Goal: Transaction & Acquisition: Purchase product/service

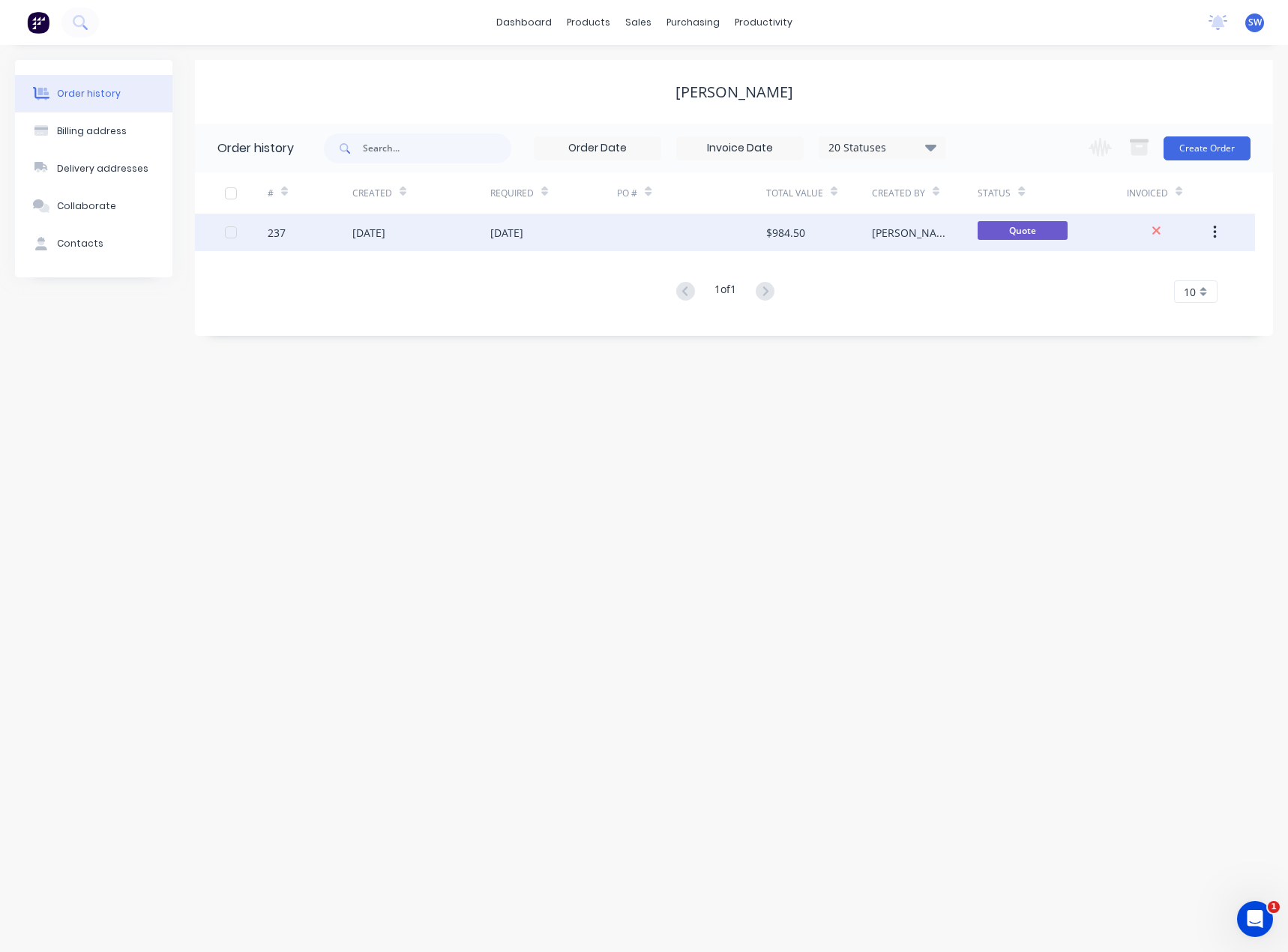
click at [910, 238] on div "[PERSON_NAME] and Tess" at bounding box center [909, 233] width 76 height 16
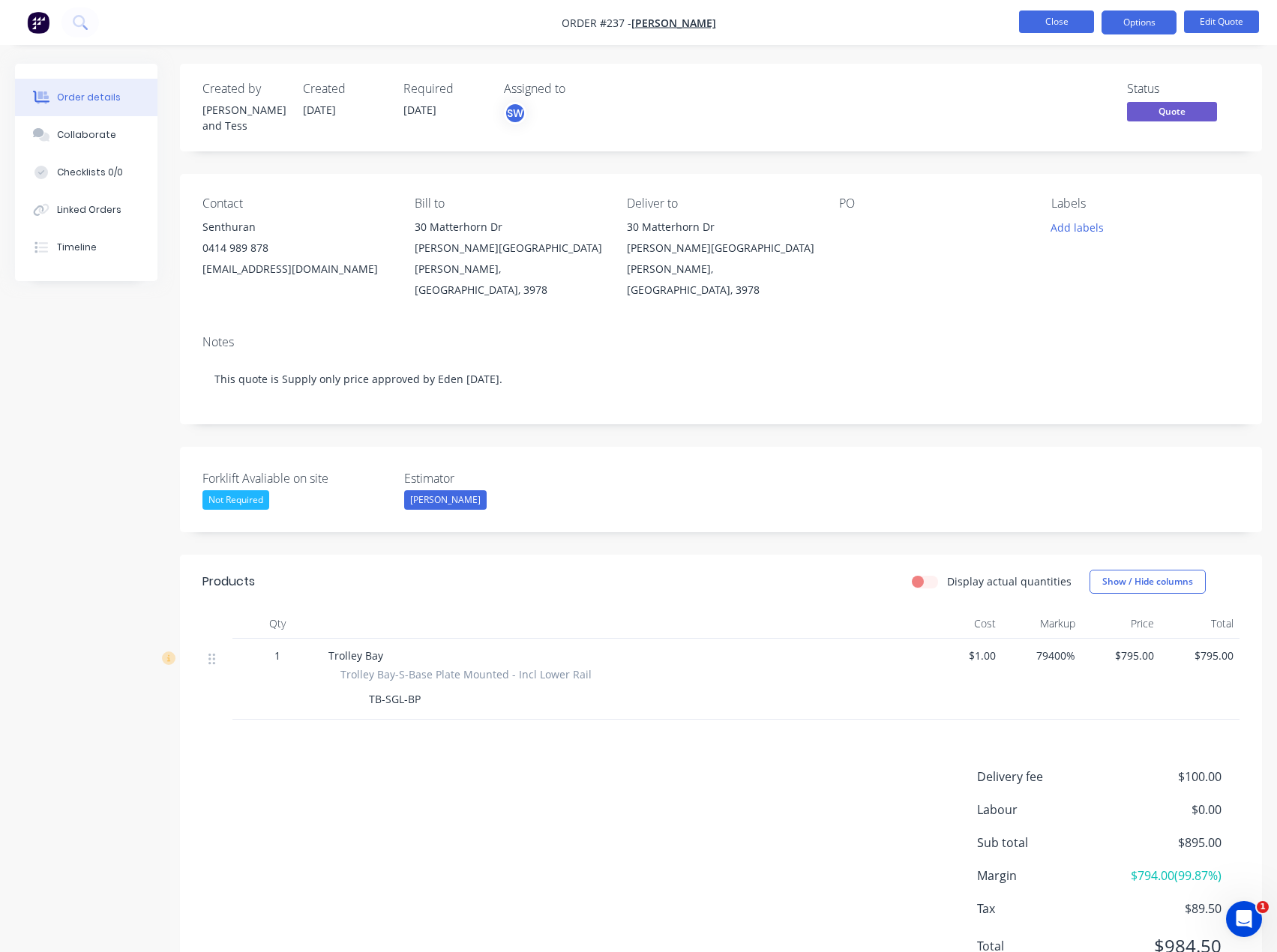
click at [1066, 31] on button "Close" at bounding box center [1057, 21] width 75 height 22
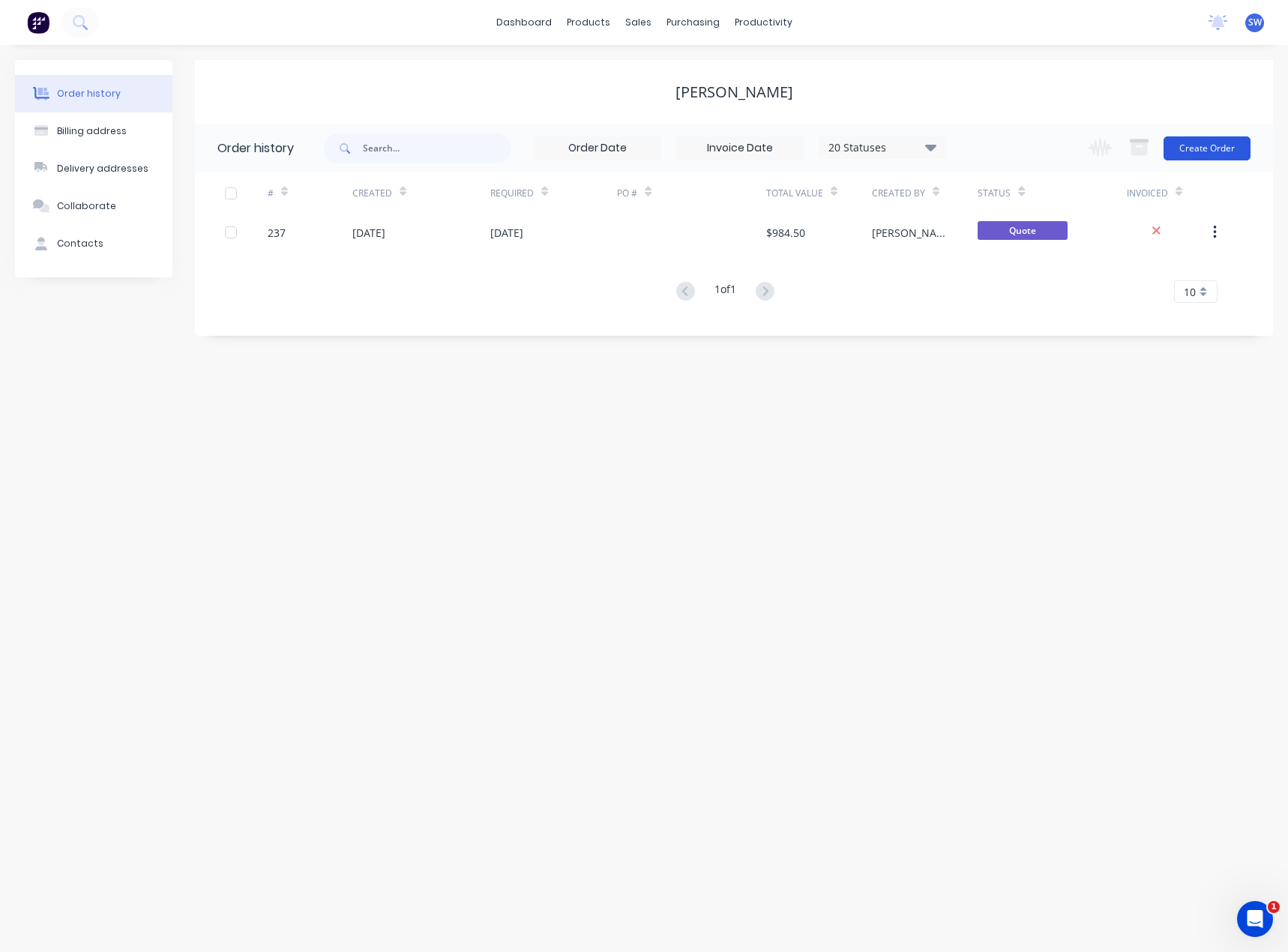
click at [1197, 144] on button "Create Order" at bounding box center [1206, 149] width 87 height 24
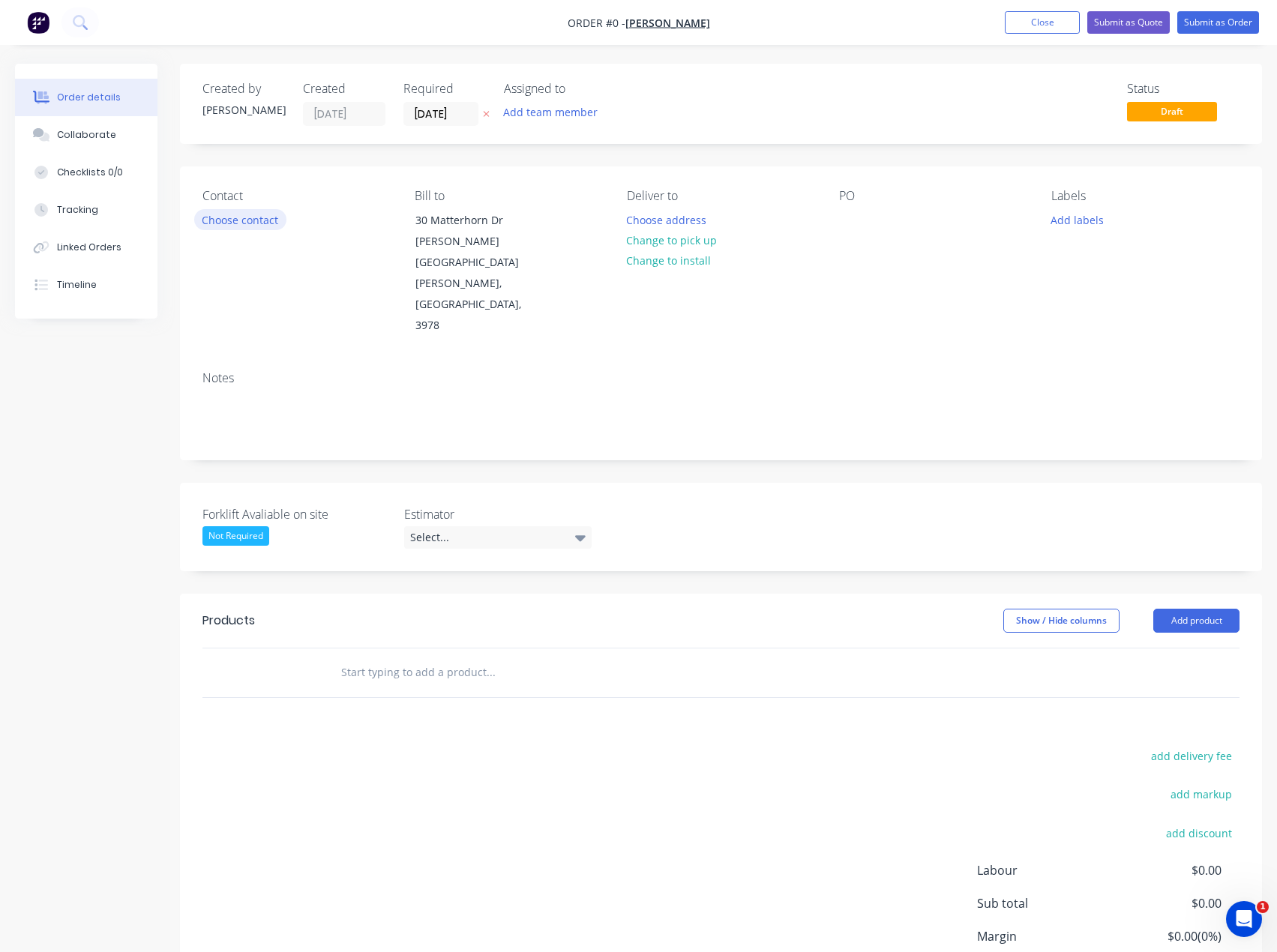
click at [214, 218] on button "Choose contact" at bounding box center [240, 219] width 93 height 20
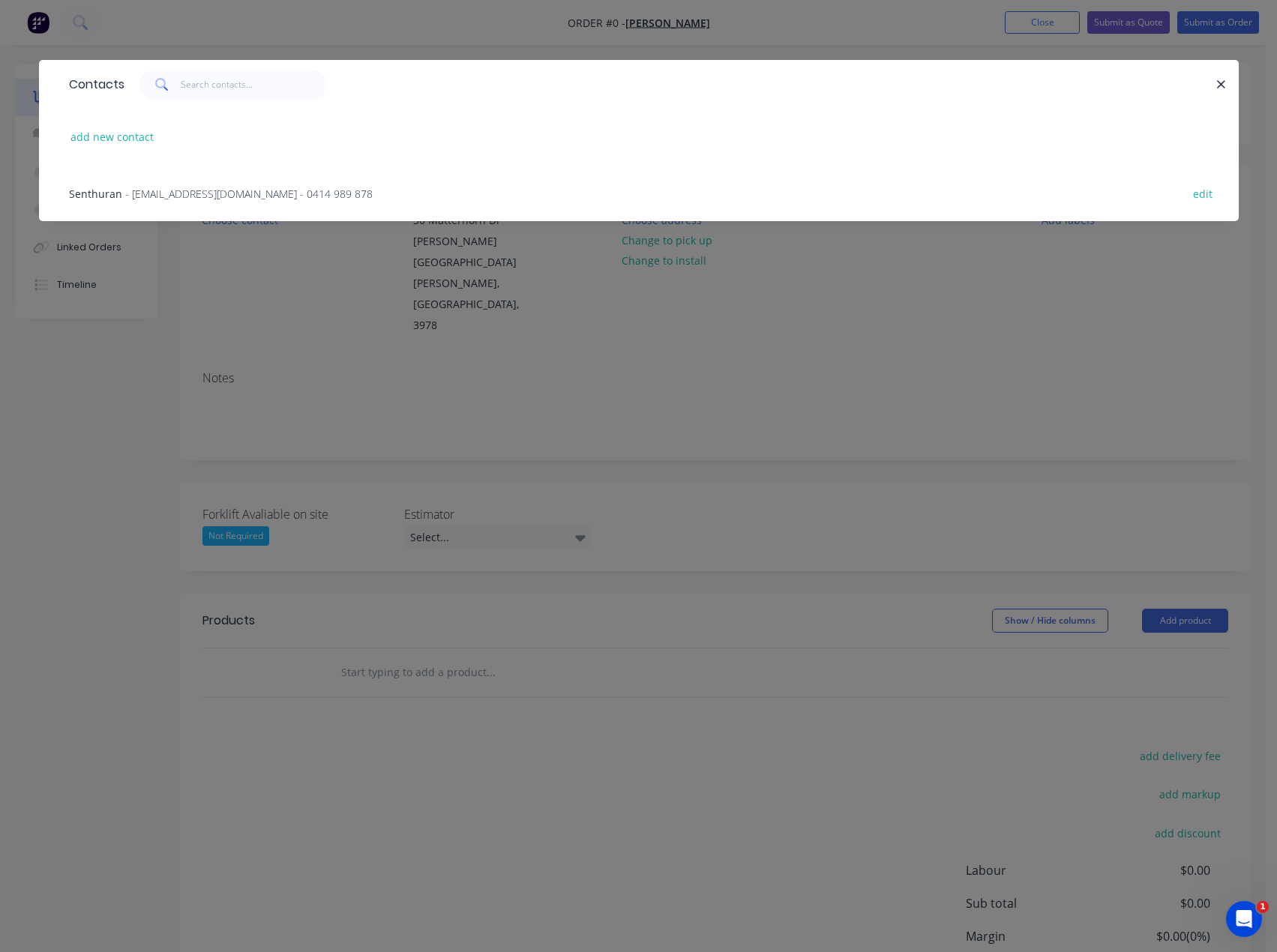
click at [138, 190] on span "- [EMAIL_ADDRESS][DOMAIN_NAME] - 0414 989 878" at bounding box center [248, 194] width 247 height 14
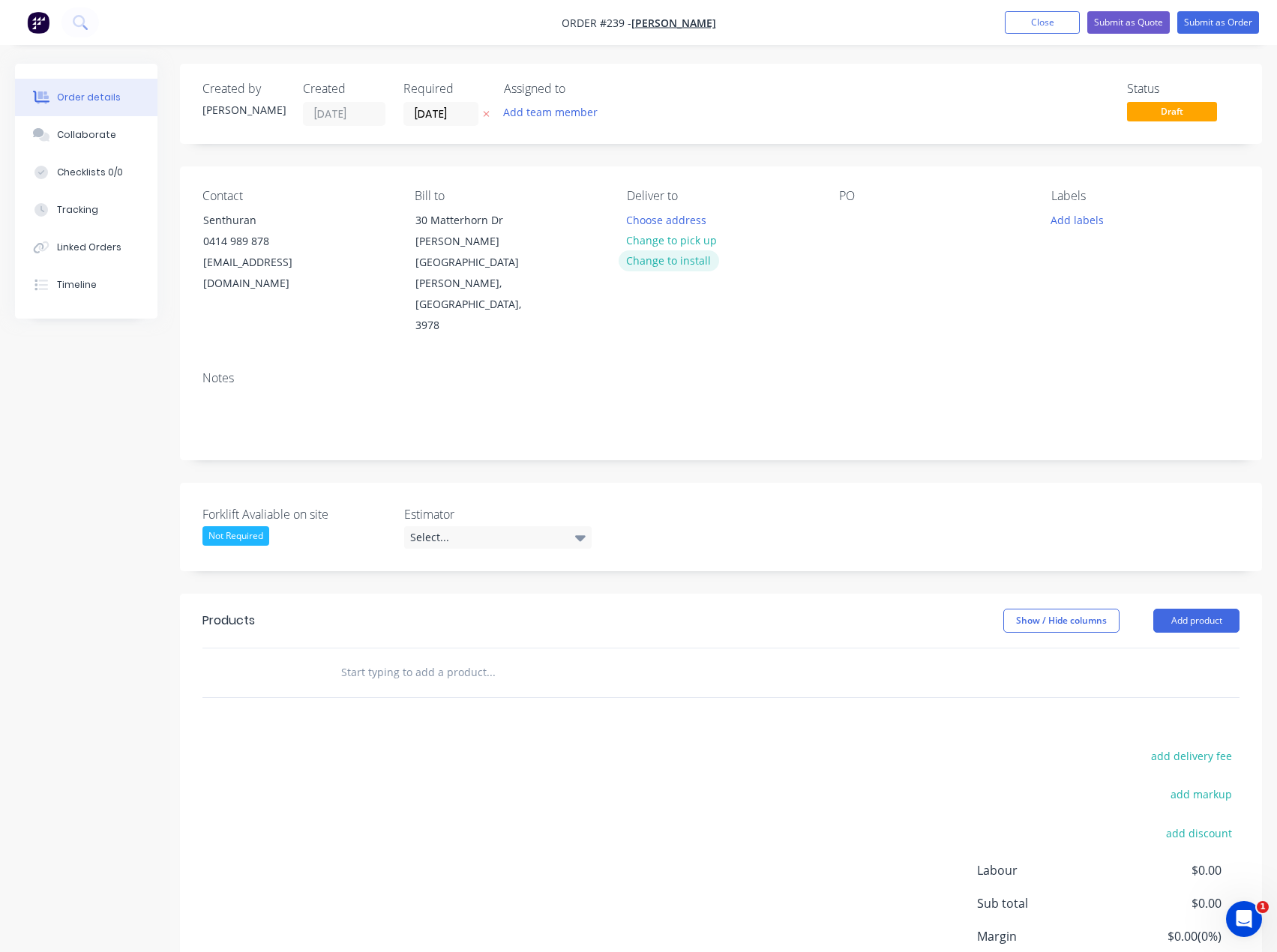
click at [688, 259] on button "Change to install" at bounding box center [669, 261] width 100 height 20
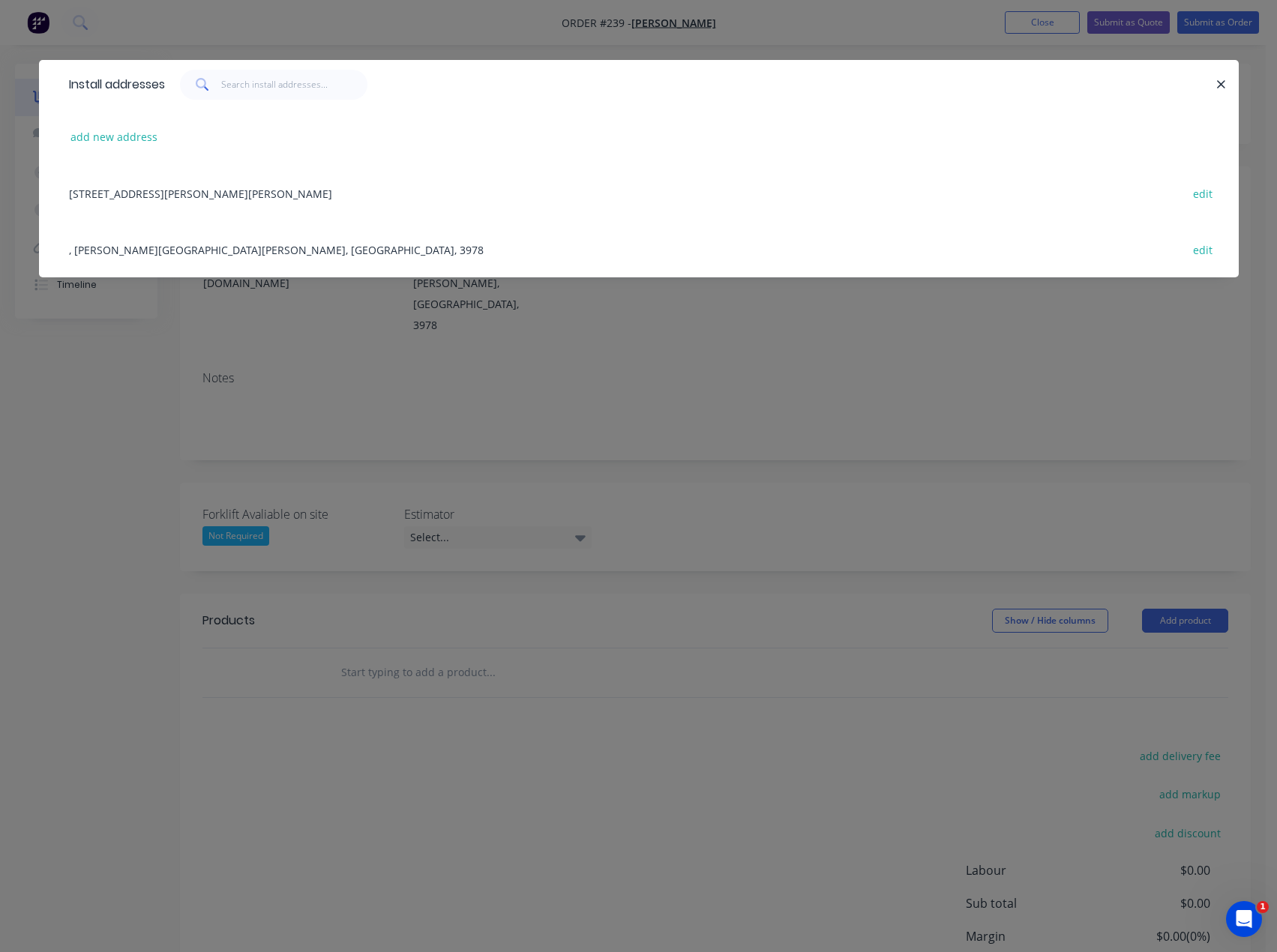
click at [132, 194] on div "[STREET_ADDRESS][PERSON_NAME][PERSON_NAME] edit" at bounding box center [639, 193] width 1156 height 56
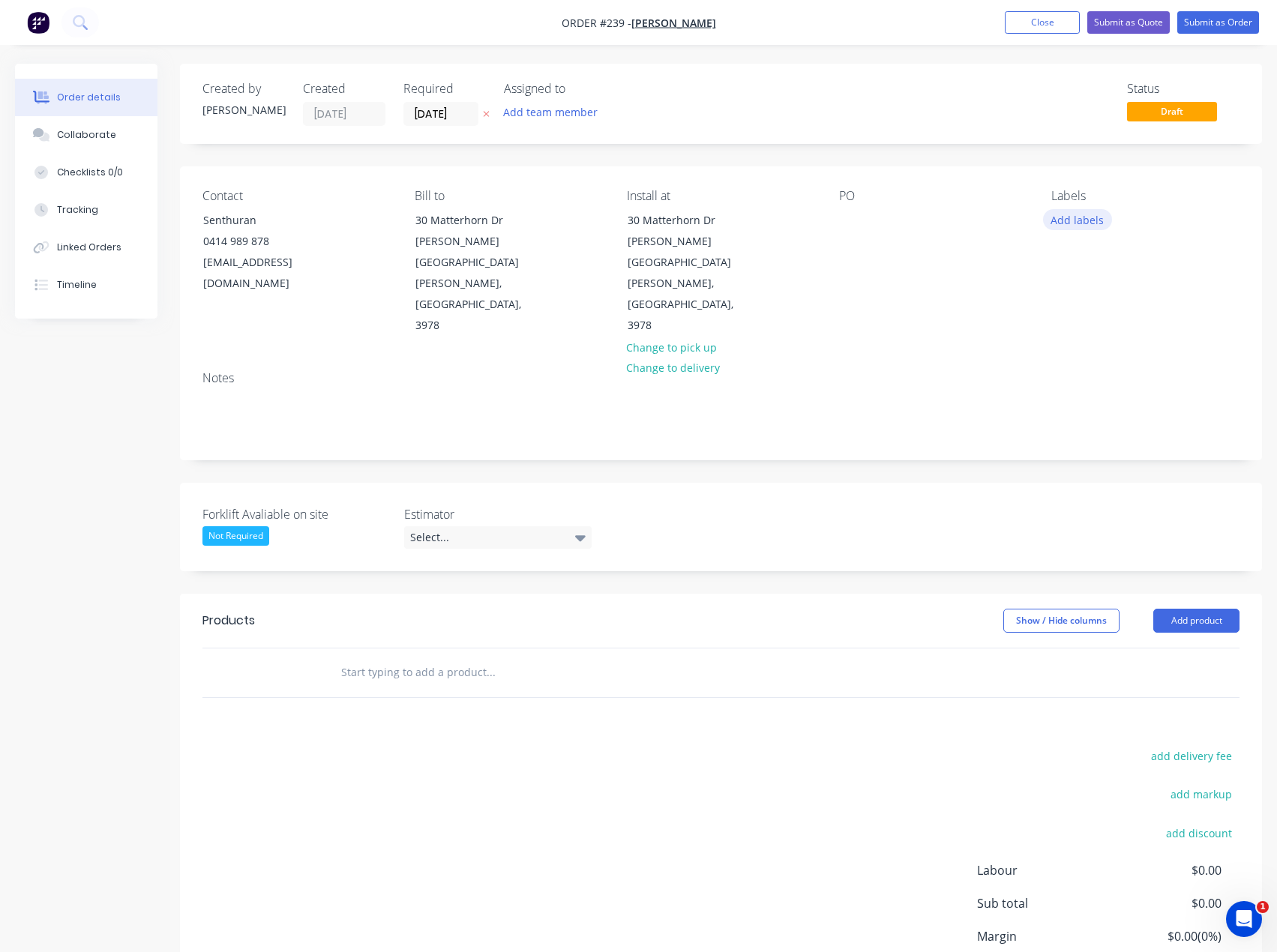
click at [1059, 216] on button "Add labels" at bounding box center [1077, 219] width 69 height 20
click at [1079, 355] on div "Install" at bounding box center [1075, 353] width 39 height 16
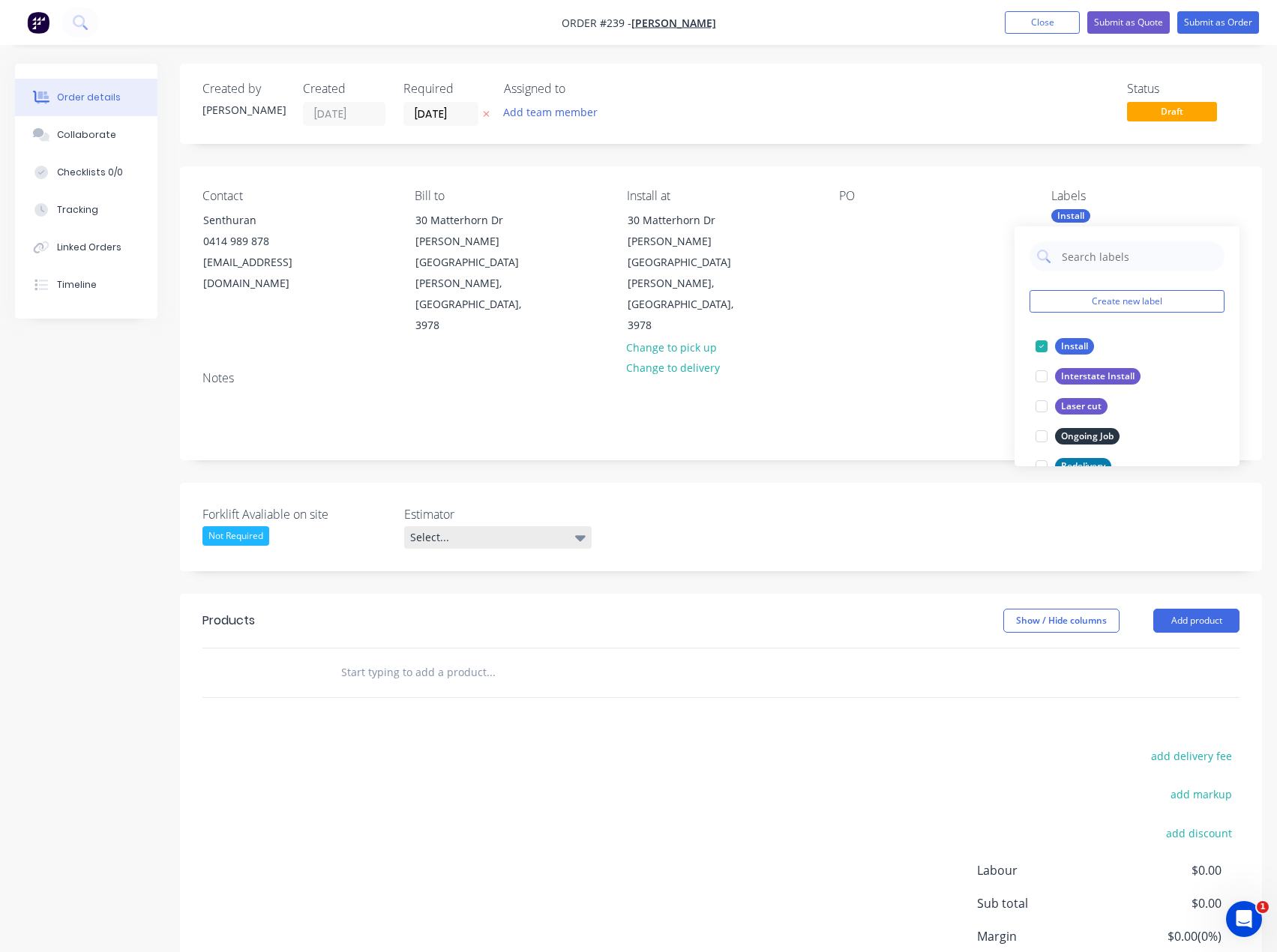
click at [582, 529] on icon at bounding box center [580, 537] width 10 height 16
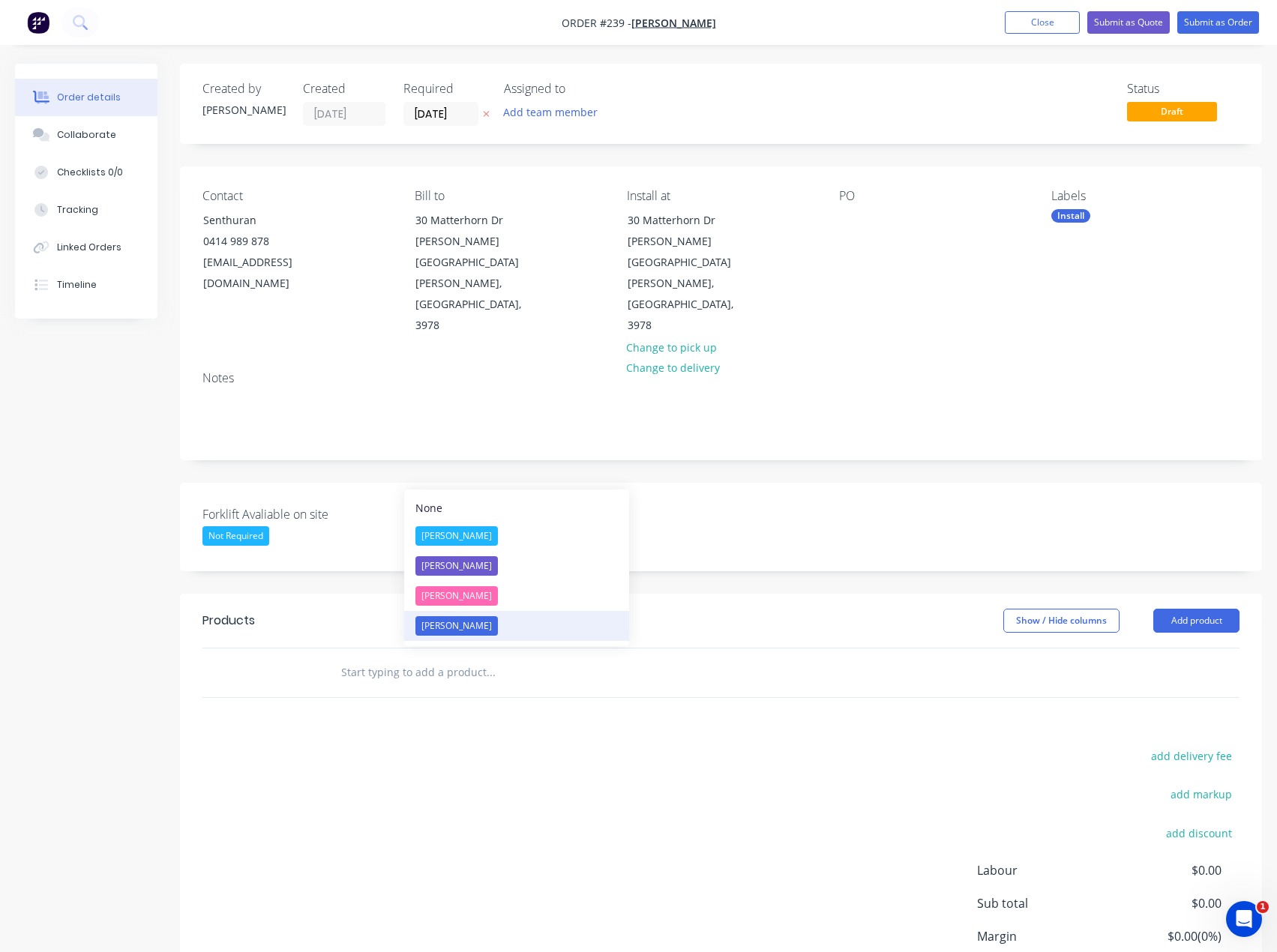
click at [464, 622] on div "[PERSON_NAME]" at bounding box center [456, 626] width 82 height 20
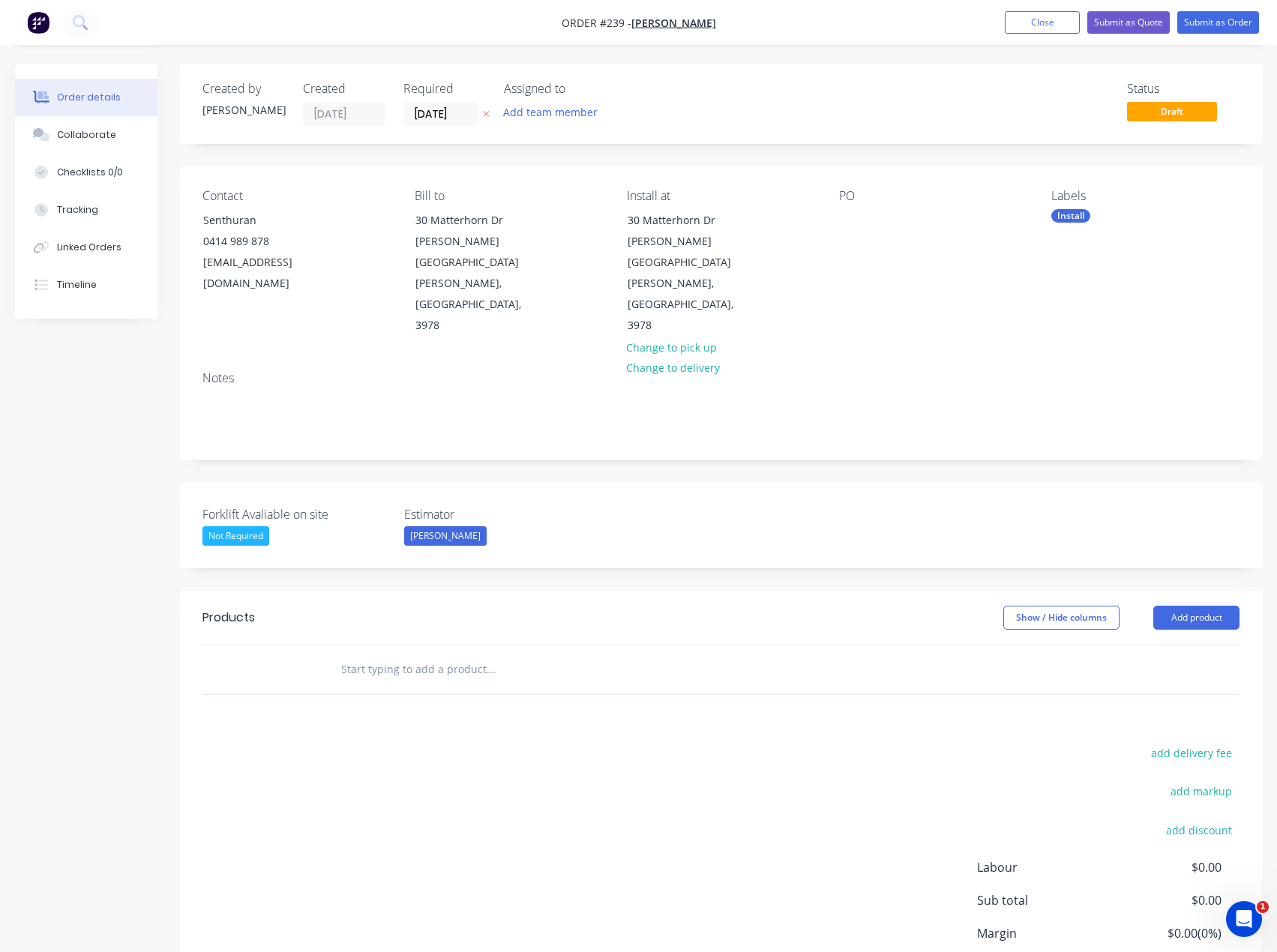
click at [246, 527] on div "Not Required" at bounding box center [235, 536] width 67 height 20
click at [235, 527] on div "Yes" at bounding box center [228, 532] width 27 height 20
click at [1054, 25] on button "Close" at bounding box center [1043, 22] width 75 height 22
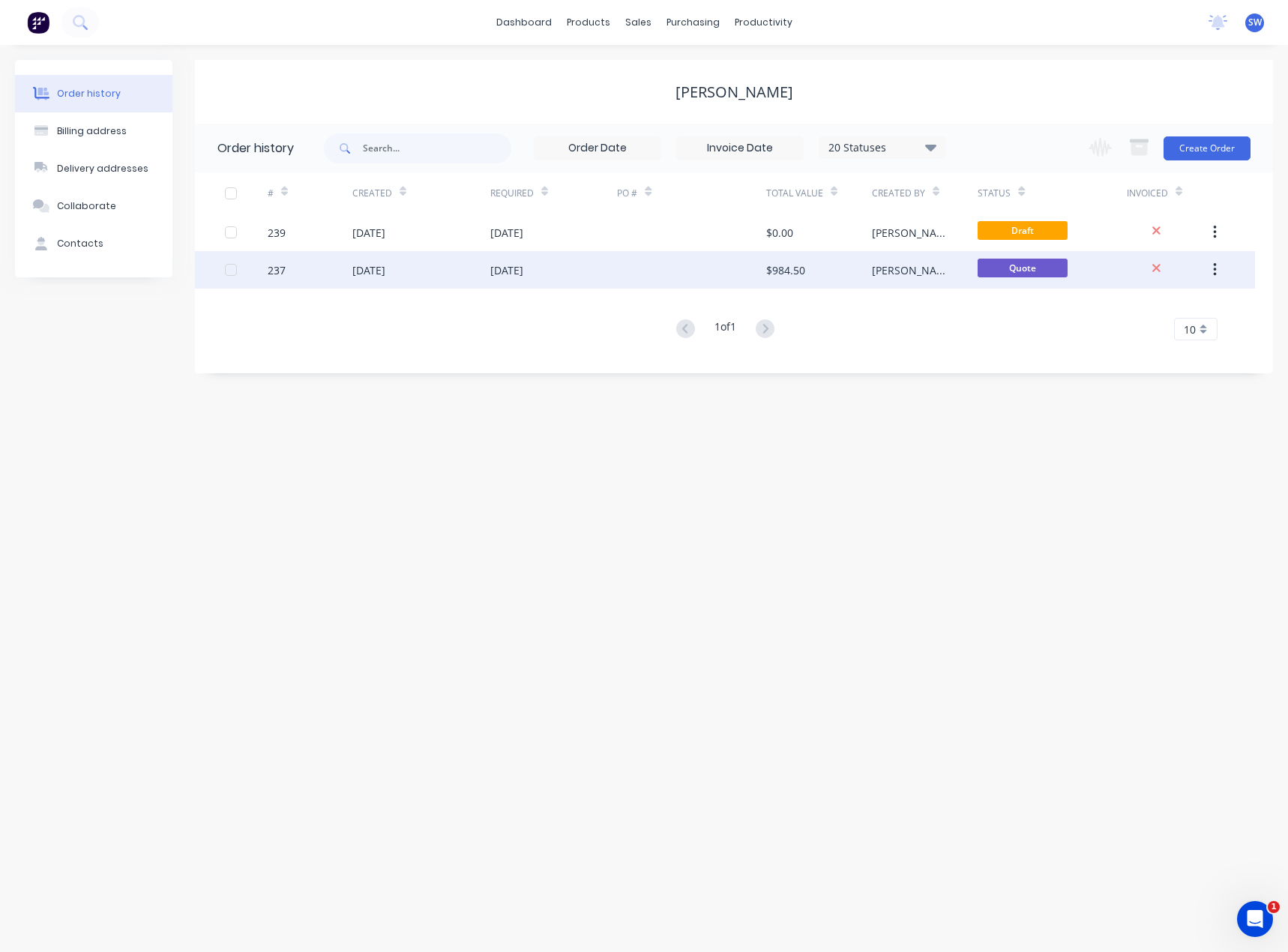
click at [585, 264] on div "[DATE]" at bounding box center [554, 270] width 127 height 37
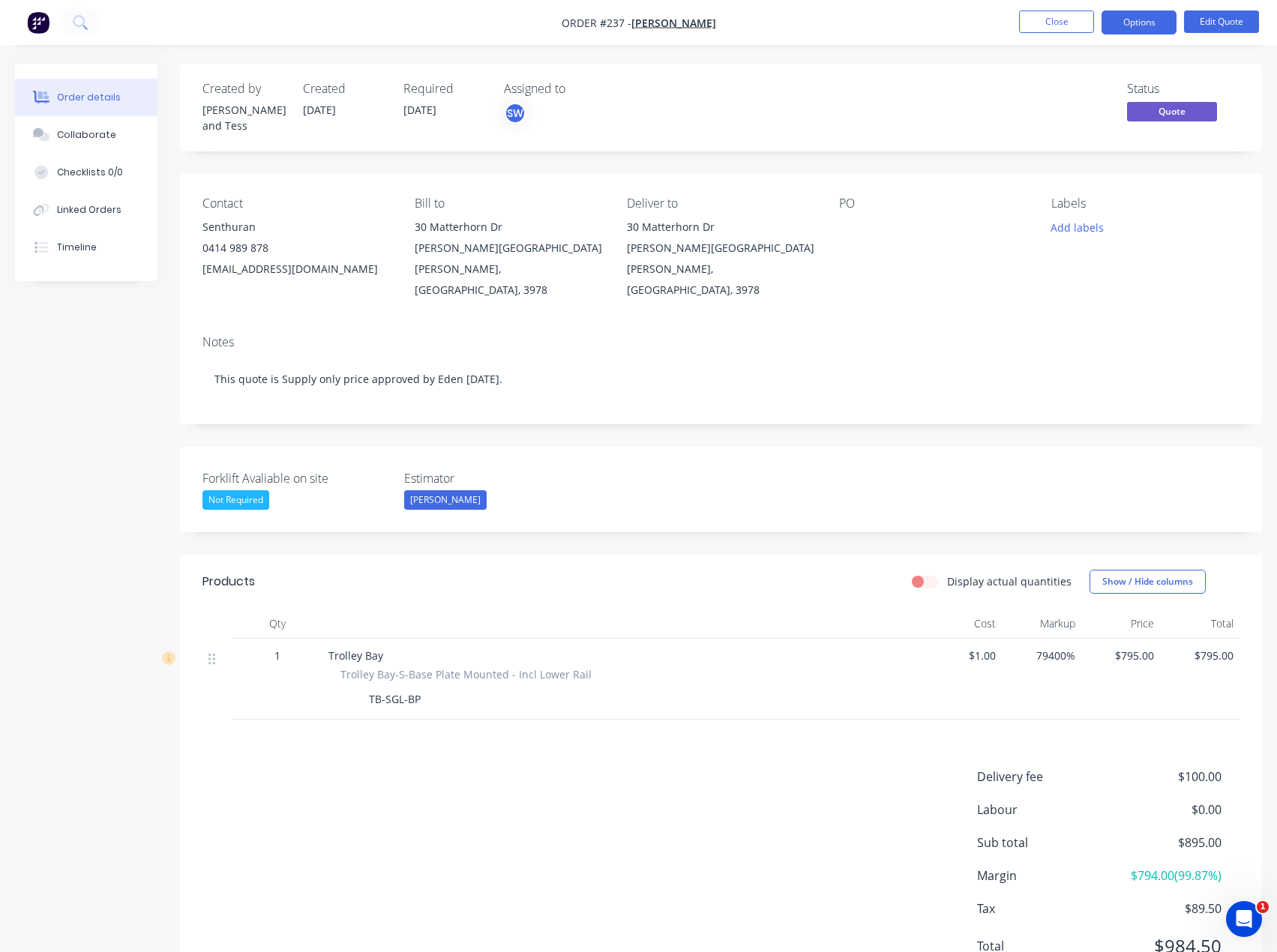
click at [228, 490] on div "Not Required" at bounding box center [235, 499] width 67 height 20
click at [229, 527] on div "Yes" at bounding box center [228, 530] width 27 height 20
click at [1062, 25] on button "Close" at bounding box center [1057, 21] width 75 height 22
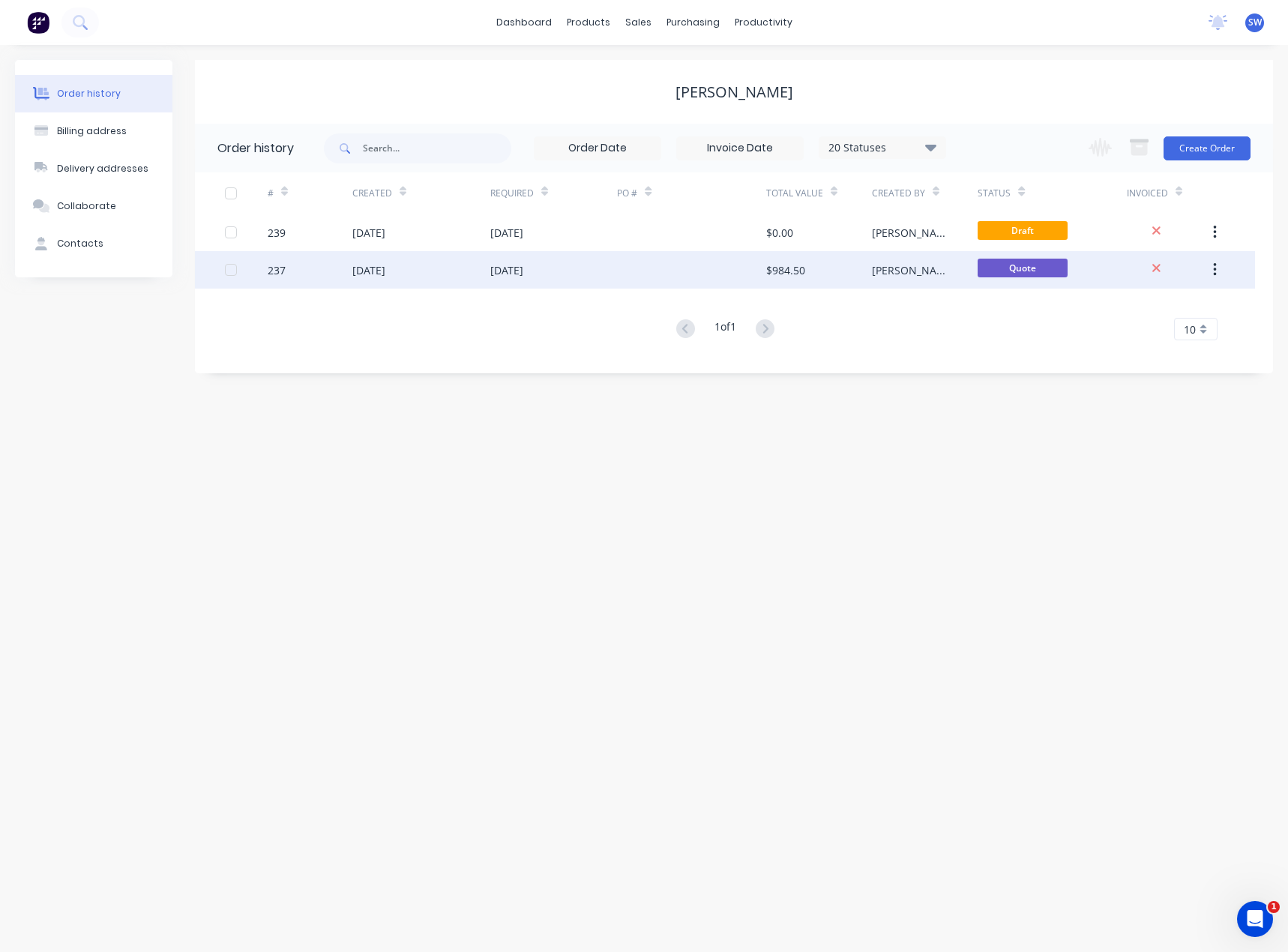
click at [657, 254] on div at bounding box center [691, 270] width 149 height 37
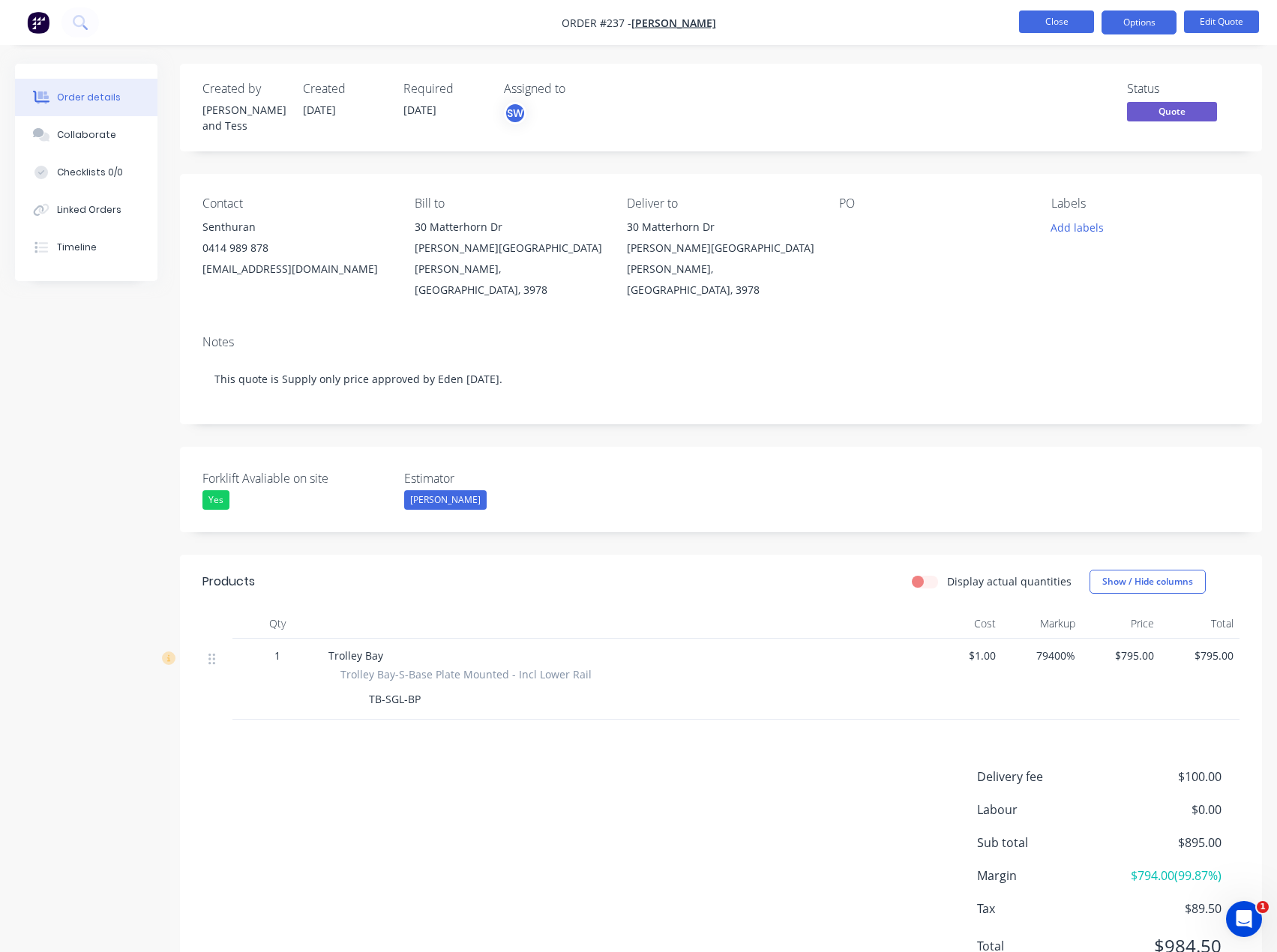
click at [1070, 22] on button "Close" at bounding box center [1057, 21] width 75 height 22
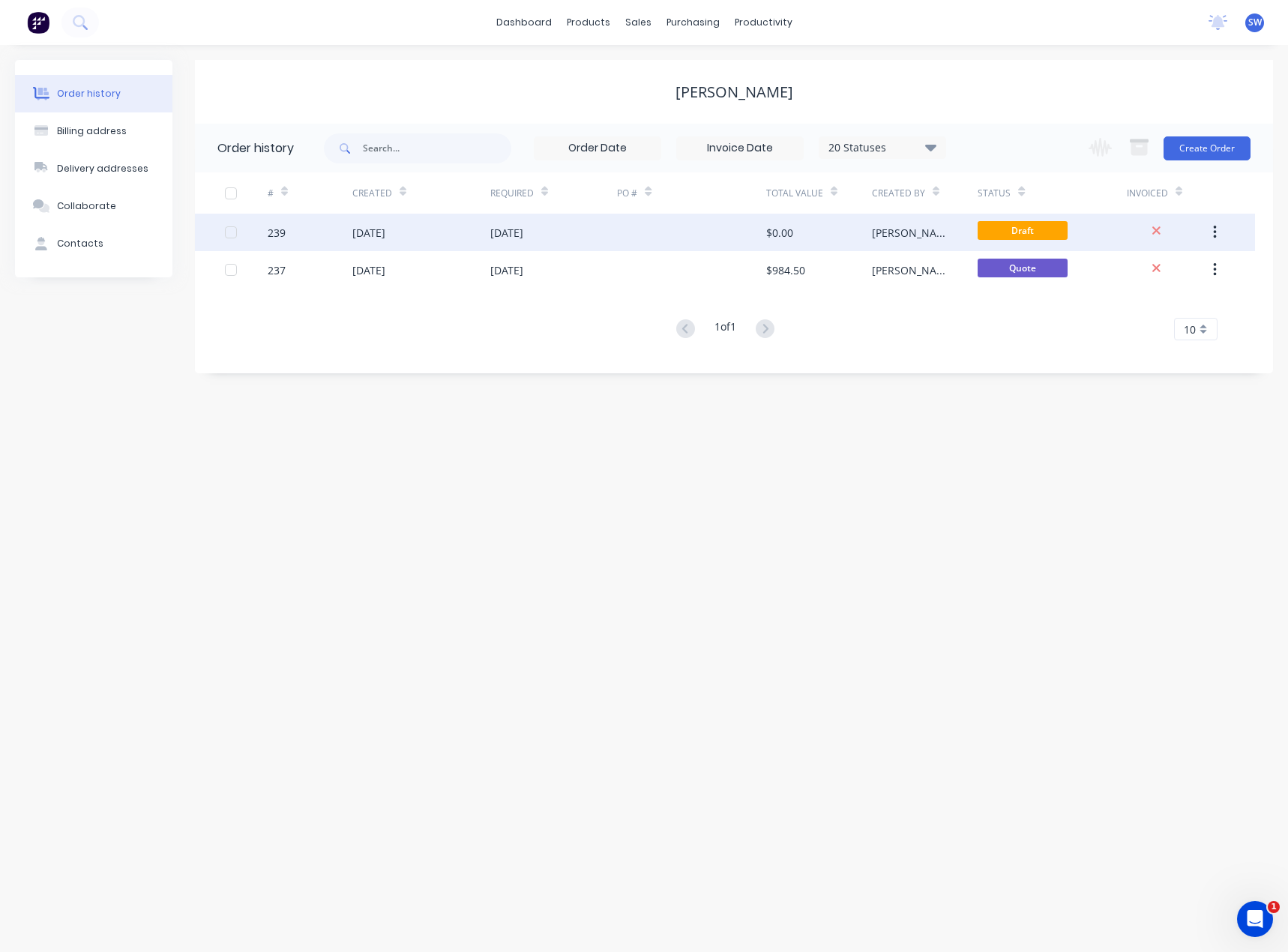
click at [705, 232] on div at bounding box center [691, 233] width 149 height 37
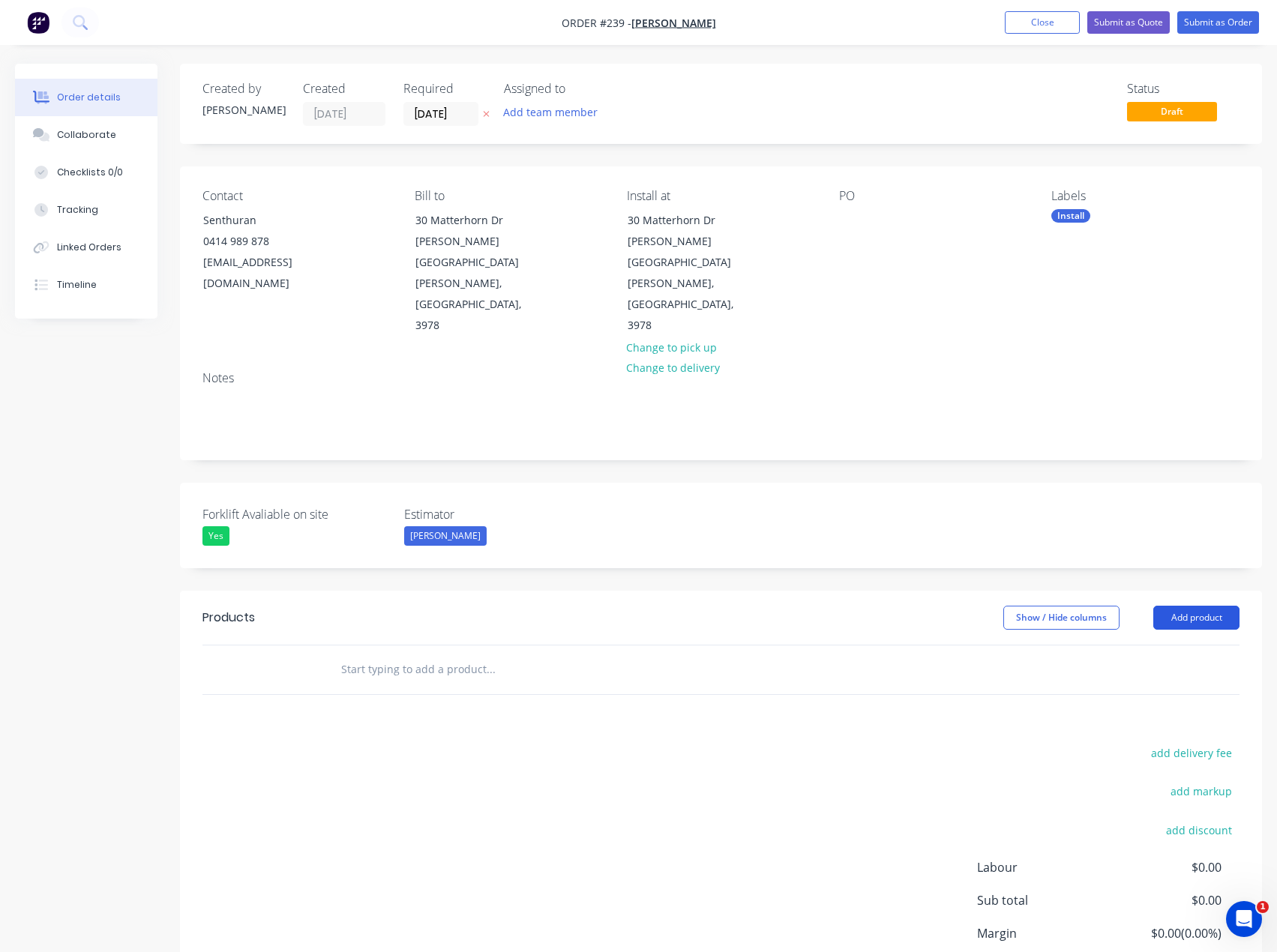
click at [1194, 606] on button "Add product" at bounding box center [1197, 617] width 87 height 24
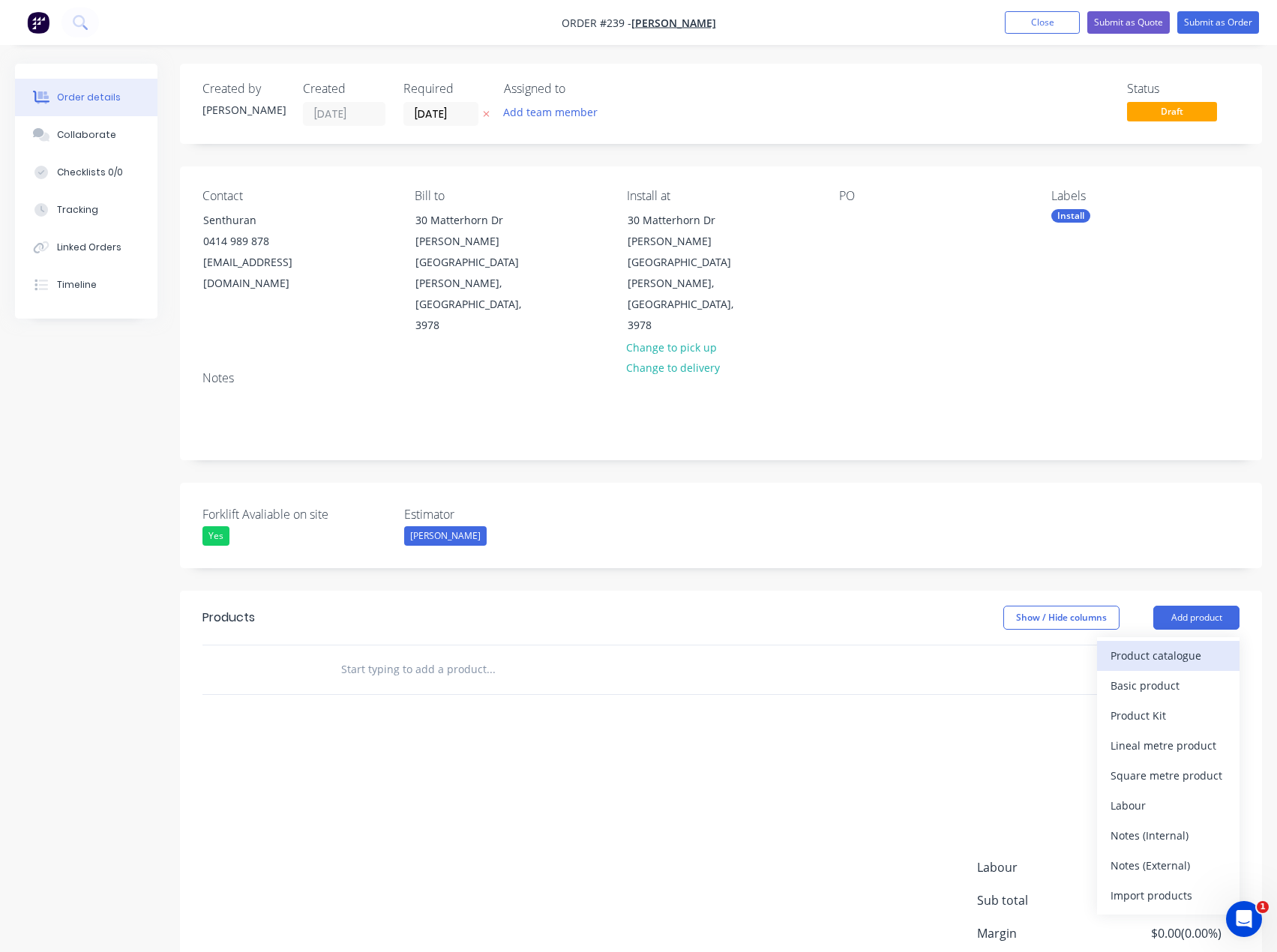
click at [1184, 645] on div "Product catalogue" at bounding box center [1169, 656] width 116 height 22
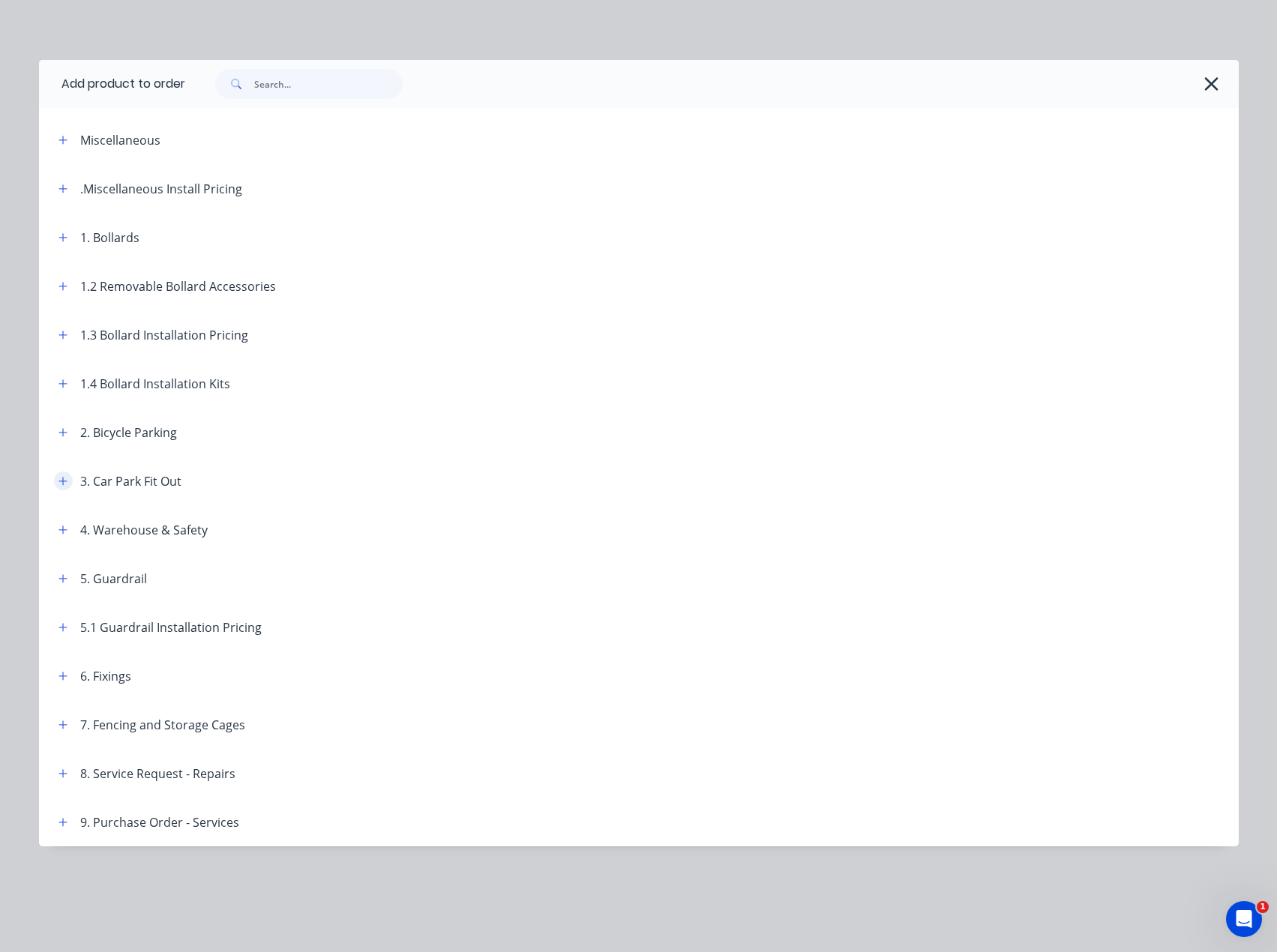
click at [62, 479] on icon "button" at bounding box center [63, 482] width 9 height 10
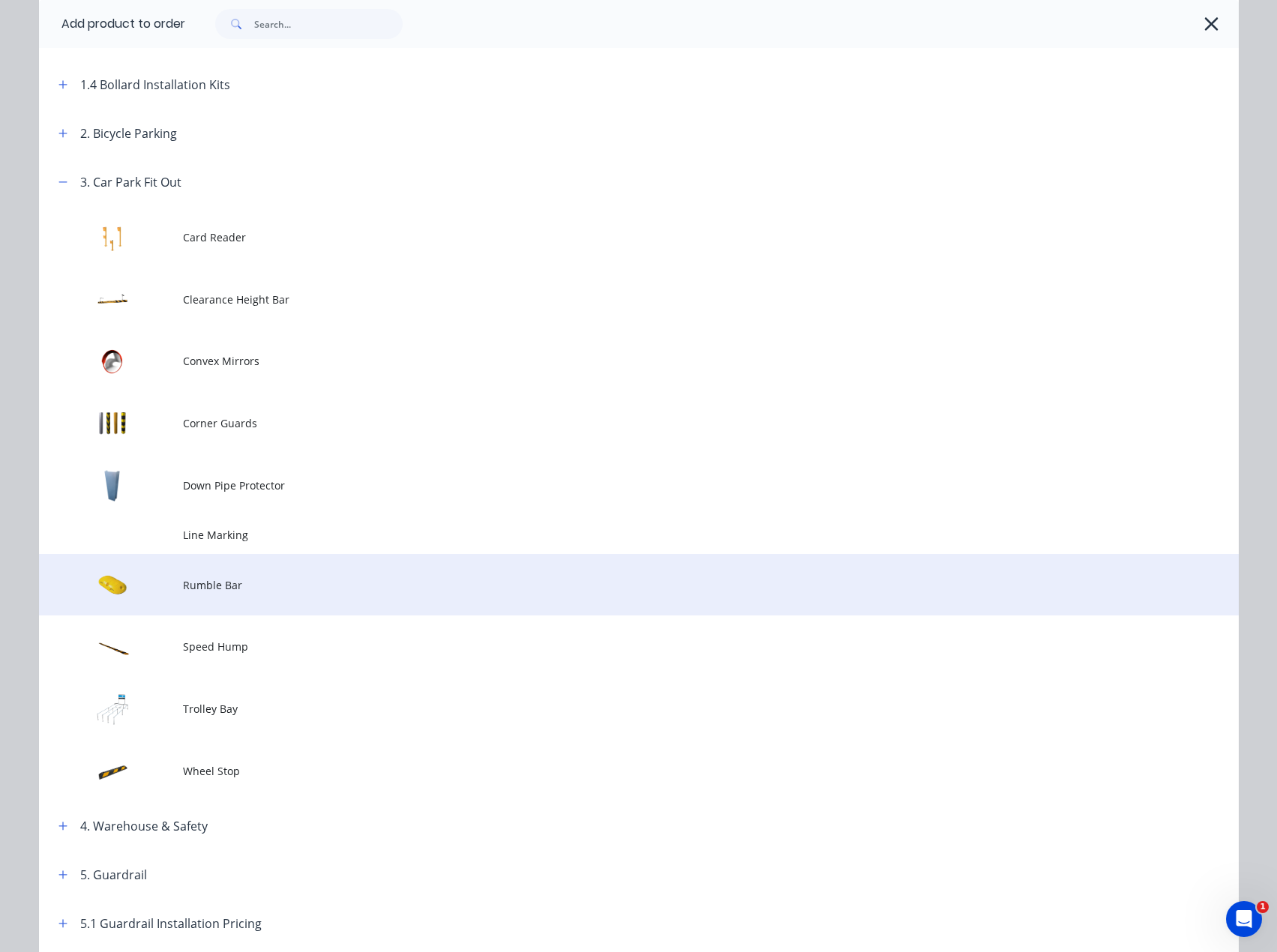
scroll to position [300, 0]
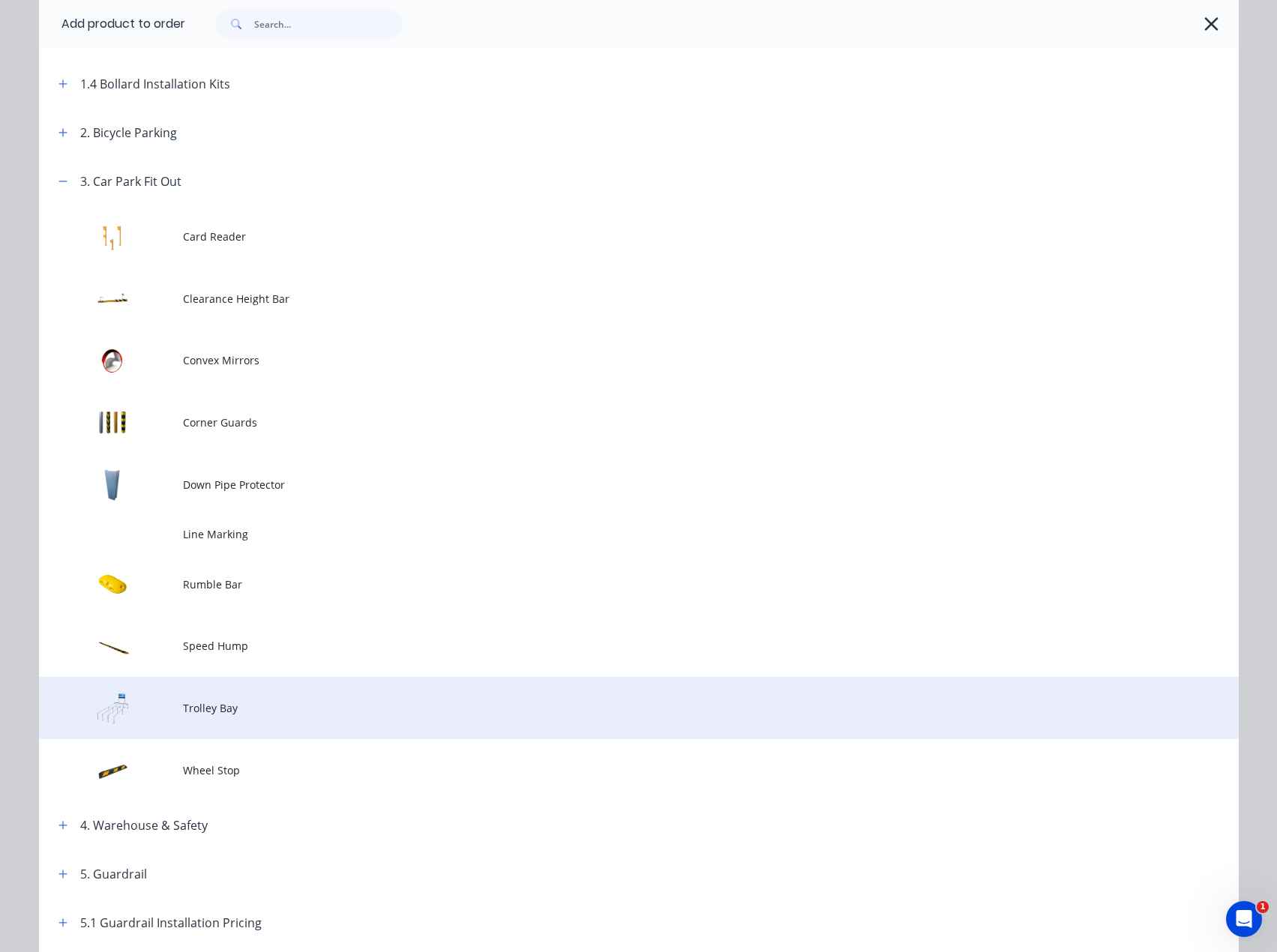
click at [232, 706] on span "Trolley Bay" at bounding box center [605, 708] width 845 height 16
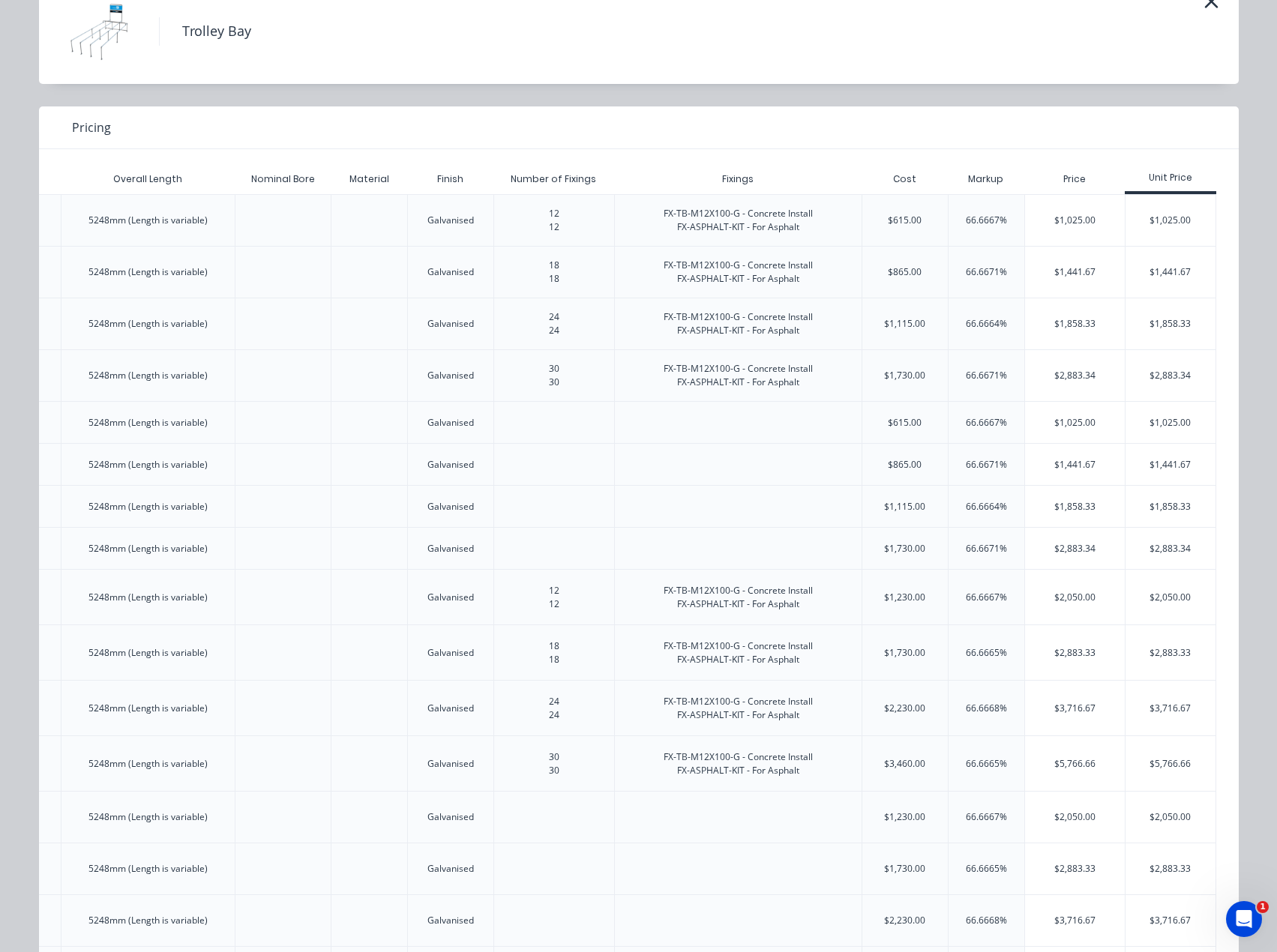
scroll to position [43, 0]
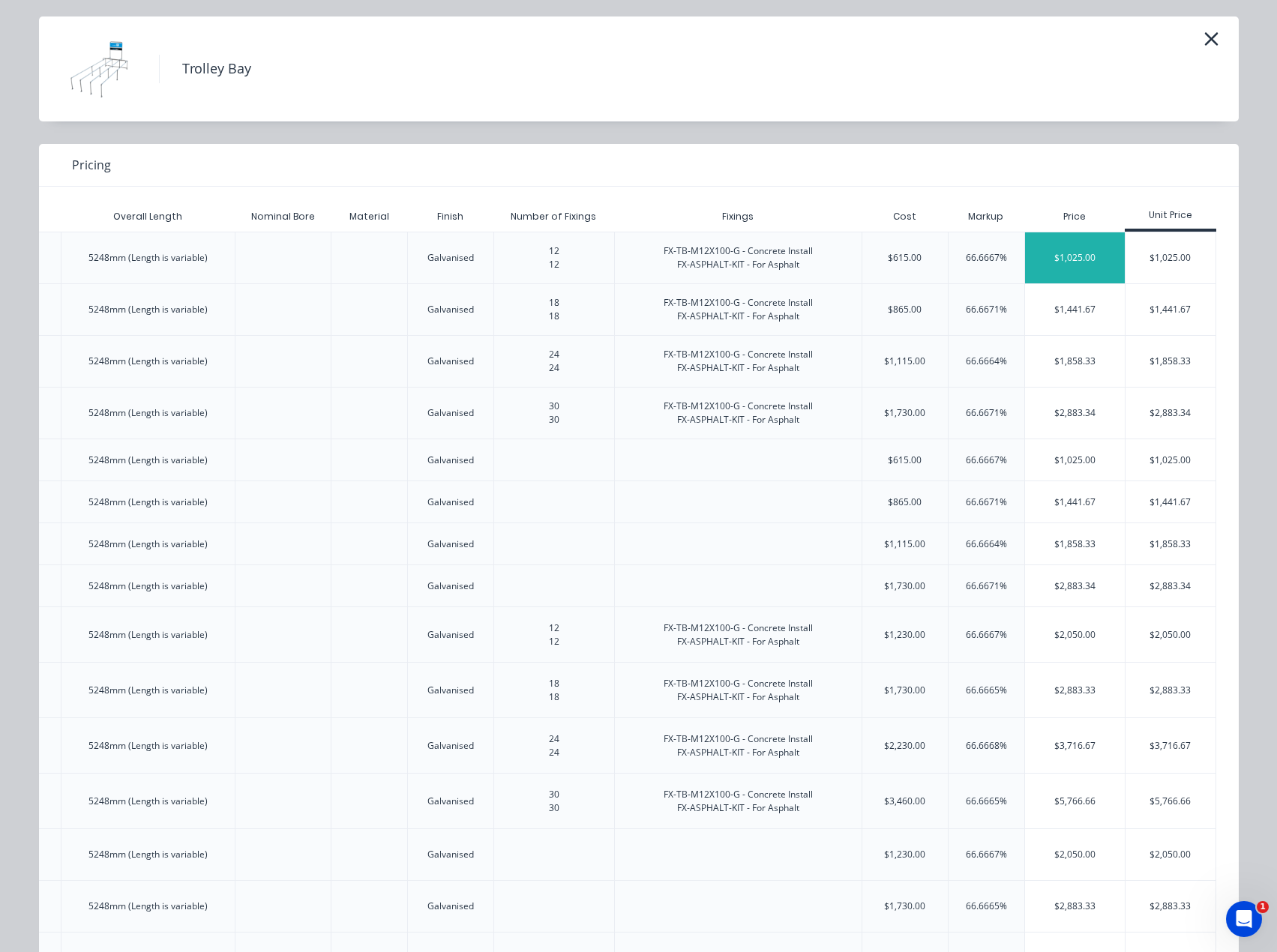
click at [1087, 260] on div "$1,025.00" at bounding box center [1076, 258] width 100 height 51
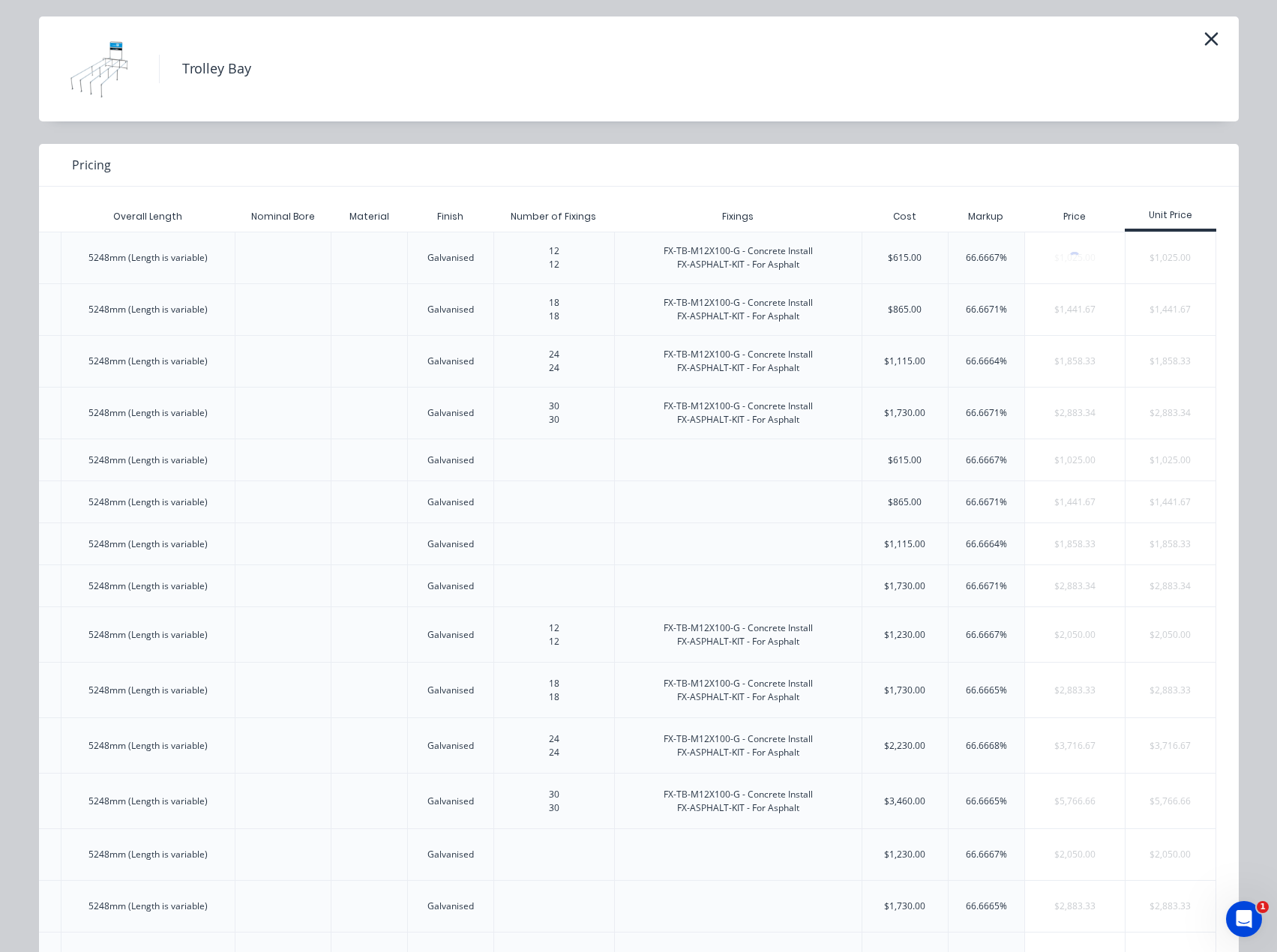
scroll to position [0, 0]
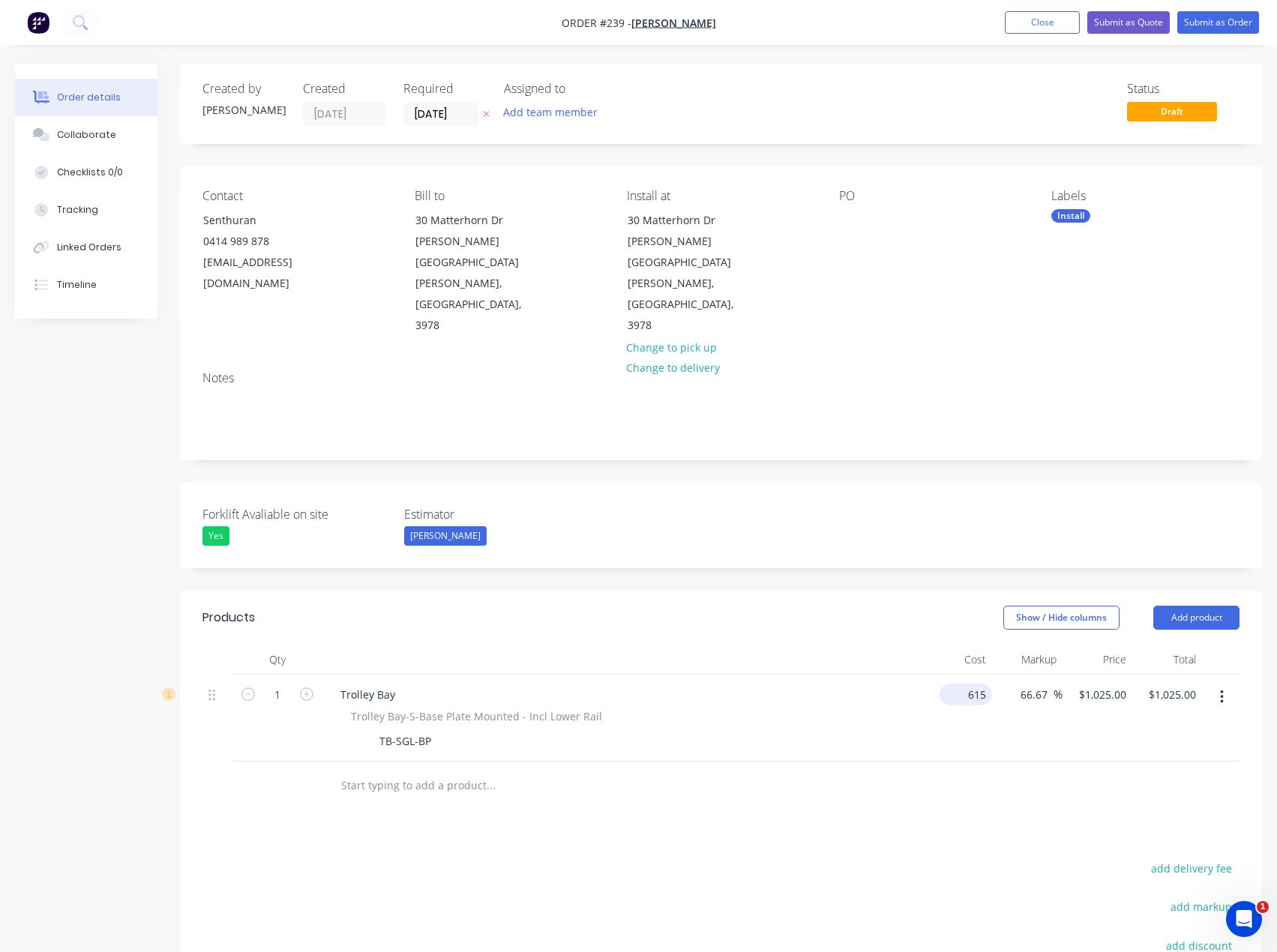
click at [980, 684] on input "615" at bounding box center [969, 695] width 47 height 22
type input "$1.00"
type input "1.6667"
type input "$1.67"
click at [1106, 684] on input "1.6667" at bounding box center [1105, 695] width 54 height 22
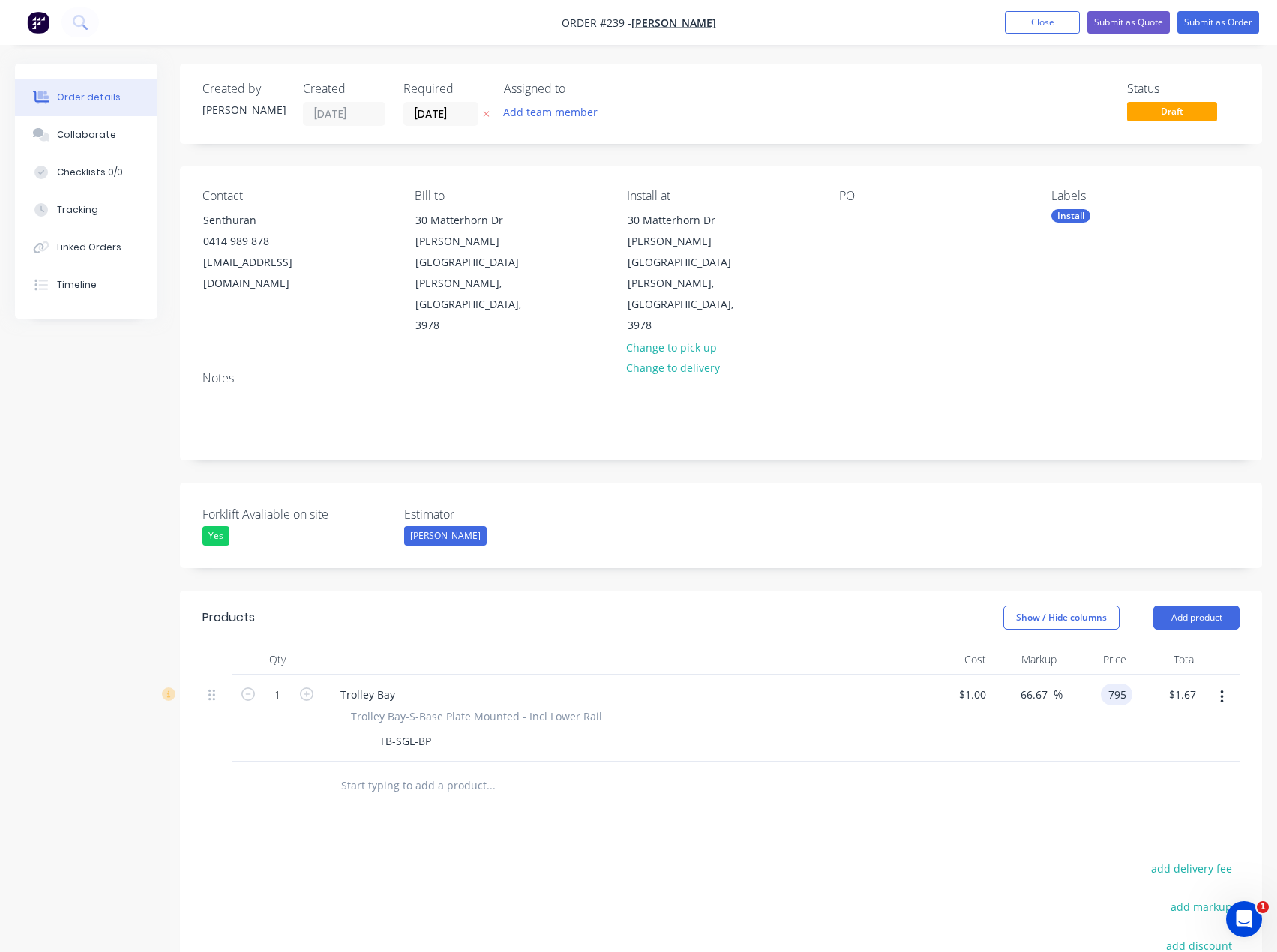
type input "795"
type input "79400"
type input "$795.00"
click at [767, 771] on div at bounding box center [554, 786] width 450 height 30
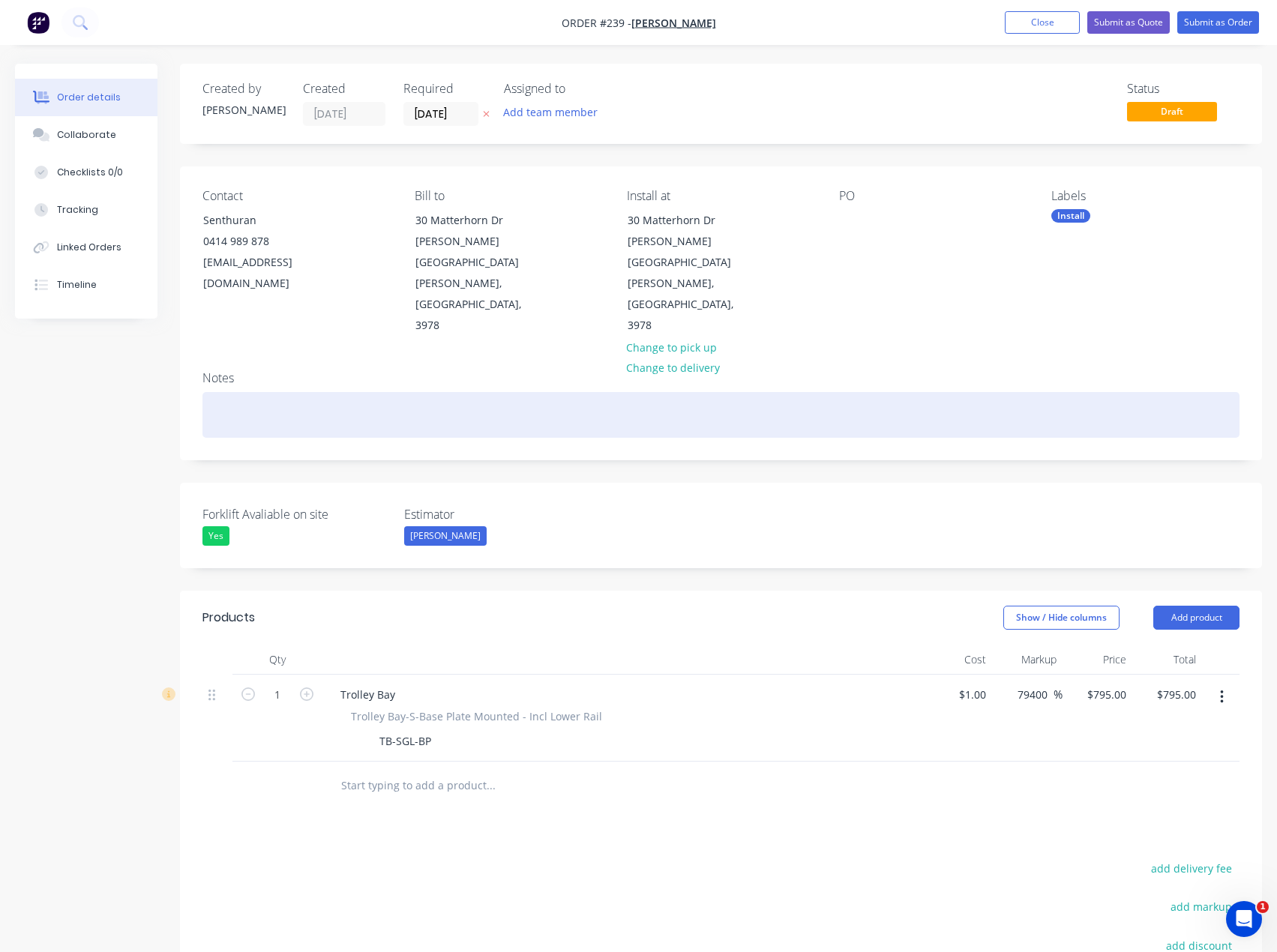
click at [400, 392] on div at bounding box center [720, 415] width 1037 height 46
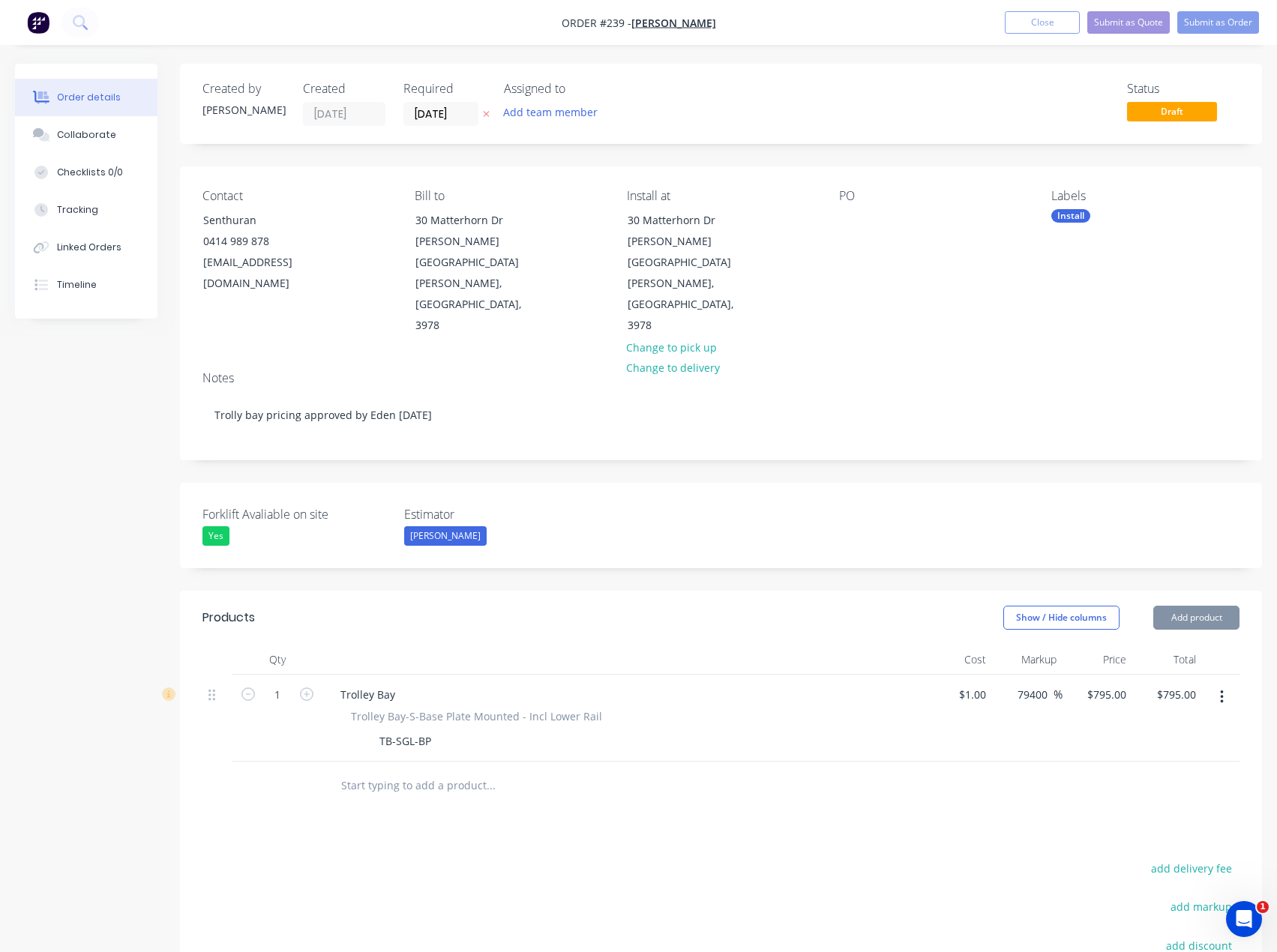
click at [658, 645] on div at bounding box center [623, 659] width 600 height 30
click at [1194, 606] on button "Add product" at bounding box center [1197, 617] width 87 height 24
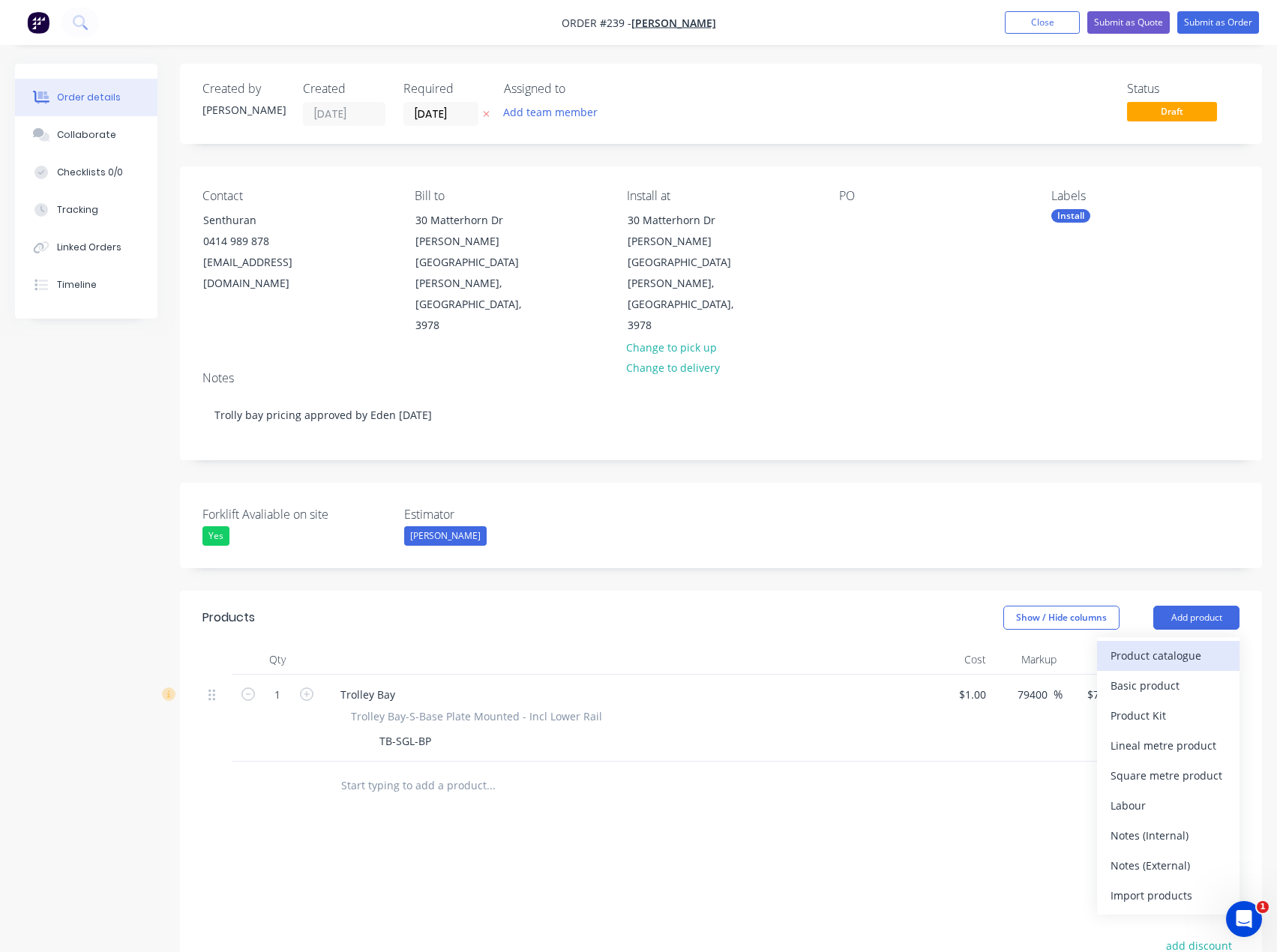
click at [1148, 645] on div "Product catalogue" at bounding box center [1169, 656] width 116 height 22
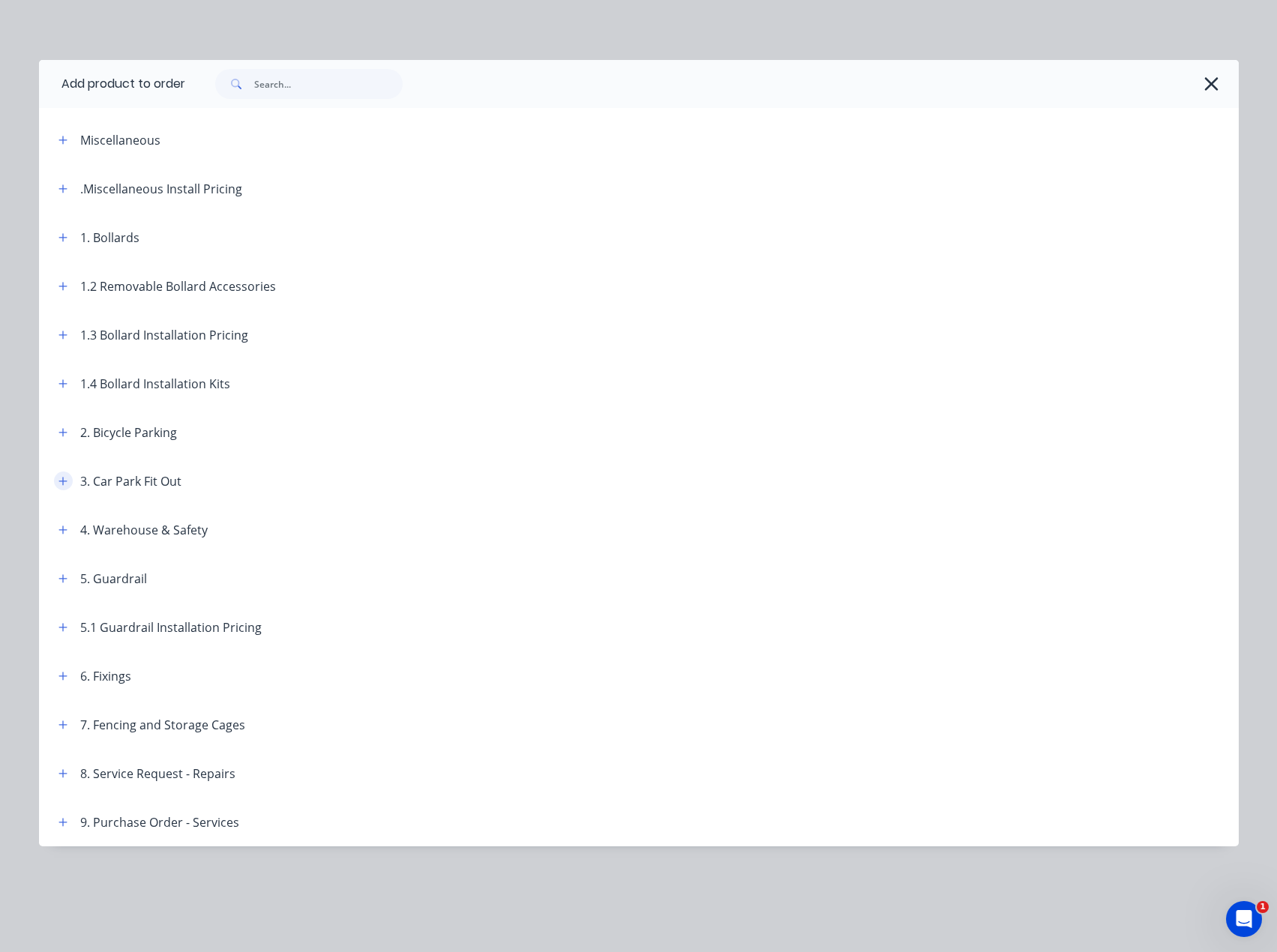
click at [67, 476] on icon "button" at bounding box center [63, 482] width 9 height 10
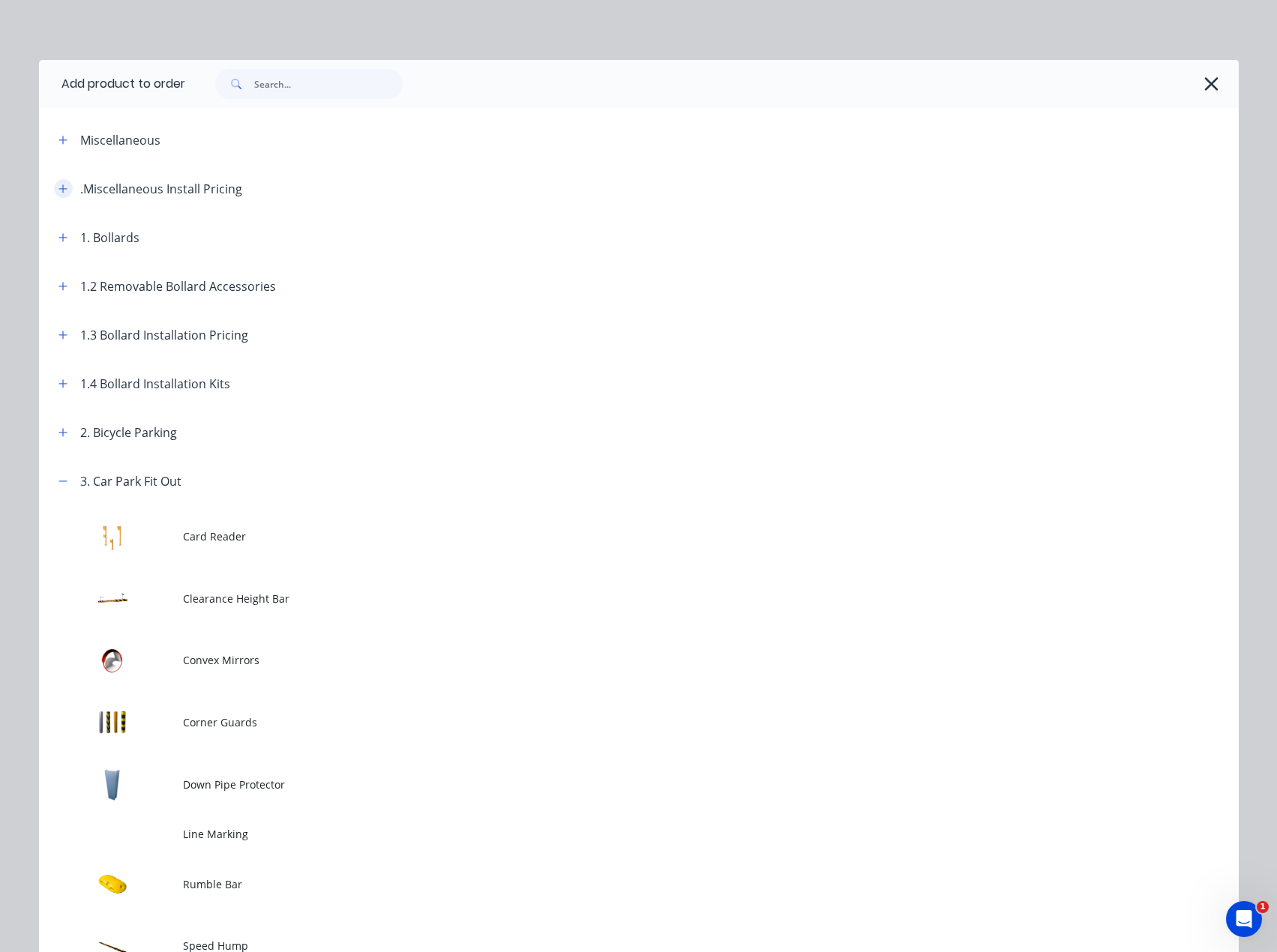
click at [59, 183] on icon "button" at bounding box center [63, 189] width 9 height 10
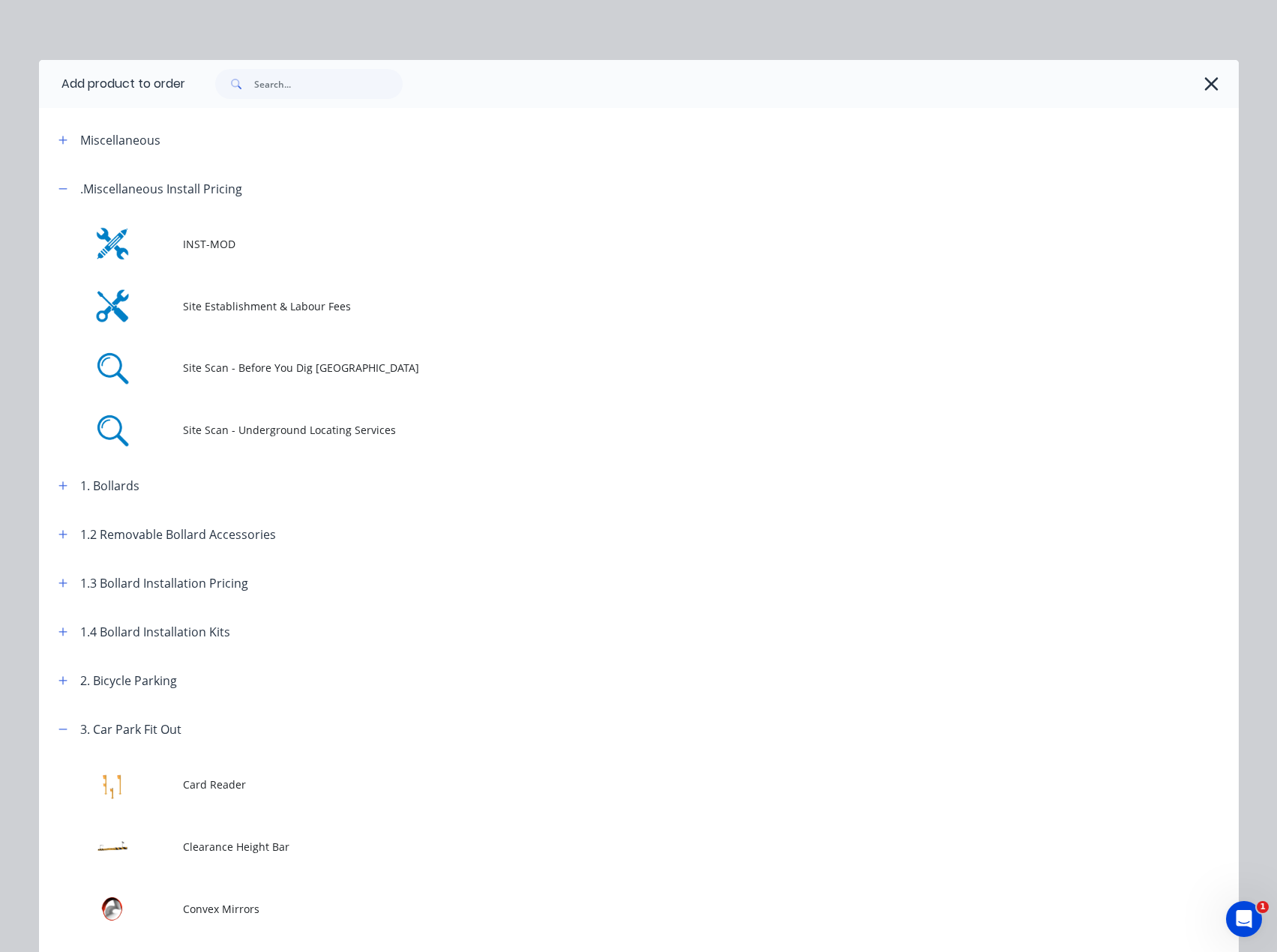
click at [47, 189] on div ".Miscellaneous Install Pricing" at bounding box center [144, 189] width 195 height 19
click at [54, 190] on button "button" at bounding box center [64, 189] width 19 height 19
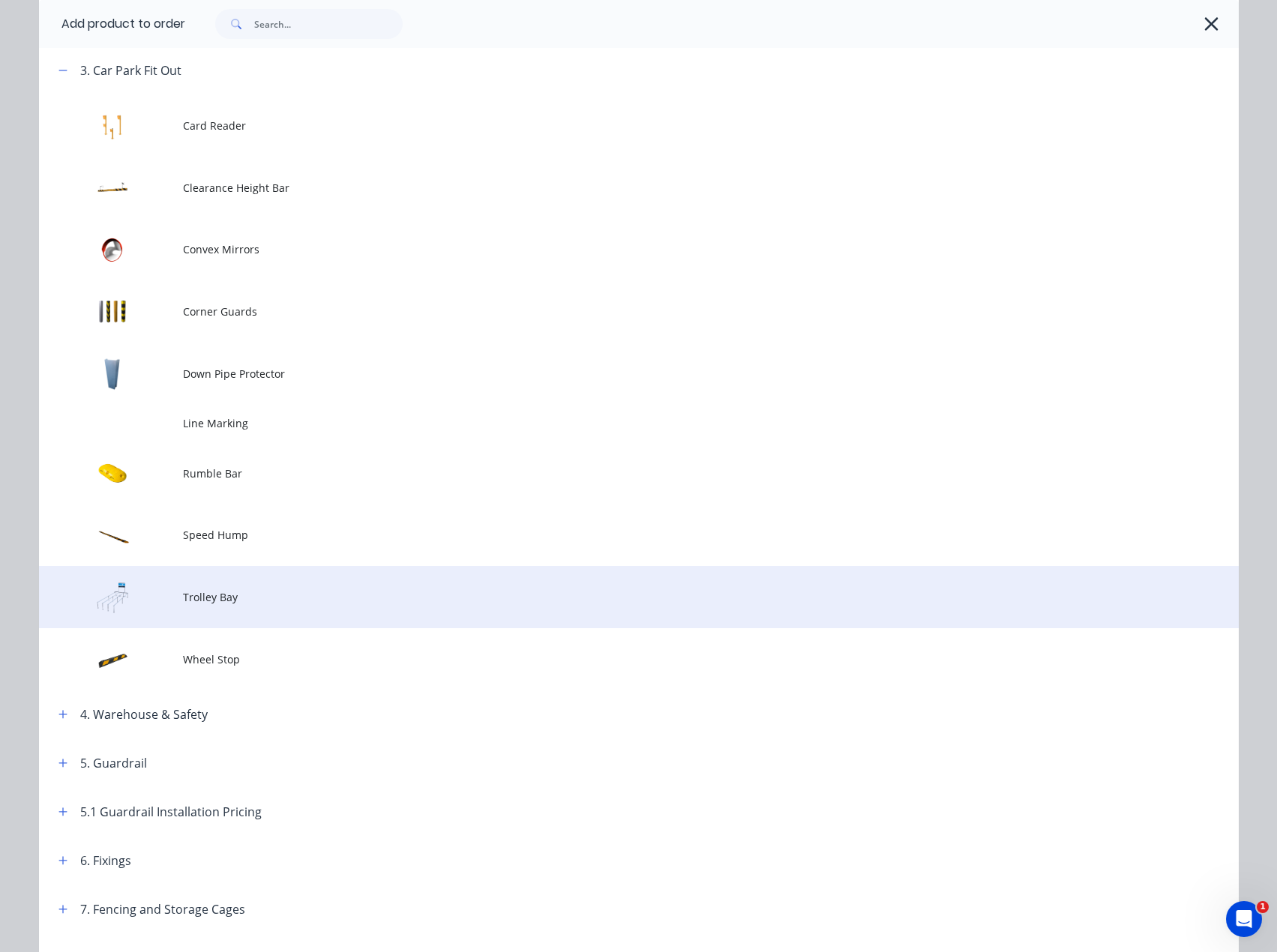
scroll to position [450, 0]
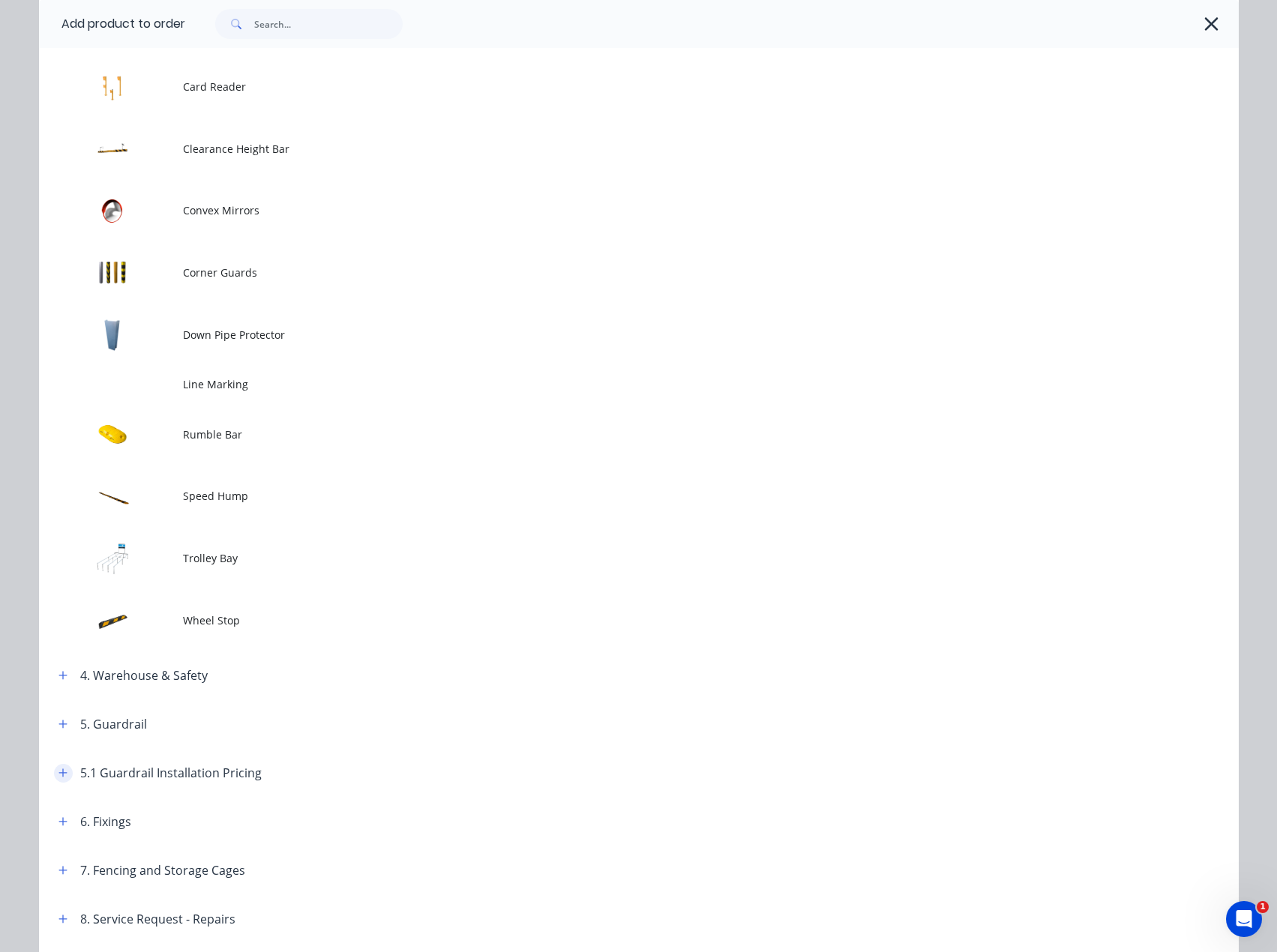
click at [59, 775] on icon "button" at bounding box center [63, 774] width 8 height 8
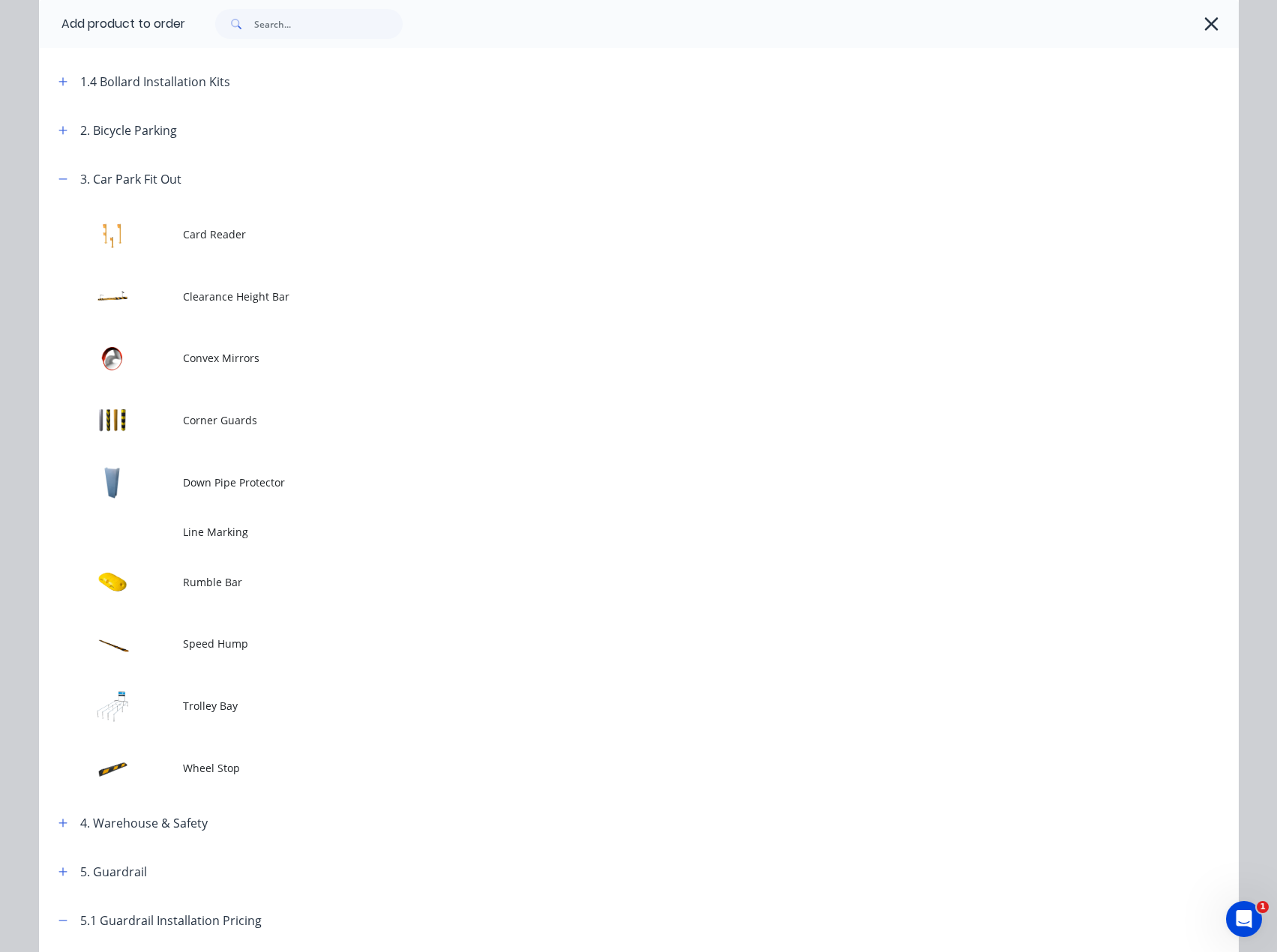
scroll to position [300, 0]
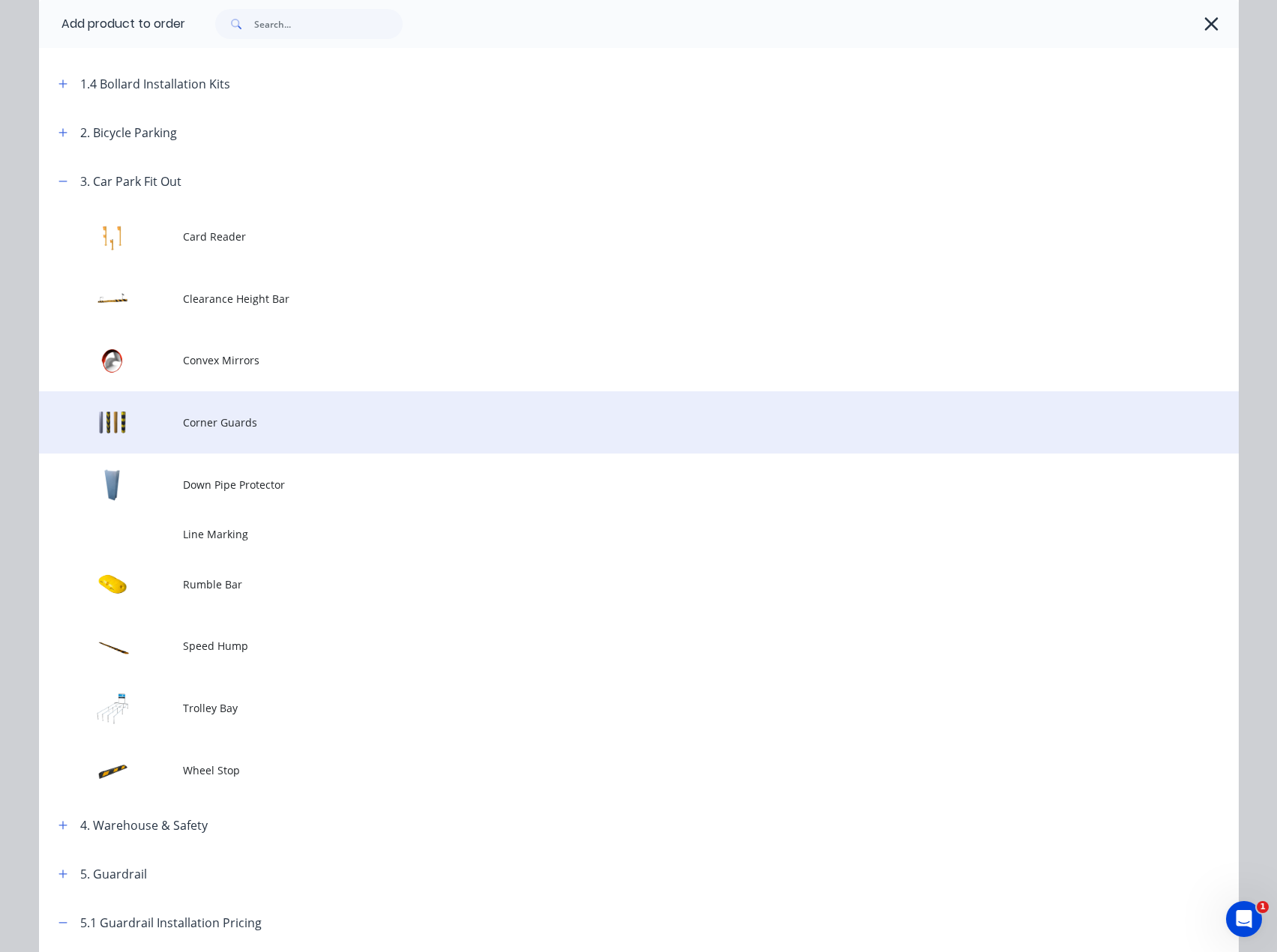
click at [227, 425] on span "Corner Guards" at bounding box center [605, 422] width 845 height 16
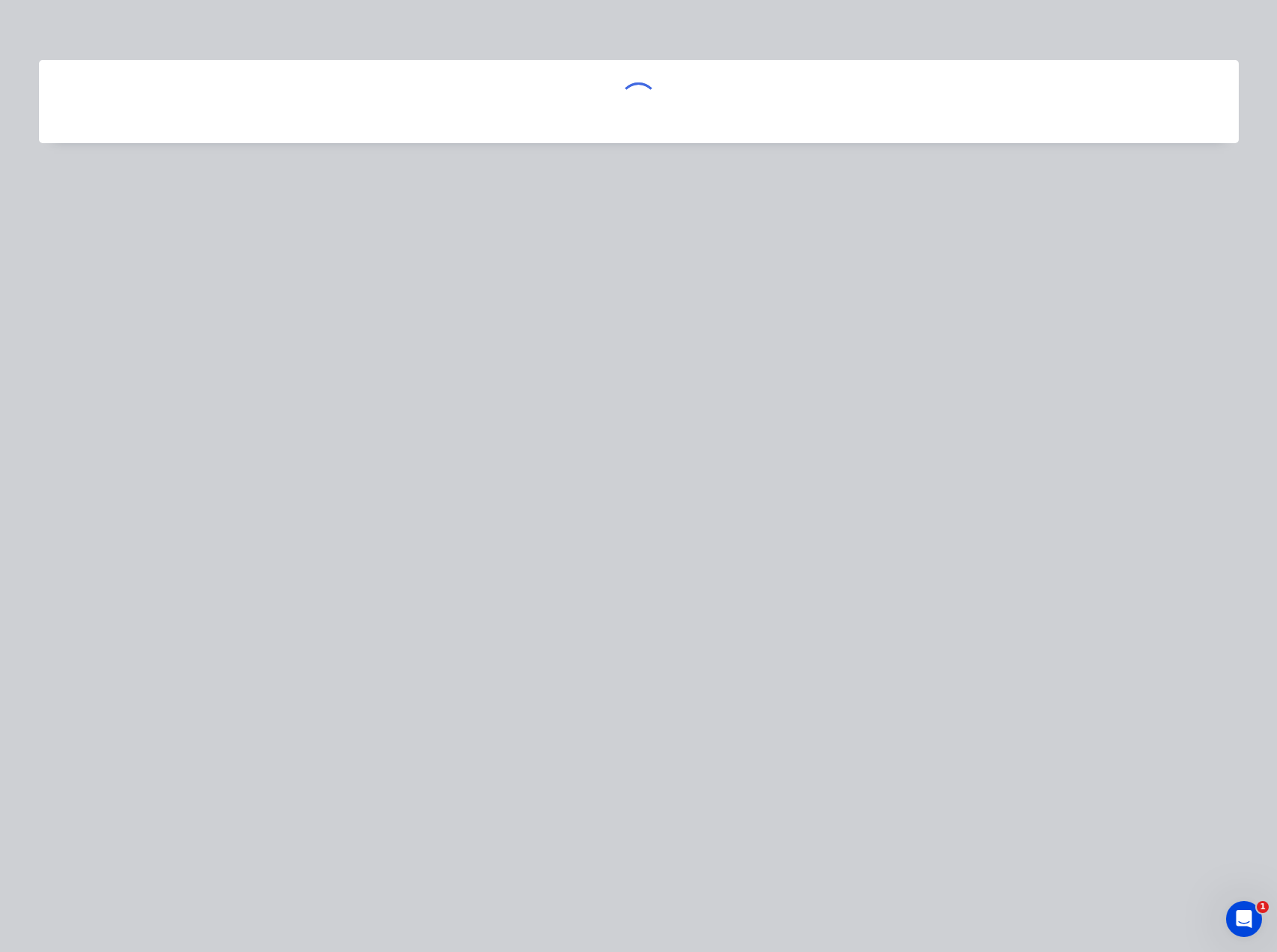
scroll to position [0, 0]
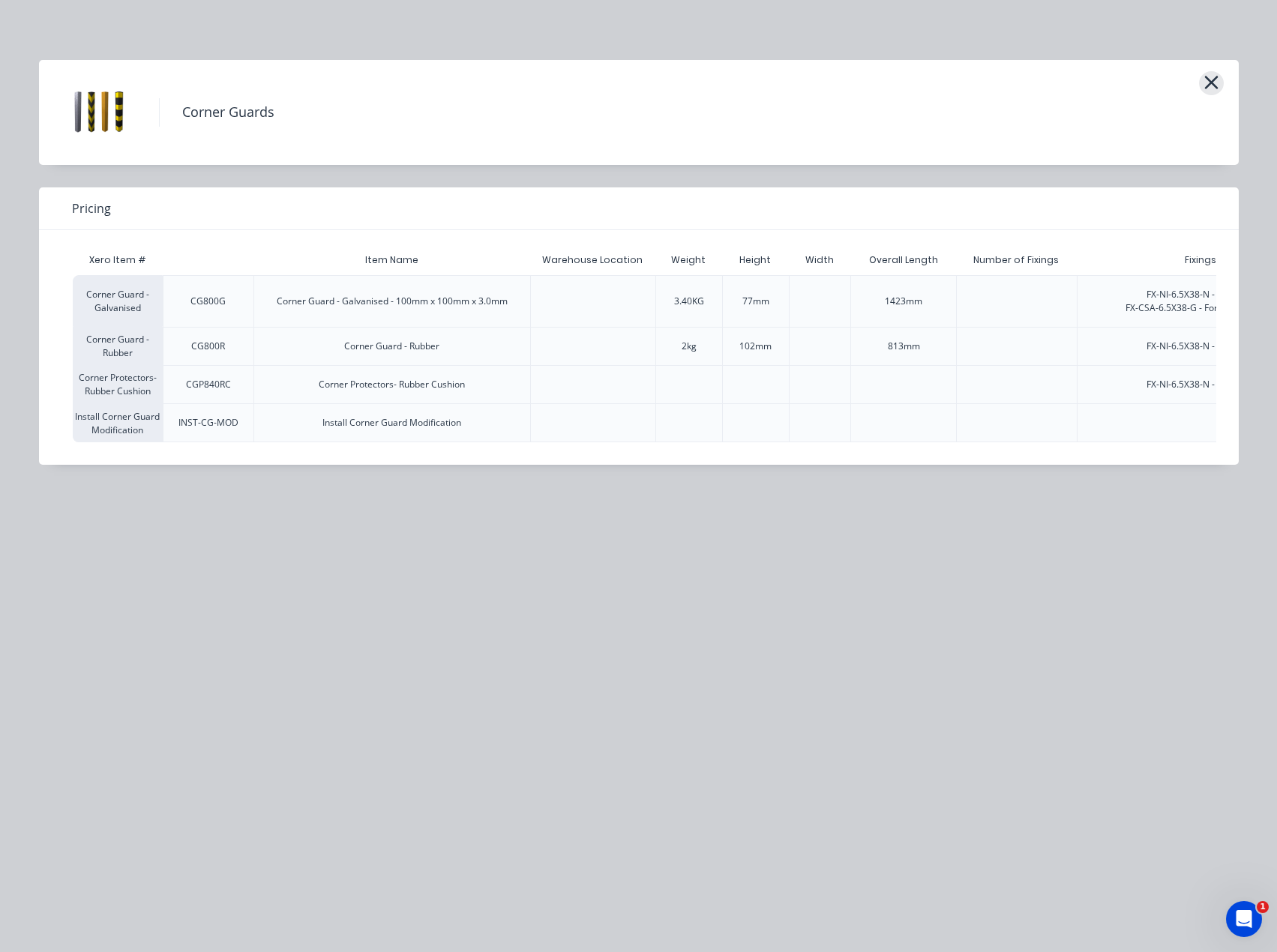
click at [1207, 86] on icon "button" at bounding box center [1212, 82] width 16 height 21
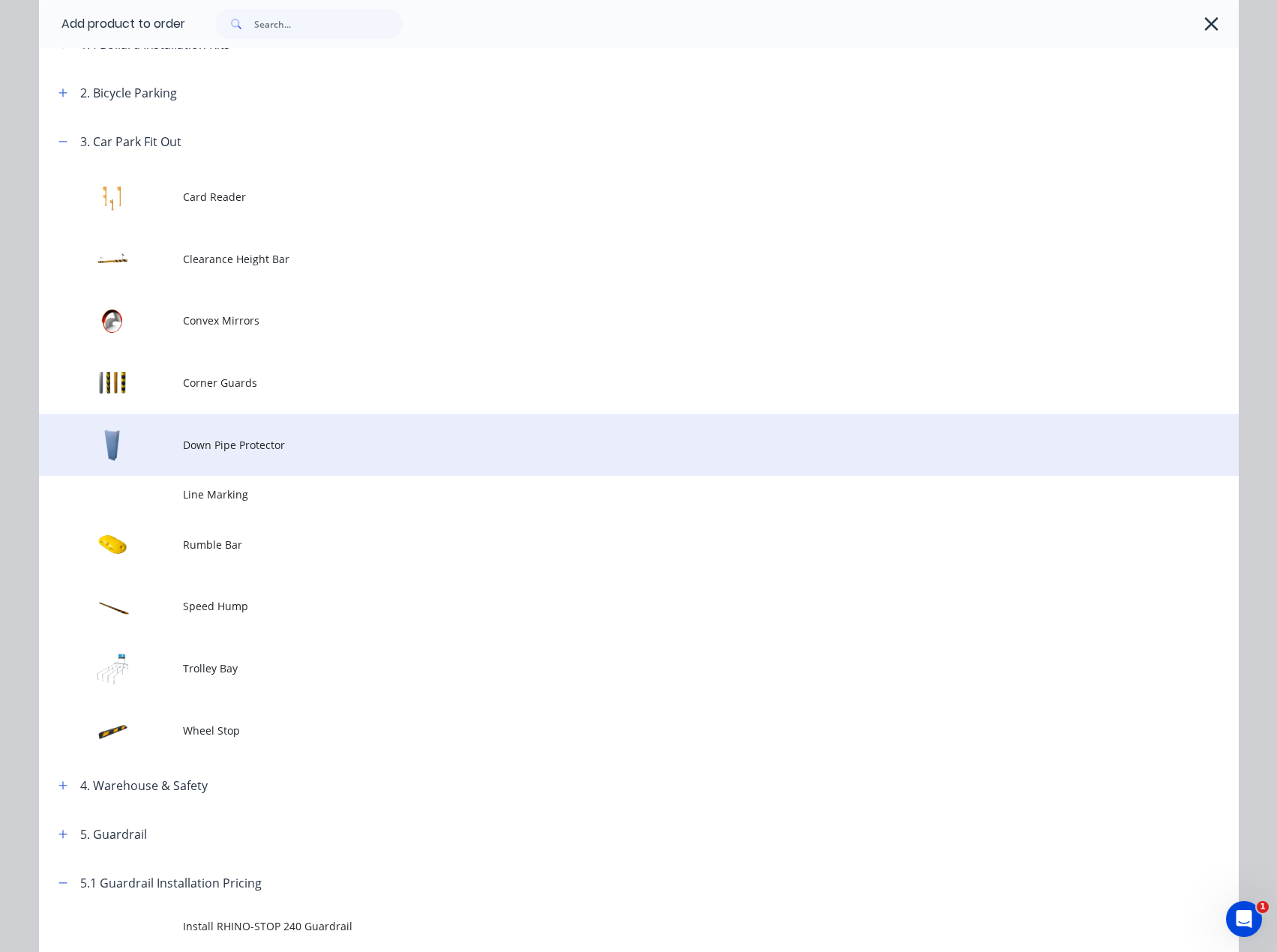
scroll to position [307, 0]
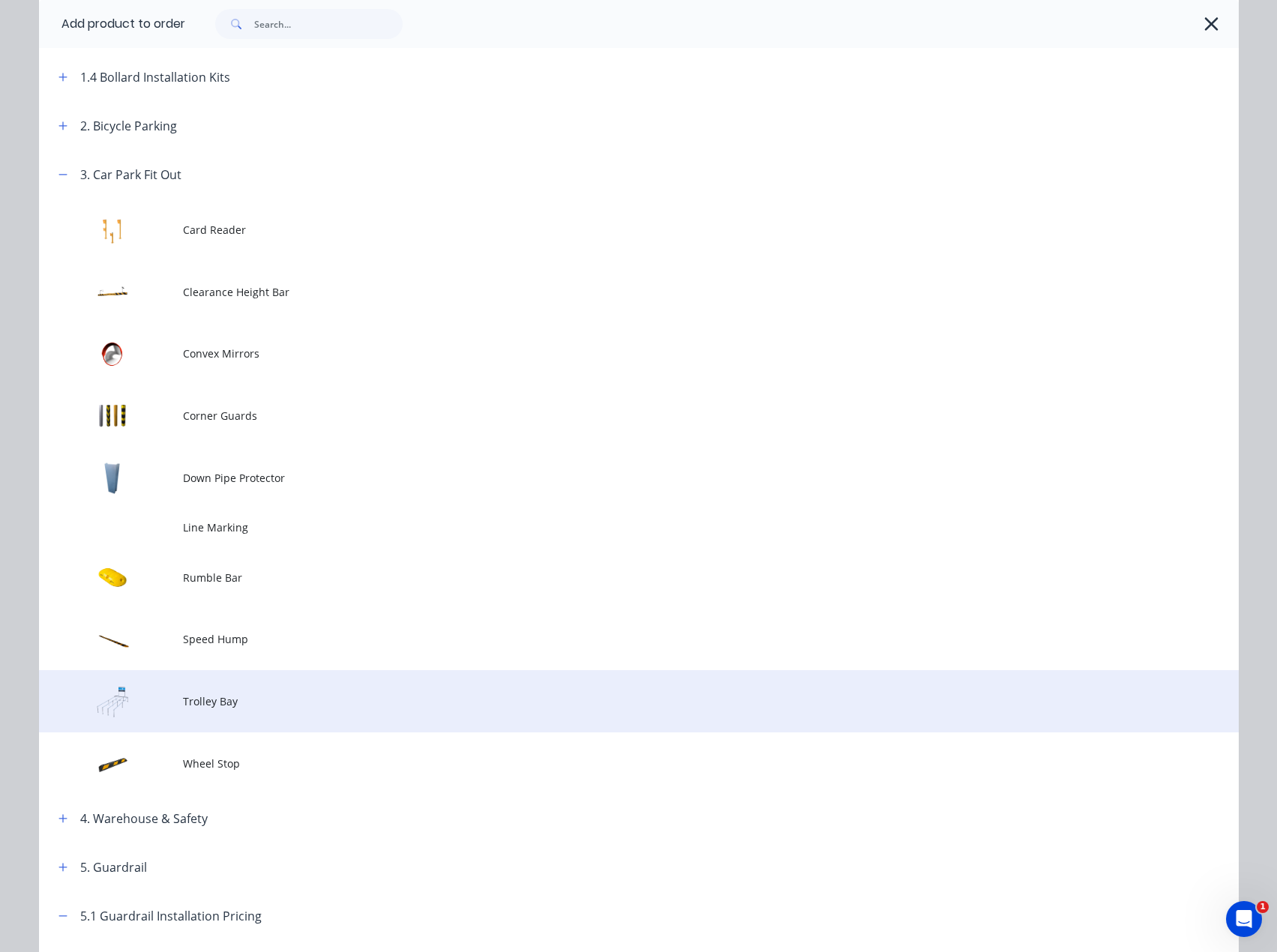
click at [446, 694] on span "Trolley Bay" at bounding box center [605, 701] width 845 height 16
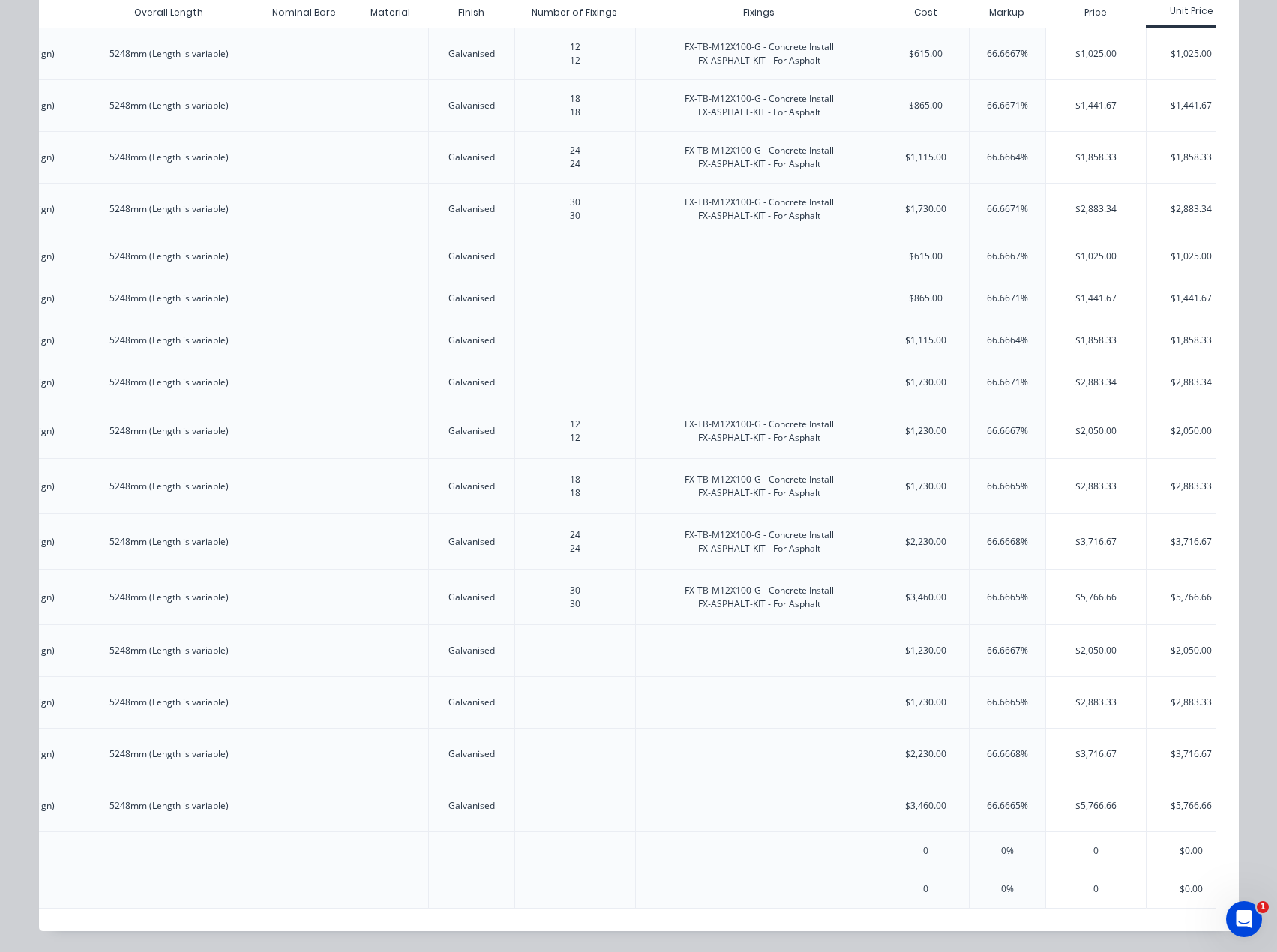
scroll to position [0, 1184]
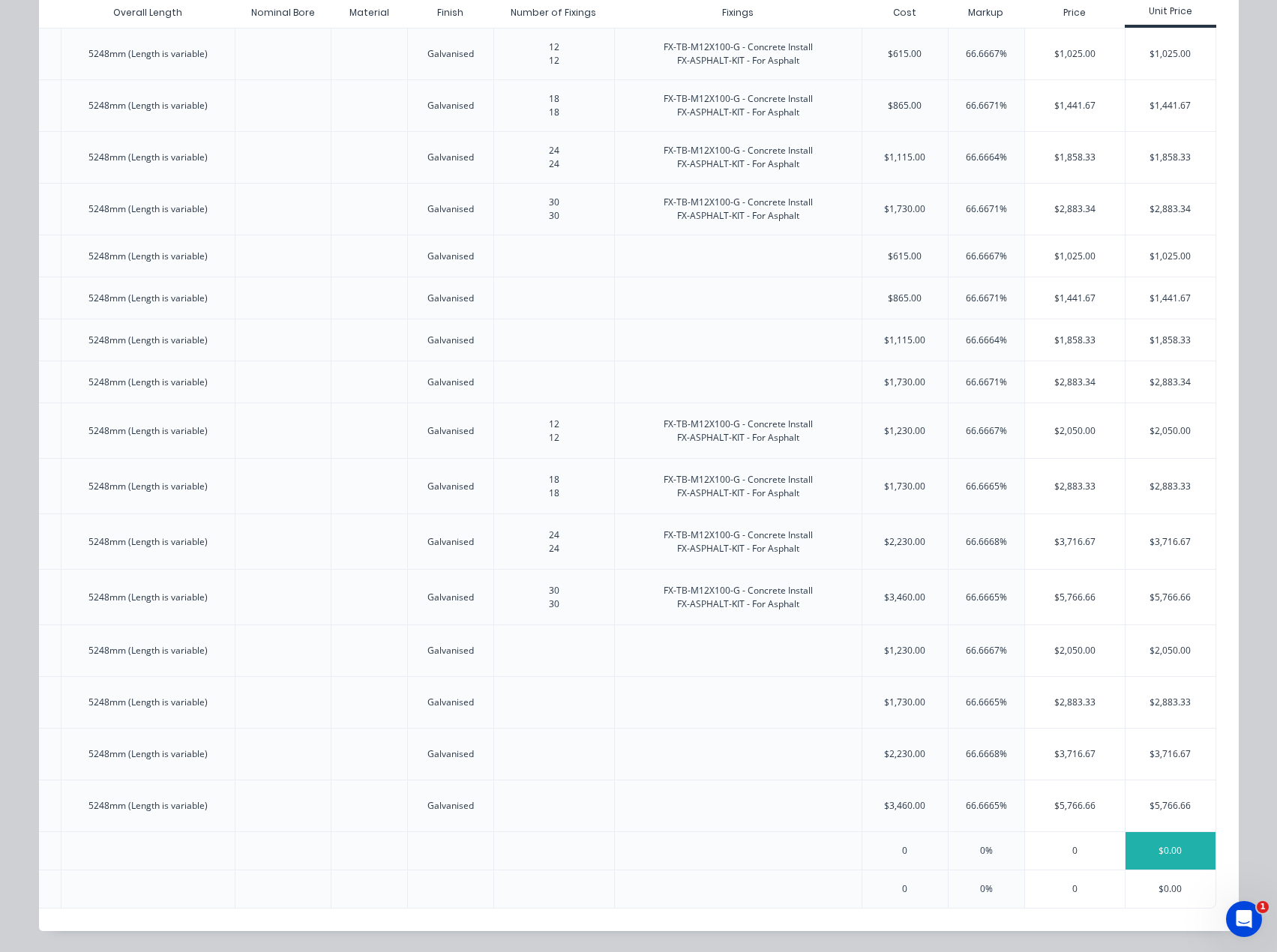
click at [1149, 848] on div "$0.00" at bounding box center [1171, 851] width 90 height 37
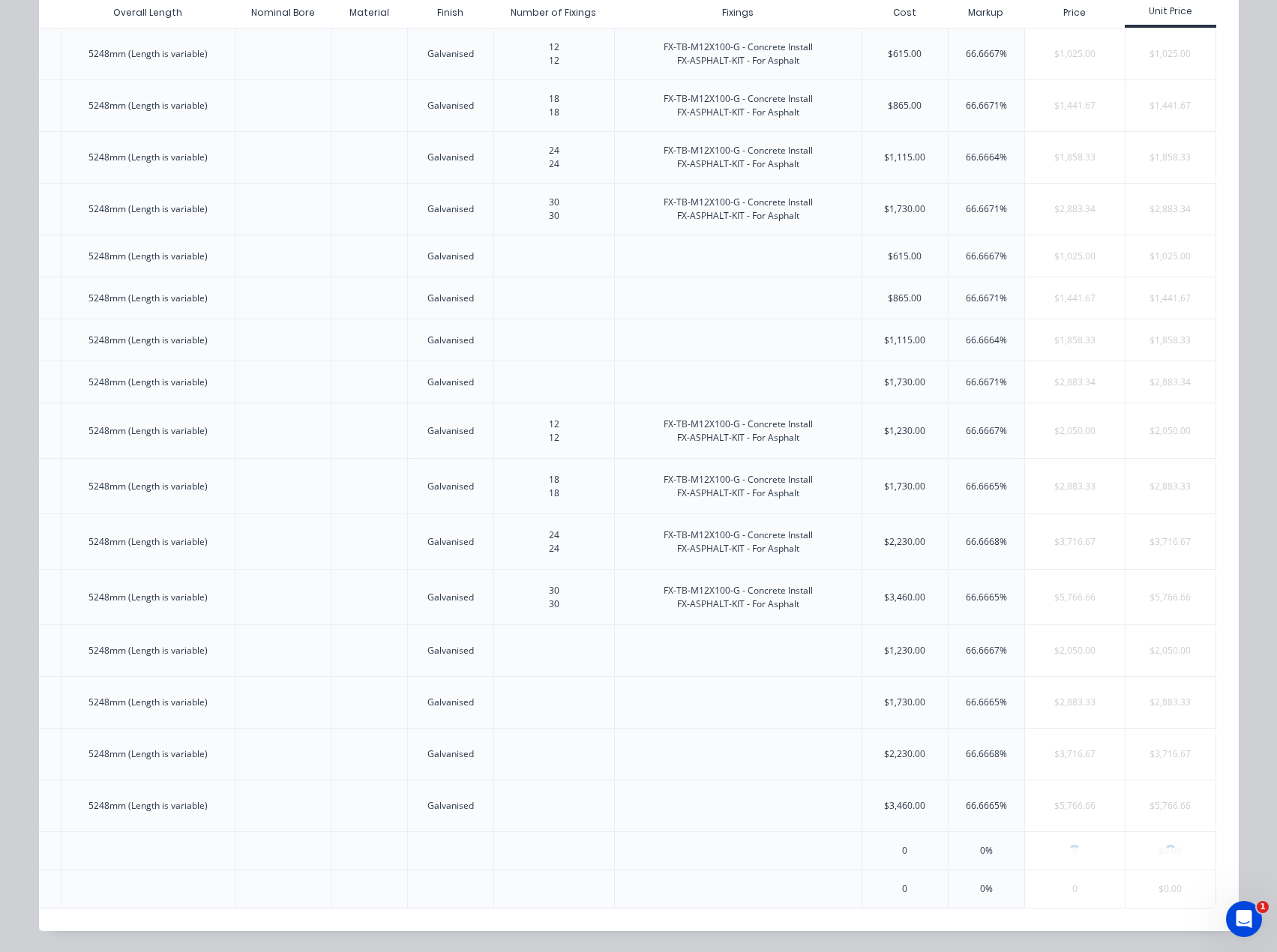
scroll to position [0, 0]
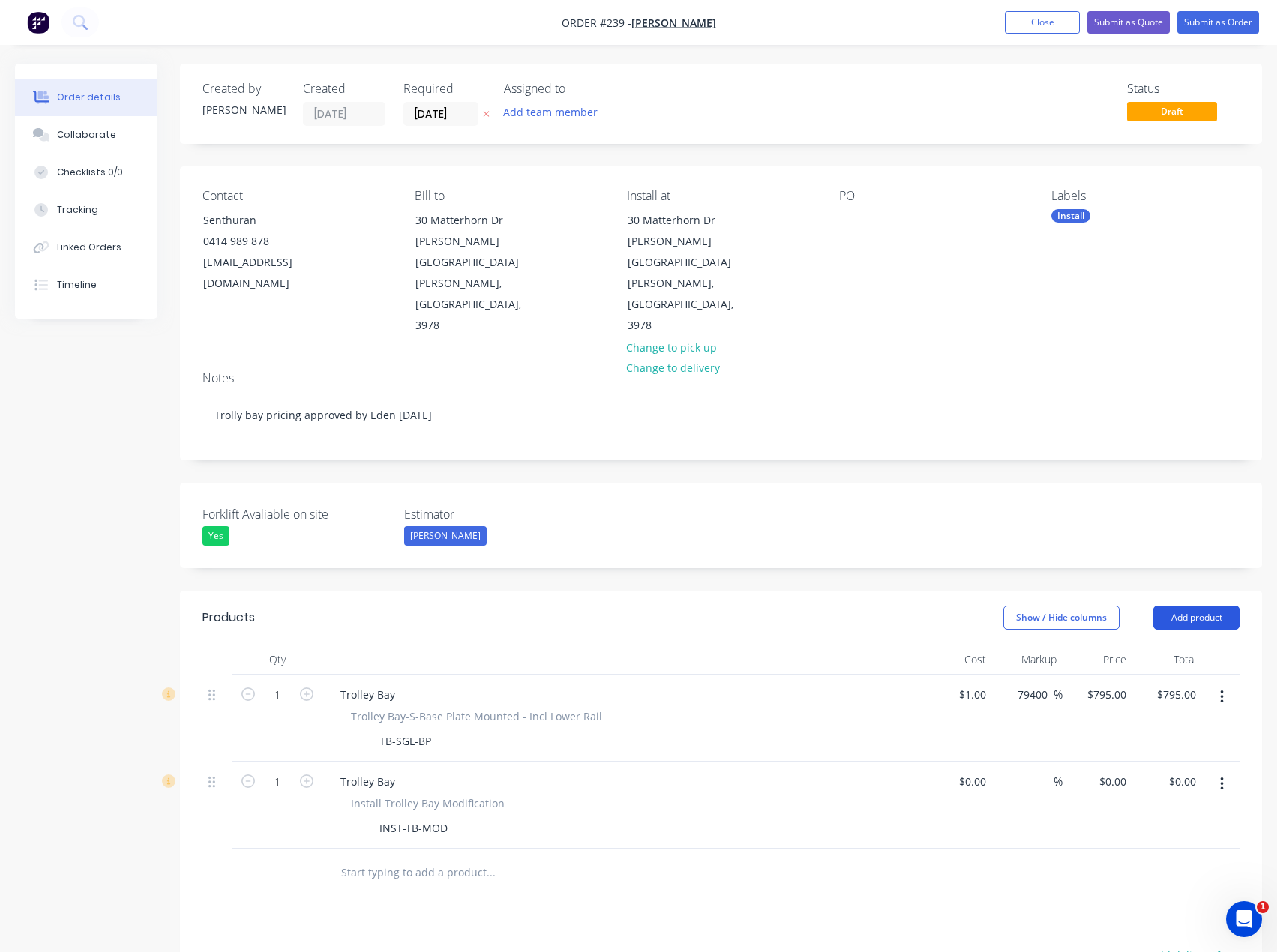
click at [1208, 606] on button "Add product" at bounding box center [1197, 617] width 87 height 24
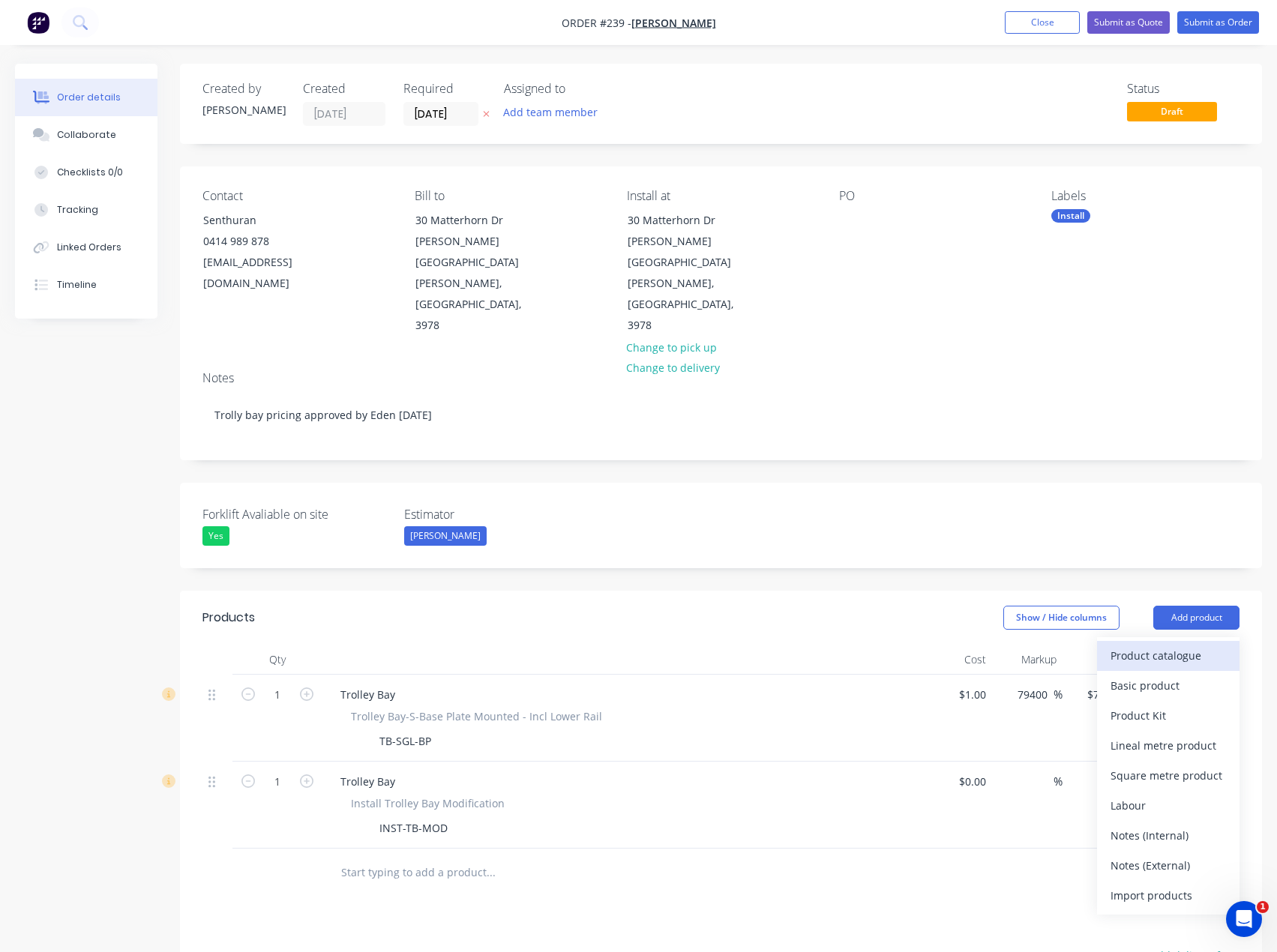
click at [1179, 645] on div "Product catalogue" at bounding box center [1169, 656] width 116 height 22
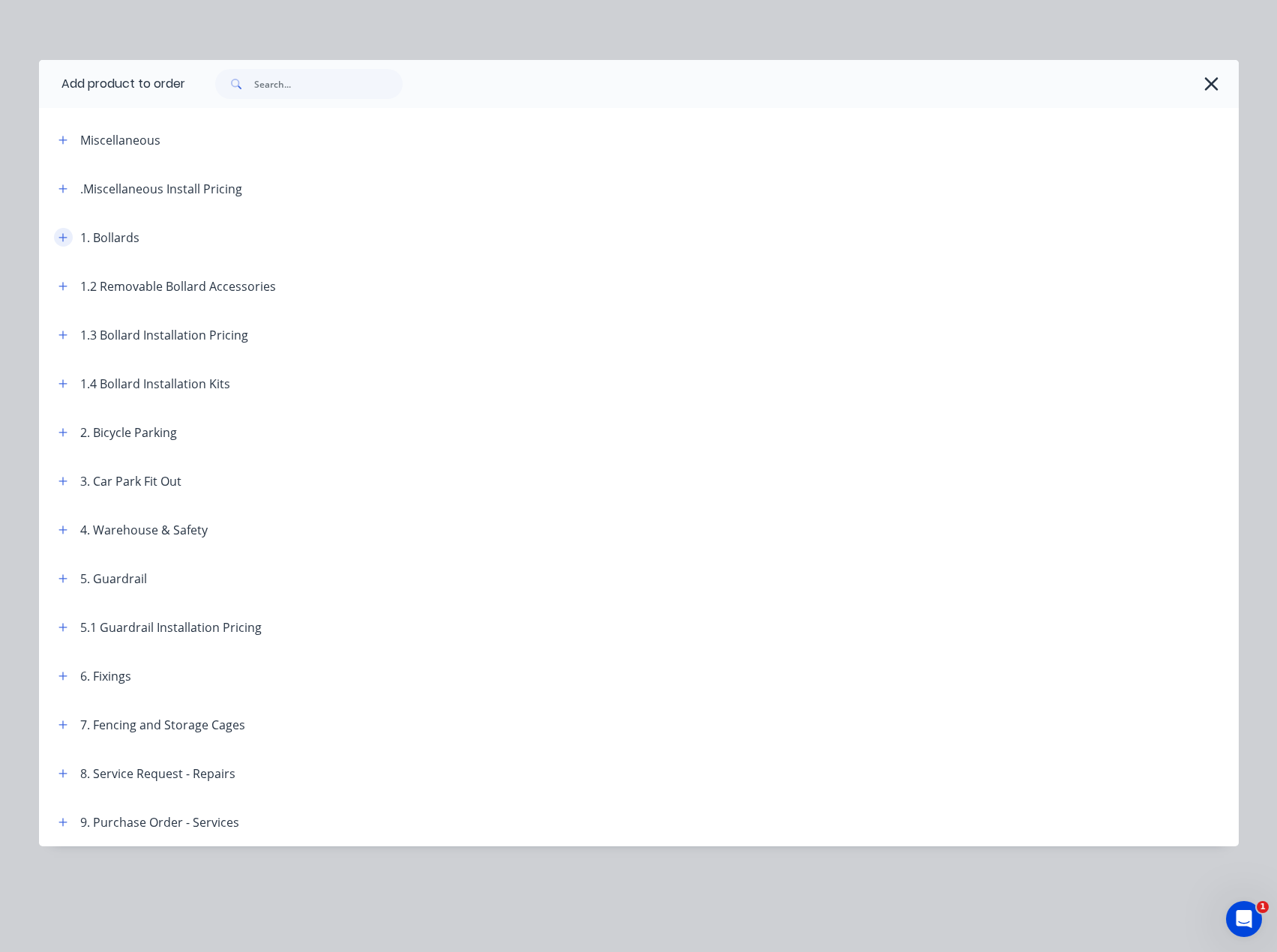
click at [61, 235] on icon "button" at bounding box center [63, 238] width 9 height 10
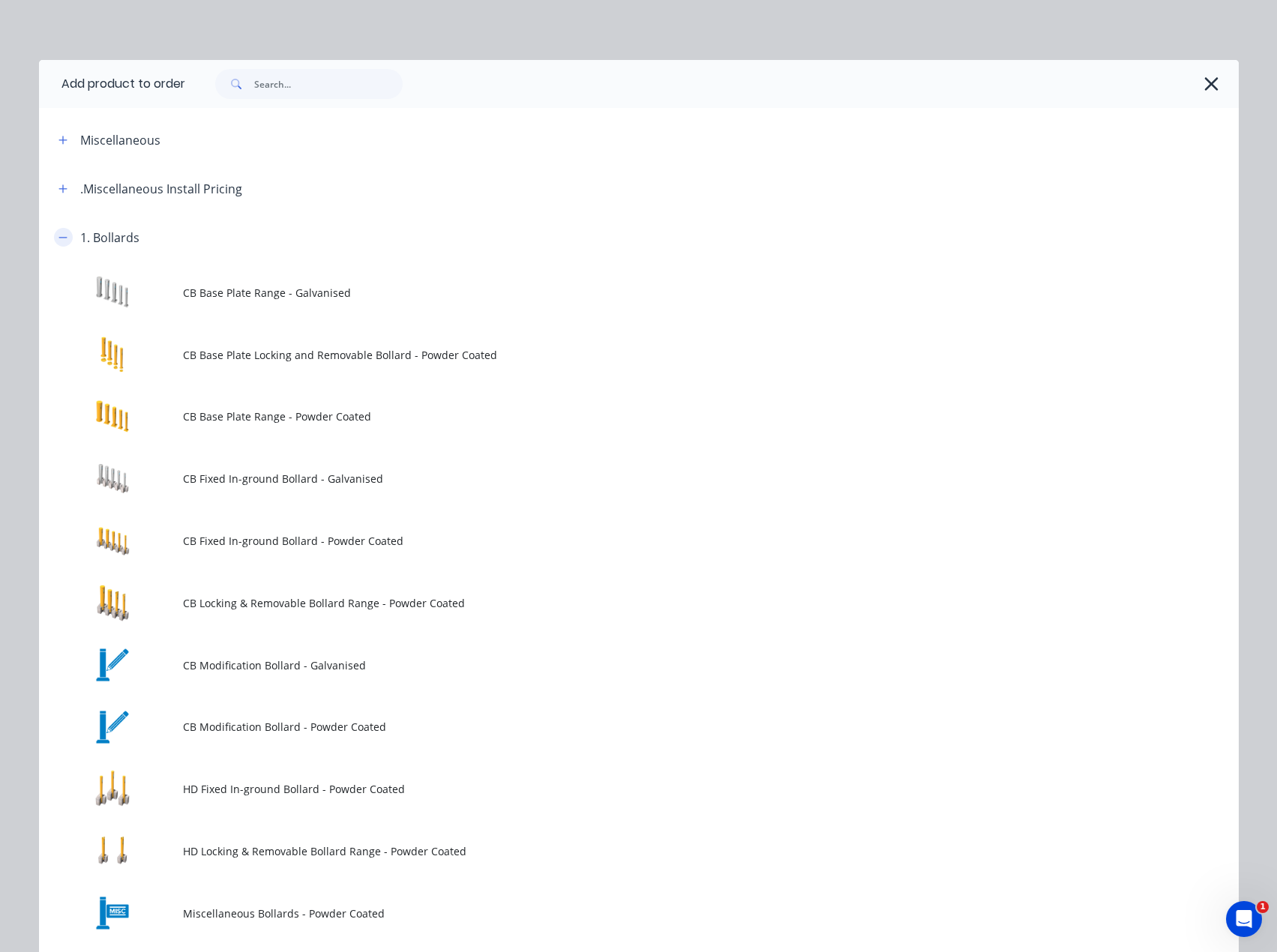
click at [63, 239] on button "button" at bounding box center [64, 237] width 19 height 19
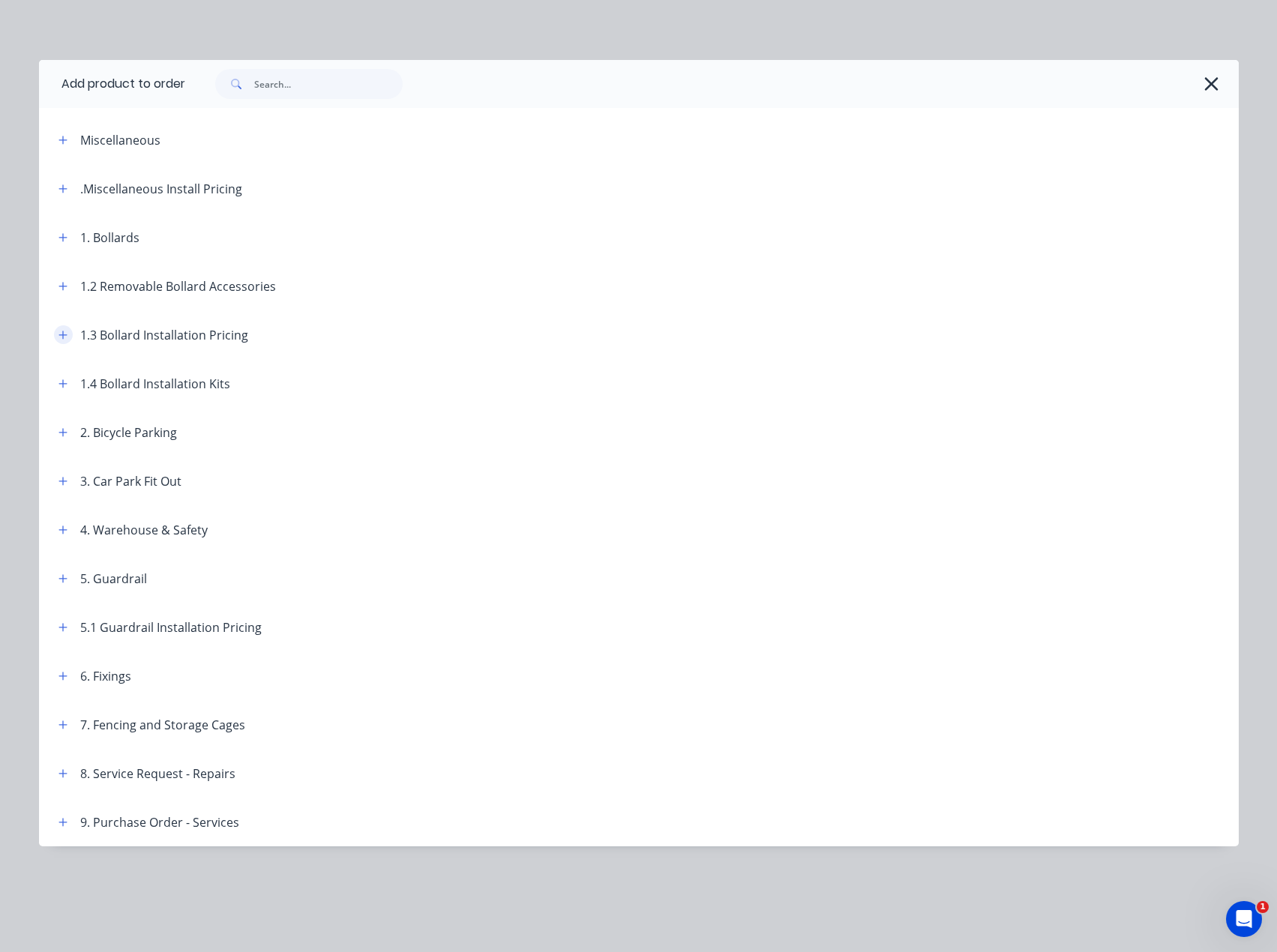
click at [65, 336] on icon "button" at bounding box center [63, 335] width 9 height 10
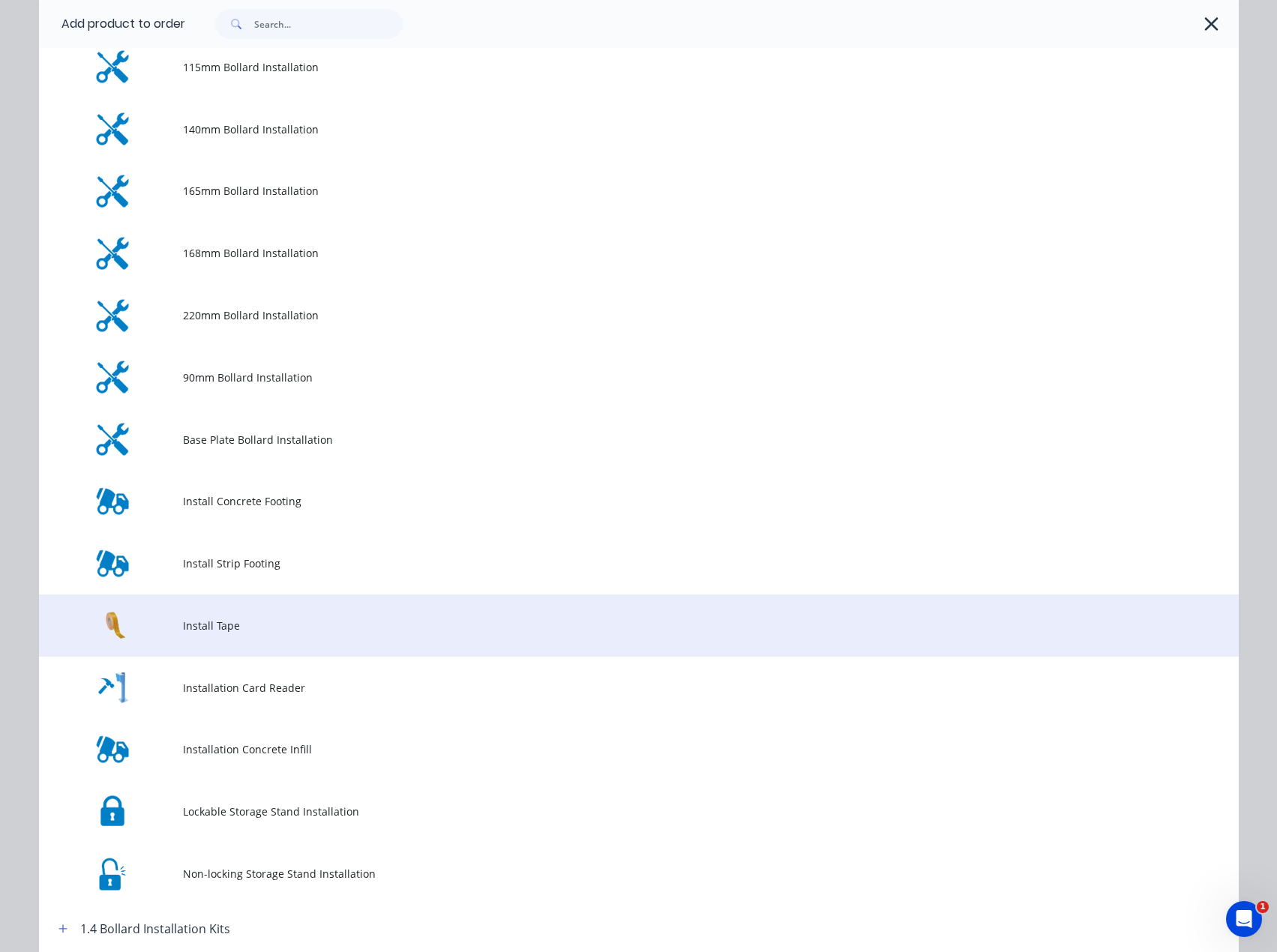
scroll to position [300, 0]
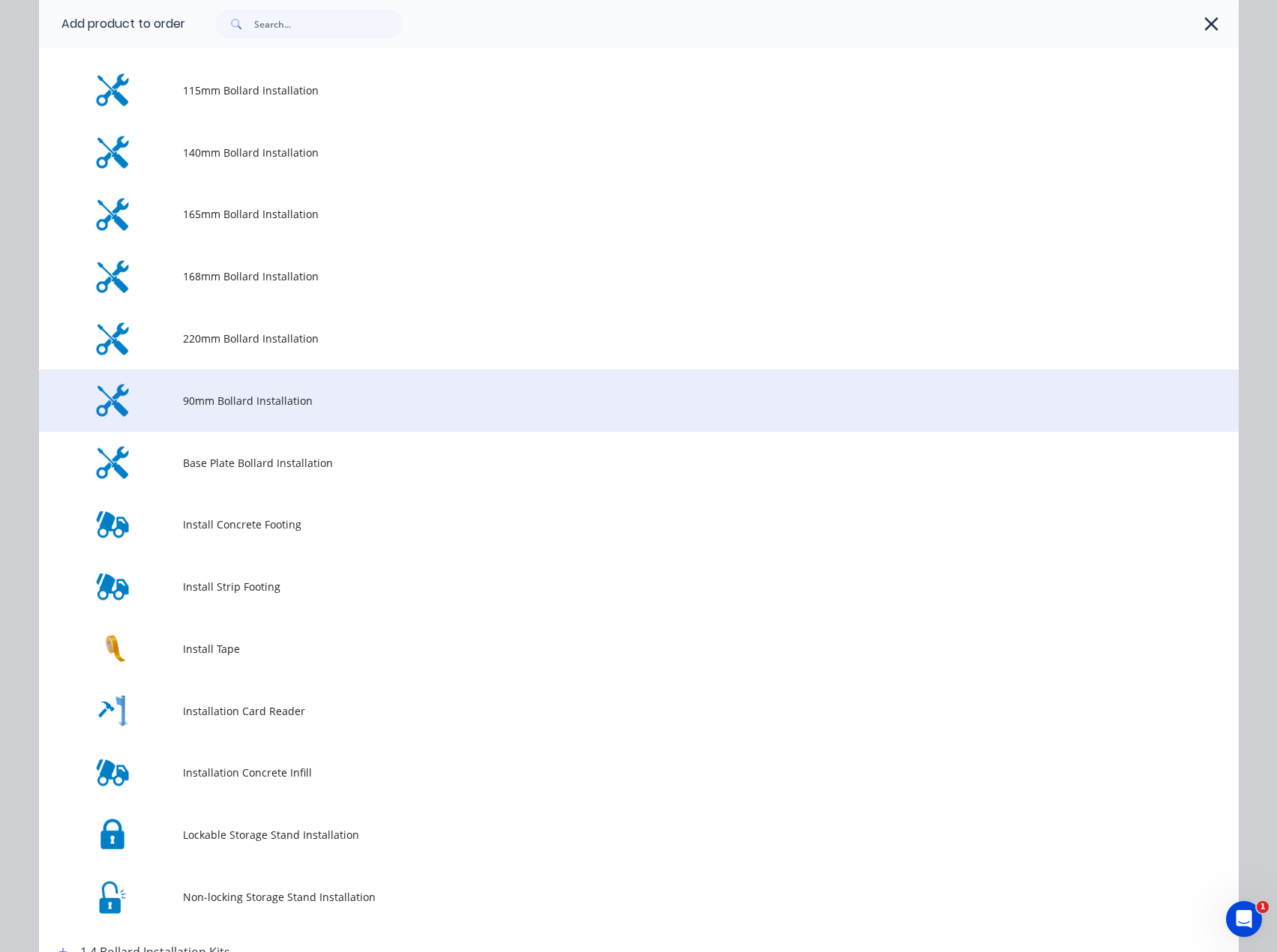
click at [210, 400] on span "90mm Bollard Installation" at bounding box center [605, 401] width 845 height 16
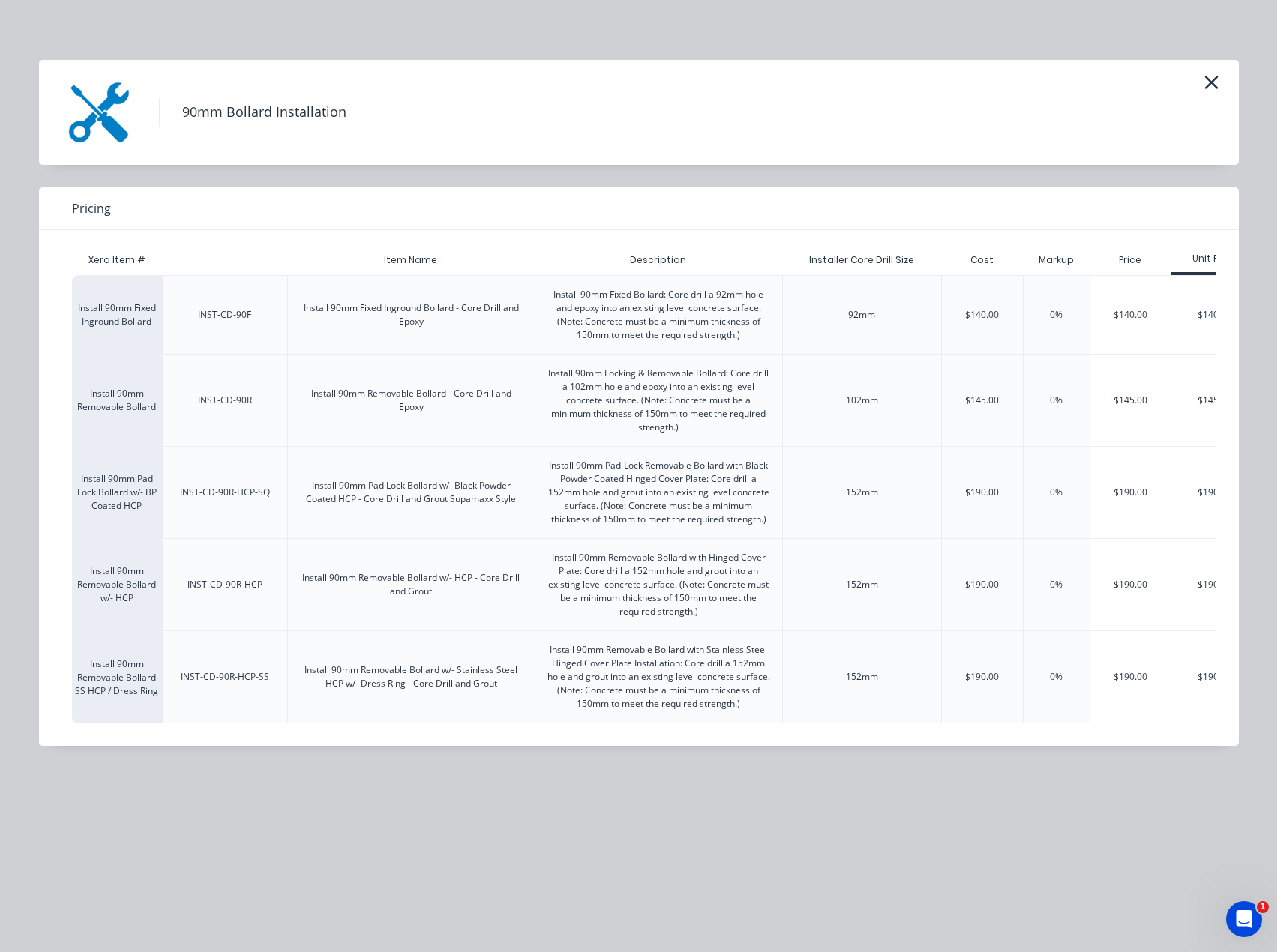
scroll to position [0, 0]
click at [1208, 89] on icon "button" at bounding box center [1212, 82] width 16 height 21
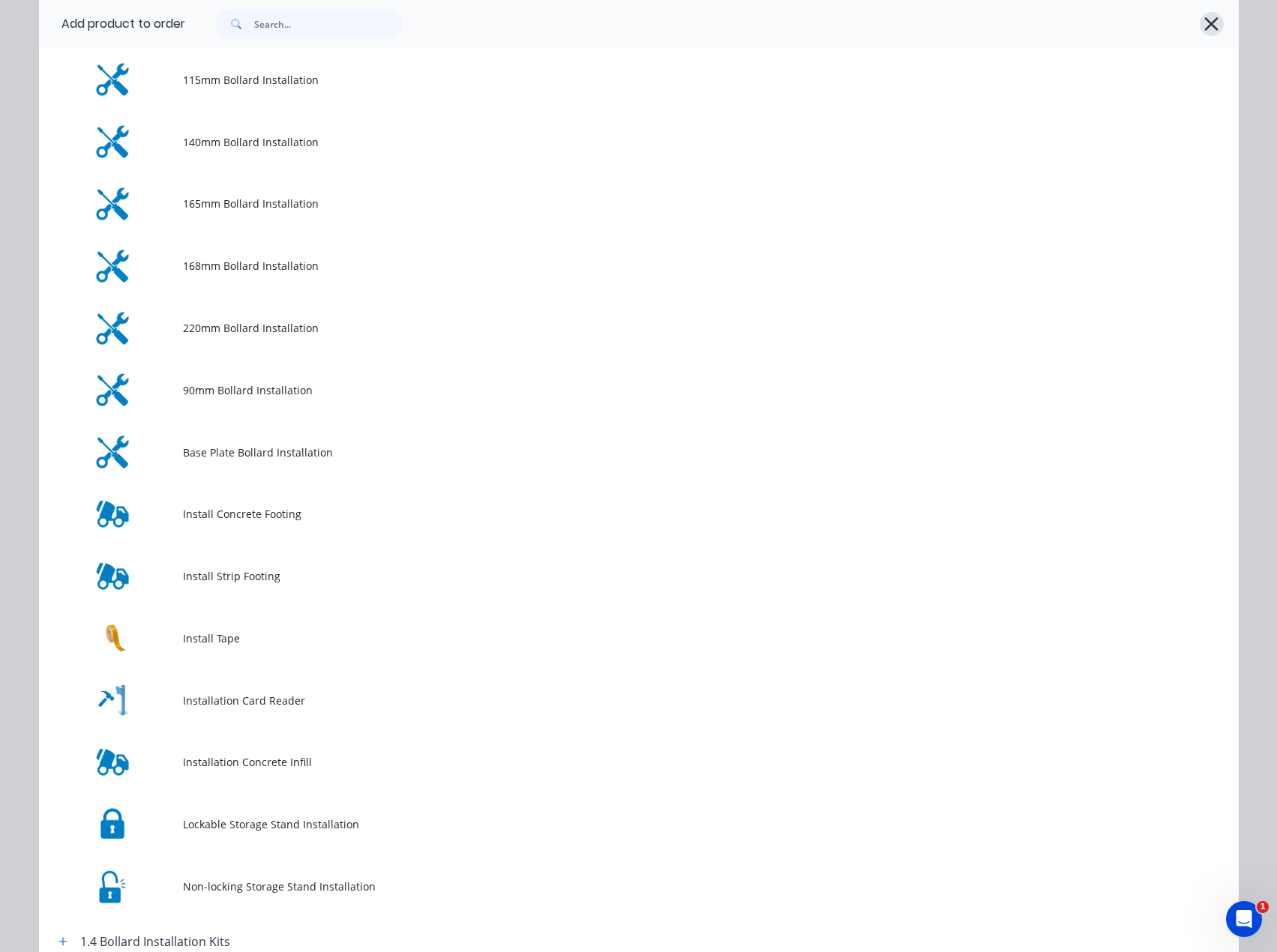
click at [1211, 29] on icon "button" at bounding box center [1212, 24] width 14 height 14
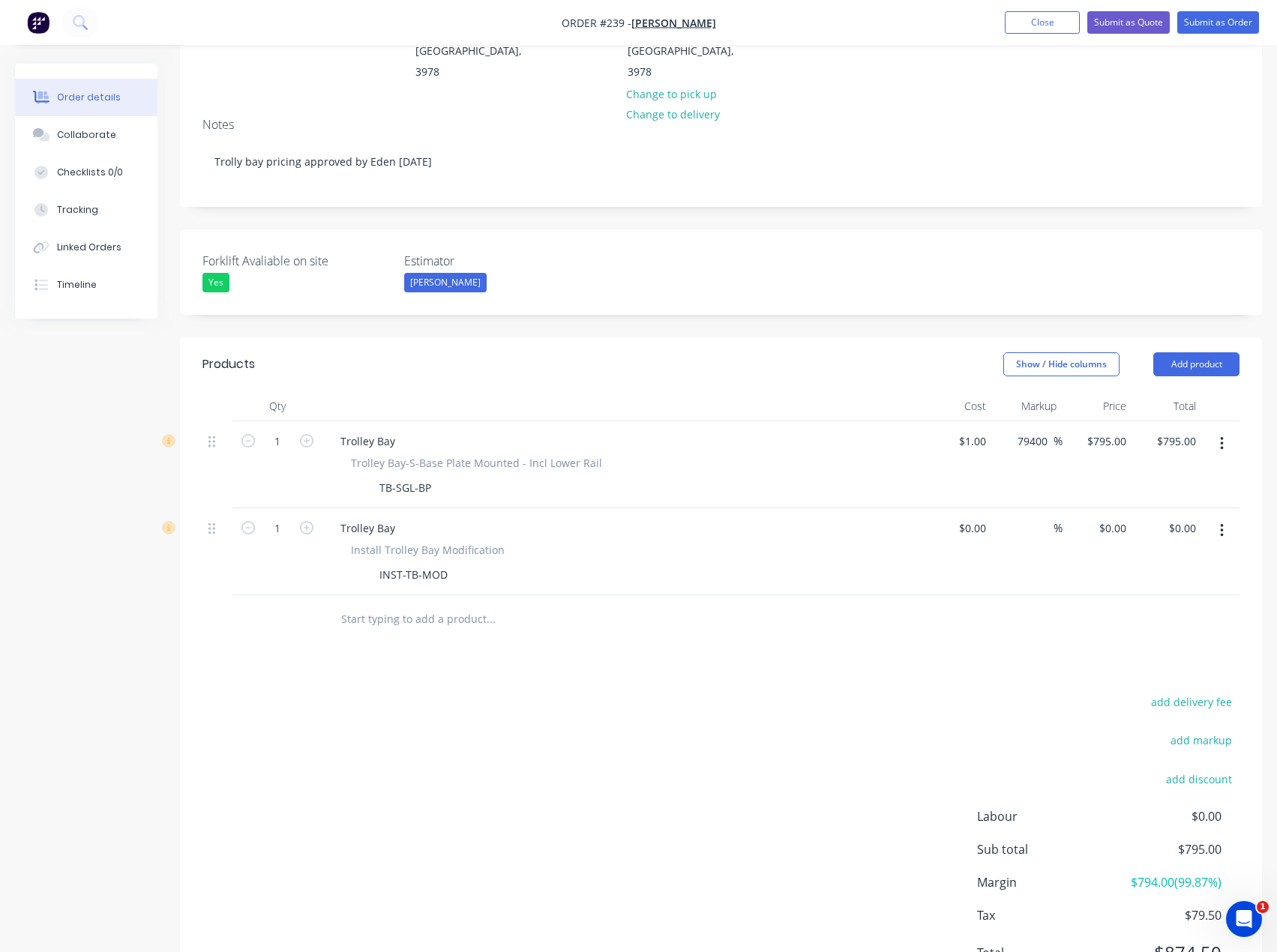
scroll to position [265, 0]
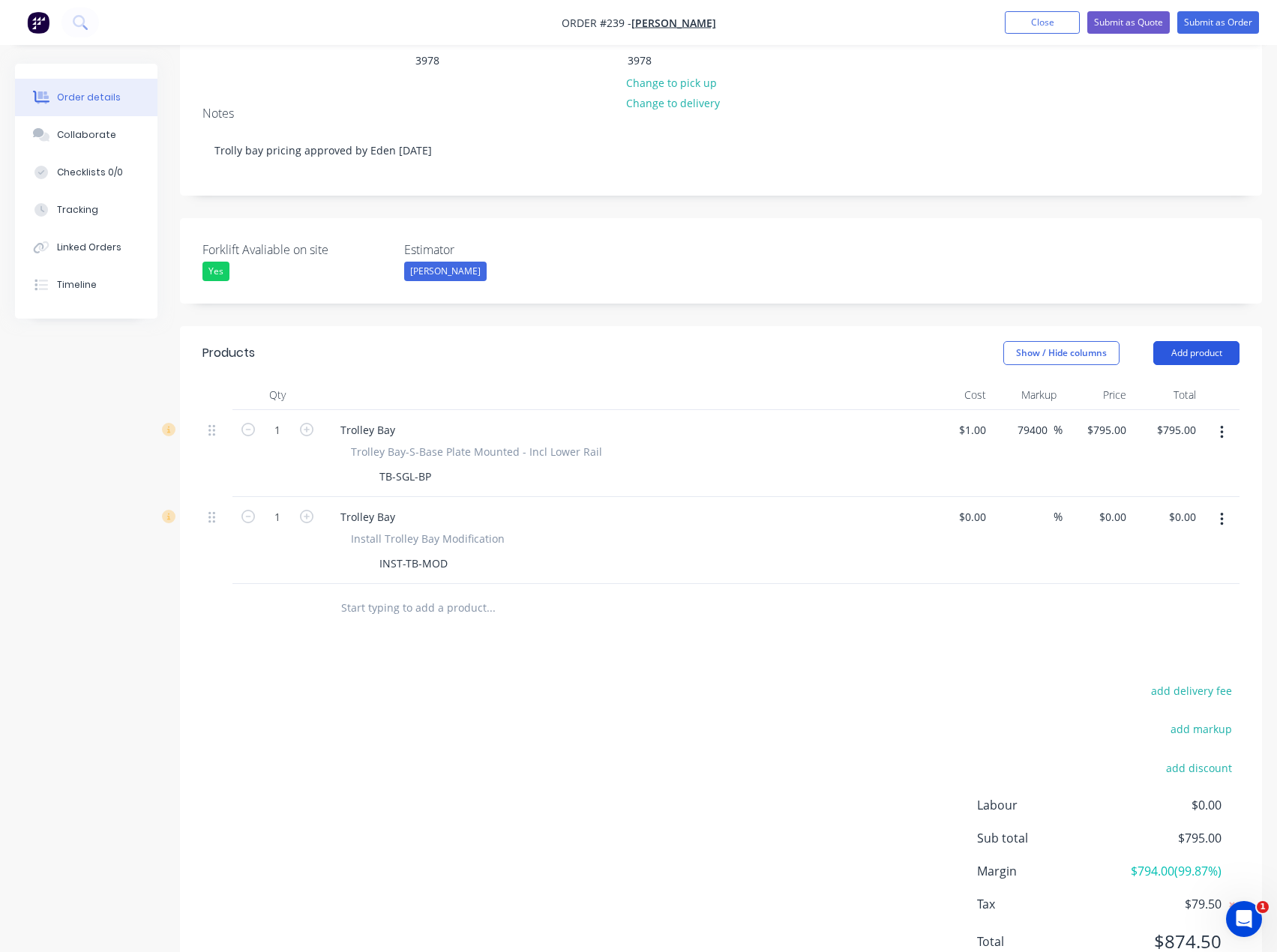
click at [1226, 341] on button "Add product" at bounding box center [1197, 353] width 87 height 24
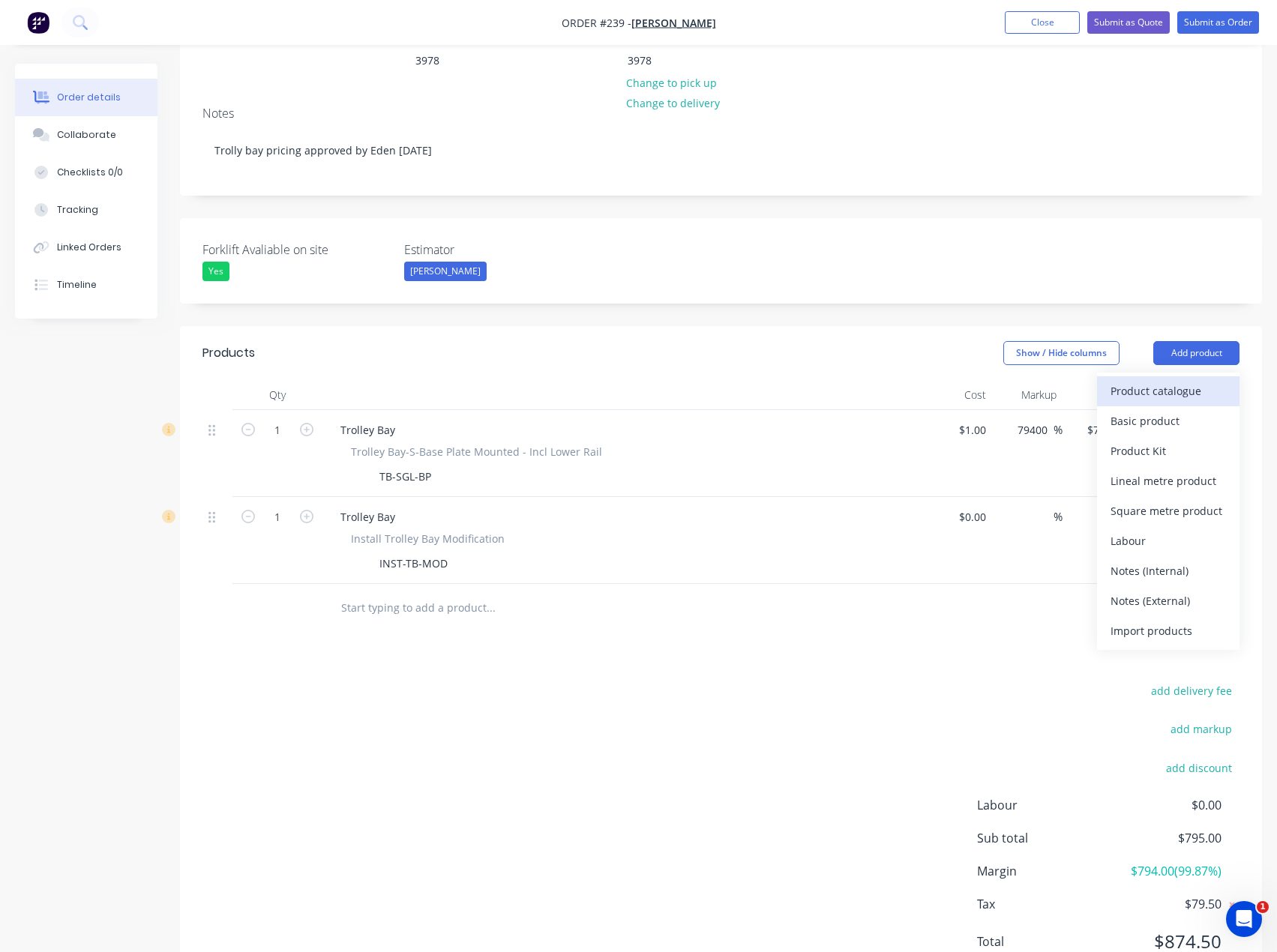
click at [1180, 380] on div "Product catalogue" at bounding box center [1169, 392] width 116 height 22
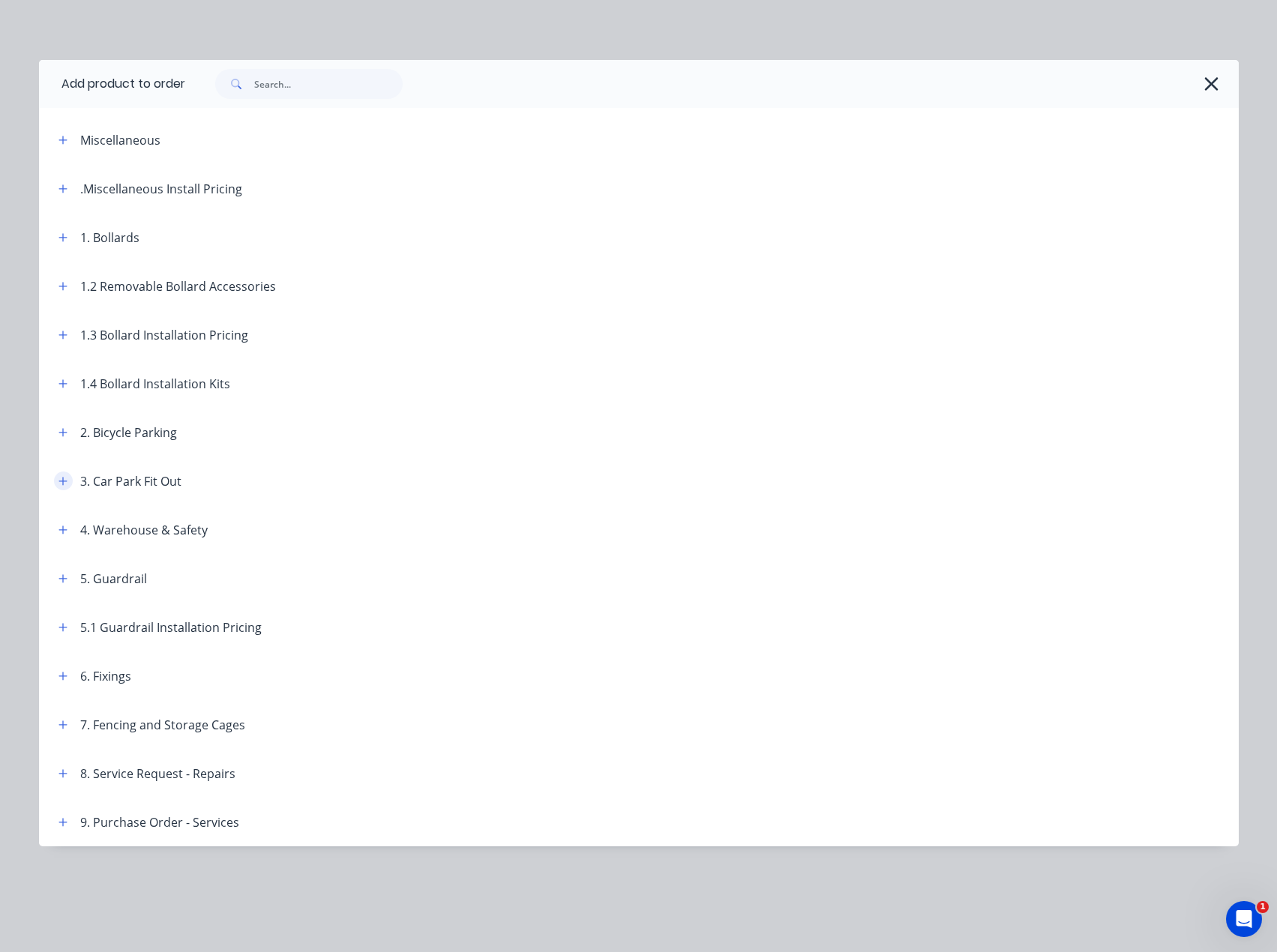
click at [59, 474] on button "button" at bounding box center [64, 481] width 19 height 19
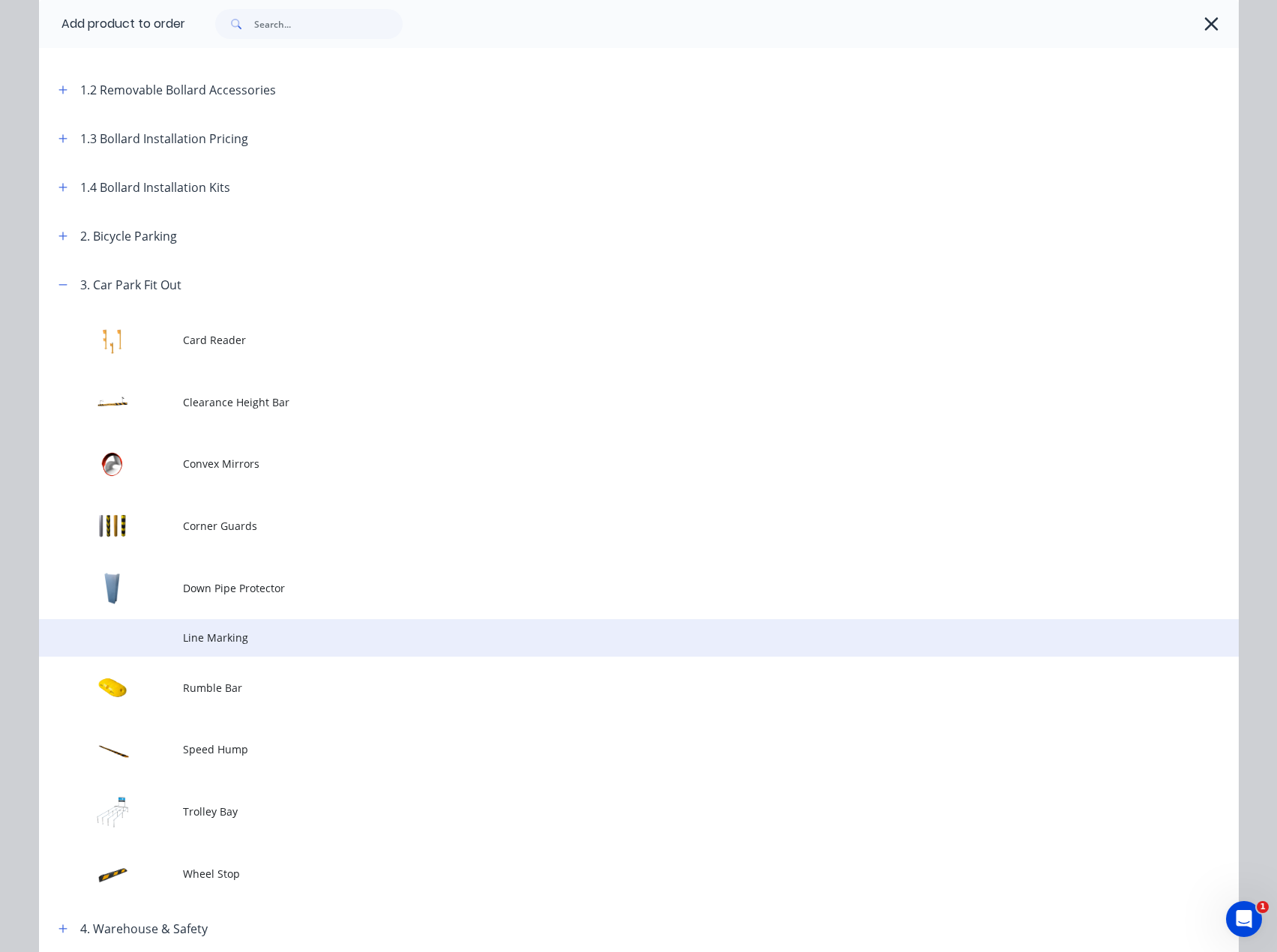
scroll to position [225, 0]
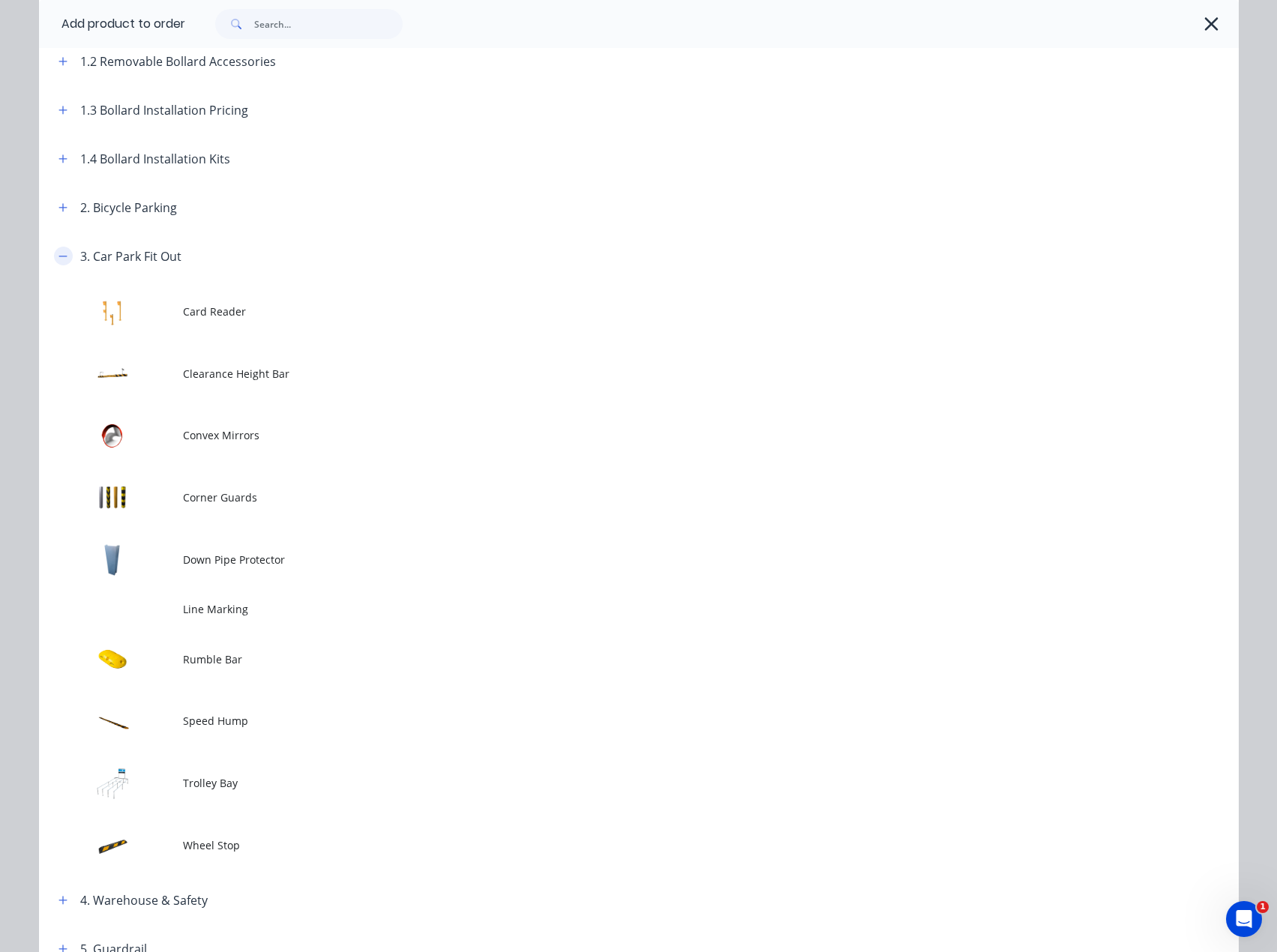
click at [64, 254] on button "button" at bounding box center [64, 256] width 19 height 19
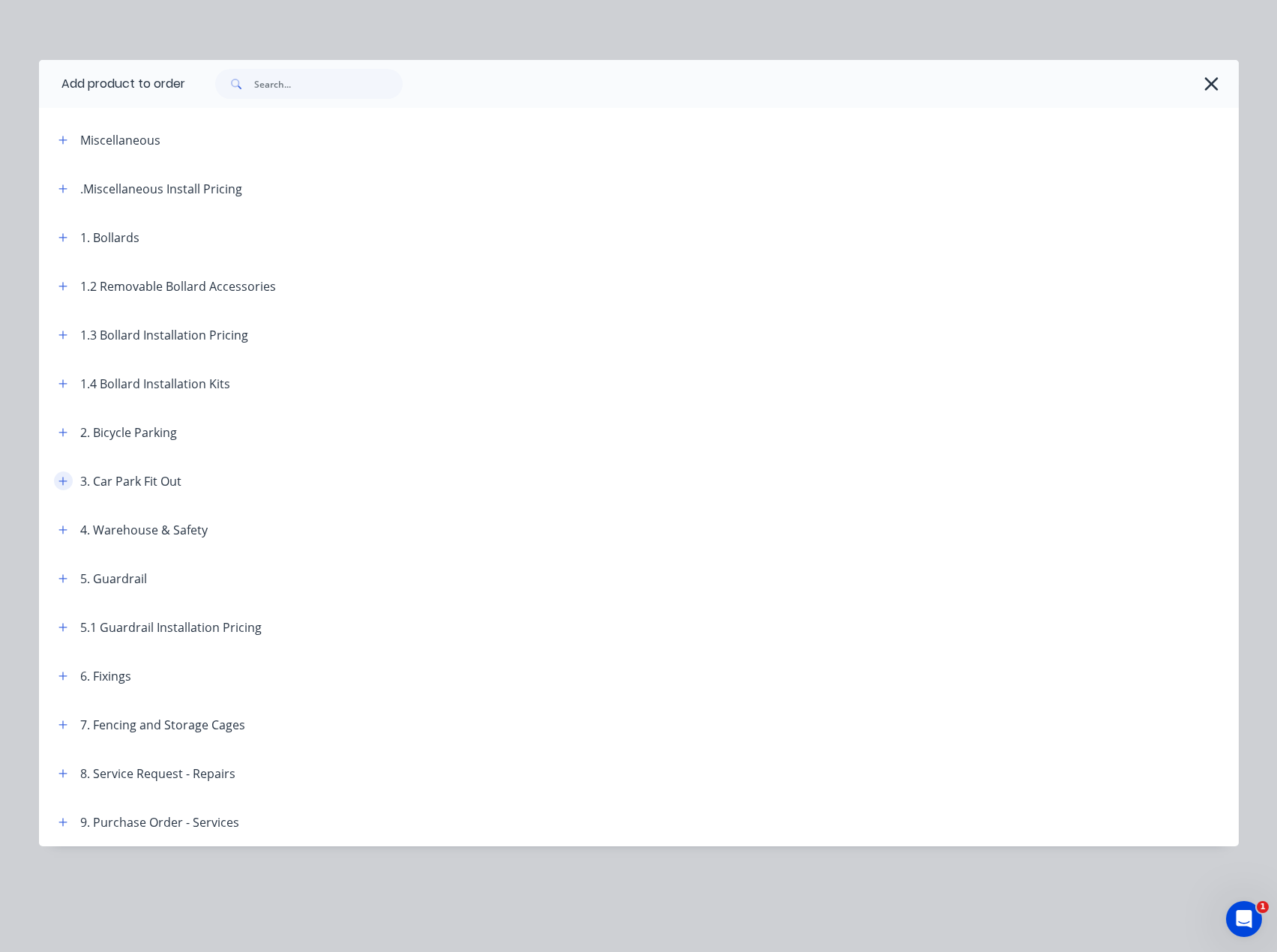
scroll to position [0, 0]
click at [62, 479] on icon "button" at bounding box center [63, 482] width 9 height 10
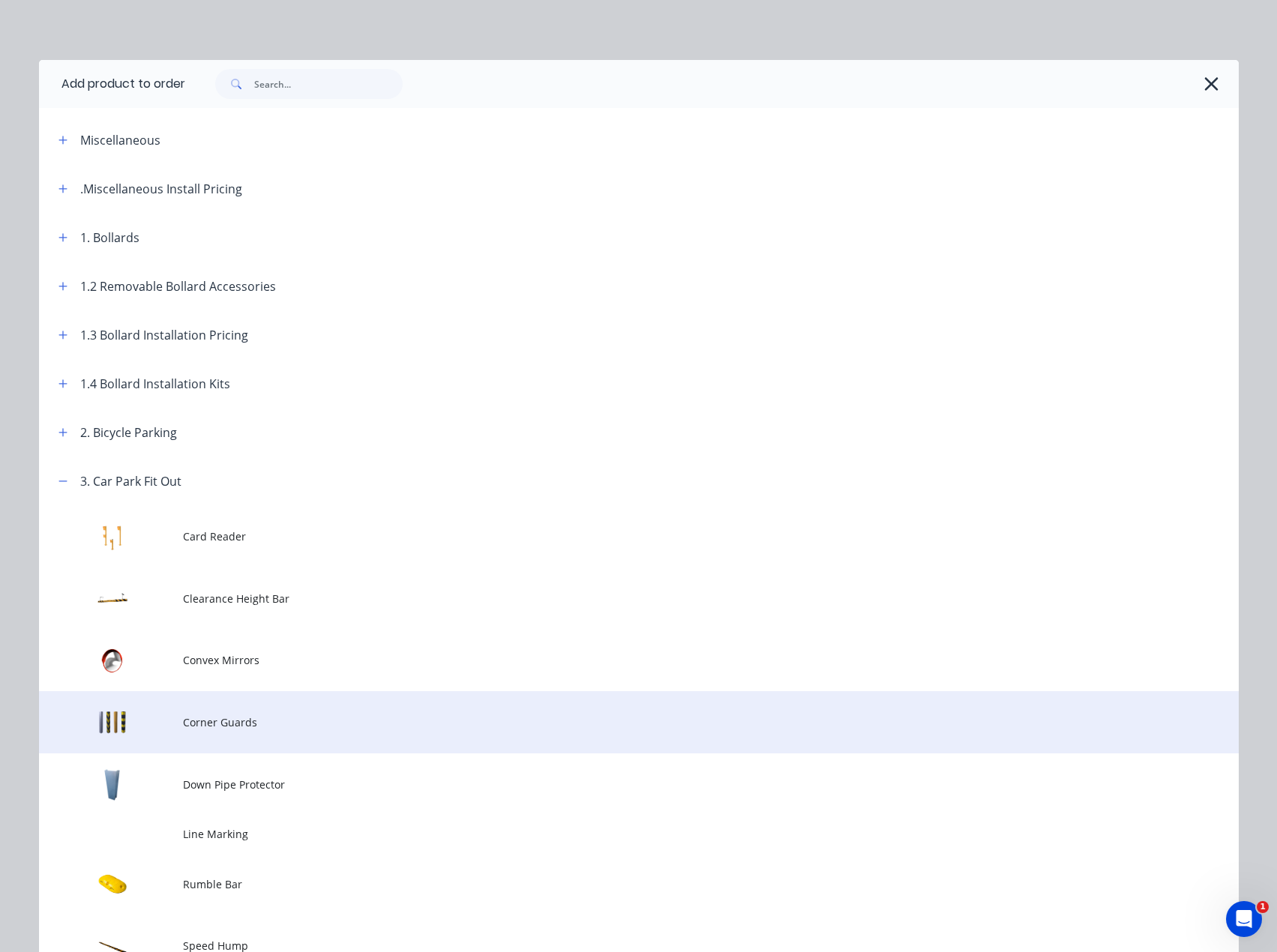
click at [274, 729] on span "Corner Guards" at bounding box center [605, 722] width 845 height 16
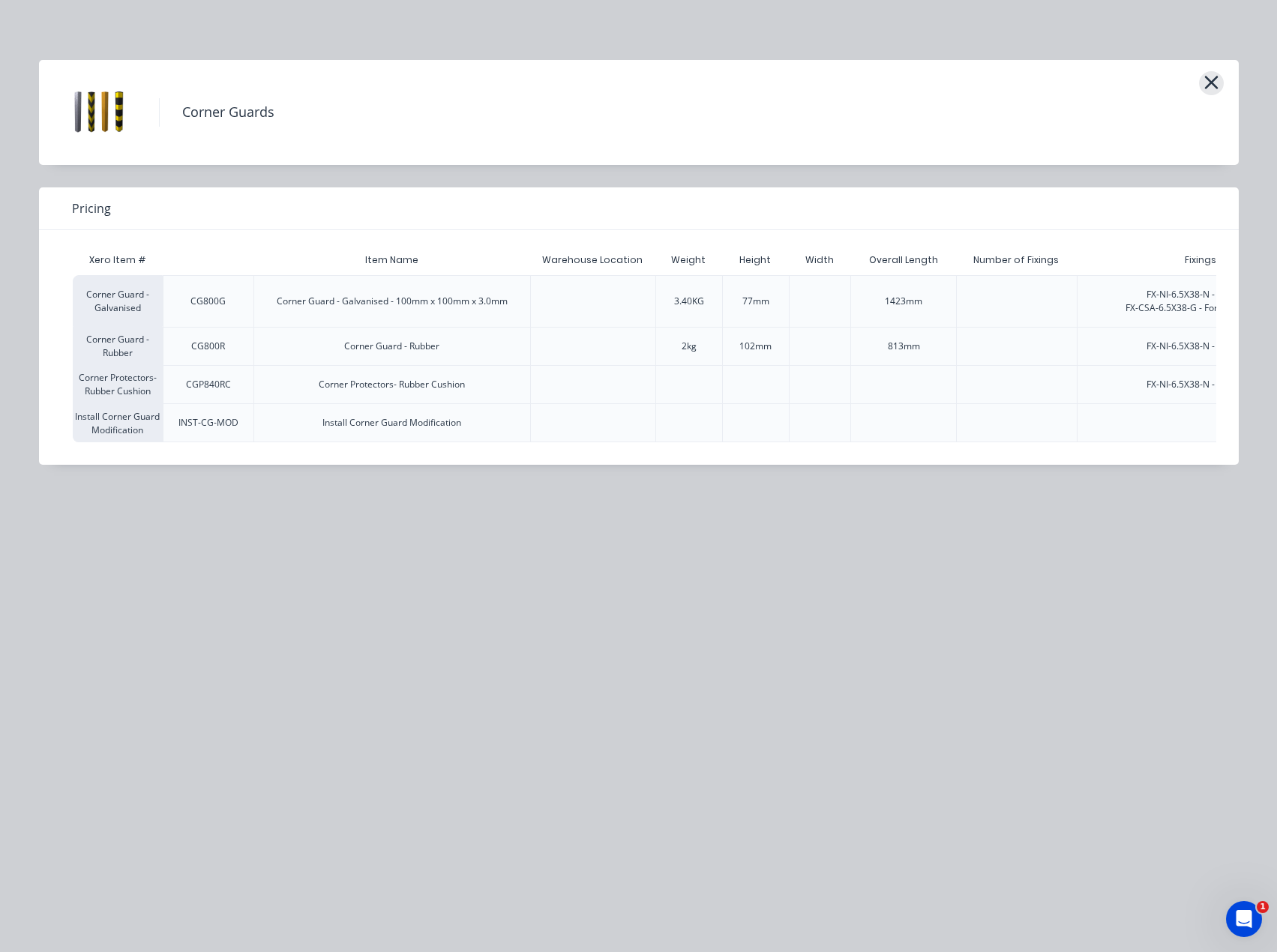
click at [1218, 74] on icon "button" at bounding box center [1212, 82] width 16 height 21
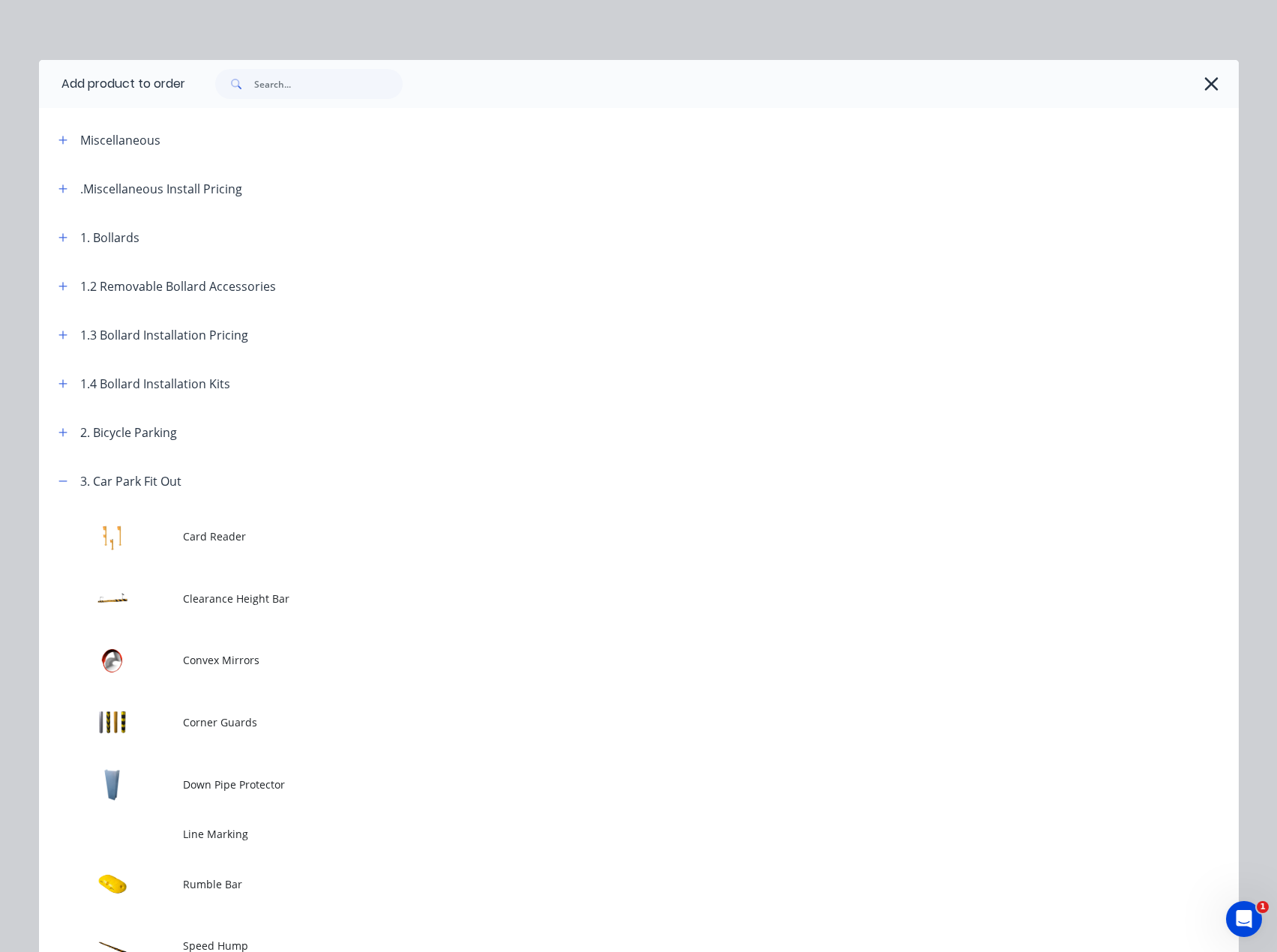
click at [50, 469] on header "3. Car Park Fit Out" at bounding box center [639, 481] width 1201 height 48
click at [54, 473] on button "button" at bounding box center [64, 481] width 19 height 19
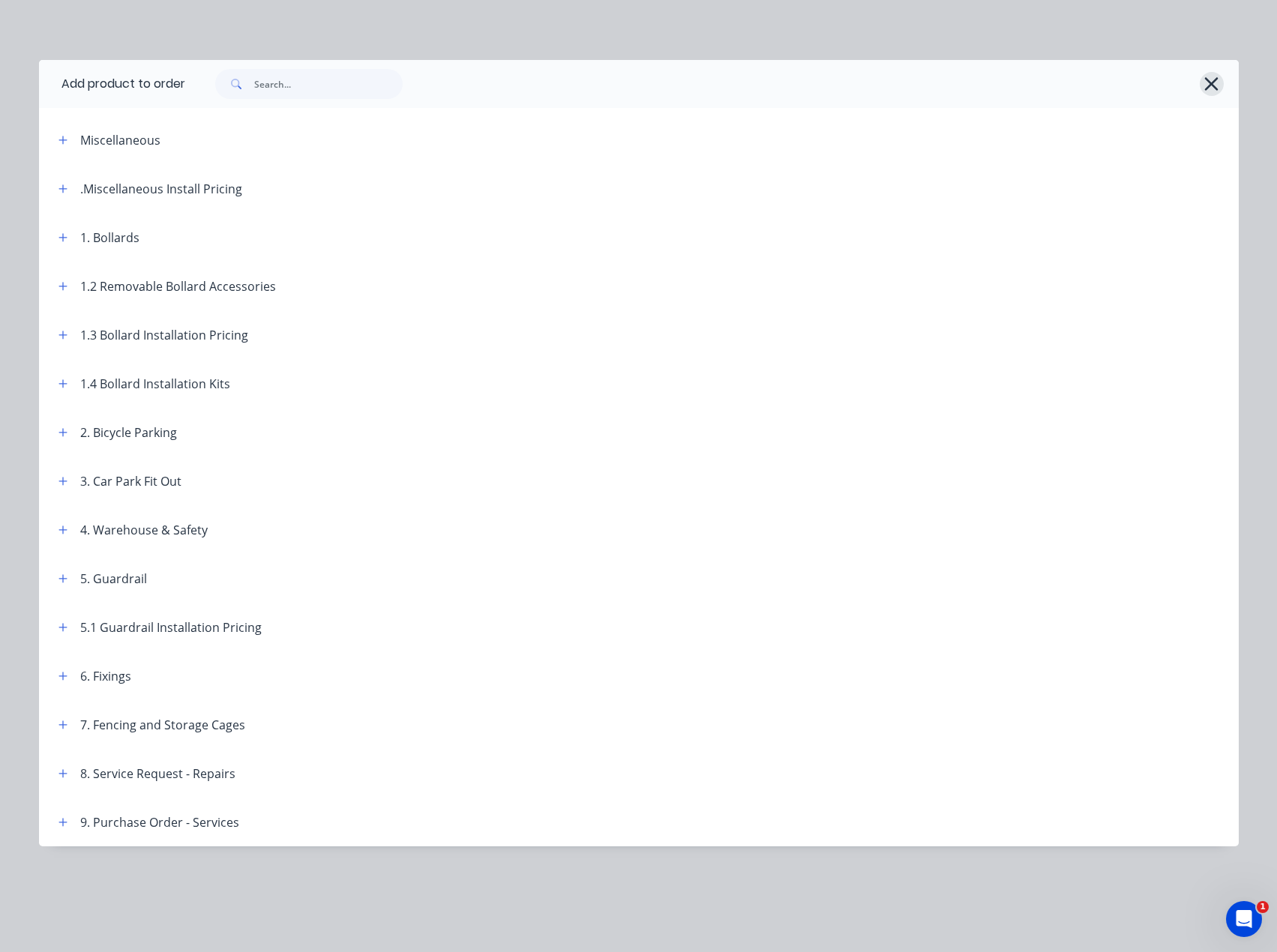
click at [1211, 82] on icon "button" at bounding box center [1212, 84] width 14 height 14
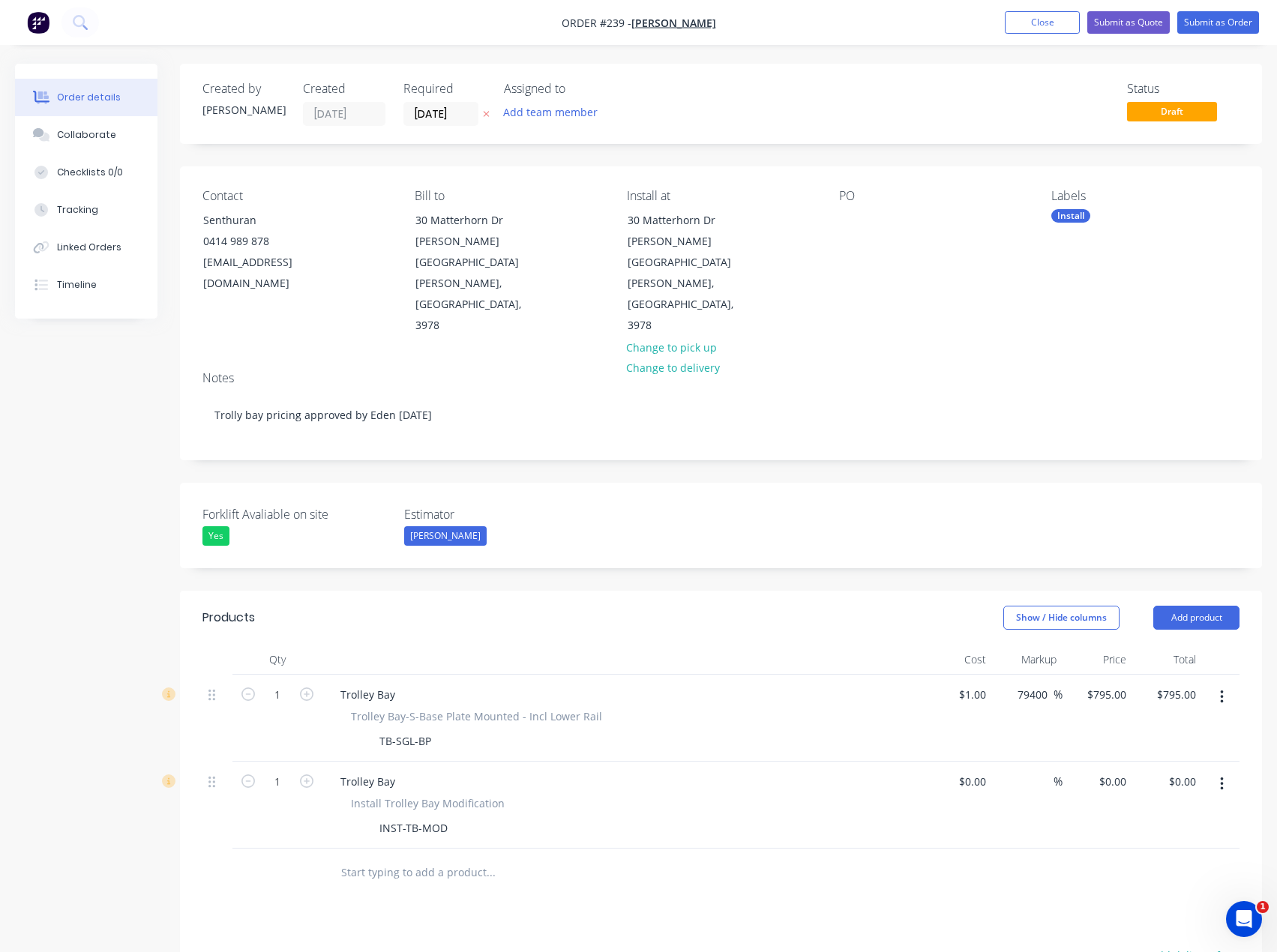
click at [574, 606] on div "Show / Hide columns Add product" at bounding box center [831, 617] width 816 height 24
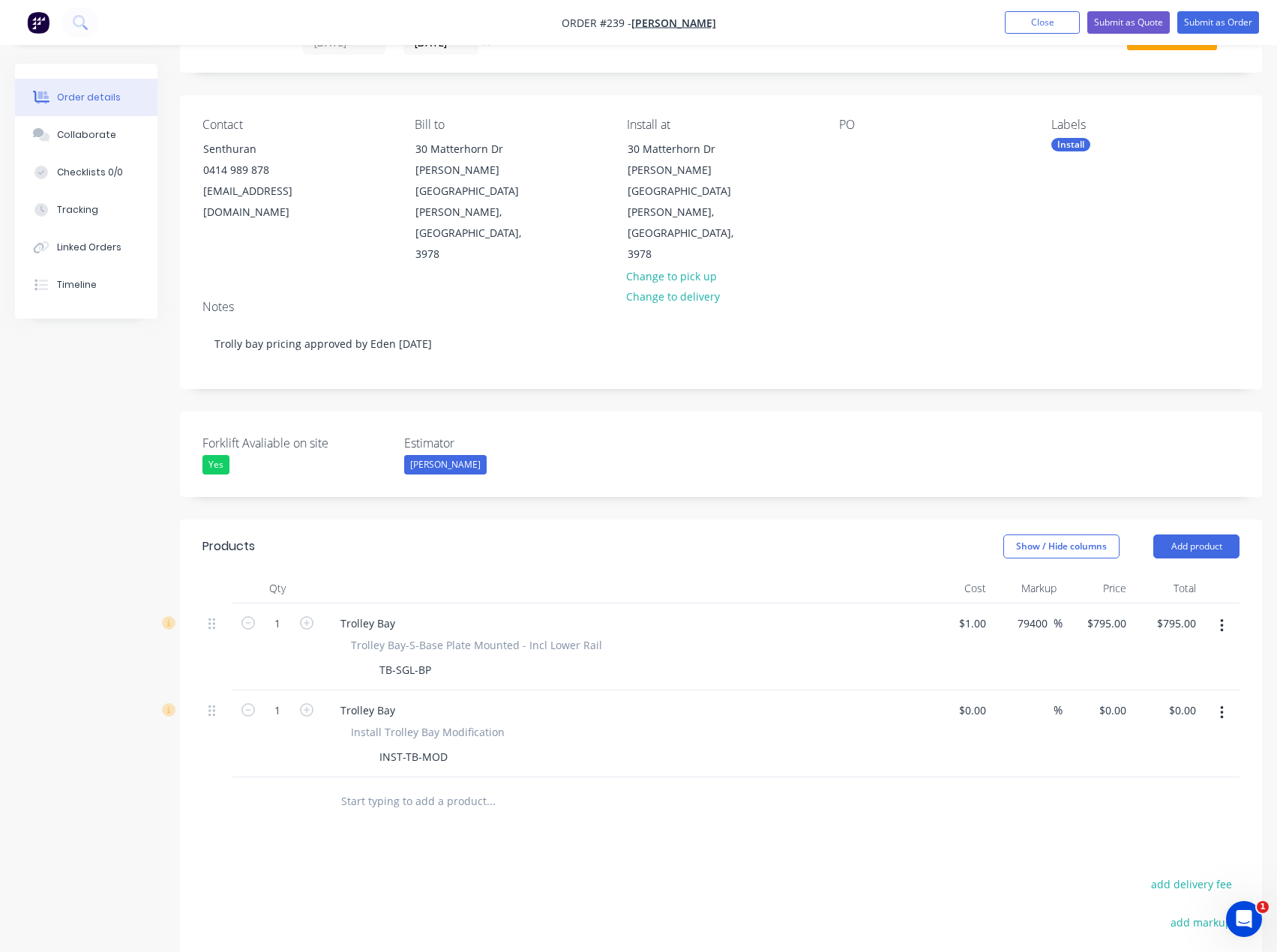
scroll to position [40, 0]
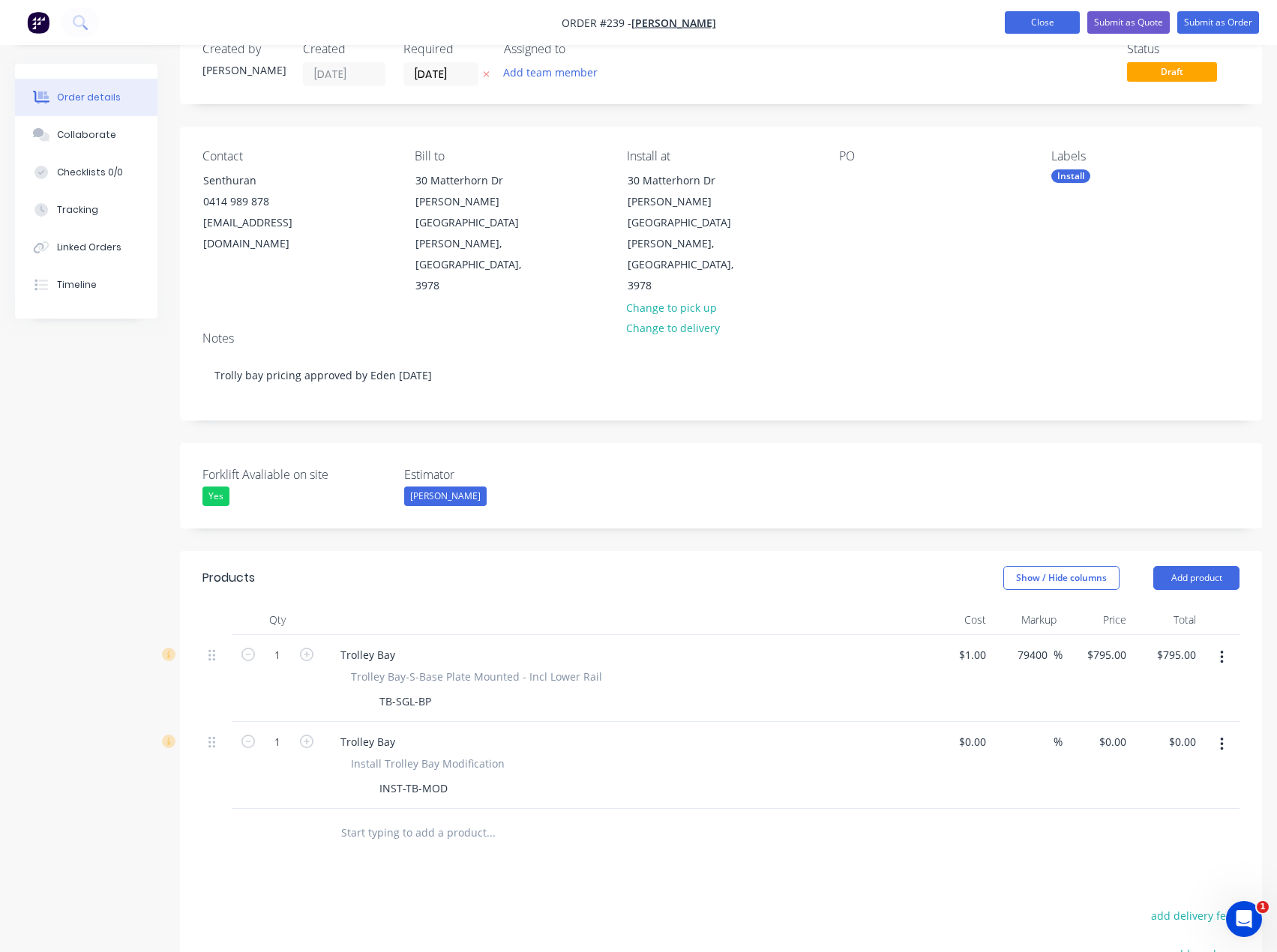
click at [1026, 22] on button "Close" at bounding box center [1043, 22] width 75 height 22
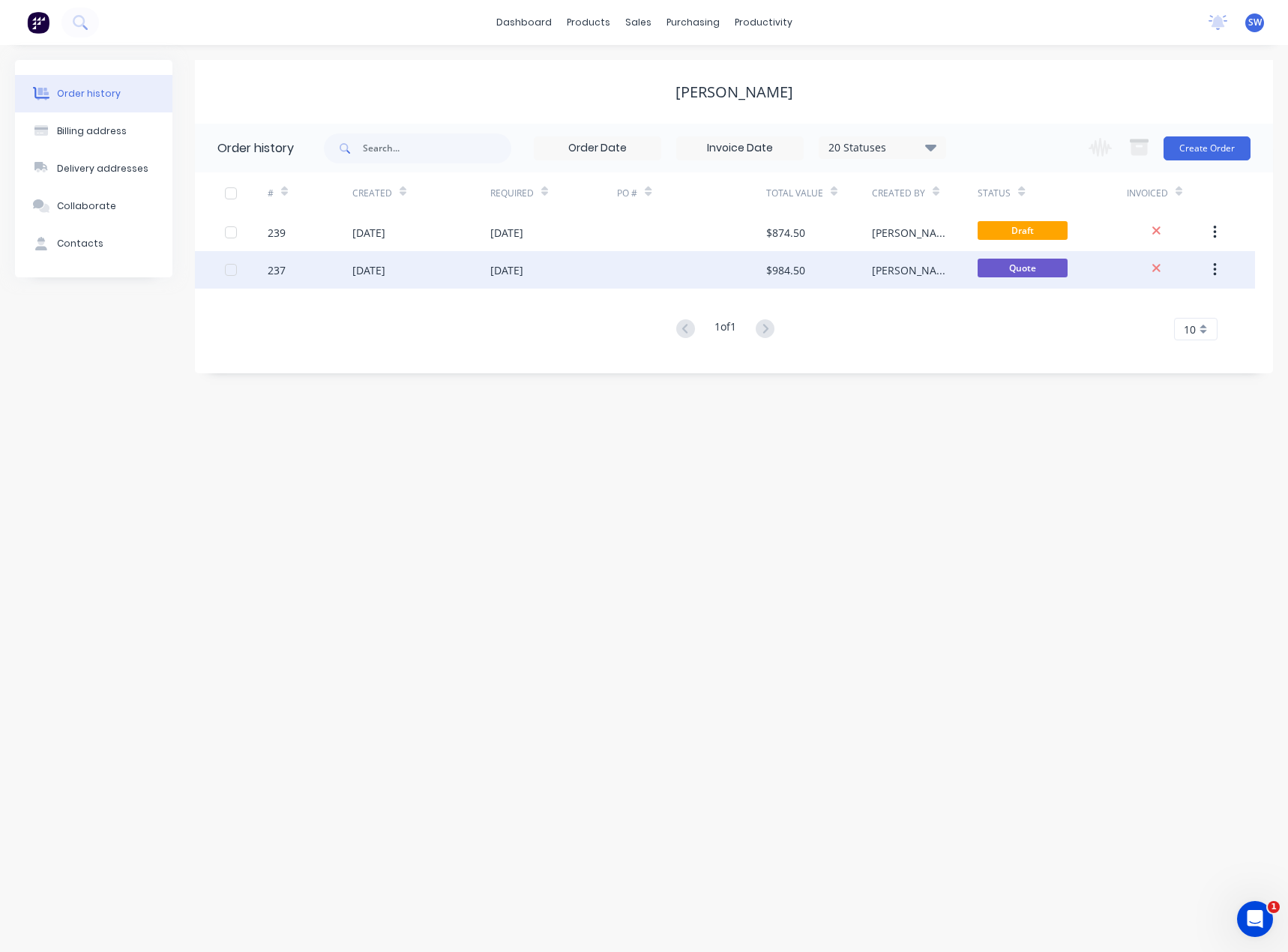
click at [690, 267] on div at bounding box center [691, 270] width 149 height 37
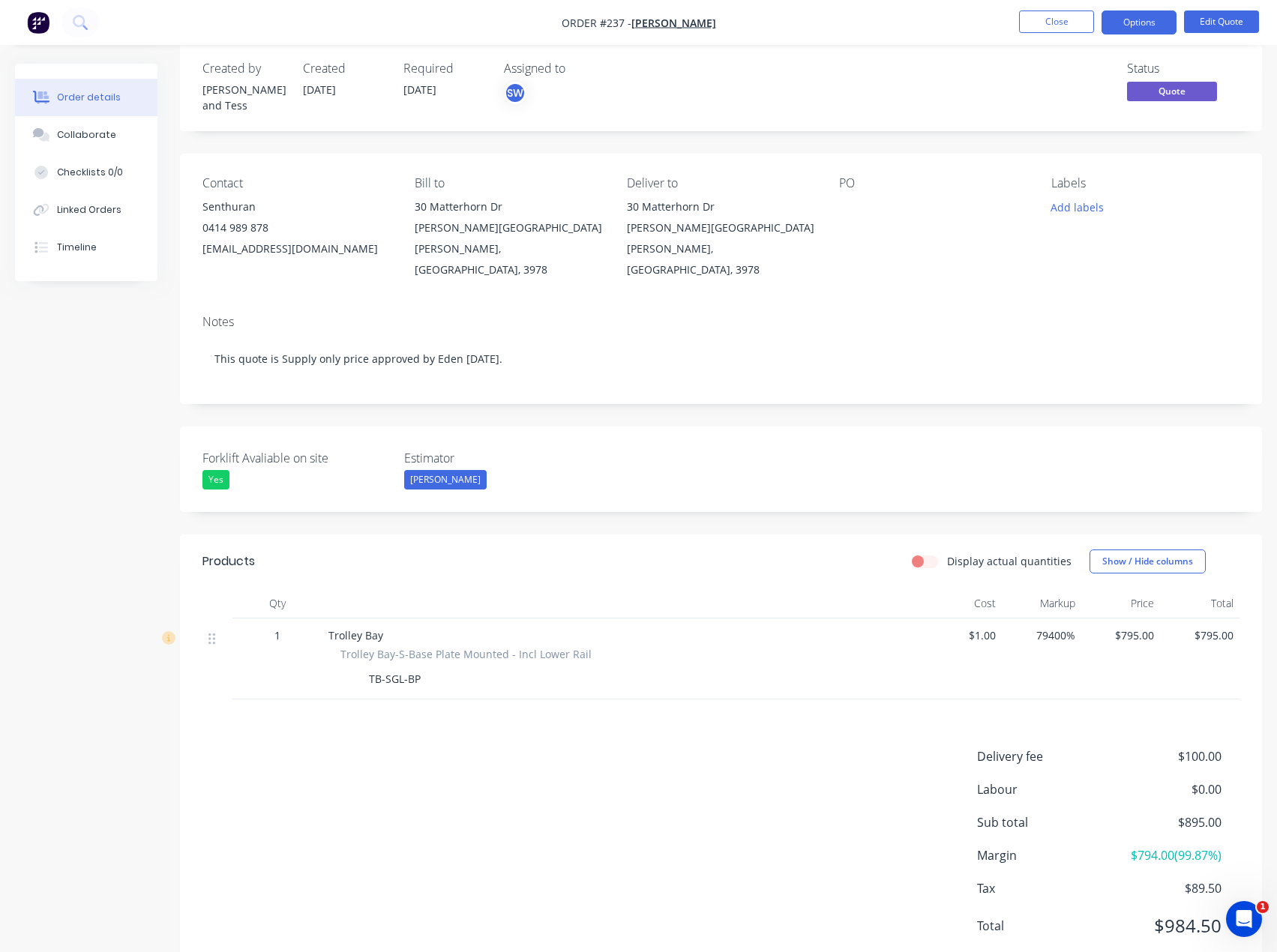
scroll to position [37, 0]
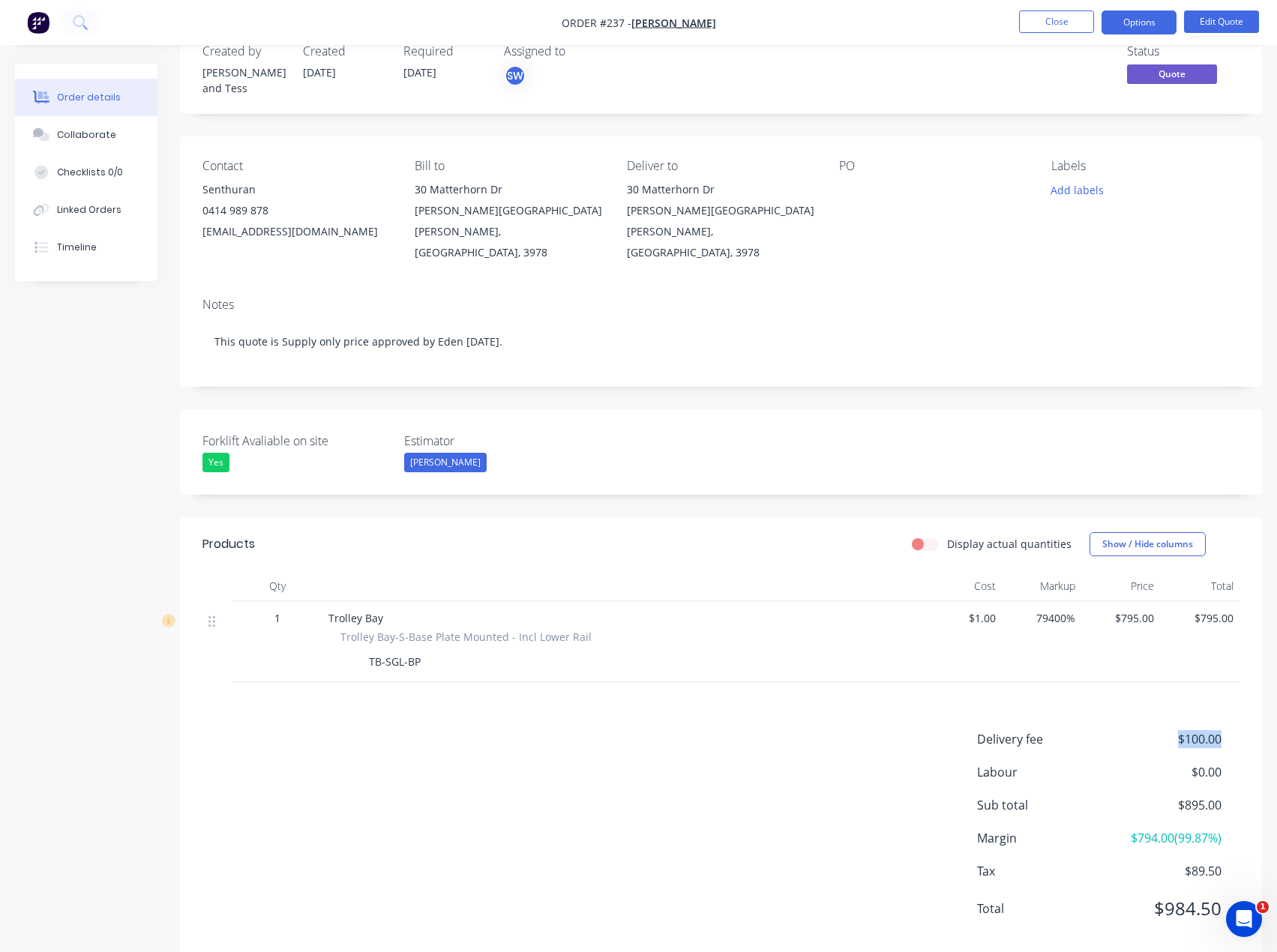
drag, startPoint x: 1221, startPoint y: 708, endPoint x: 1176, endPoint y: 708, distance: 45.0
click at [1176, 730] on span "$100.00" at bounding box center [1167, 739] width 111 height 18
click at [1049, 19] on button "Close" at bounding box center [1057, 21] width 75 height 22
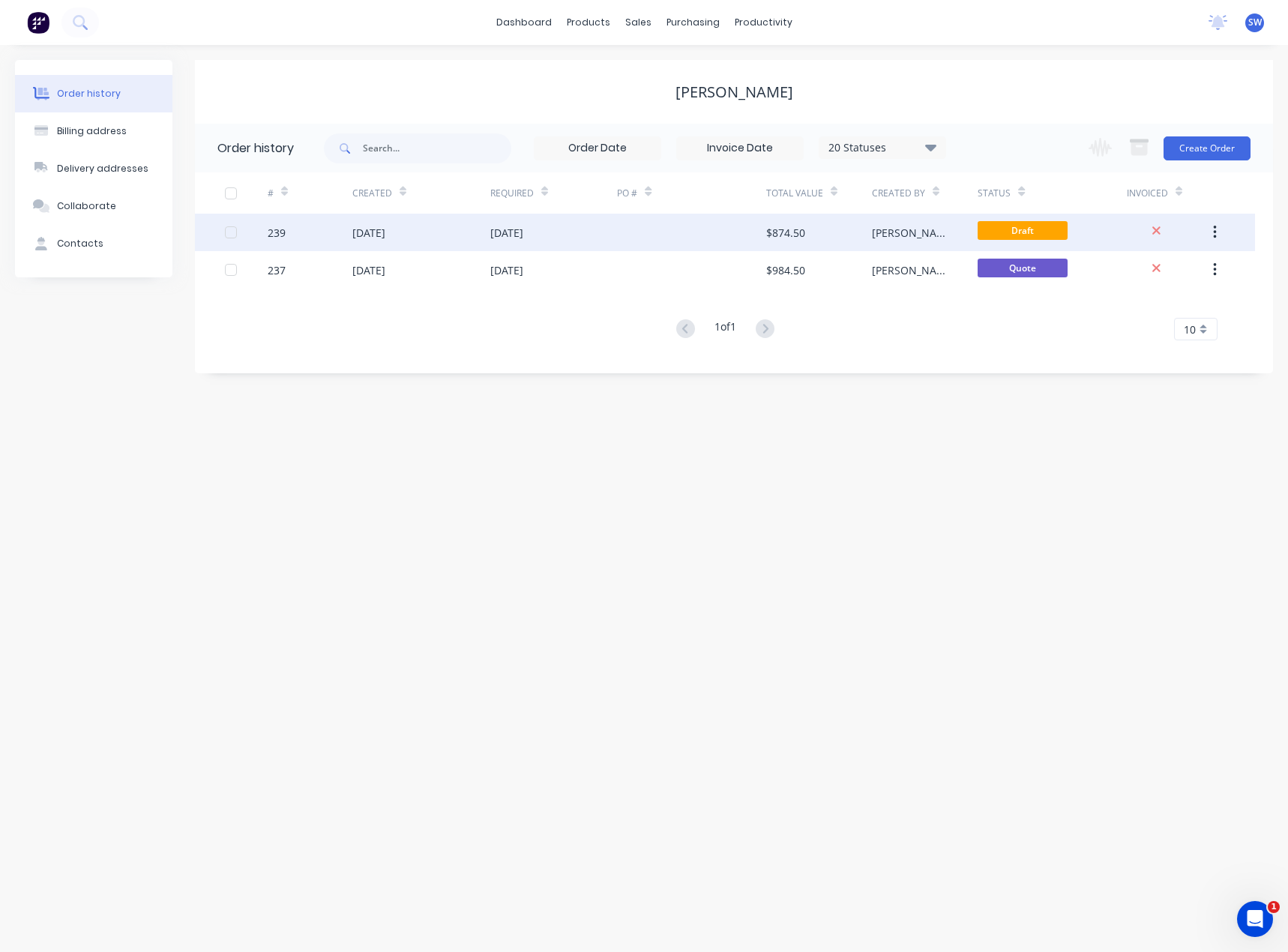
click at [689, 234] on div at bounding box center [691, 233] width 149 height 37
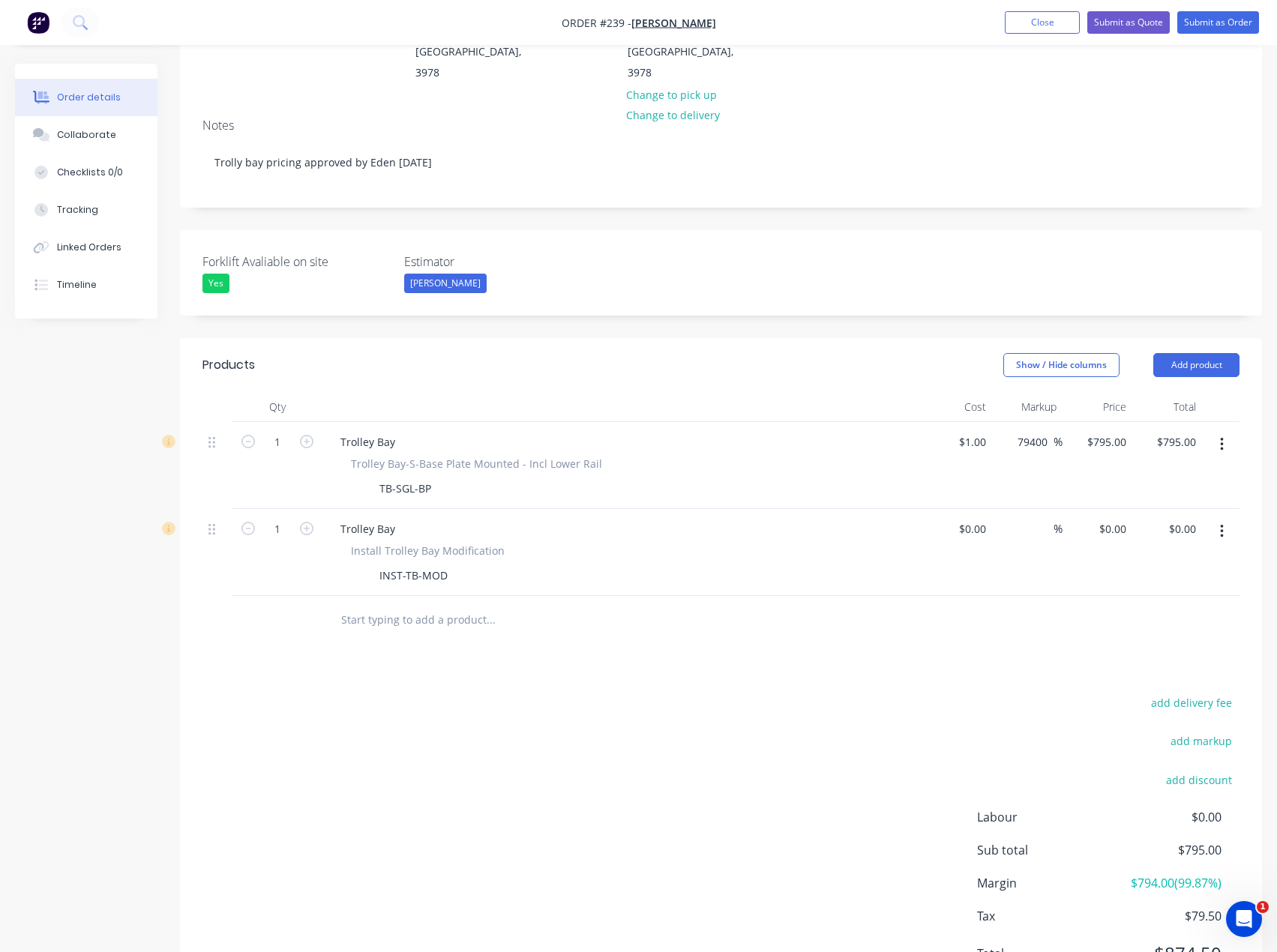
scroll to position [265, 0]
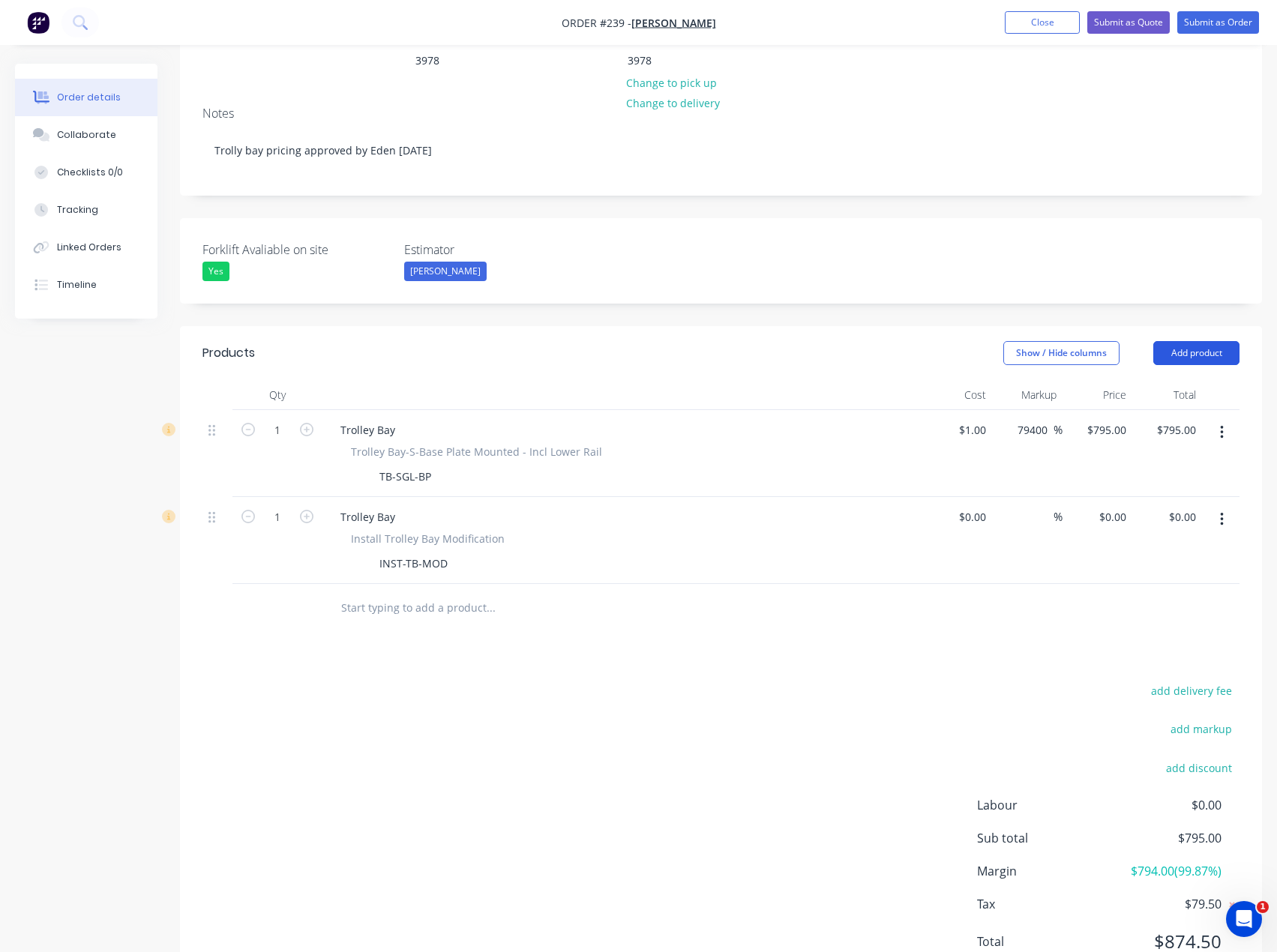
click at [1219, 341] on button "Add product" at bounding box center [1197, 353] width 87 height 24
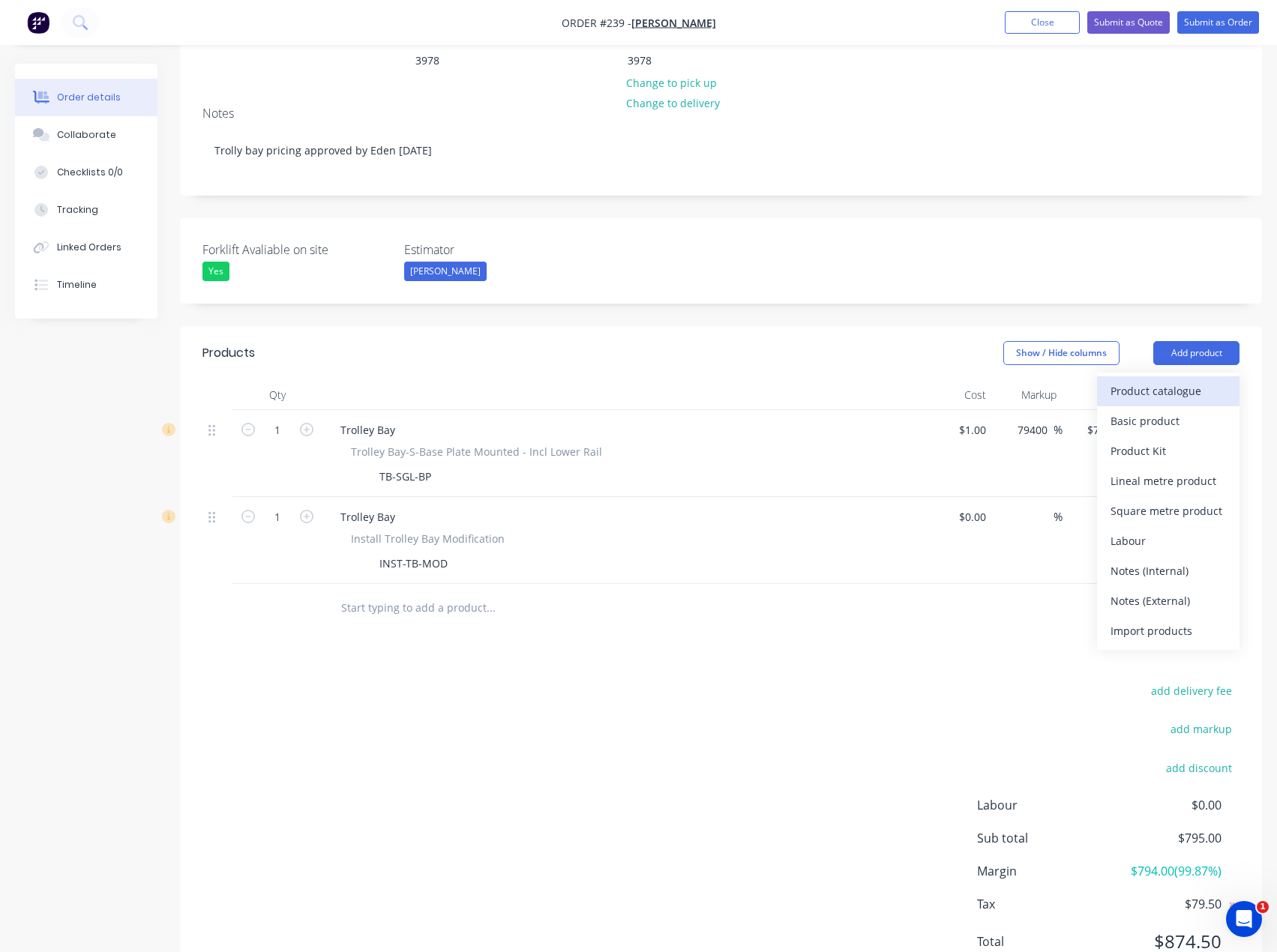
click at [1183, 380] on div "Product catalogue" at bounding box center [1169, 392] width 116 height 22
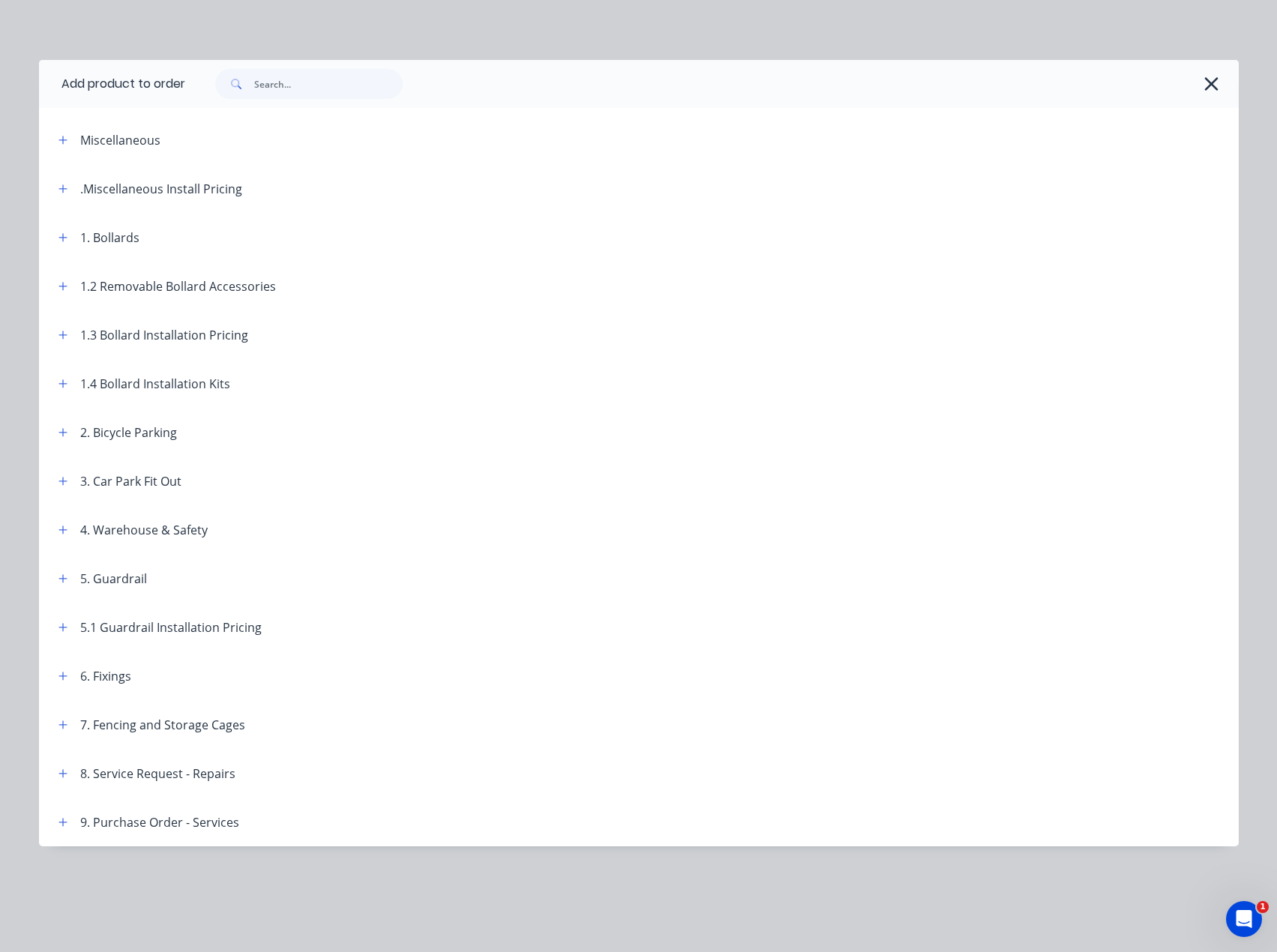
scroll to position [285, 0]
click at [64, 183] on icon "button" at bounding box center [63, 189] width 9 height 10
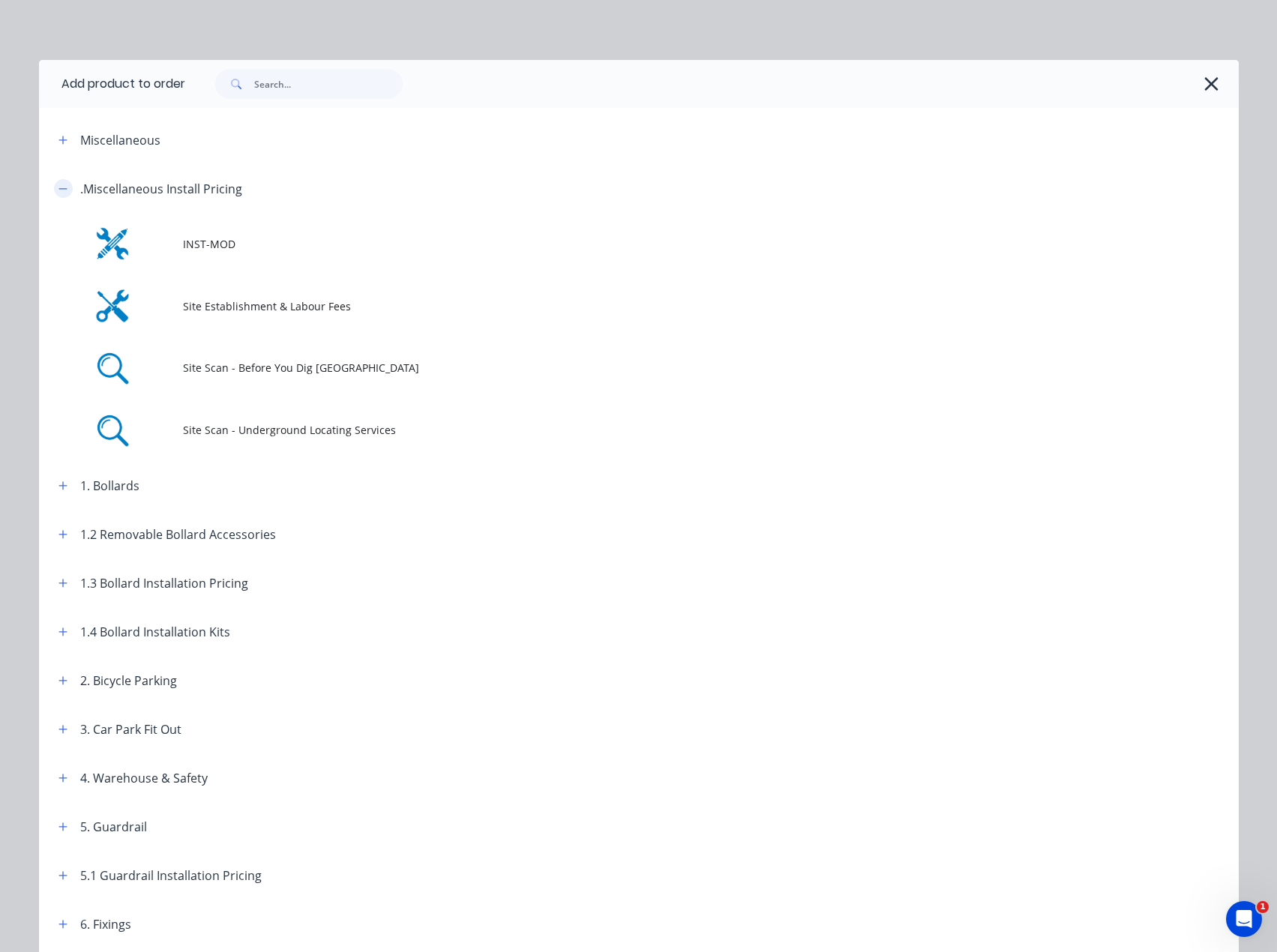
click at [64, 183] on button "button" at bounding box center [64, 189] width 19 height 19
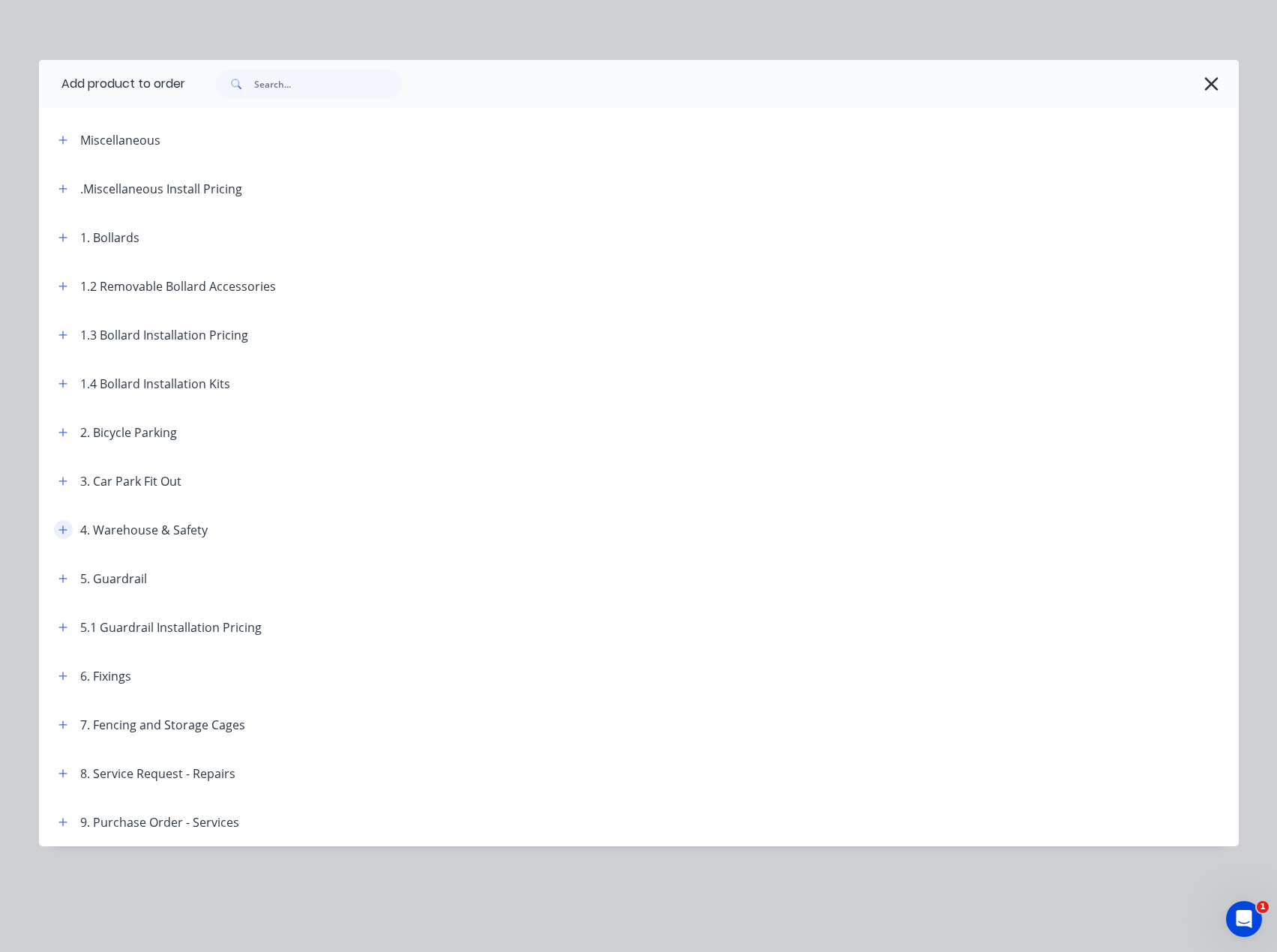
click at [62, 529] on icon "button" at bounding box center [63, 530] width 8 height 8
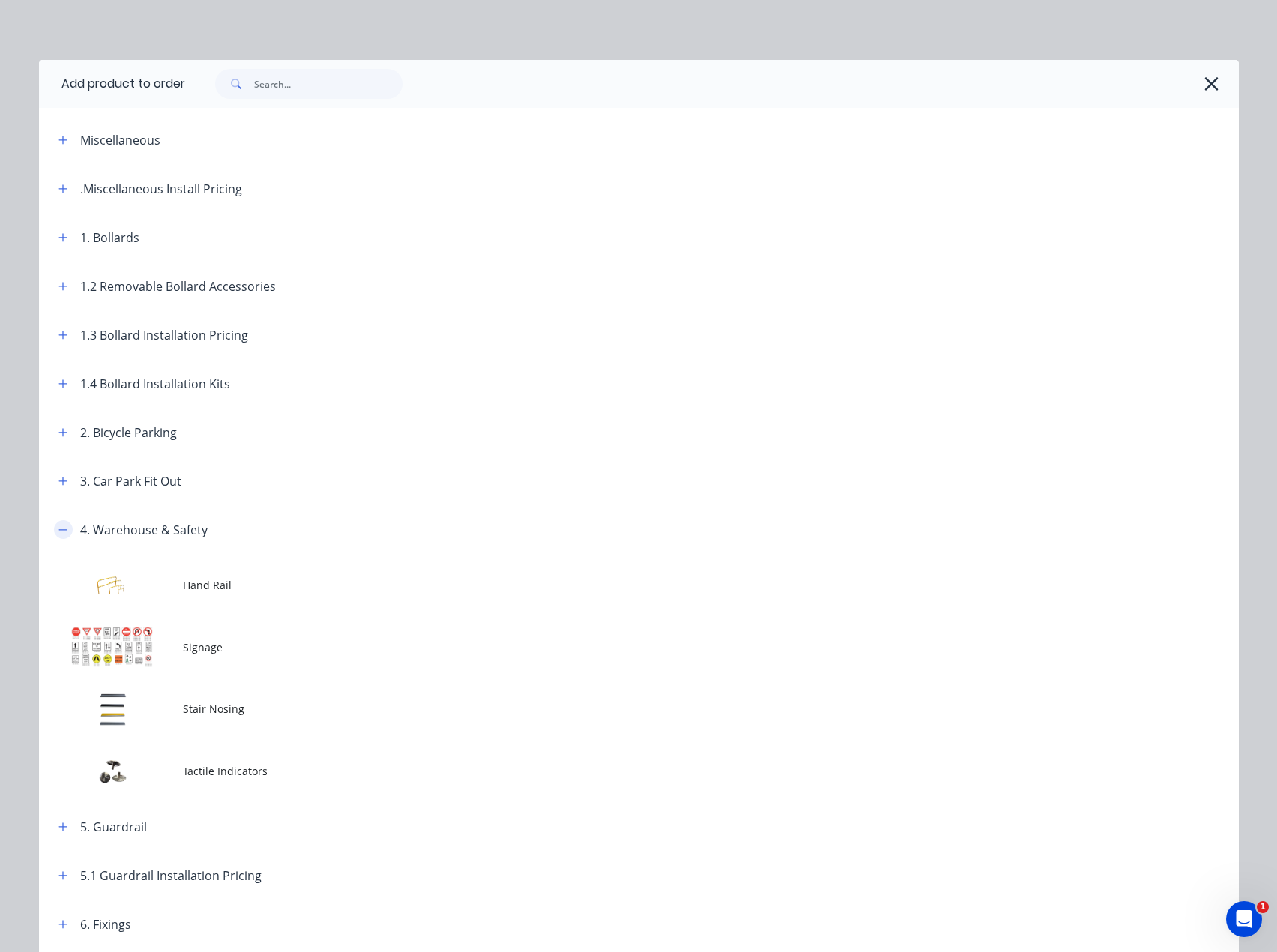
click at [62, 528] on button "button" at bounding box center [64, 530] width 19 height 19
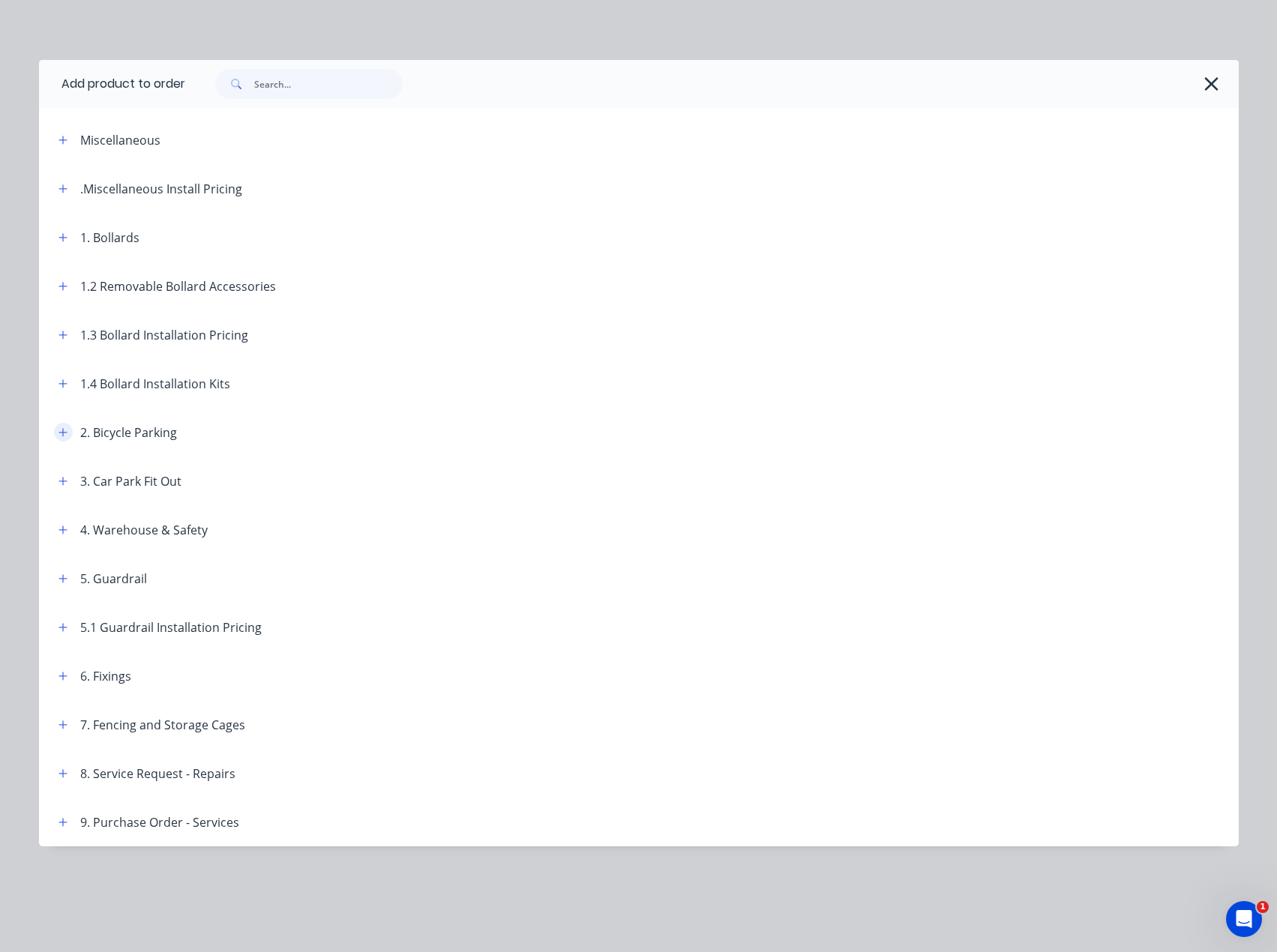
click at [61, 432] on icon "button" at bounding box center [63, 432] width 8 height 8
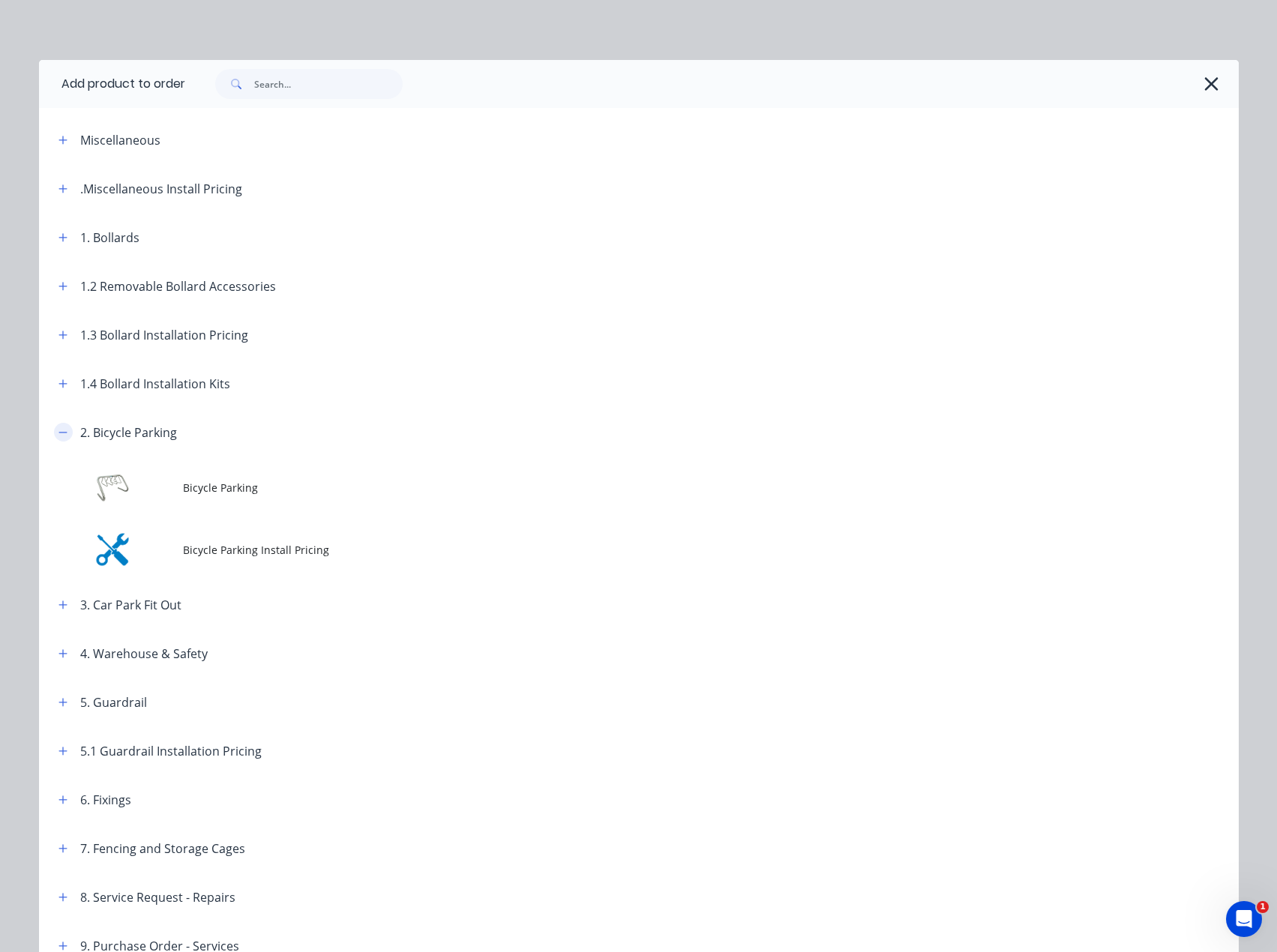
click at [61, 432] on icon "button" at bounding box center [63, 432] width 8 height 1
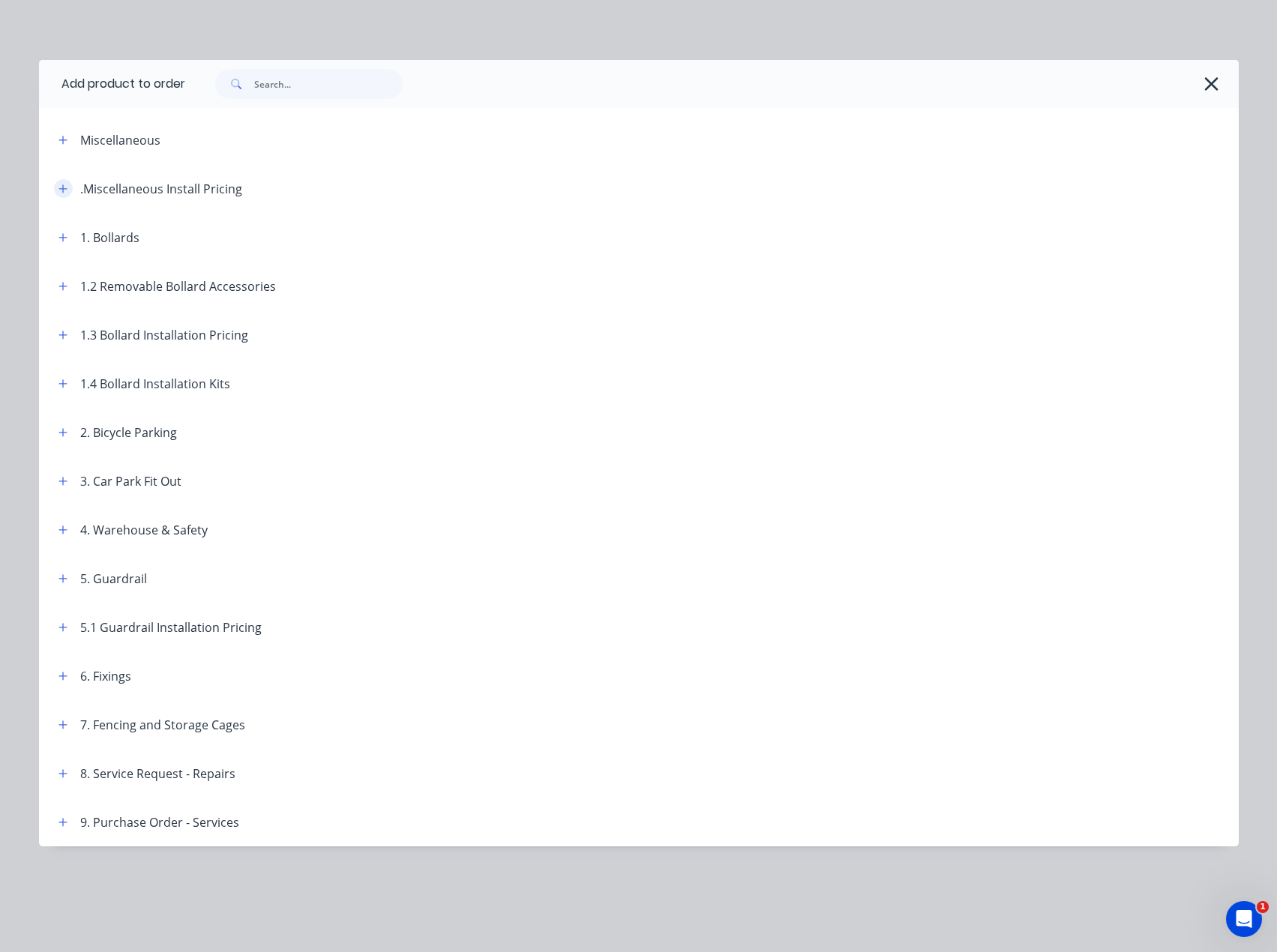
click at [63, 186] on icon "button" at bounding box center [63, 189] width 8 height 8
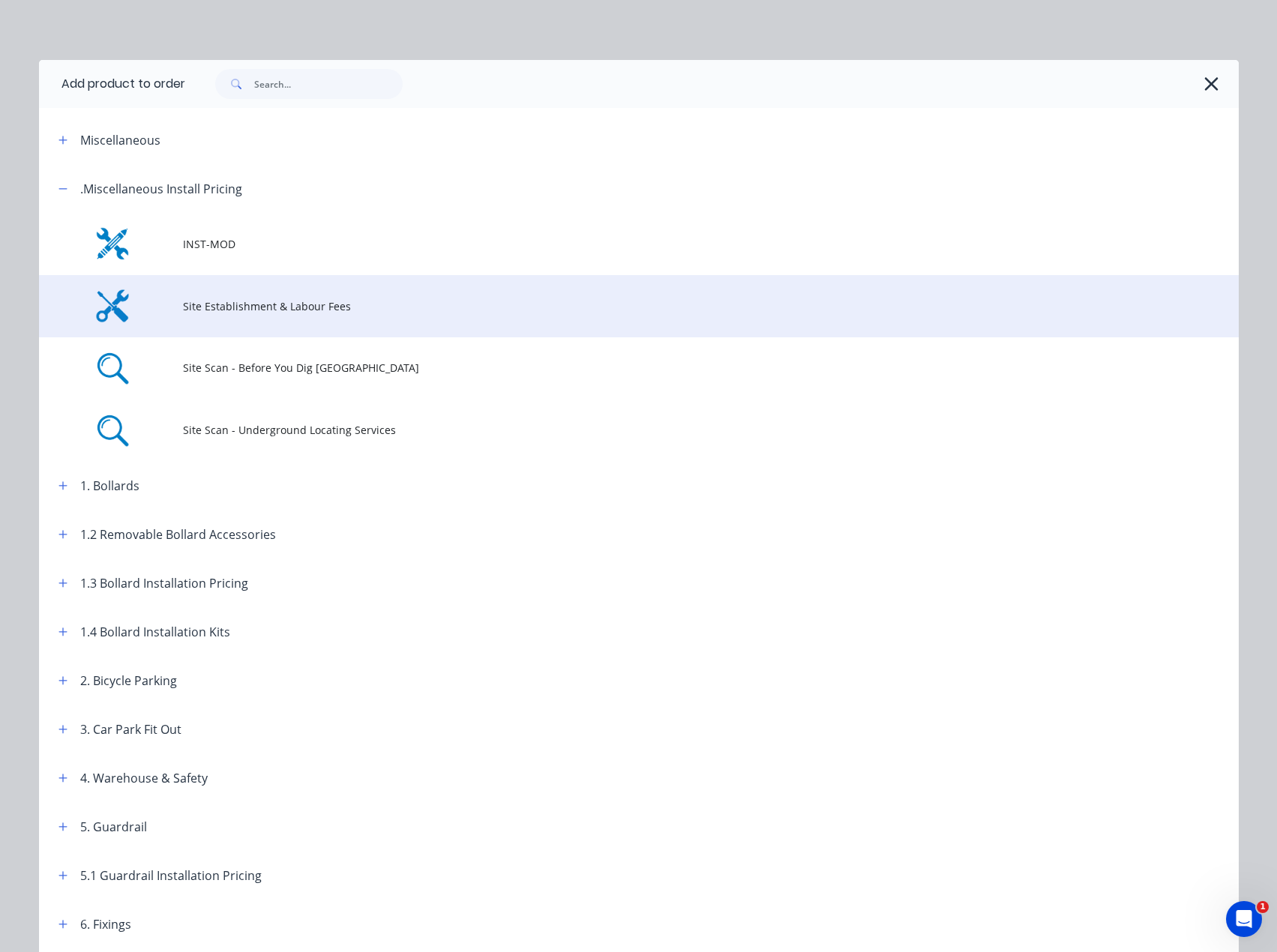
click at [317, 294] on td "Site Establishment & Labour Fees" at bounding box center [710, 306] width 1056 height 62
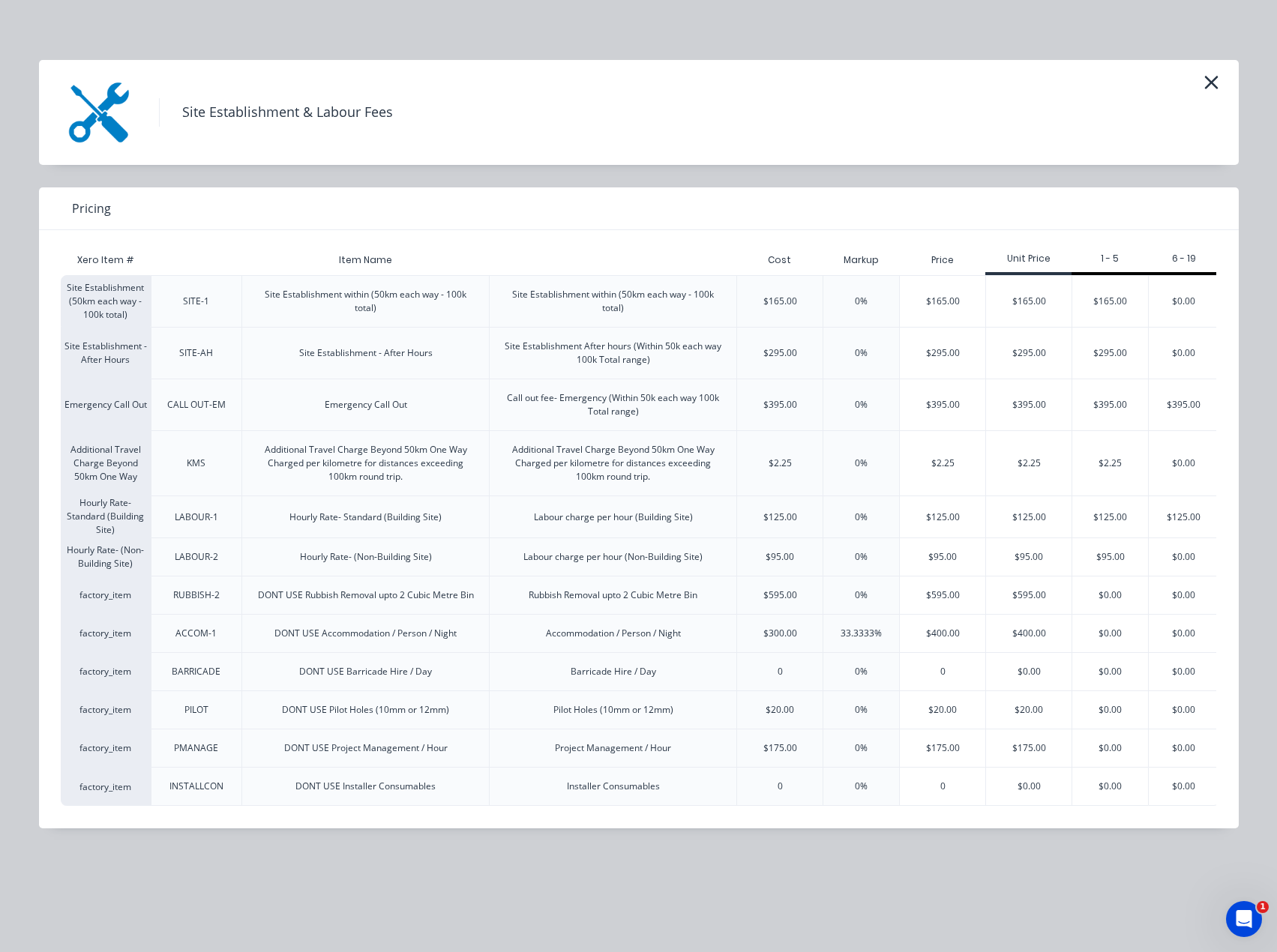
scroll to position [0, 16]
click at [1027, 310] on div "$165.00" at bounding box center [1026, 301] width 86 height 51
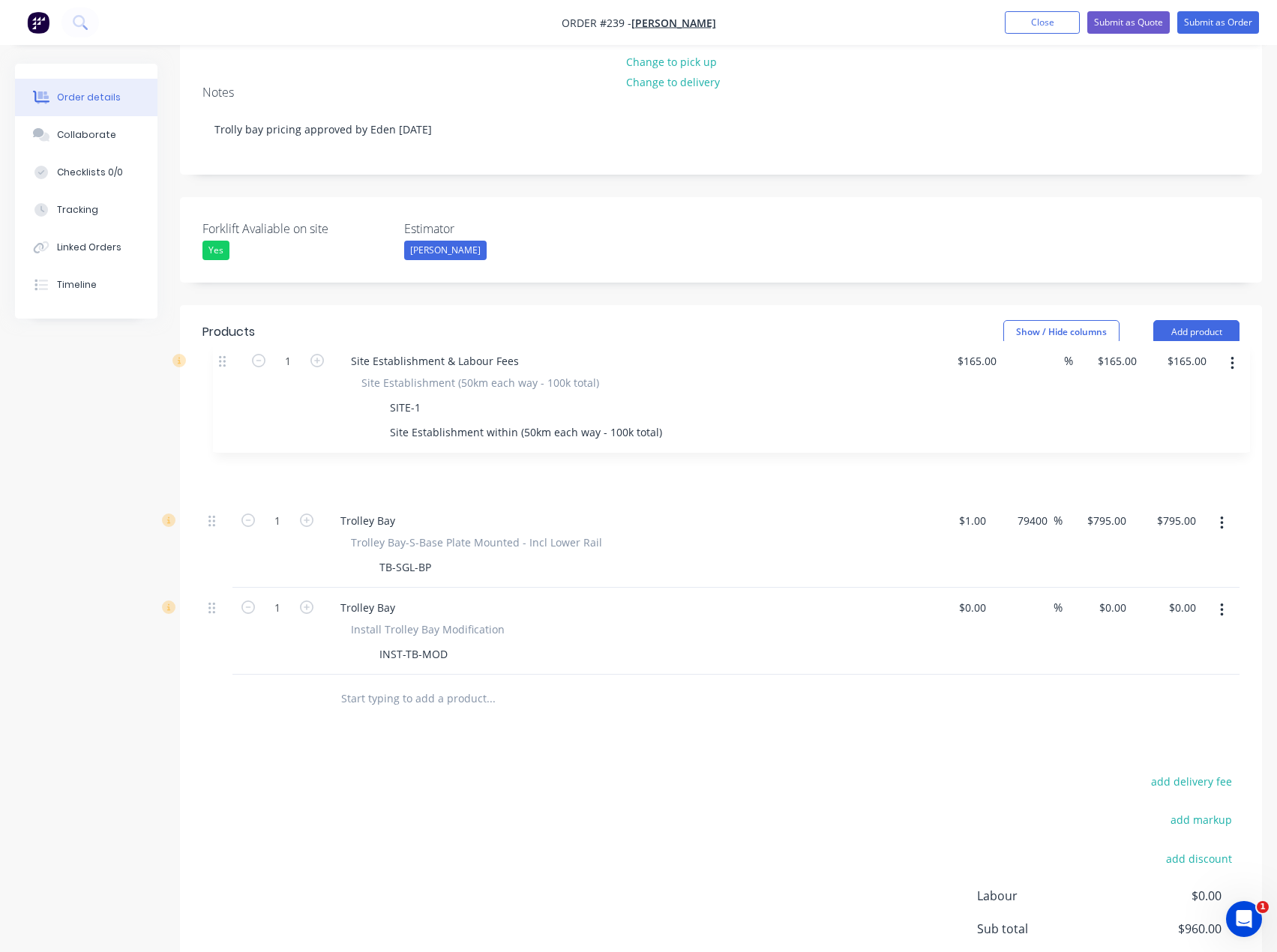
drag, startPoint x: 210, startPoint y: 521, endPoint x: 222, endPoint y: 348, distance: 173.4
click at [222, 389] on div "1 Trolley Bay Trolley Bay-S-Base Plate Mounted - Incl Lower Rail TB-SGL-BP $1.0…" at bounding box center [720, 532] width 1037 height 285
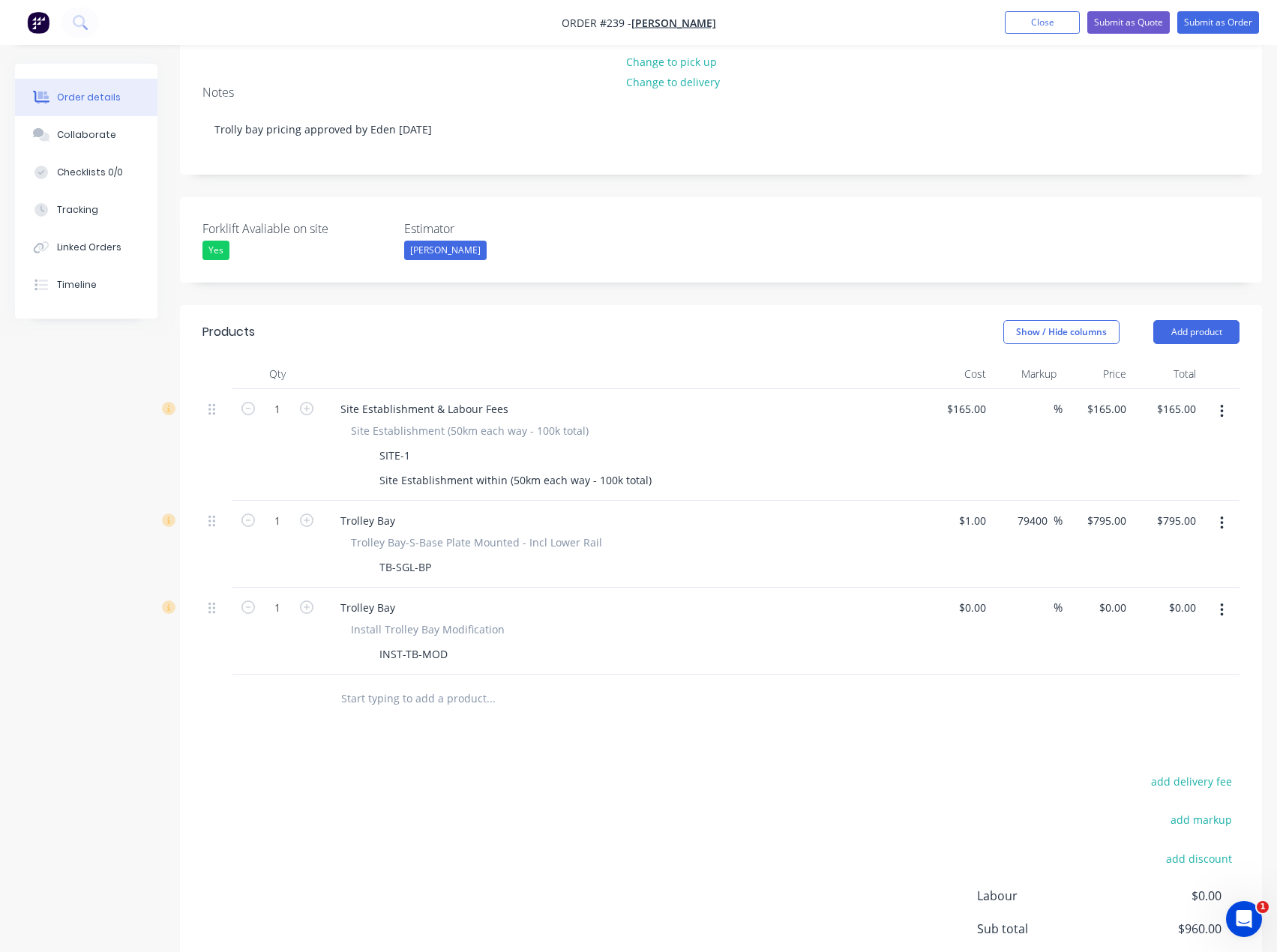
click at [235, 771] on div "add delivery fee add markup add discount Labour $0.00 Sub total $960.00 Margin …" at bounding box center [720, 915] width 1037 height 290
click at [975, 597] on div "0 $0.00" at bounding box center [972, 608] width 41 height 22
type input "$1.00"
type input "1"
type input "$1.00"
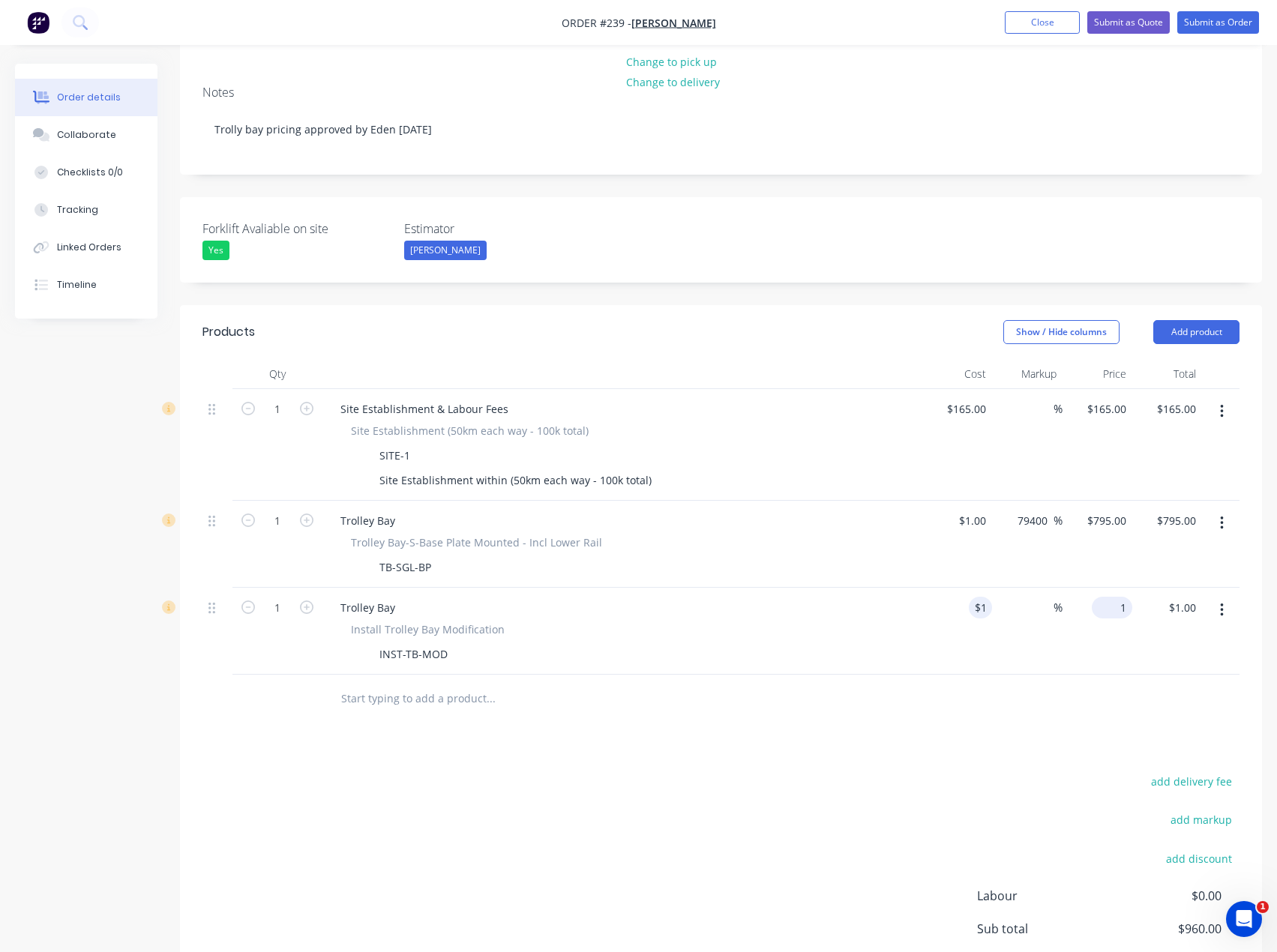
click at [1117, 597] on input "1" at bounding box center [1115, 608] width 35 height 22
type input "250"
type input "24900"
type input "$250.00"
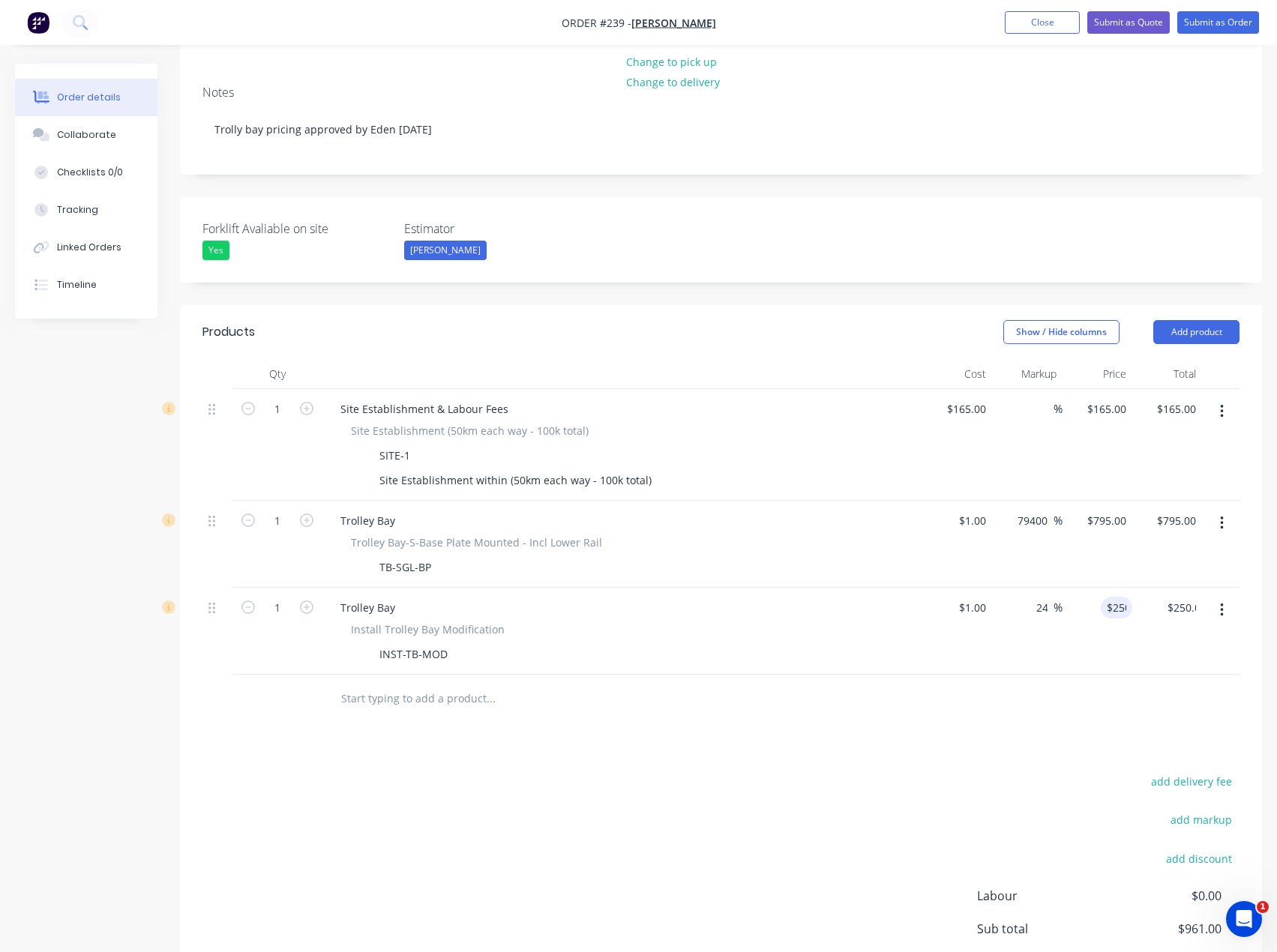
click at [1093, 669] on div "Products Show / Hide columns Add product Qty Cost Markup Price Total 1 Site Est…" at bounding box center [721, 694] width 1082 height 778
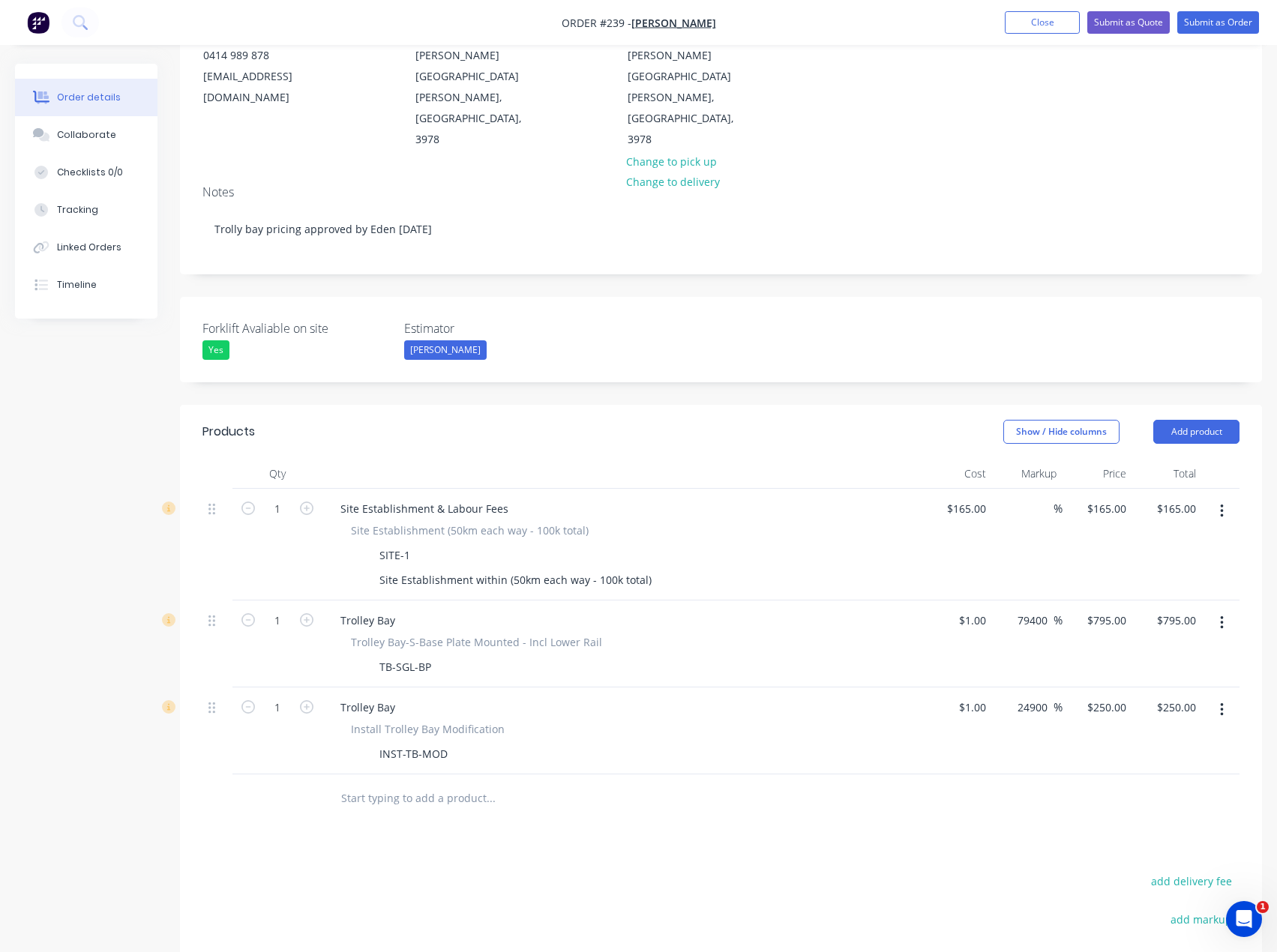
scroll to position [0, 0]
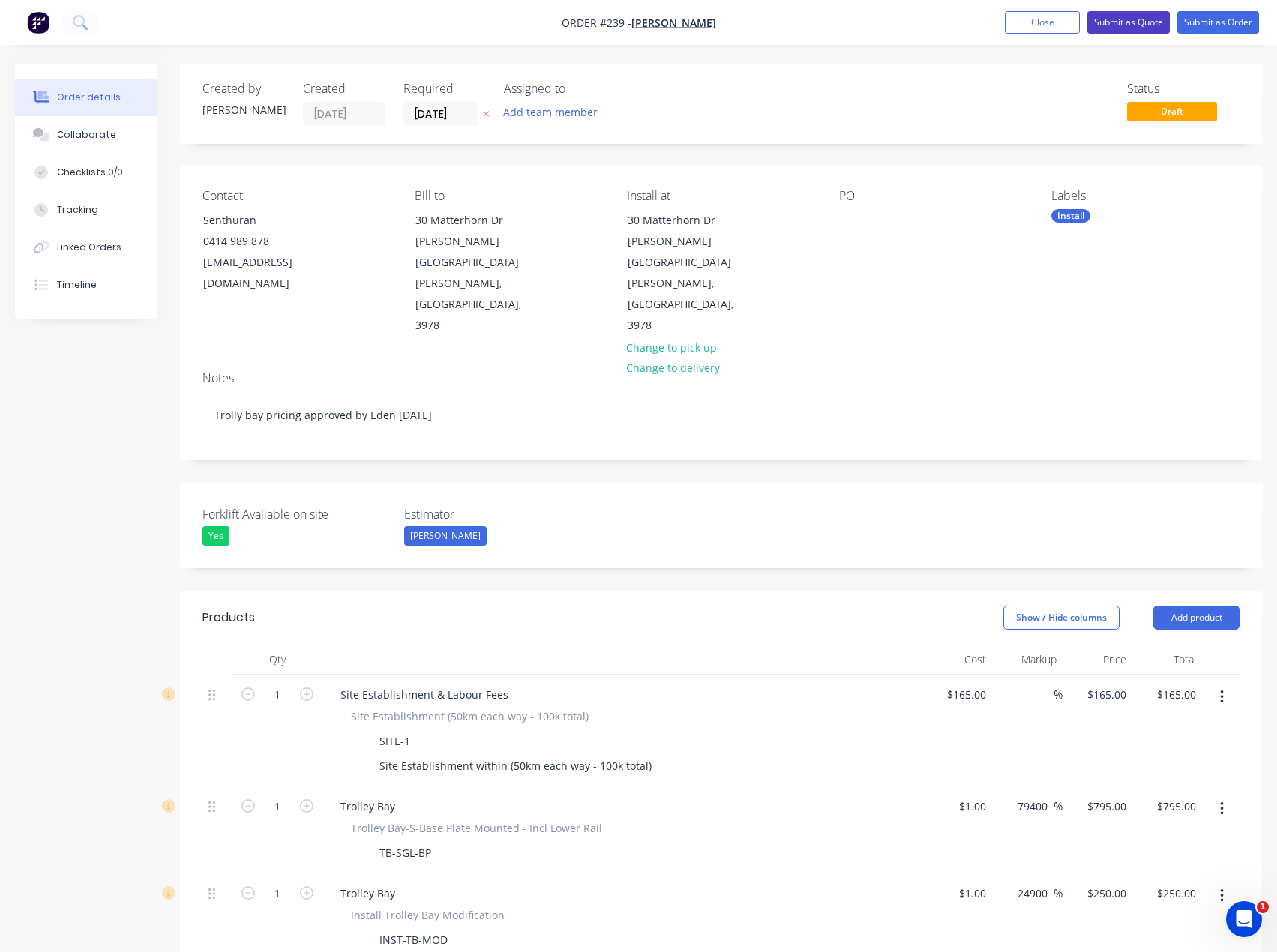
click at [1135, 22] on button "Submit as Quote" at bounding box center [1128, 22] width 82 height 22
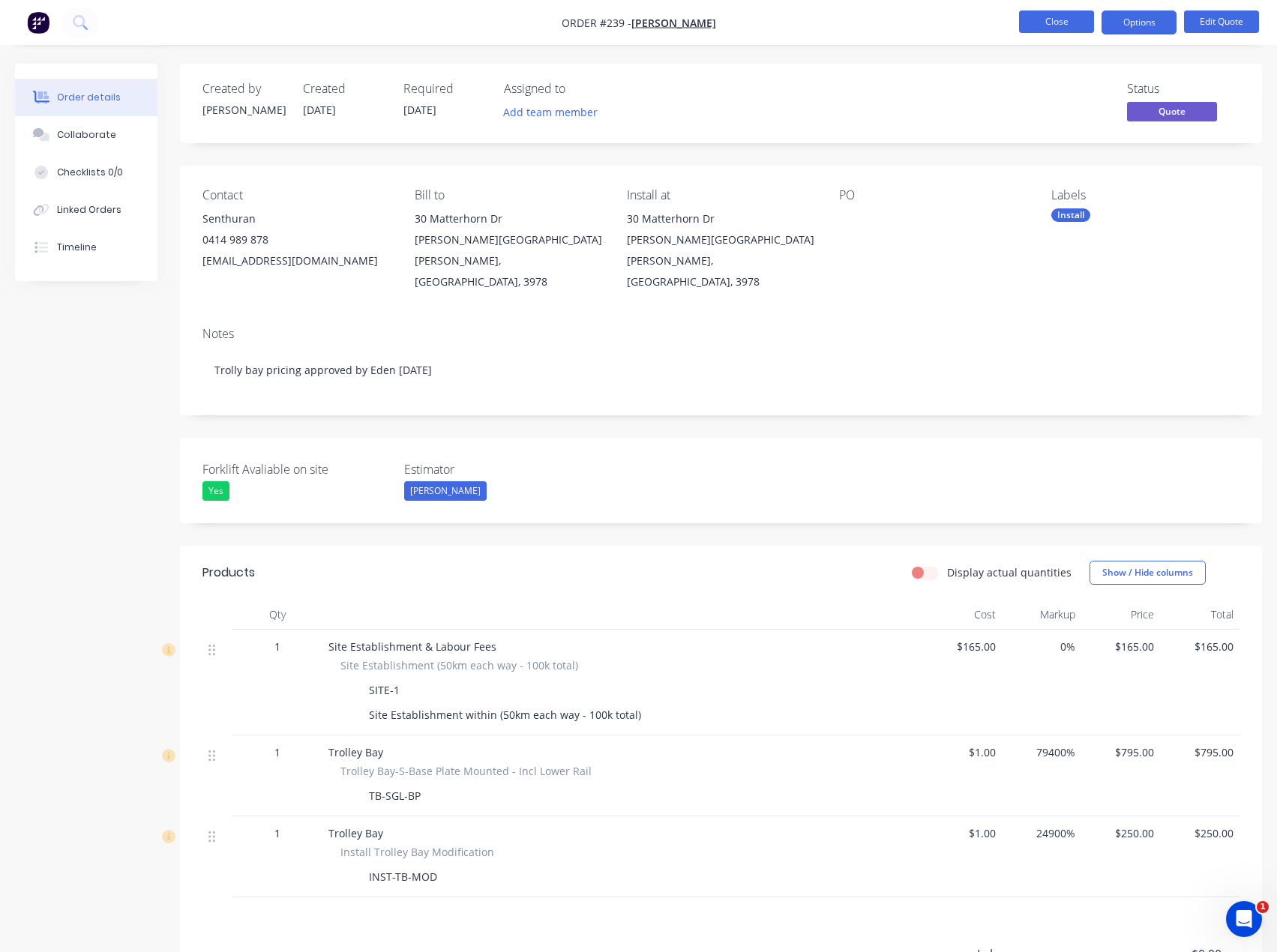
click at [1042, 16] on button "Close" at bounding box center [1057, 21] width 75 height 22
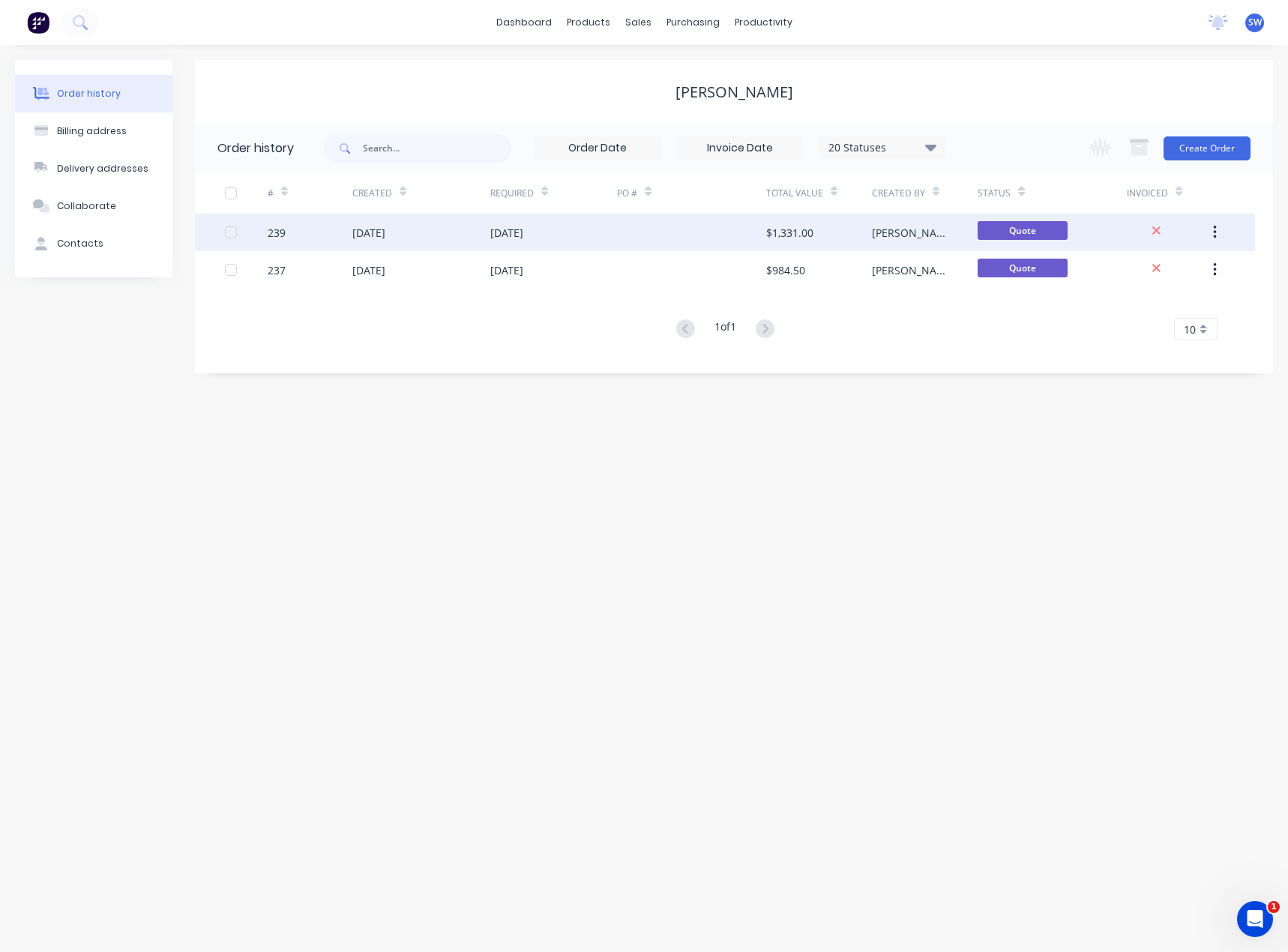
click at [523, 234] on div "[DATE]" at bounding box center [506, 233] width 33 height 16
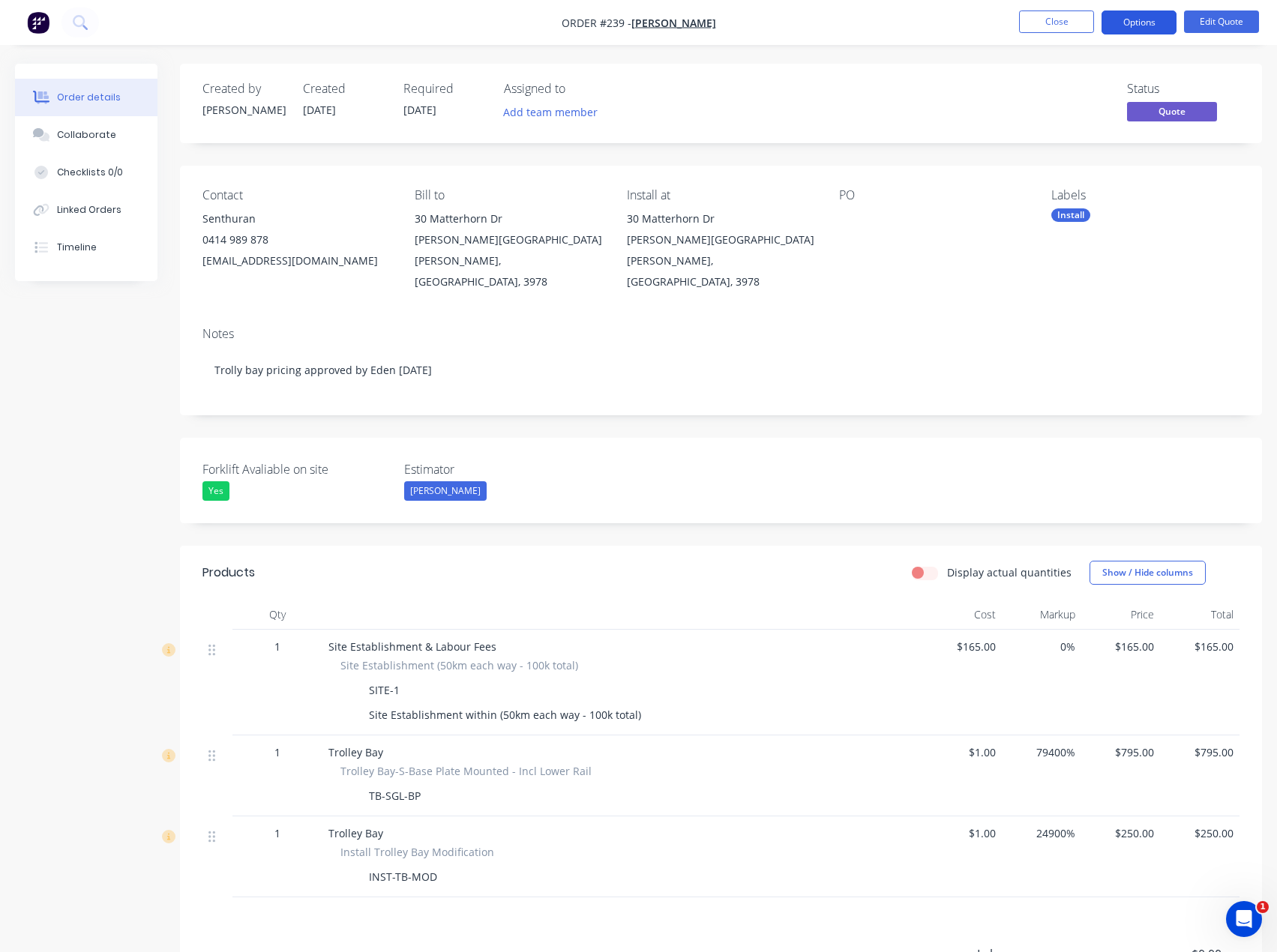
click at [1152, 18] on button "Options" at bounding box center [1139, 22] width 75 height 24
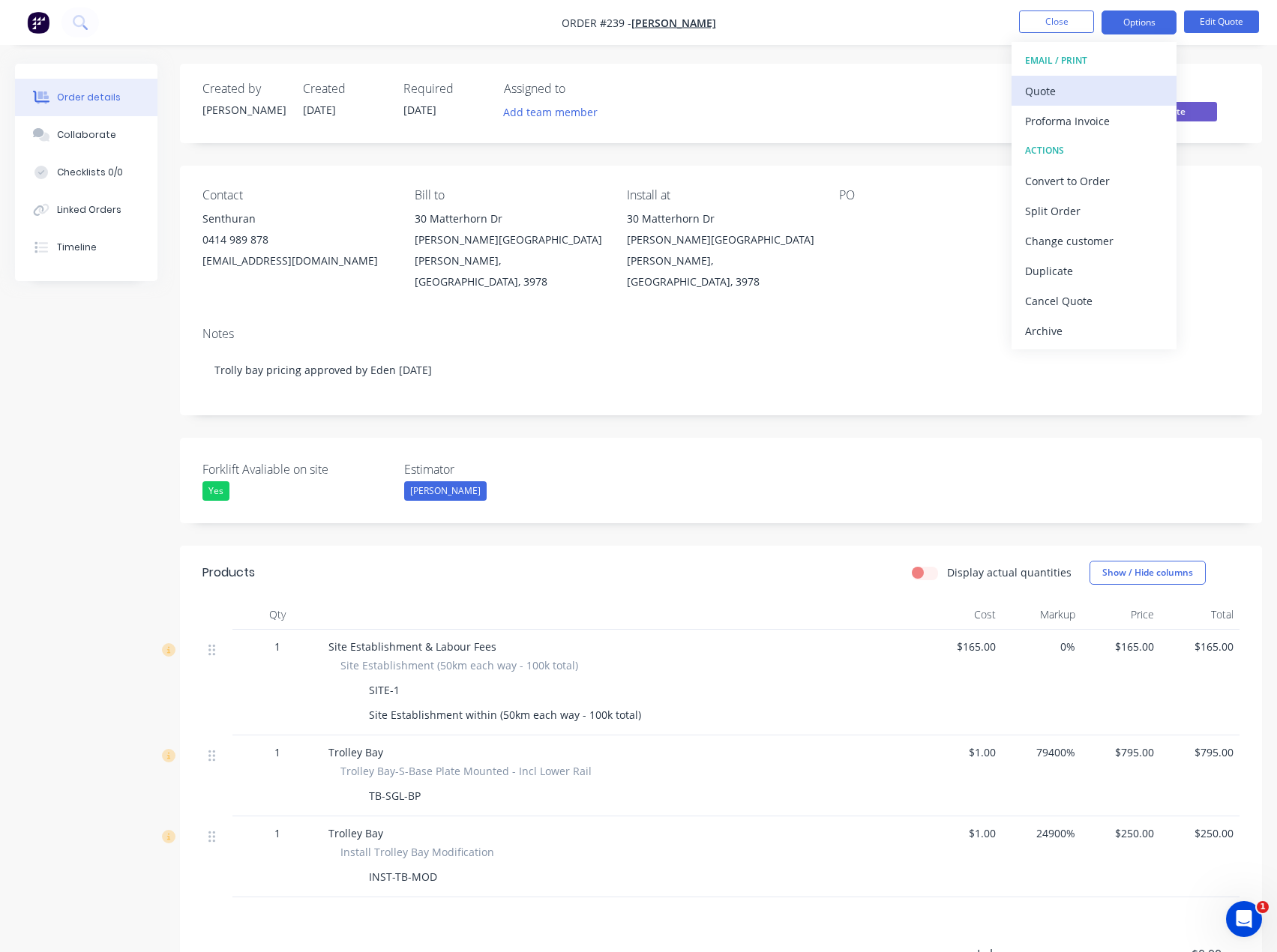
click at [1096, 87] on div "Quote" at bounding box center [1094, 91] width 138 height 22
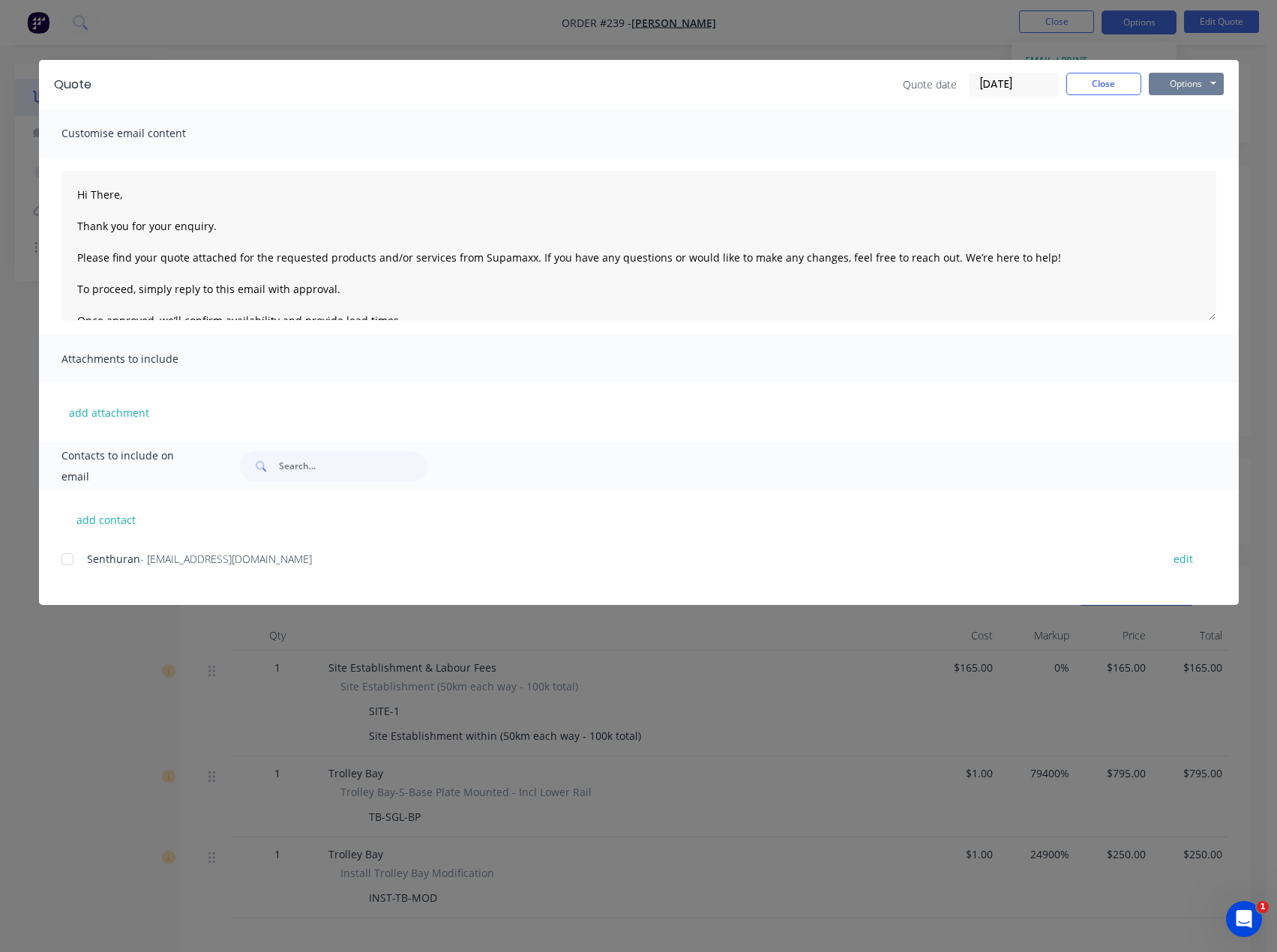
click at [1166, 87] on button "Options" at bounding box center [1187, 84] width 75 height 22
click at [1225, 112] on button "Preview" at bounding box center [1197, 110] width 96 height 25
click at [1166, 83] on button "Options" at bounding box center [1187, 84] width 75 height 22
click at [1172, 111] on button "Preview" at bounding box center [1197, 110] width 96 height 25
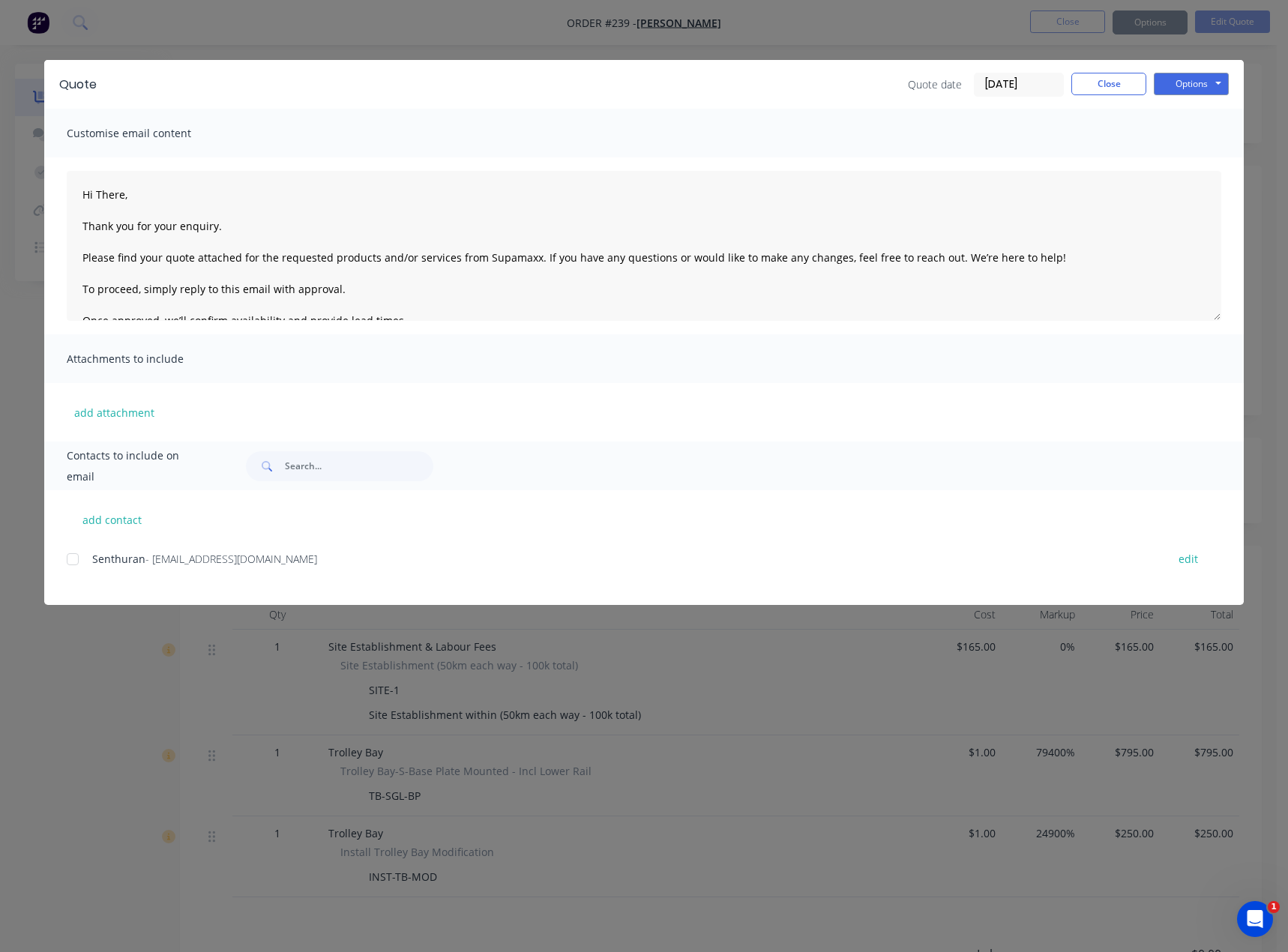
type textarea "Hi There, Thank you for your enquiry. Please find your quote attached for the r…"
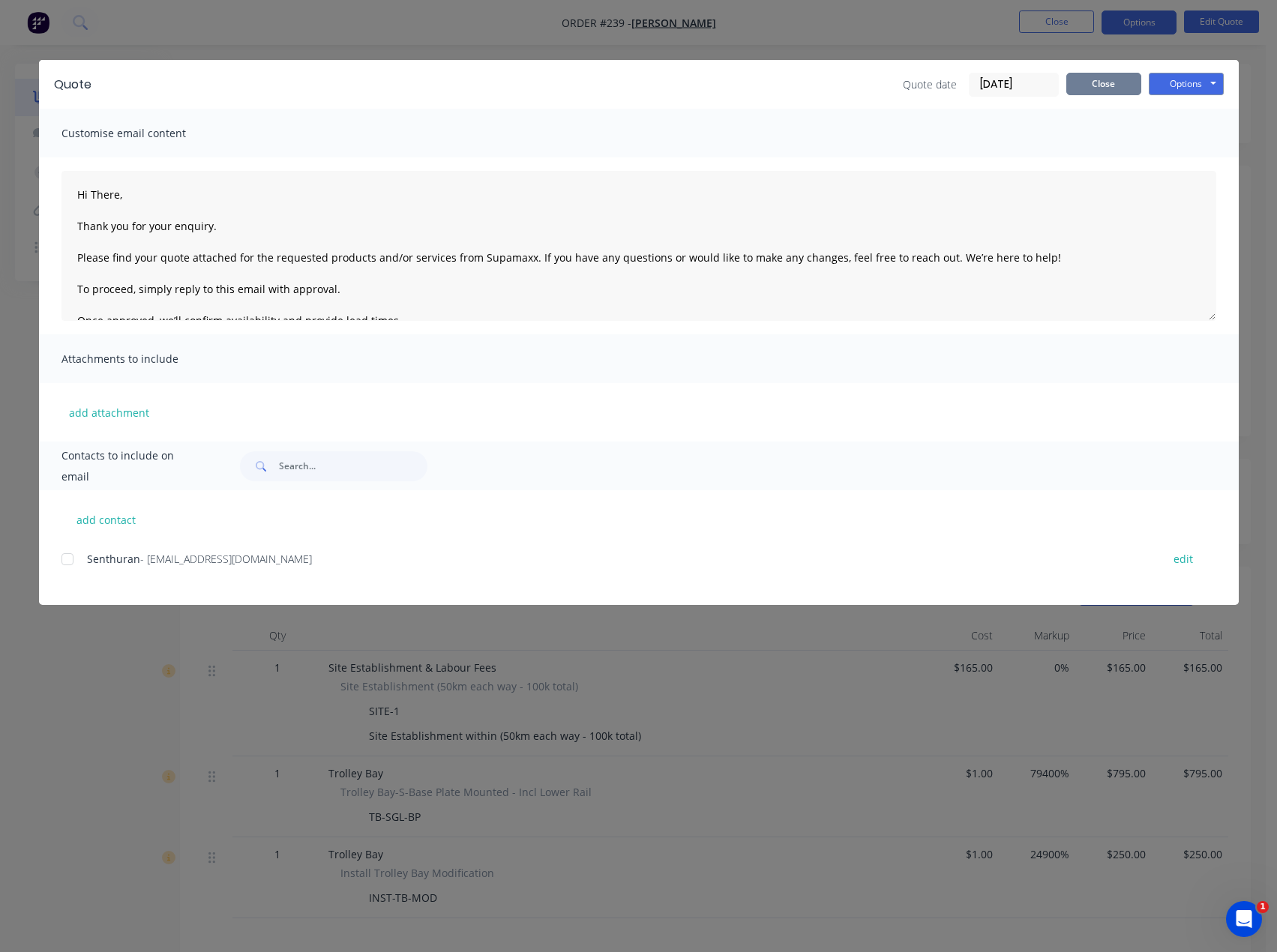
click at [1112, 76] on button "Close" at bounding box center [1104, 84] width 75 height 22
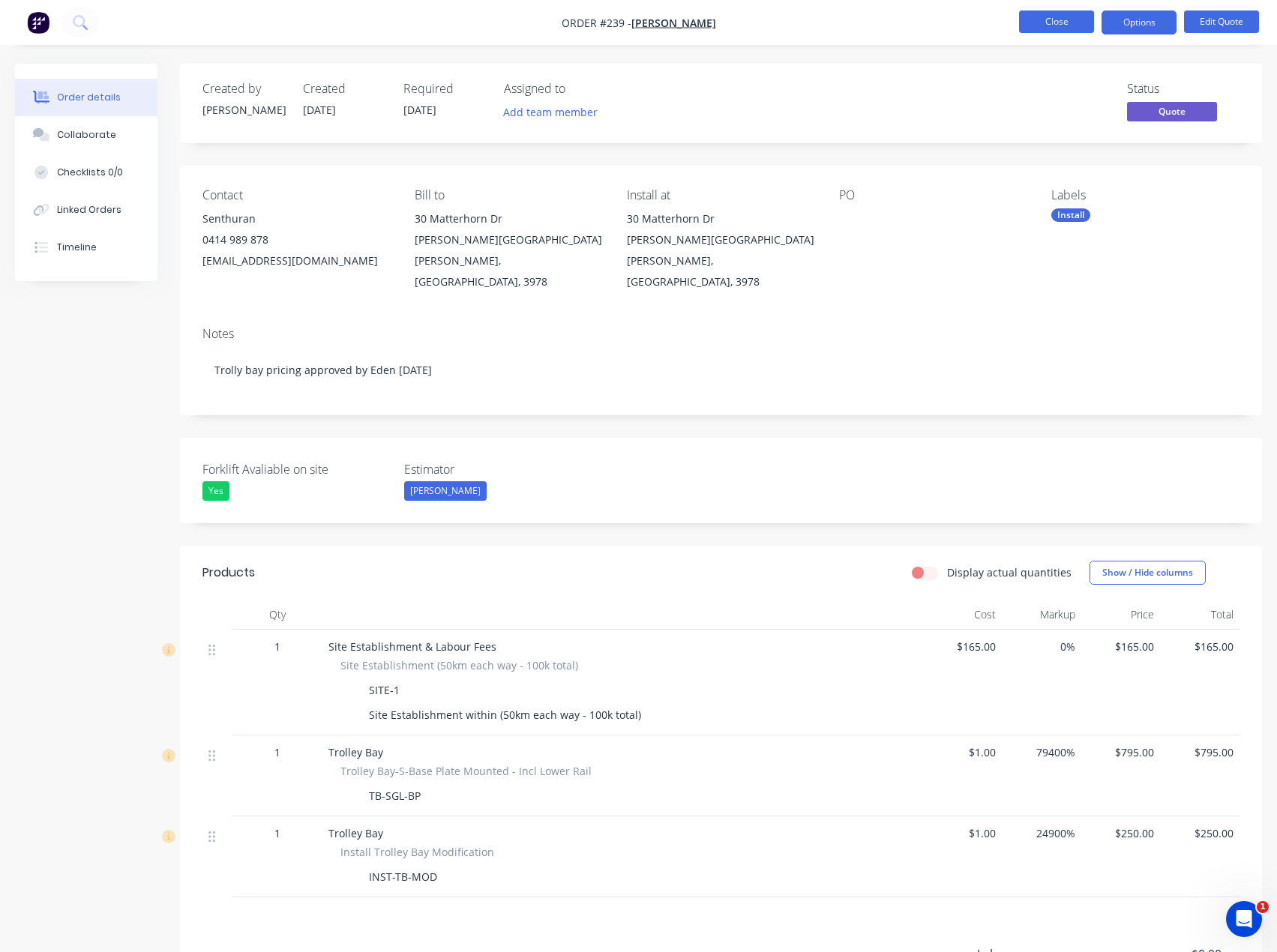
click at [1079, 21] on button "Close" at bounding box center [1057, 21] width 75 height 22
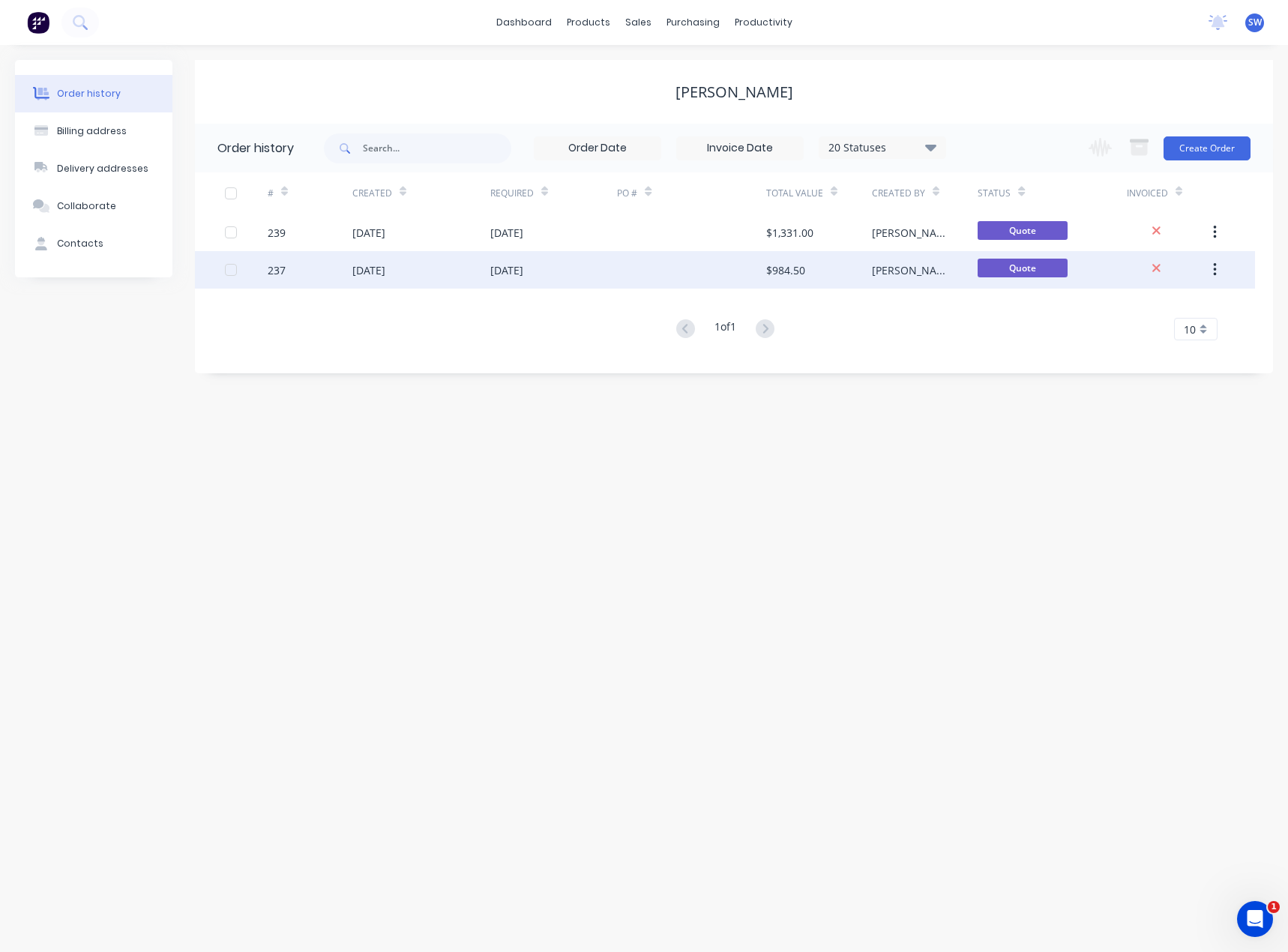
click at [891, 267] on div "[PERSON_NAME] and Tess" at bounding box center [909, 270] width 76 height 16
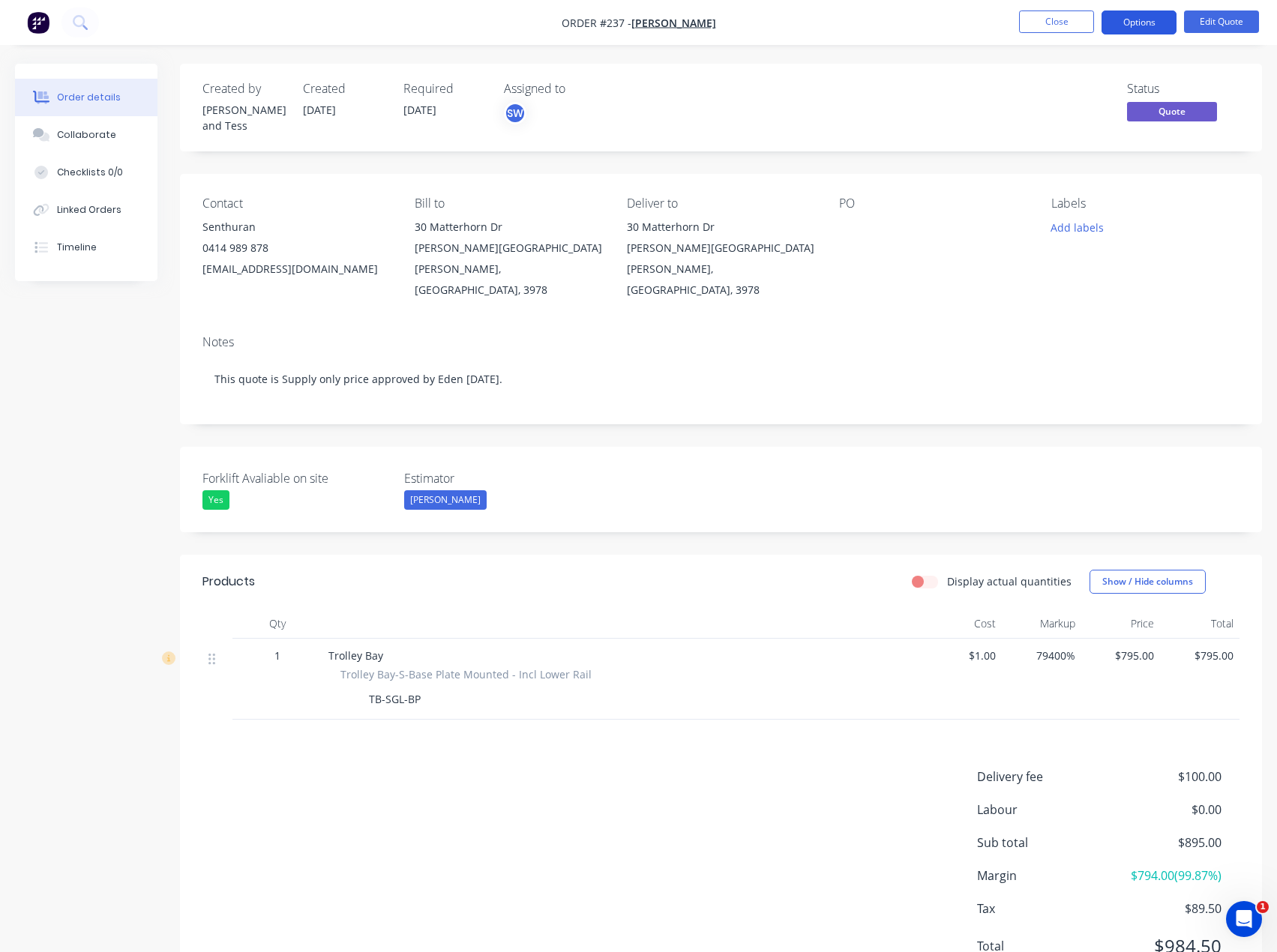
click at [1130, 20] on button "Options" at bounding box center [1139, 22] width 75 height 24
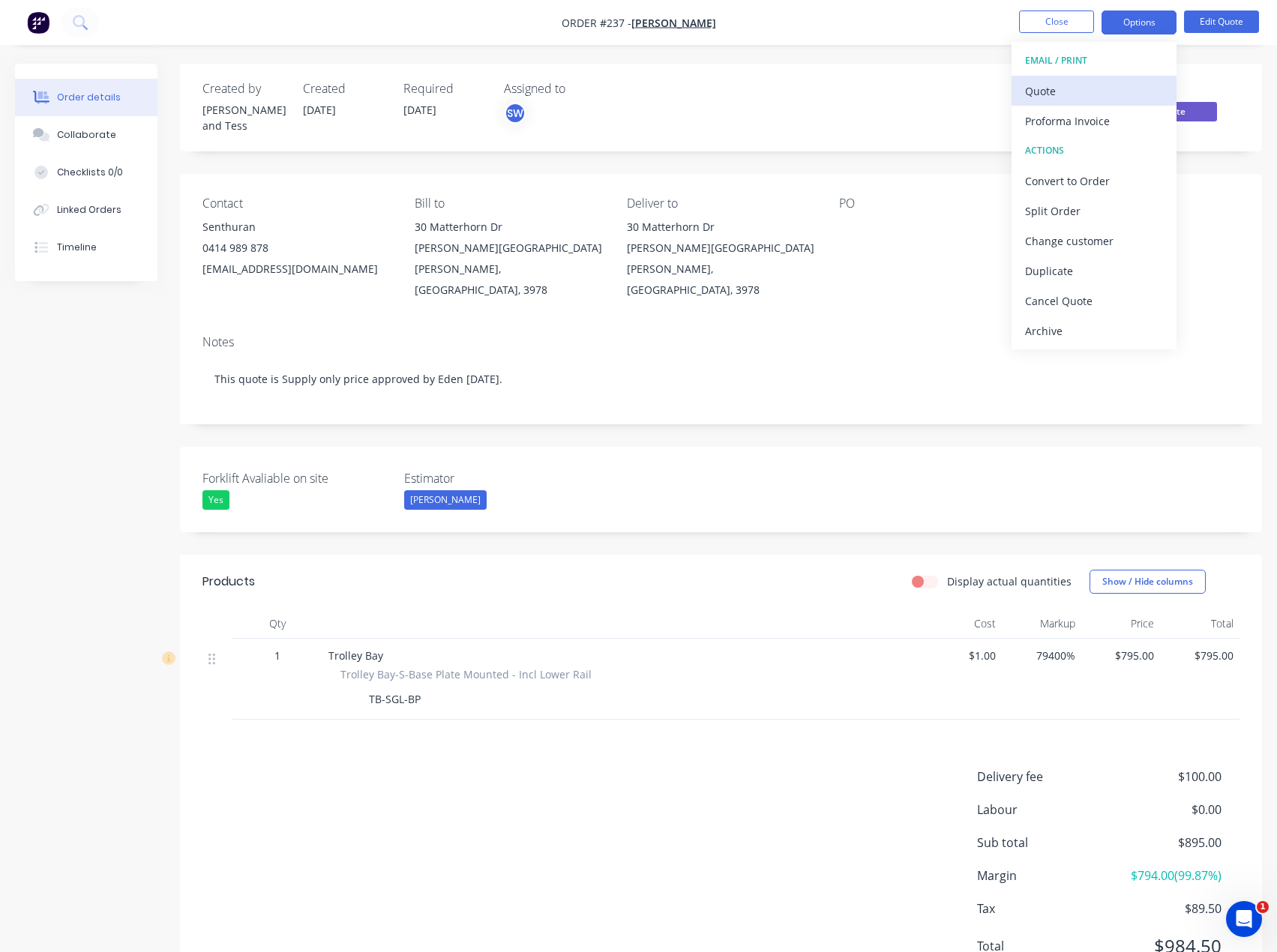
click at [1085, 87] on div "Quote" at bounding box center [1094, 91] width 138 height 22
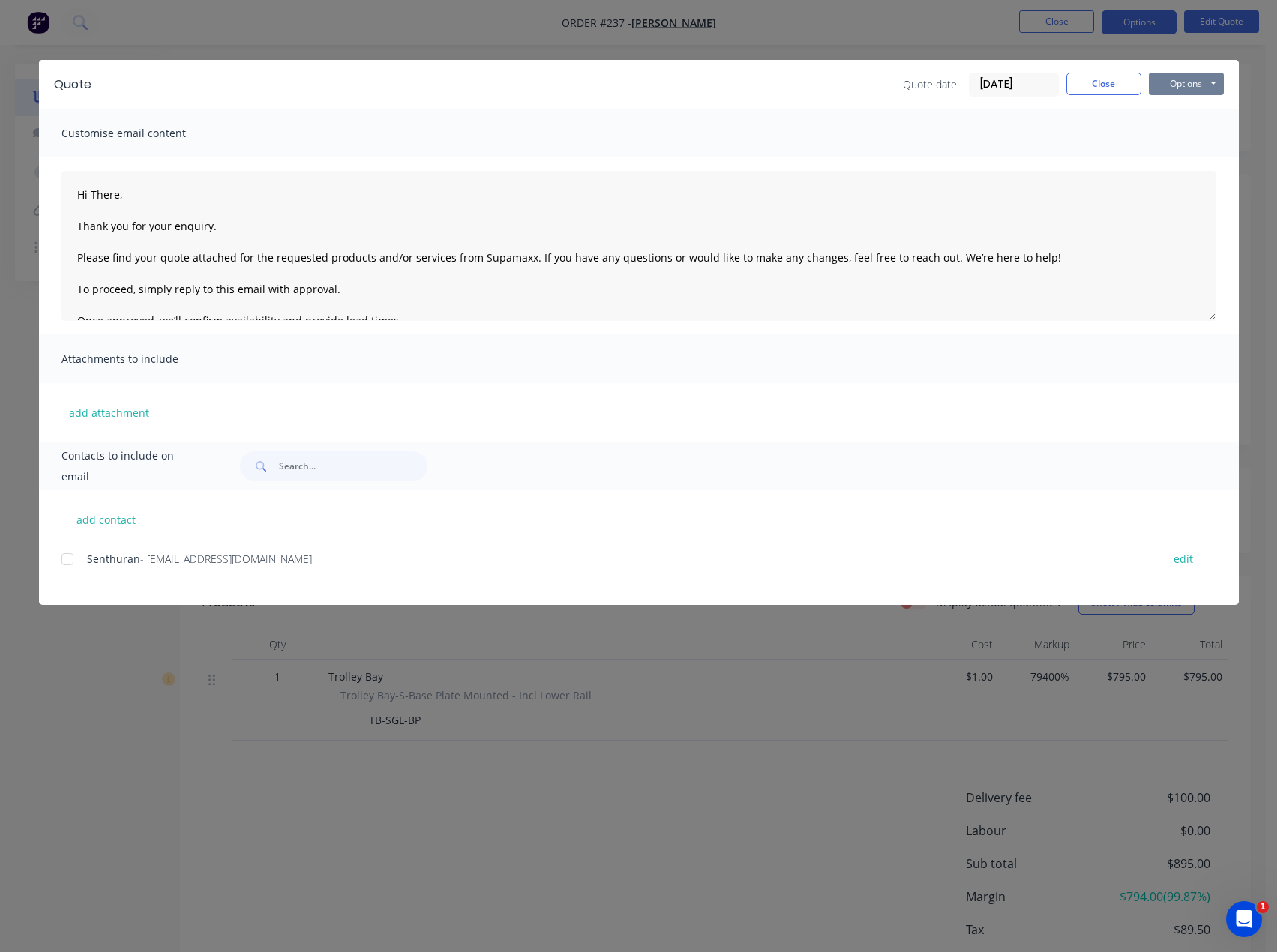
click at [1166, 78] on button "Options" at bounding box center [1187, 84] width 75 height 22
click at [1190, 112] on button "Preview" at bounding box center [1197, 110] width 96 height 25
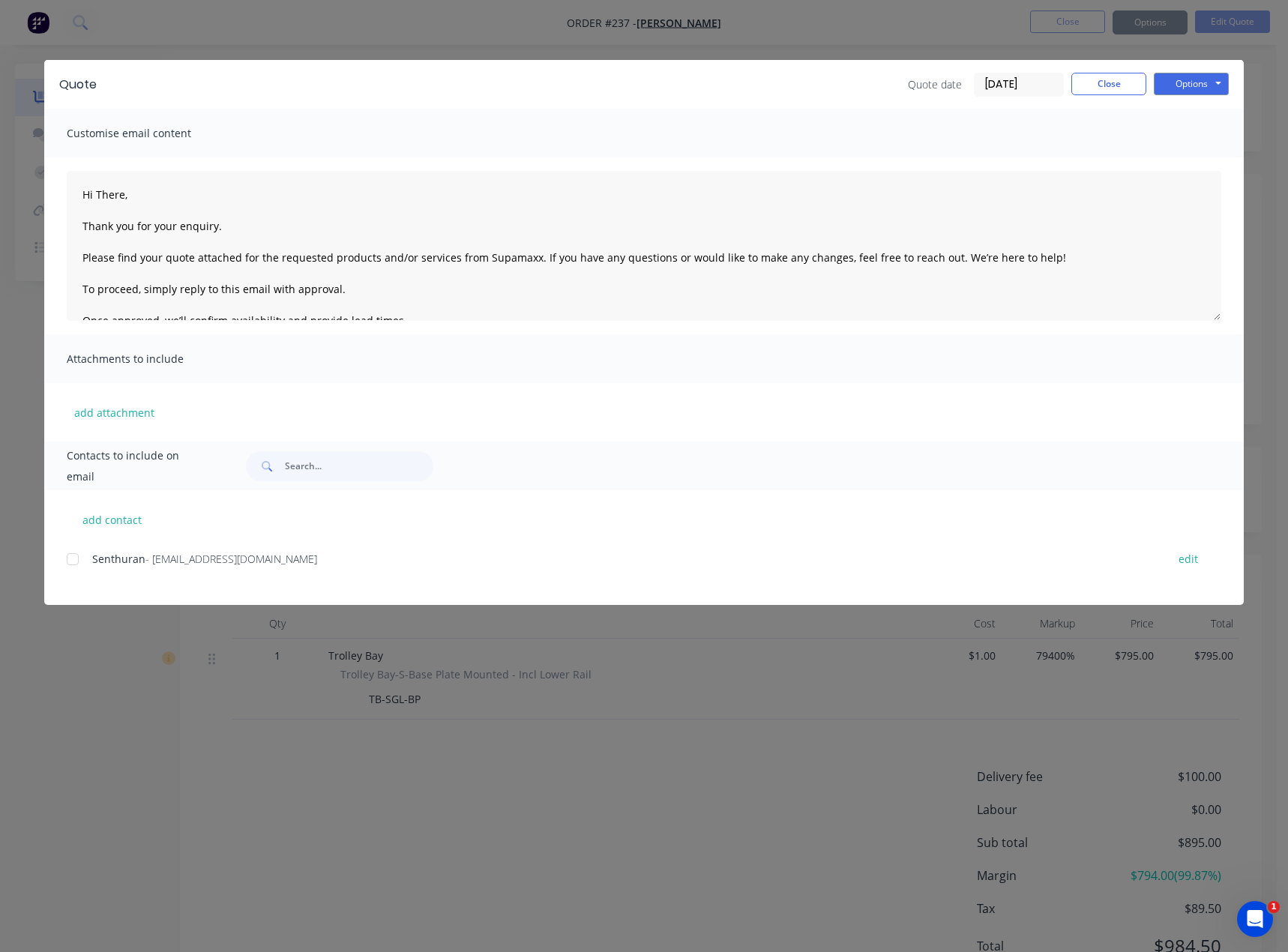
type textarea "Hi There, Thank you for your enquiry. Please find your quote attached for the r…"
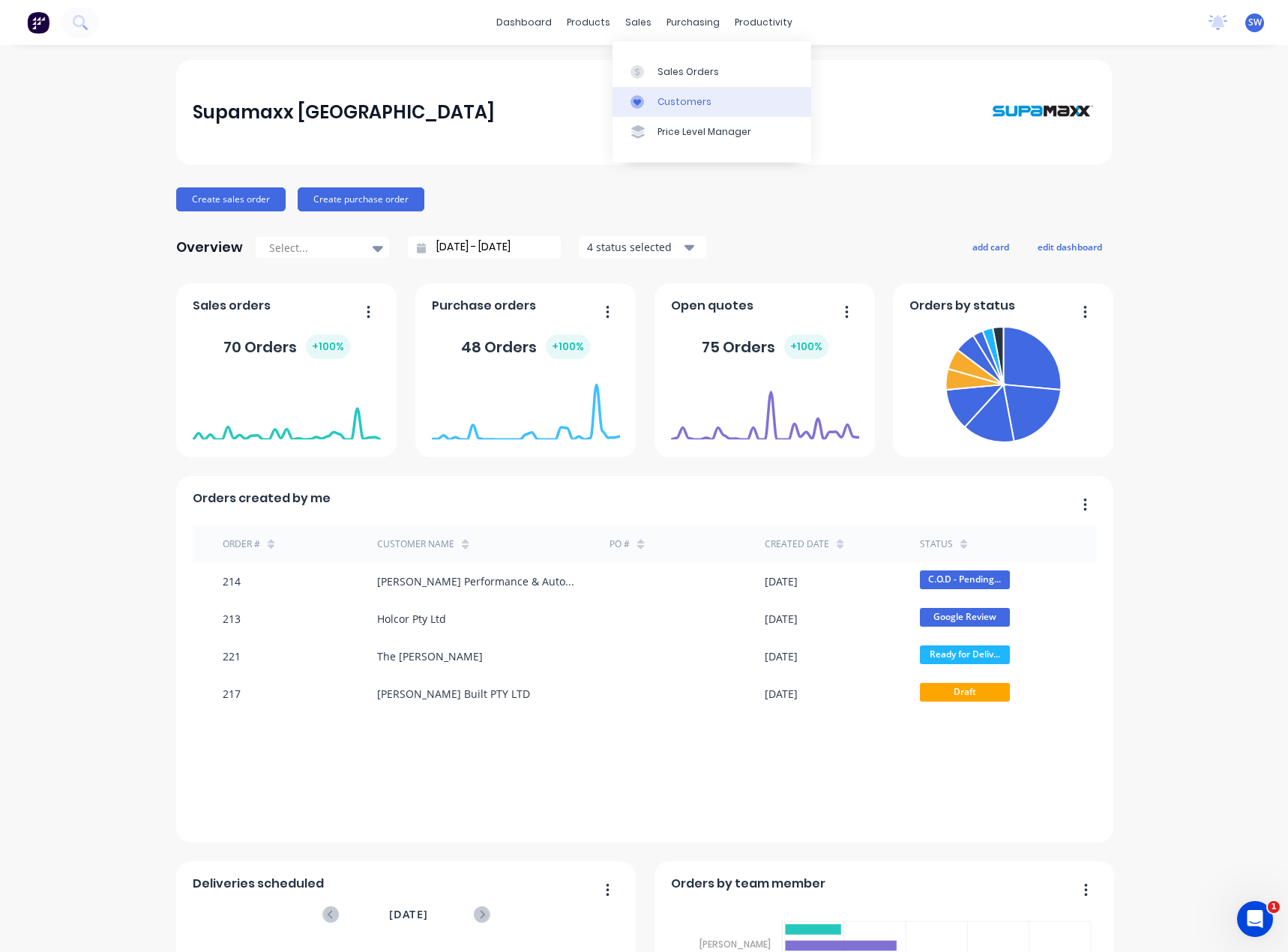
click at [660, 97] on div "Customers" at bounding box center [684, 102] width 54 height 14
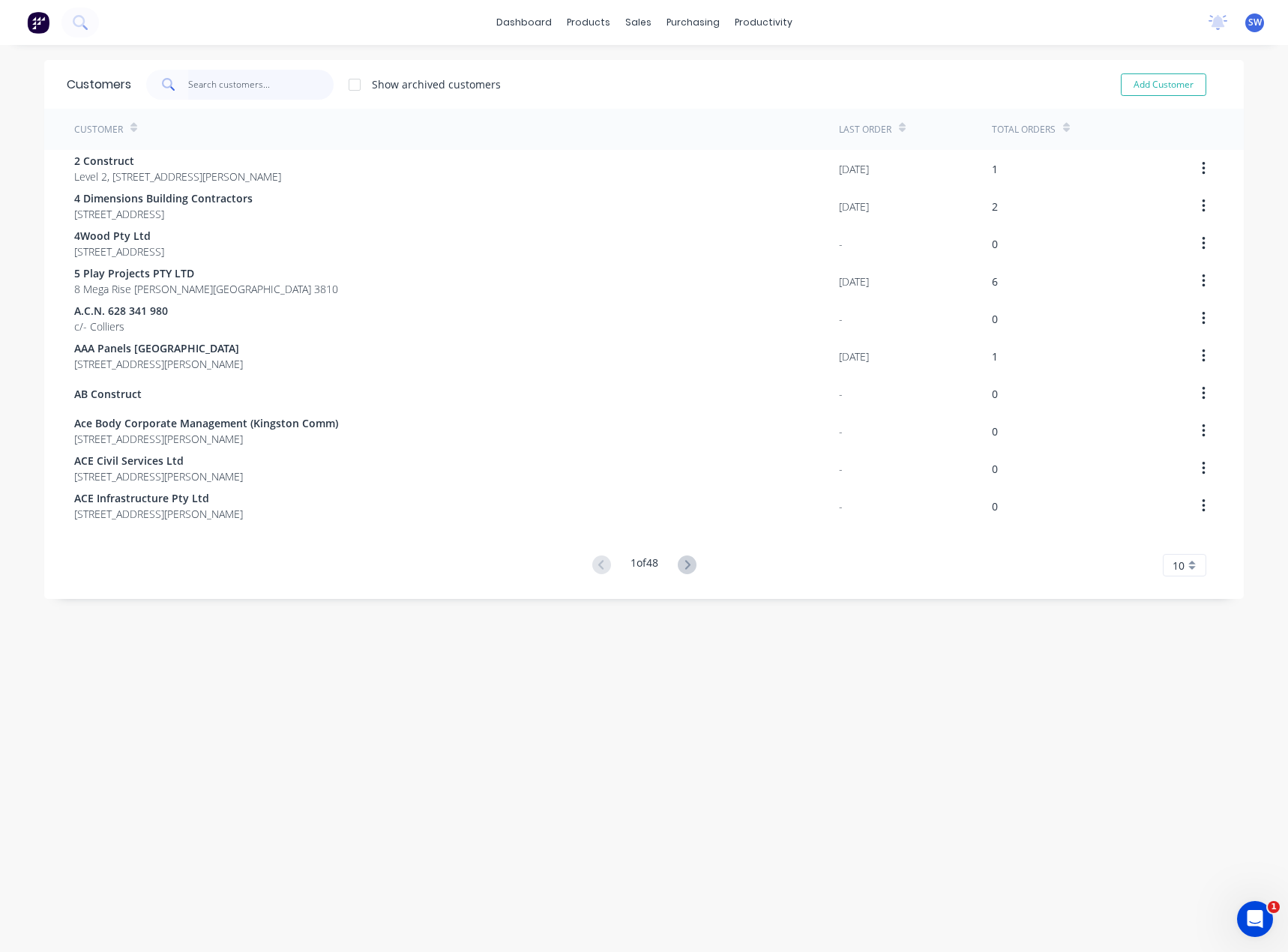
click at [272, 89] on input "text" at bounding box center [262, 84] width 146 height 30
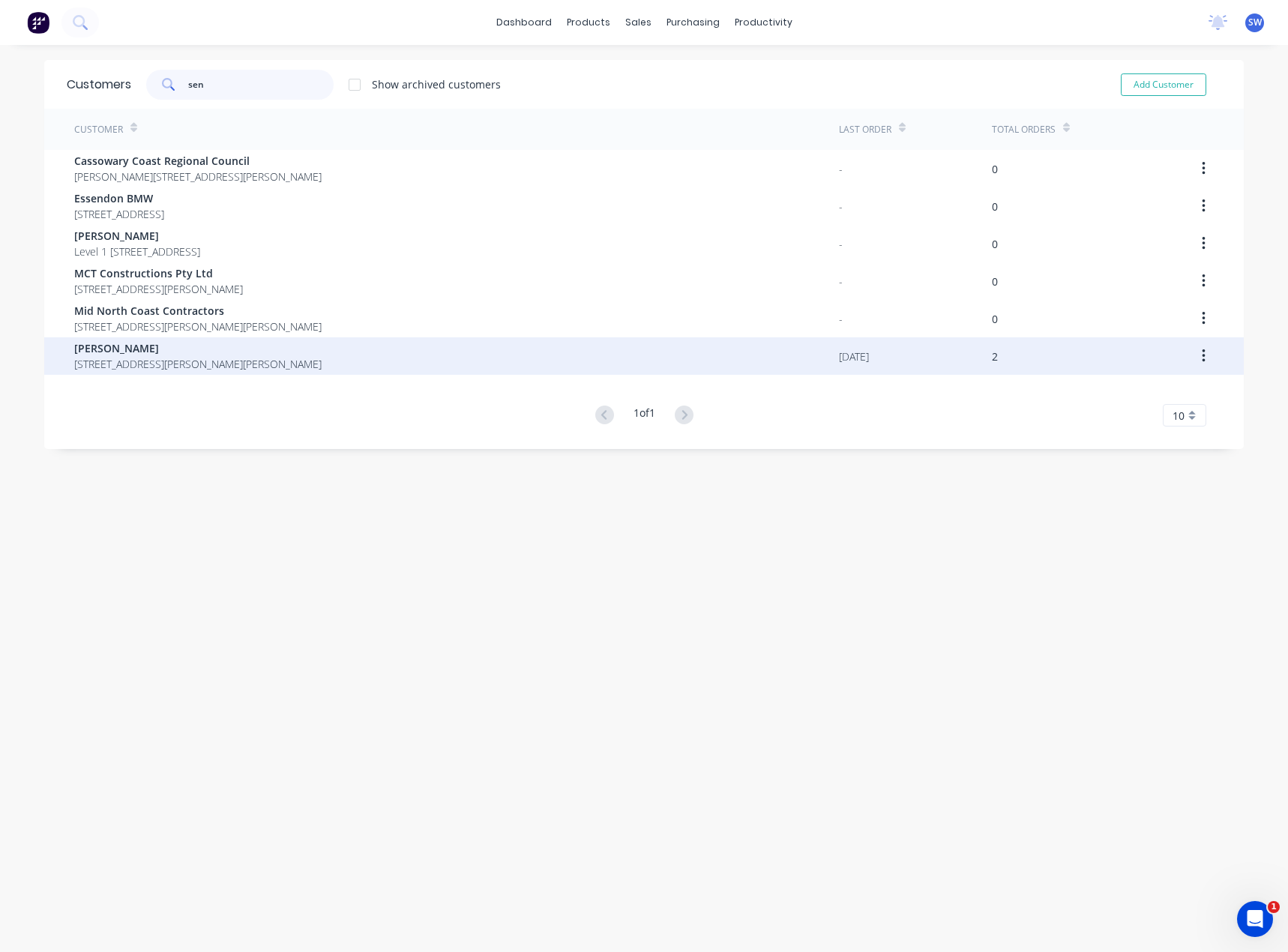
type input "sen"
click at [132, 352] on span "[PERSON_NAME]" at bounding box center [197, 348] width 247 height 16
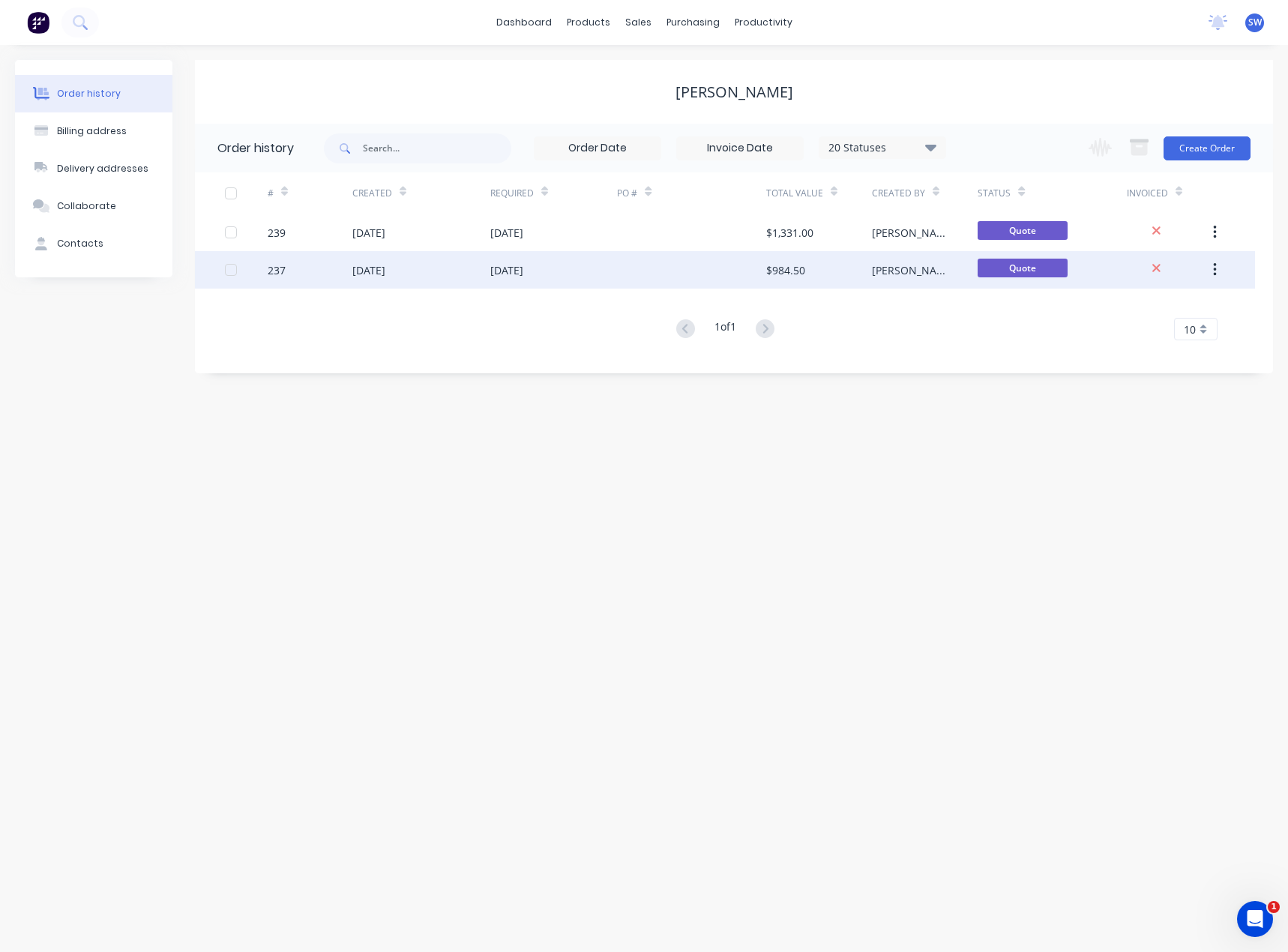
click at [703, 272] on div at bounding box center [691, 270] width 149 height 37
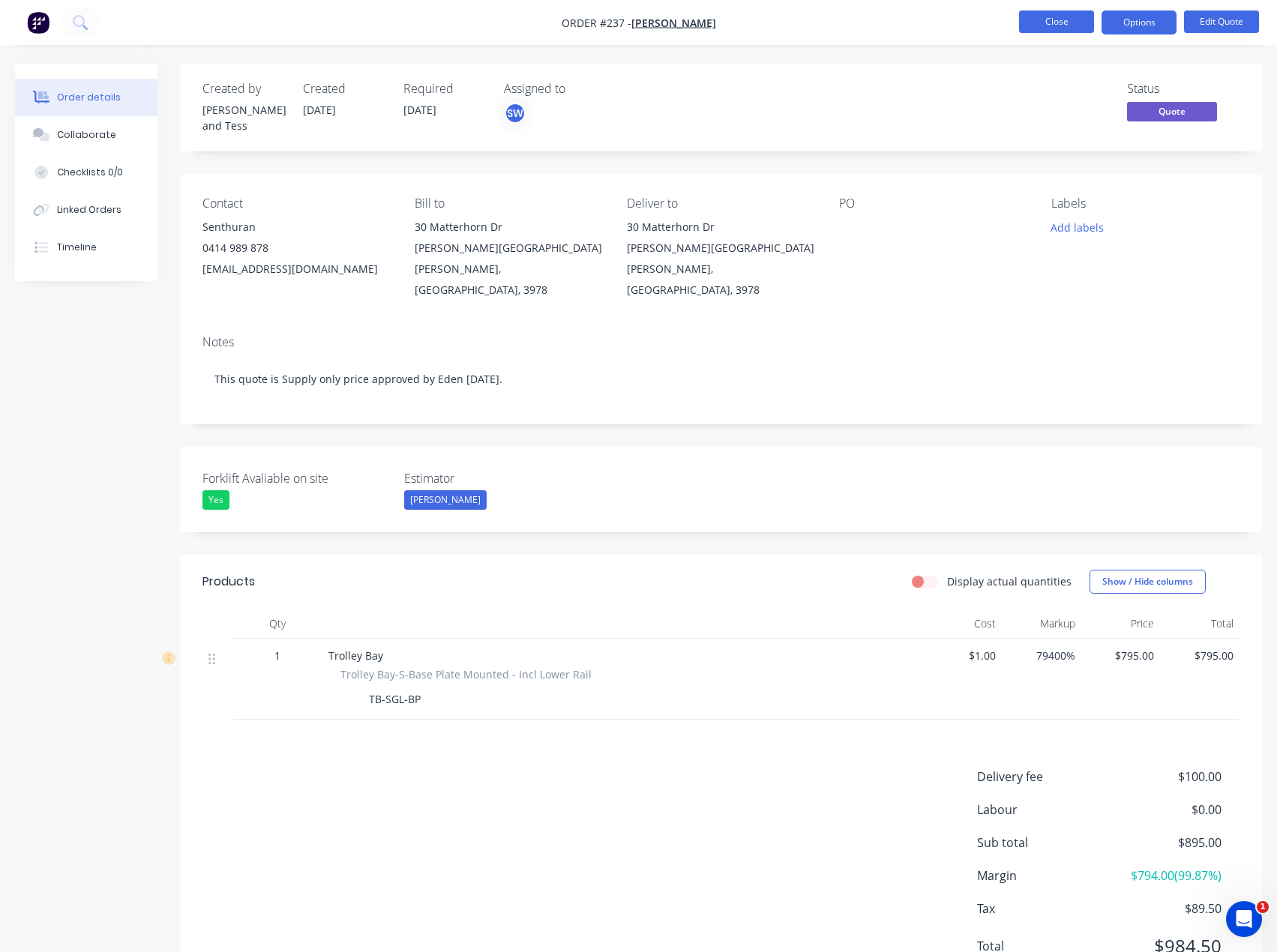
click at [1077, 21] on button "Close" at bounding box center [1057, 21] width 75 height 22
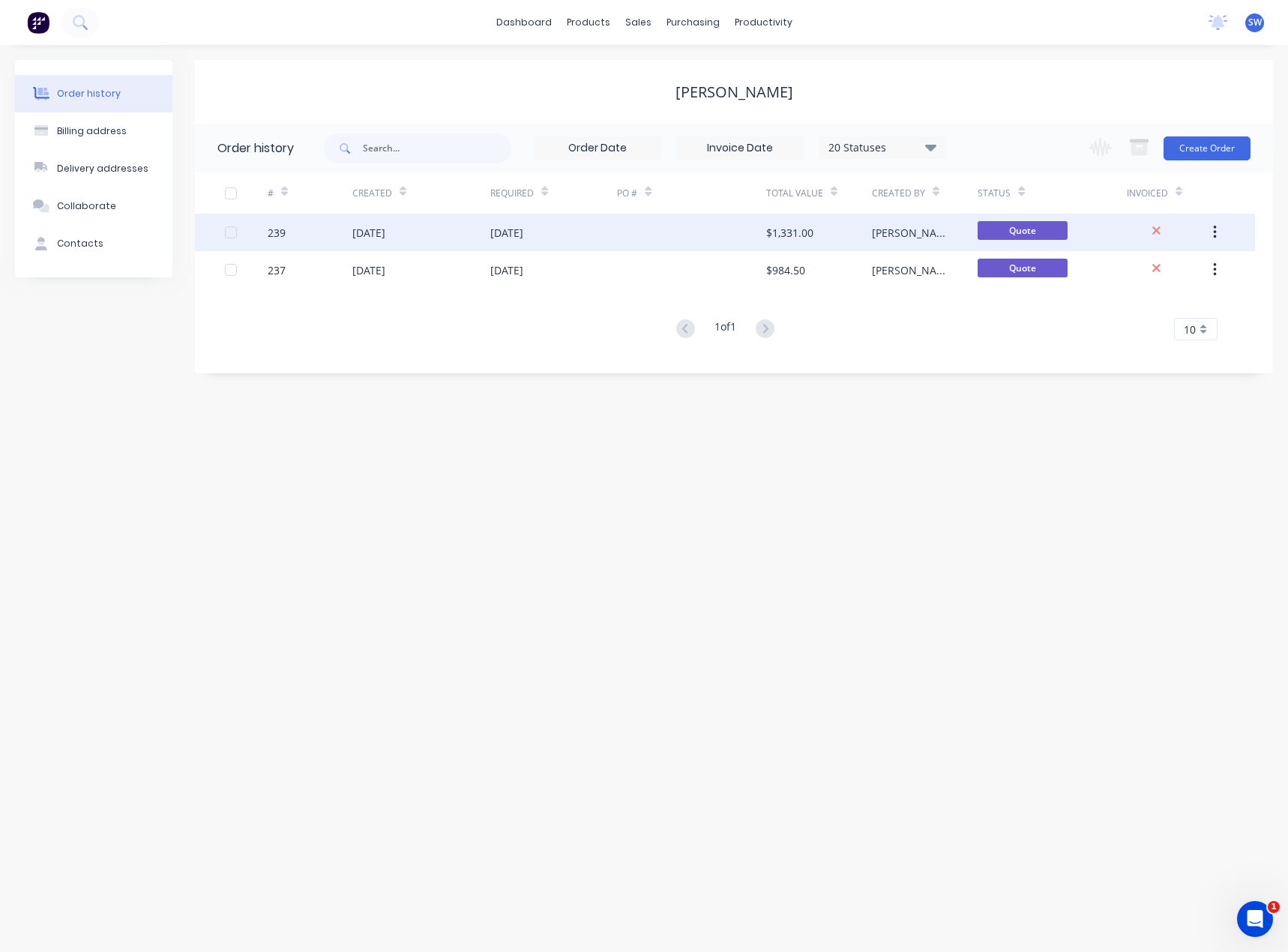
click at [584, 240] on div "[DATE]" at bounding box center [554, 233] width 127 height 37
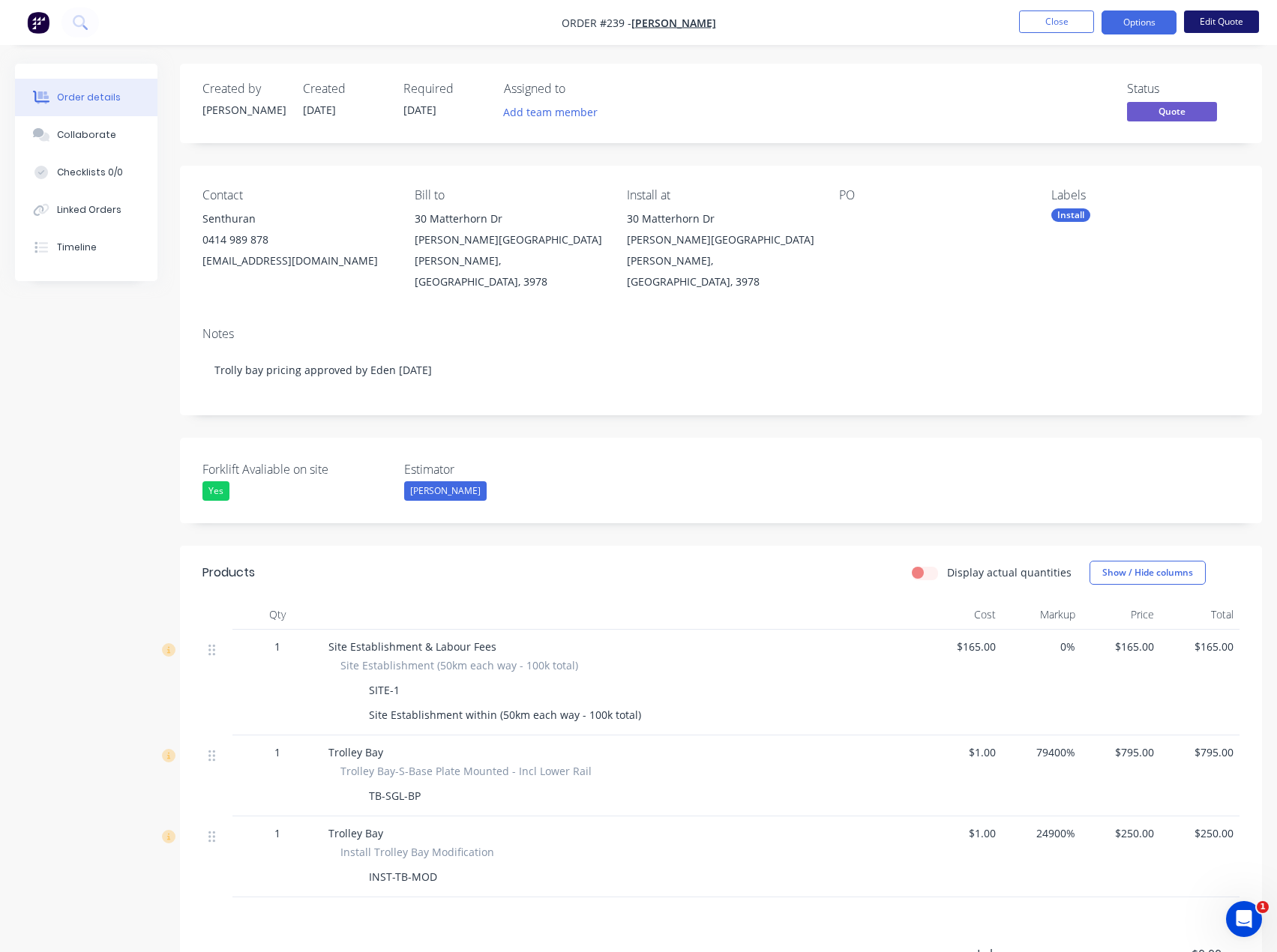
click at [1221, 25] on button "Edit Quote" at bounding box center [1222, 21] width 75 height 22
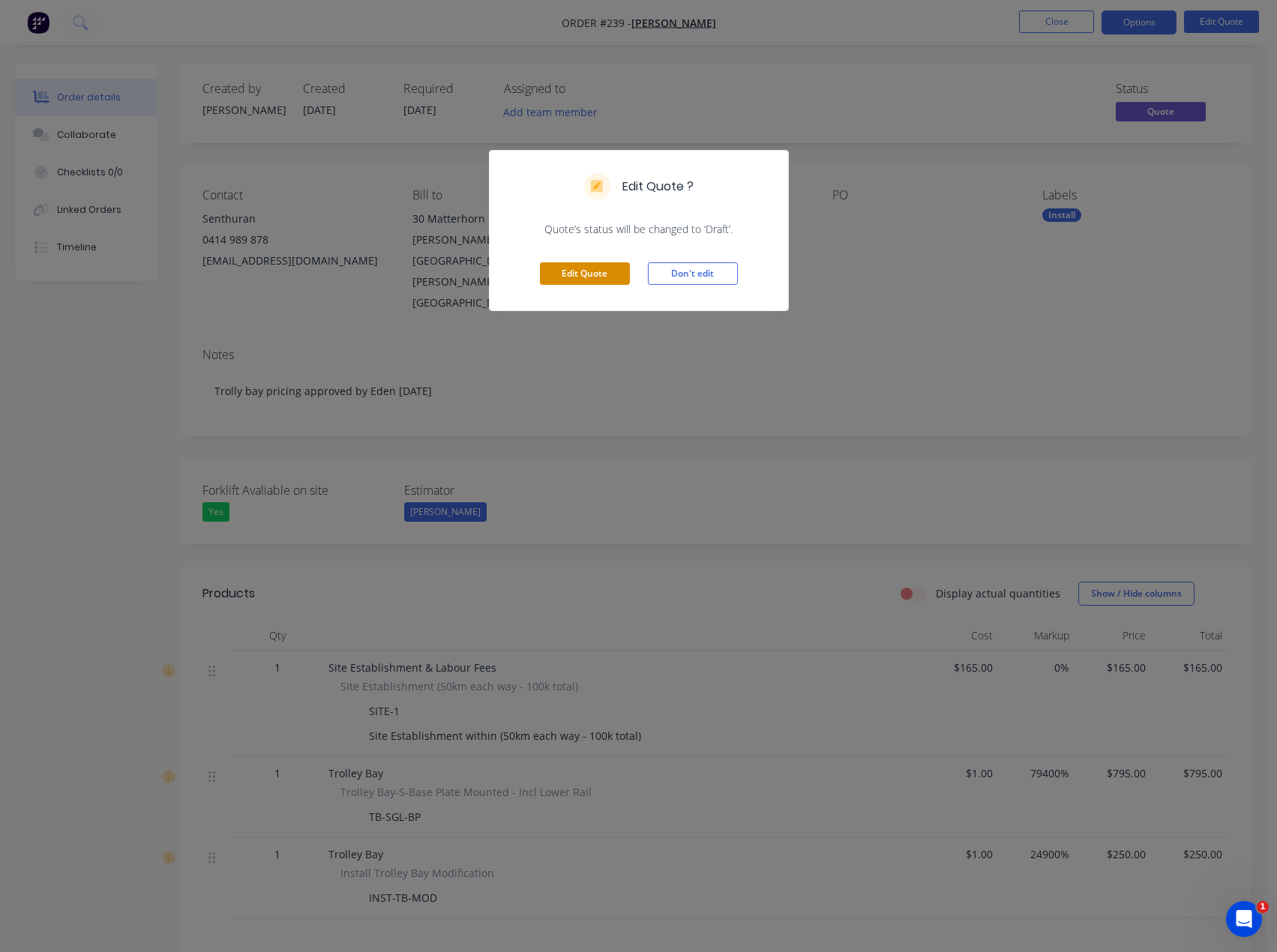
click at [613, 279] on button "Edit Quote" at bounding box center [585, 273] width 90 height 22
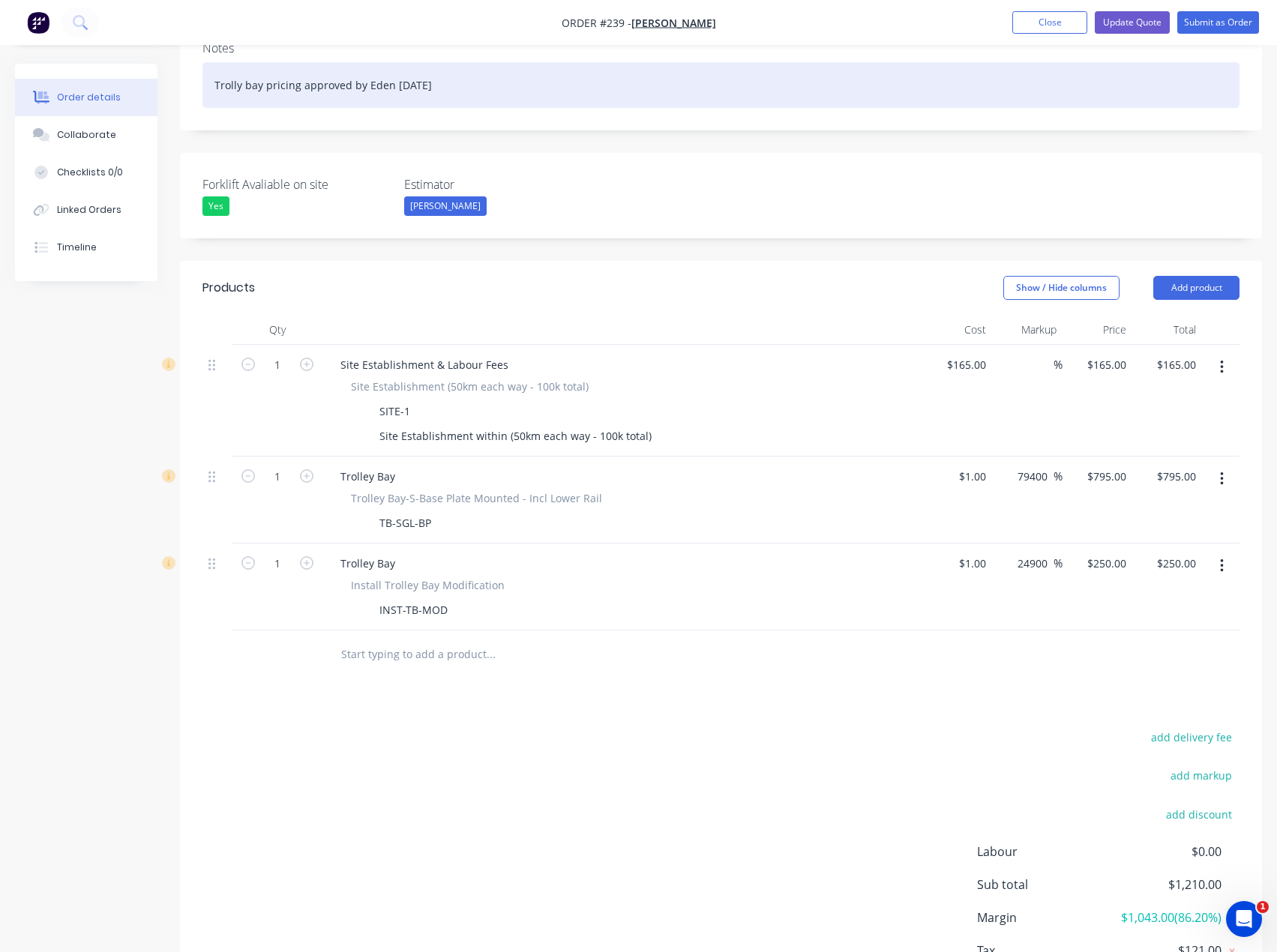
scroll to position [376, 0]
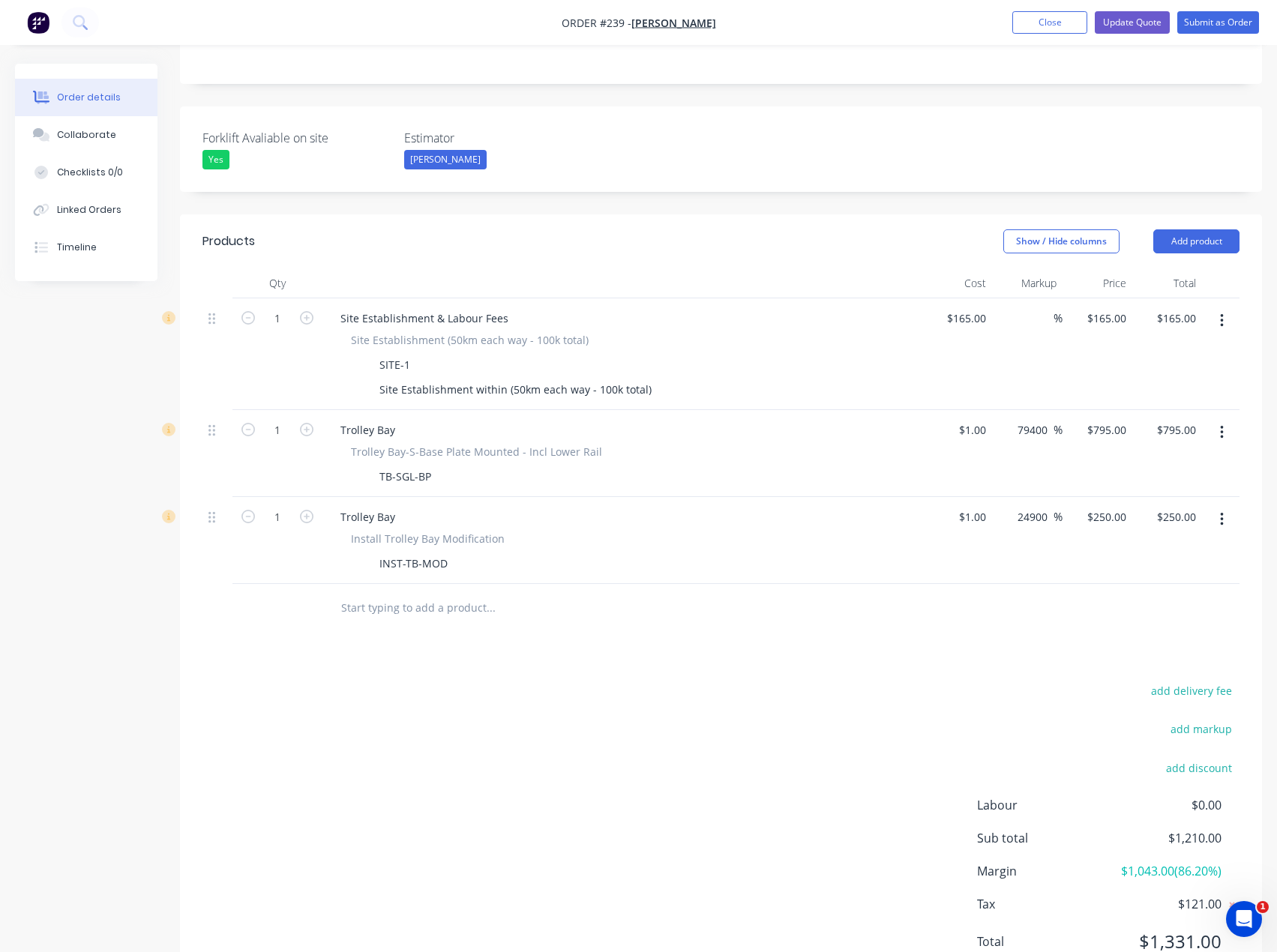
click at [690, 572] on div "Products Show / Hide columns Add product Qty Cost Markup Price Total 1 Site Est…" at bounding box center [721, 603] width 1082 height 778
click at [761, 741] on div "add delivery fee add markup add discount Labour $0.00 Sub total $1,210.00 Margi…" at bounding box center [720, 825] width 1037 height 290
click at [982, 307] on input "165" at bounding box center [980, 318] width 25 height 22
type input "$1.00"
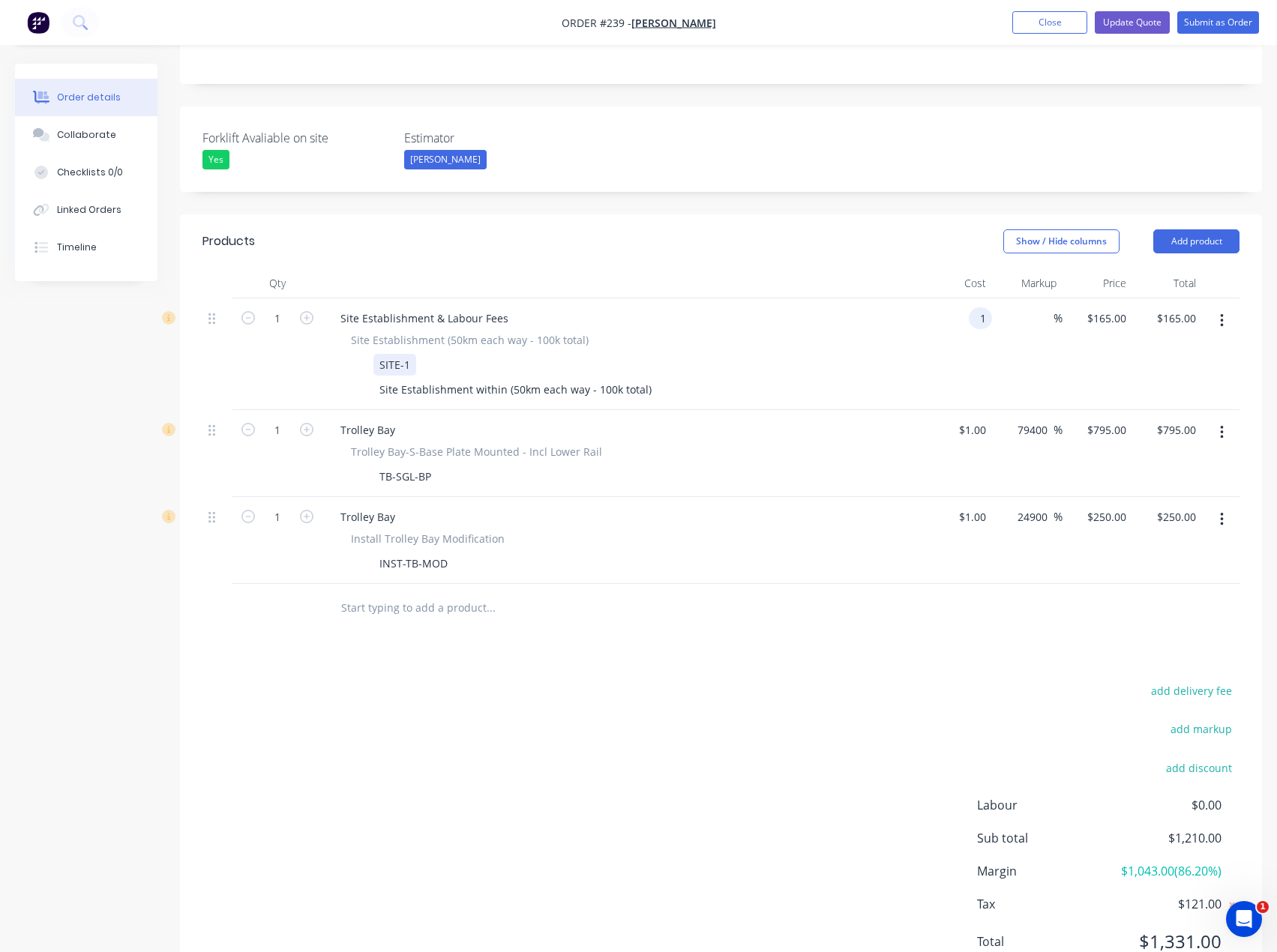
type input "$1.00"
click at [822, 354] on div "SITE-1" at bounding box center [619, 365] width 549 height 22
click at [1121, 307] on input "1" at bounding box center [1115, 318] width 35 height 22
type input "165"
type input "16400"
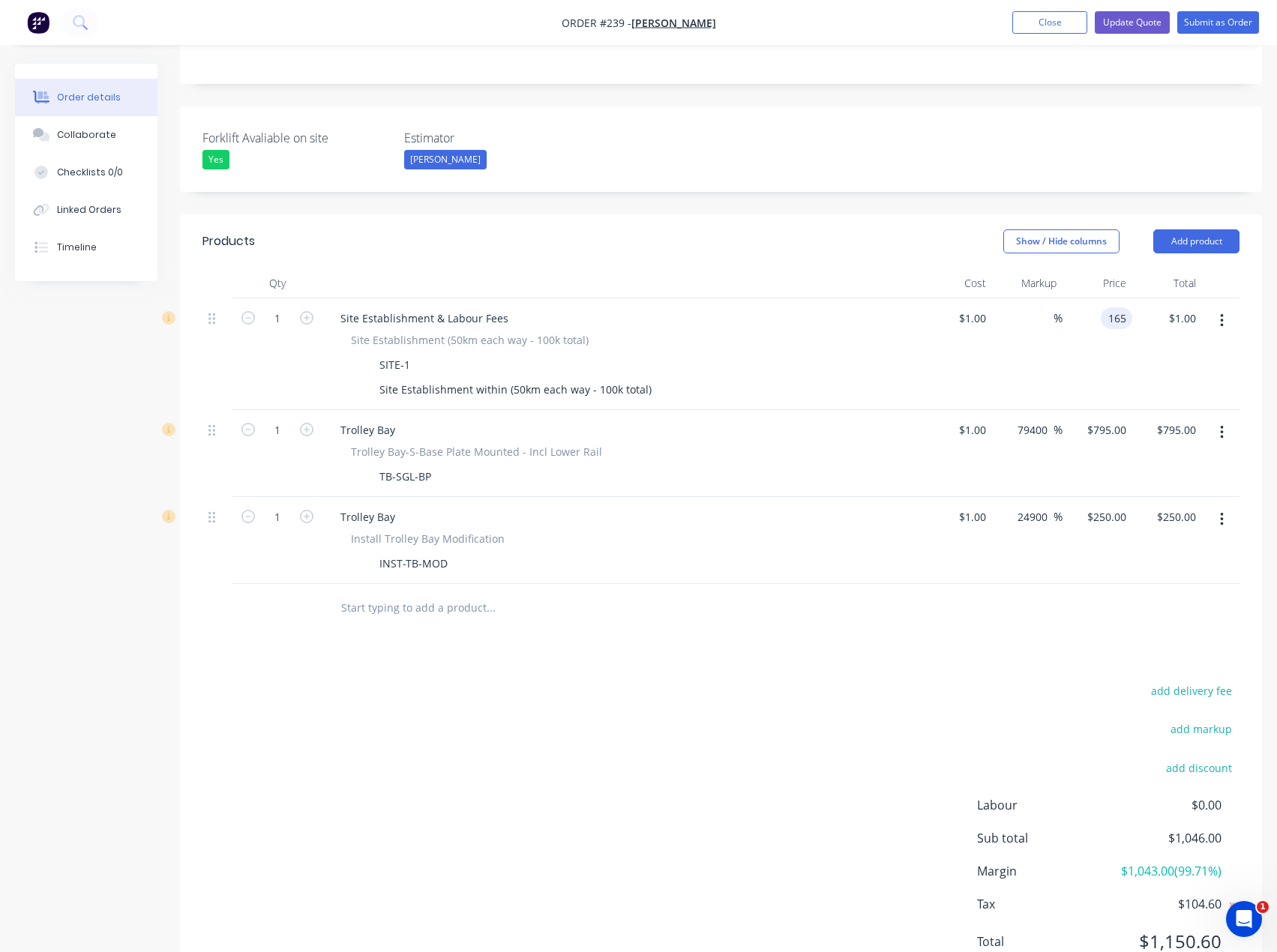
type input "$165.00"
click at [990, 584] on div at bounding box center [720, 608] width 1037 height 48
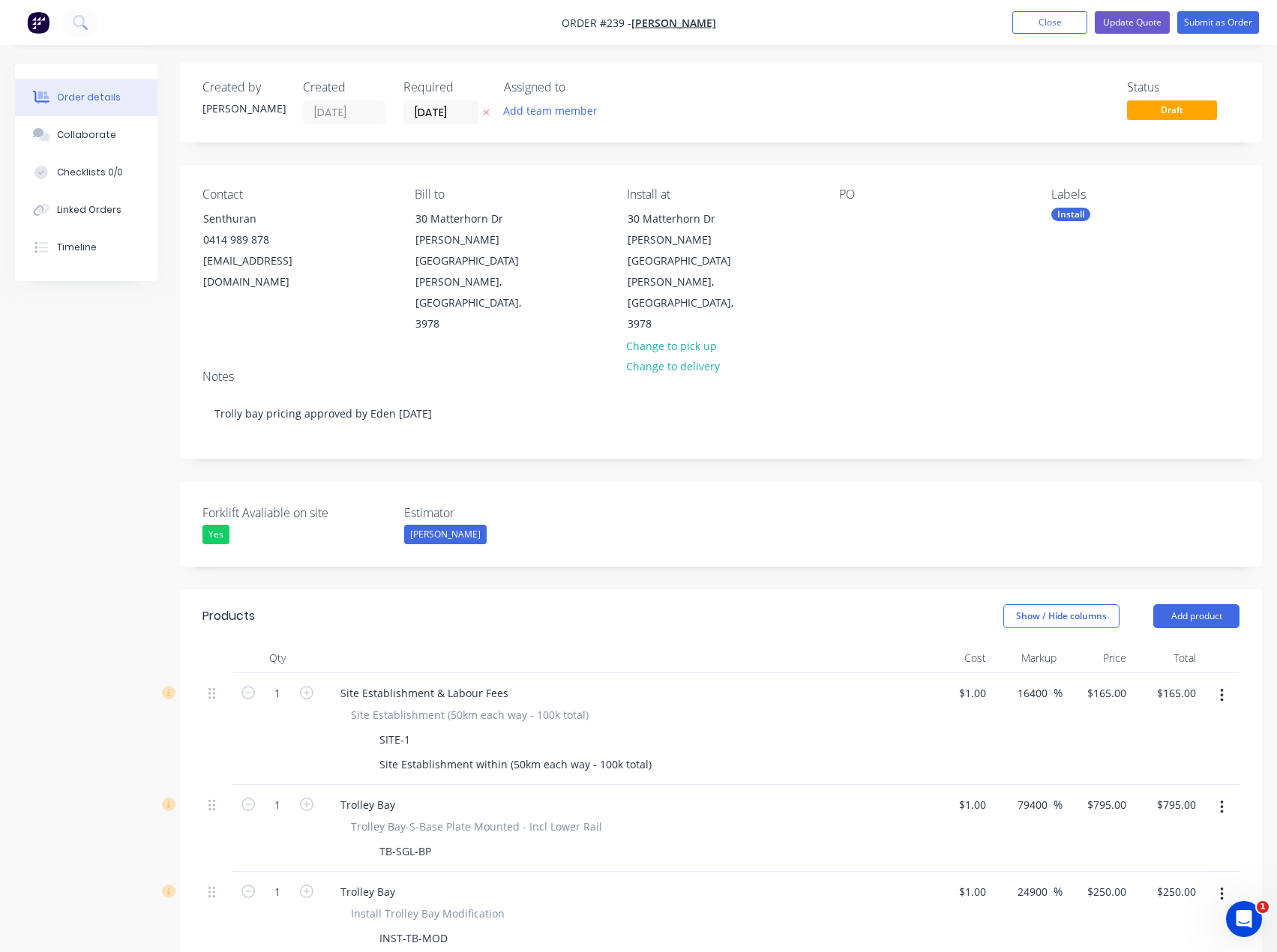
scroll to position [0, 0]
click at [1127, 22] on button "Update Quote" at bounding box center [1133, 22] width 75 height 22
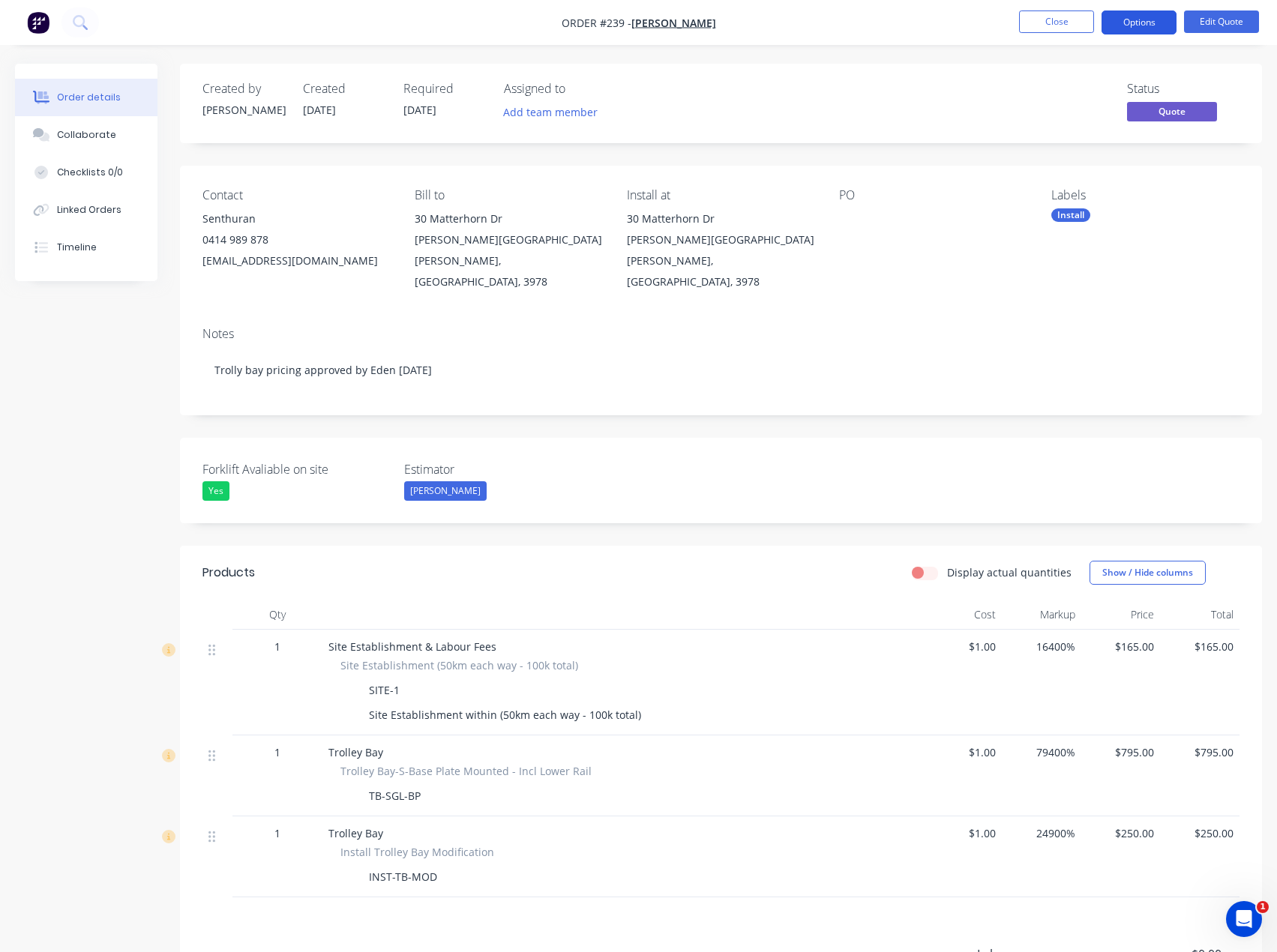
click at [1156, 19] on button "Options" at bounding box center [1139, 22] width 75 height 24
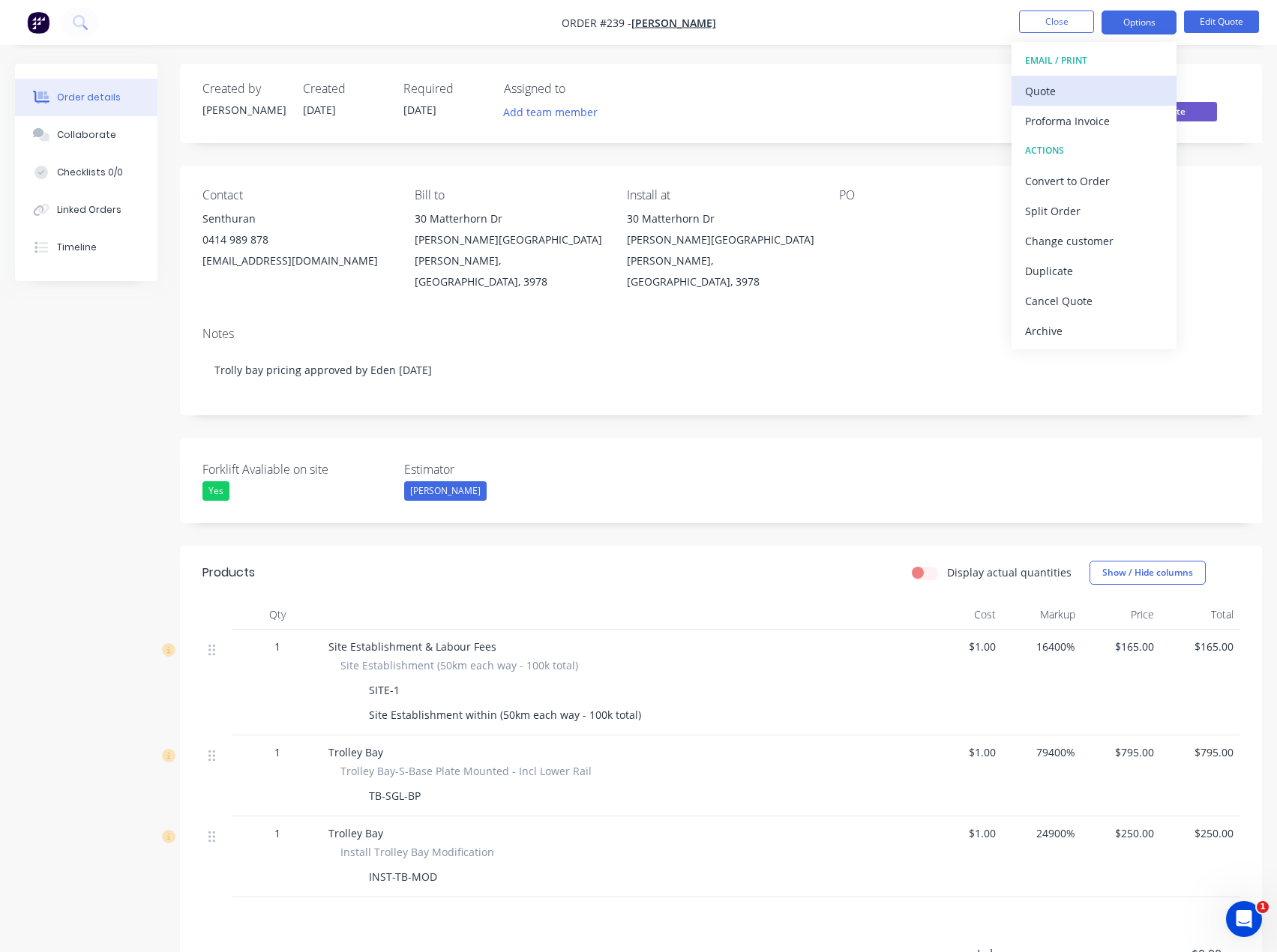
click at [1048, 93] on div "Quote" at bounding box center [1094, 91] width 138 height 22
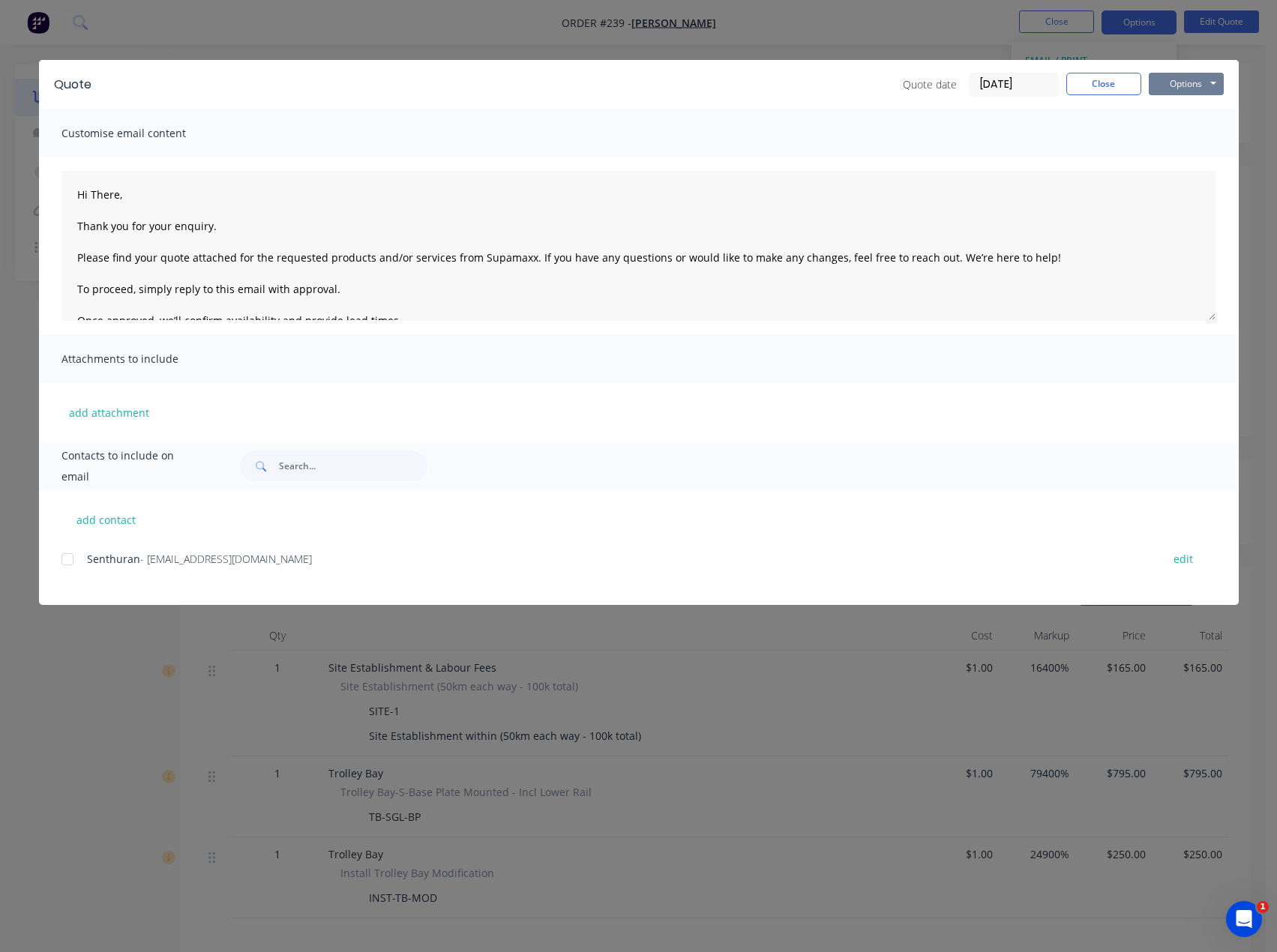
click at [1172, 83] on button "Options" at bounding box center [1187, 84] width 75 height 22
click at [1209, 110] on button "Preview" at bounding box center [1197, 110] width 96 height 25
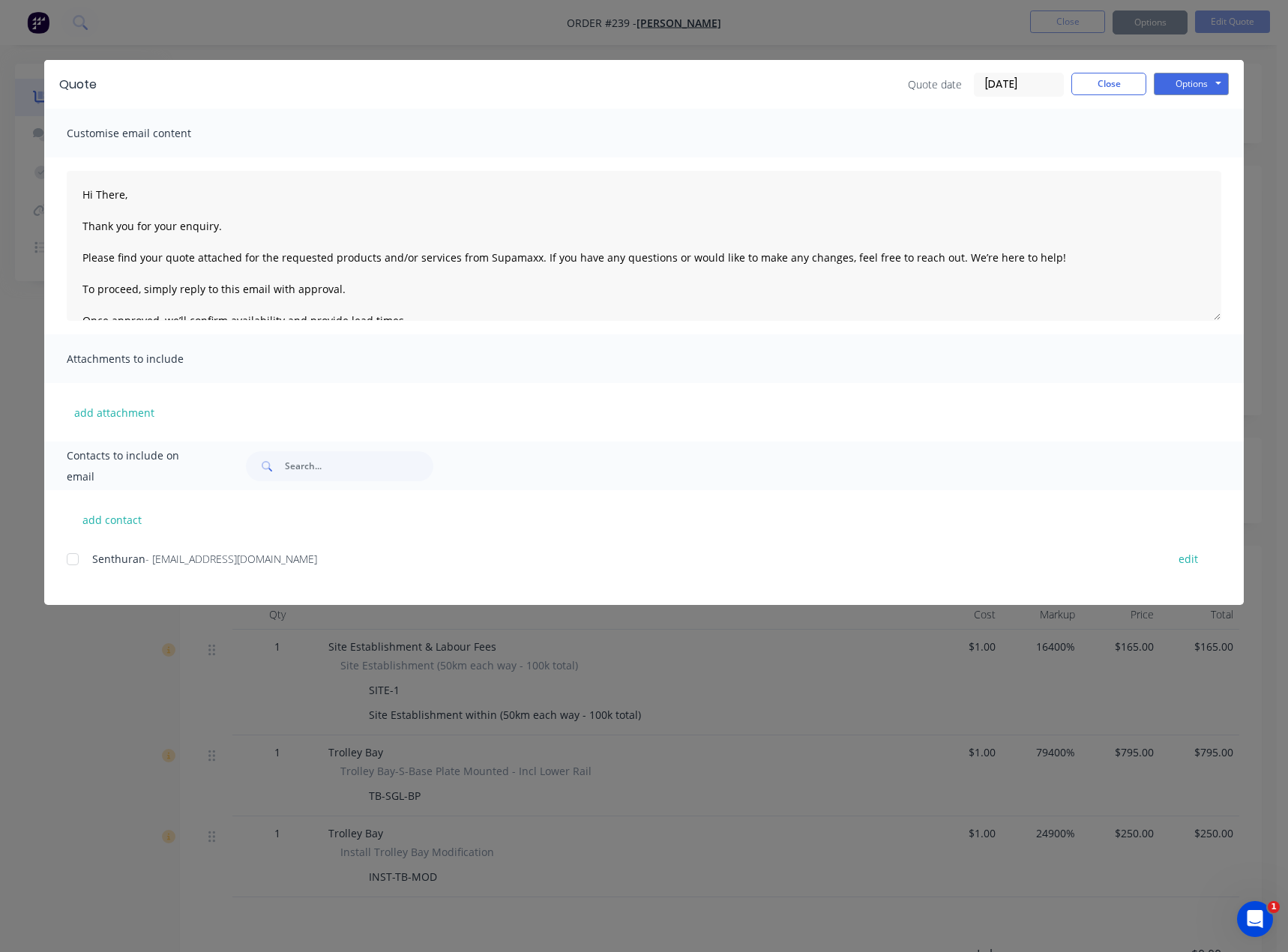
type textarea "Hi There, Thank you for your enquiry. Please find your quote attached for the r…"
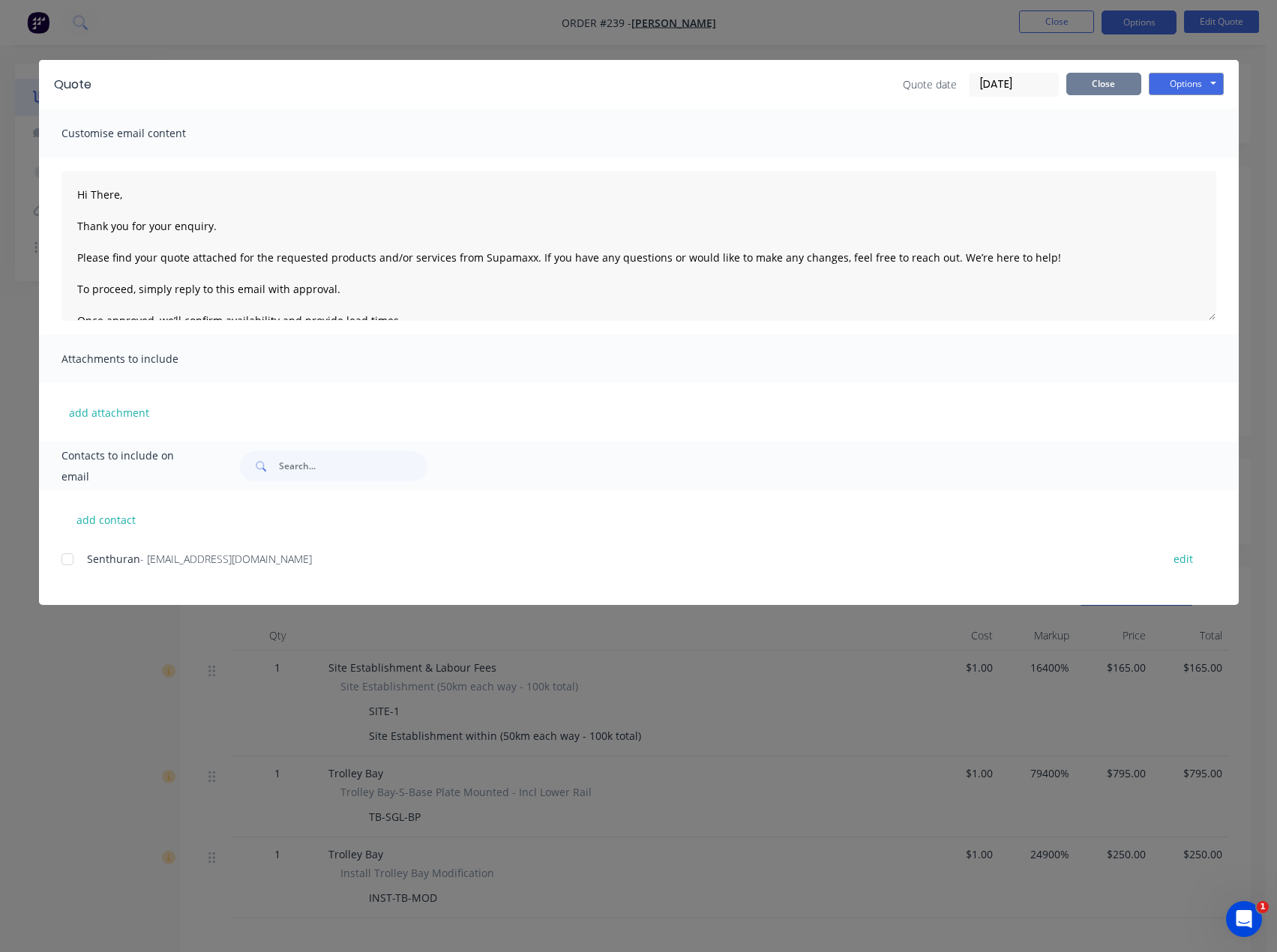
click at [1117, 87] on button "Close" at bounding box center [1104, 84] width 75 height 22
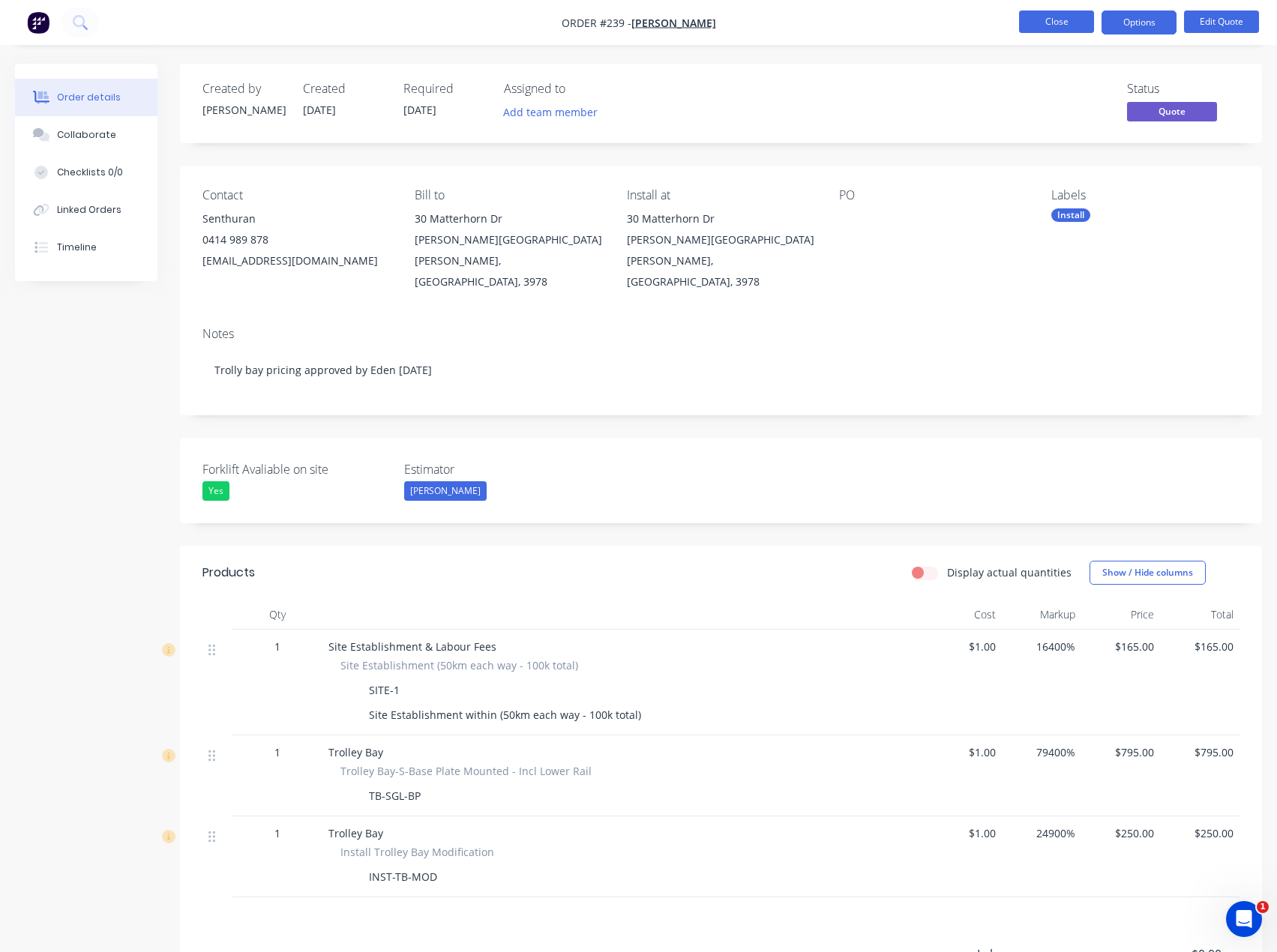
click at [1075, 20] on button "Close" at bounding box center [1057, 21] width 75 height 22
